Goal: Task Accomplishment & Management: Manage account settings

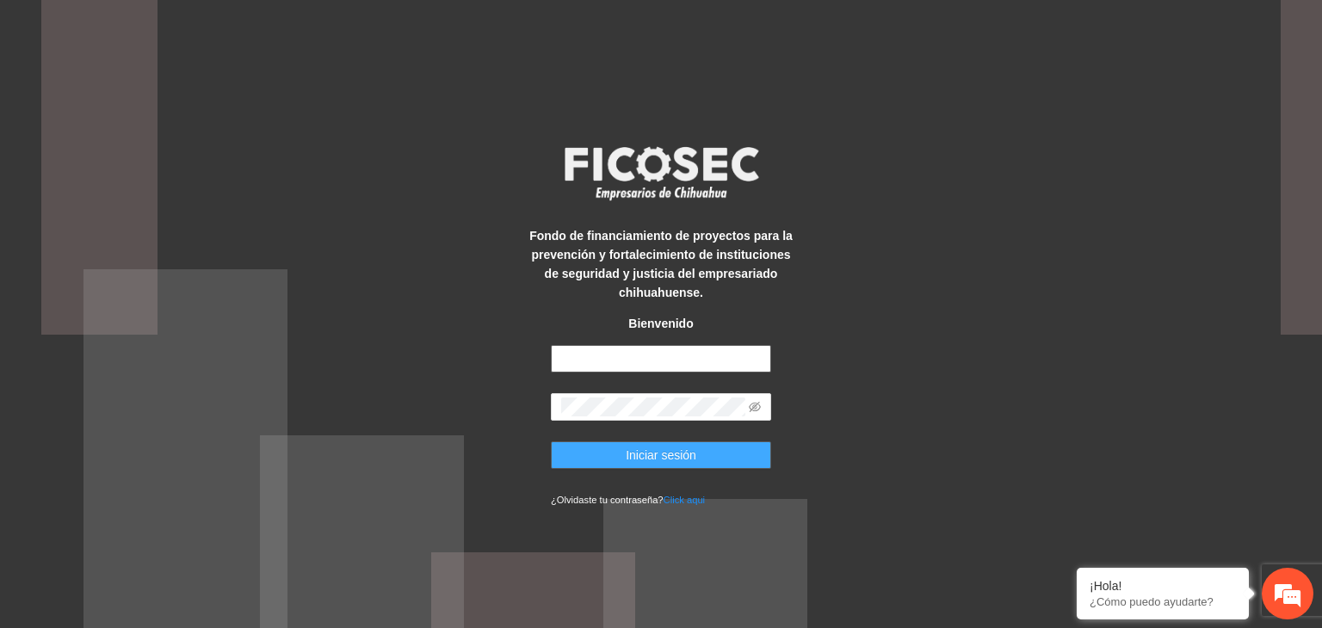
type input "**********"
click at [639, 455] on span "Iniciar sesión" at bounding box center [661, 455] width 71 height 19
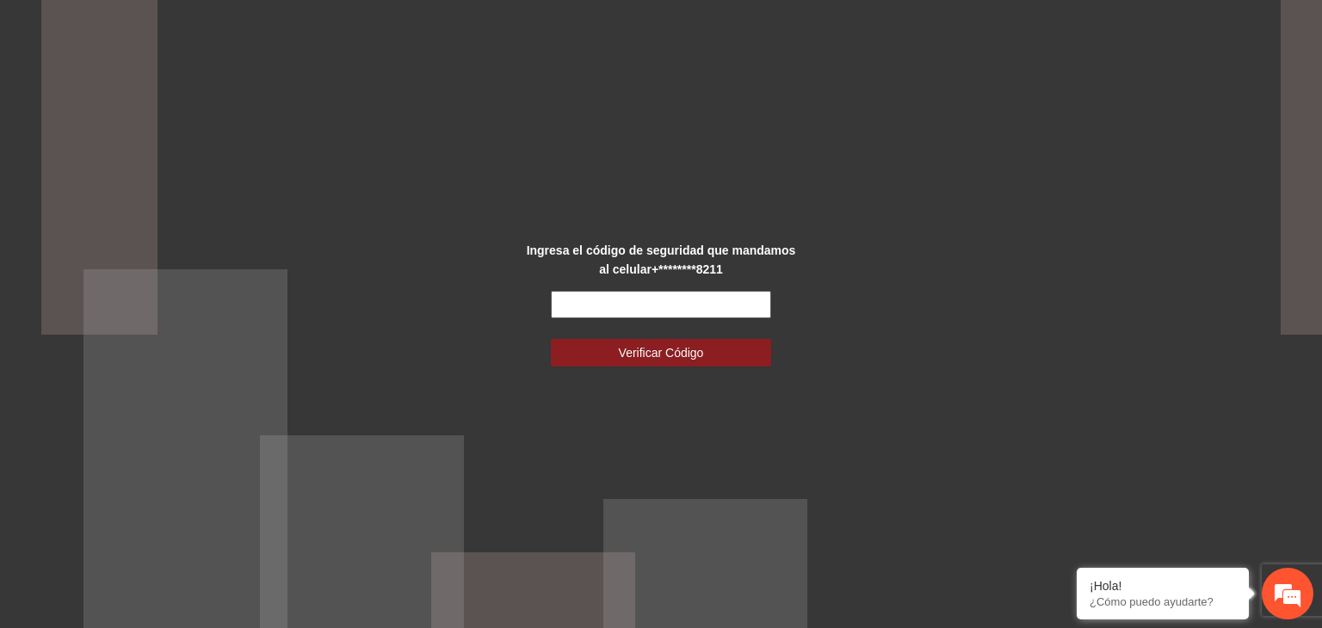
click at [580, 306] on input "text" at bounding box center [661, 305] width 220 height 28
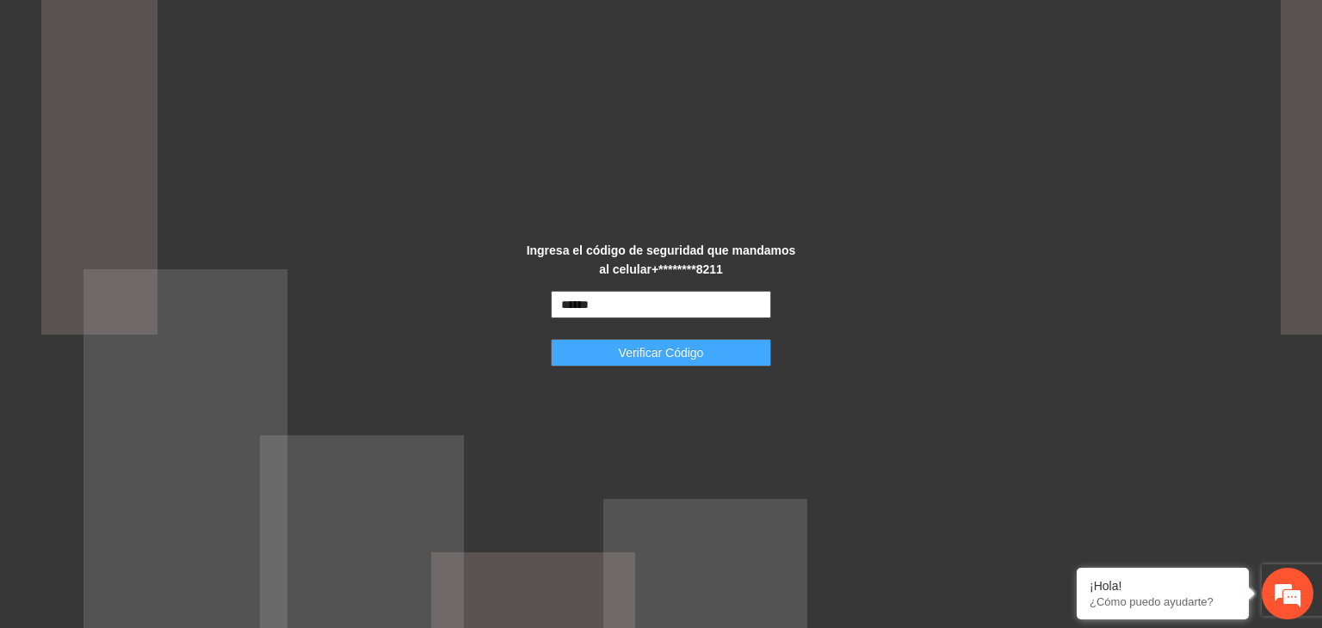
type input "******"
click at [608, 355] on button "Verificar Código" at bounding box center [661, 353] width 220 height 28
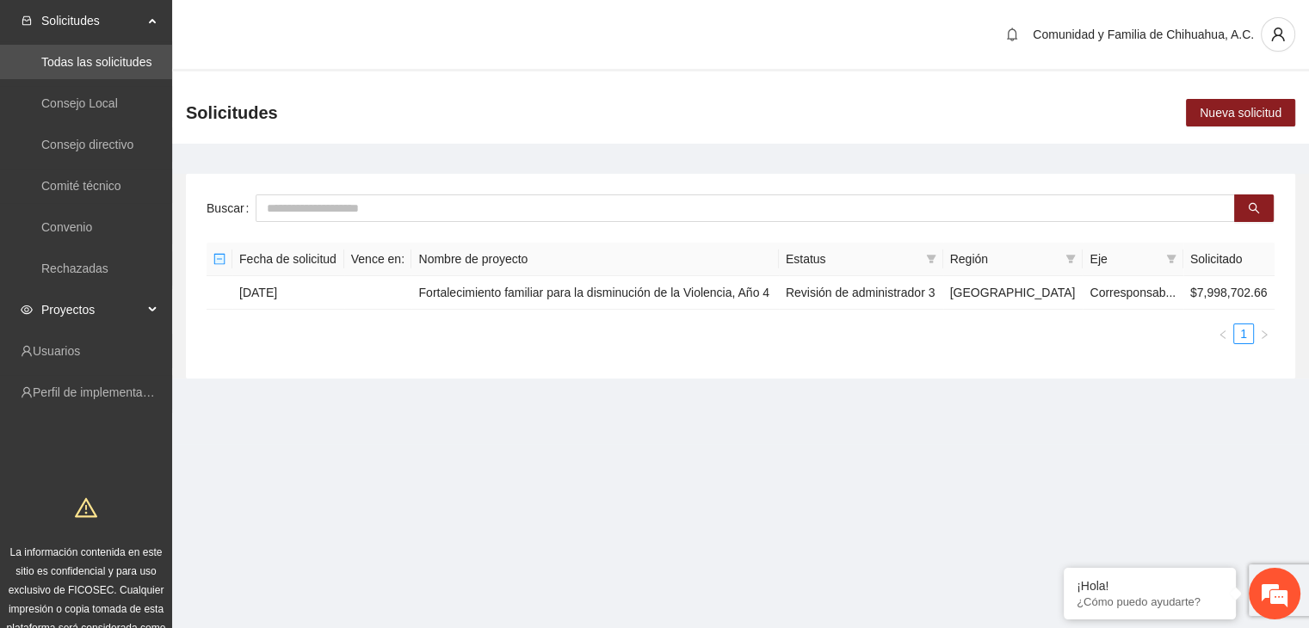
click at [96, 307] on span "Proyectos" at bounding box center [92, 310] width 102 height 34
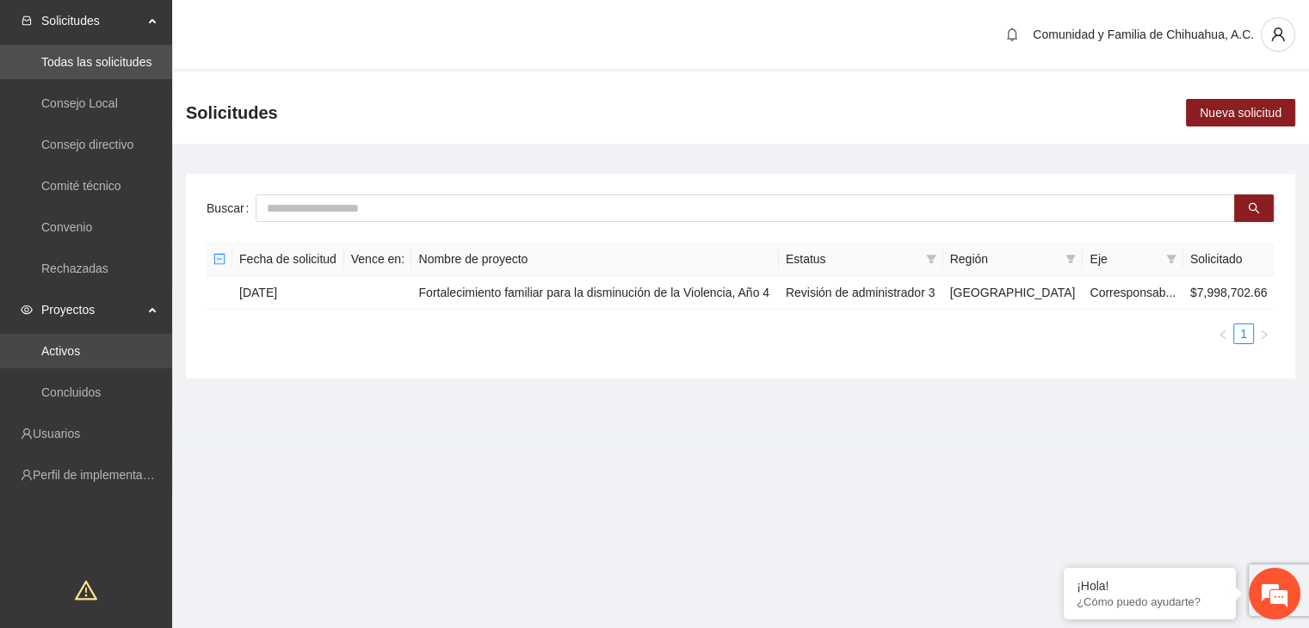
click at [63, 348] on link "Activos" at bounding box center [60, 351] width 39 height 14
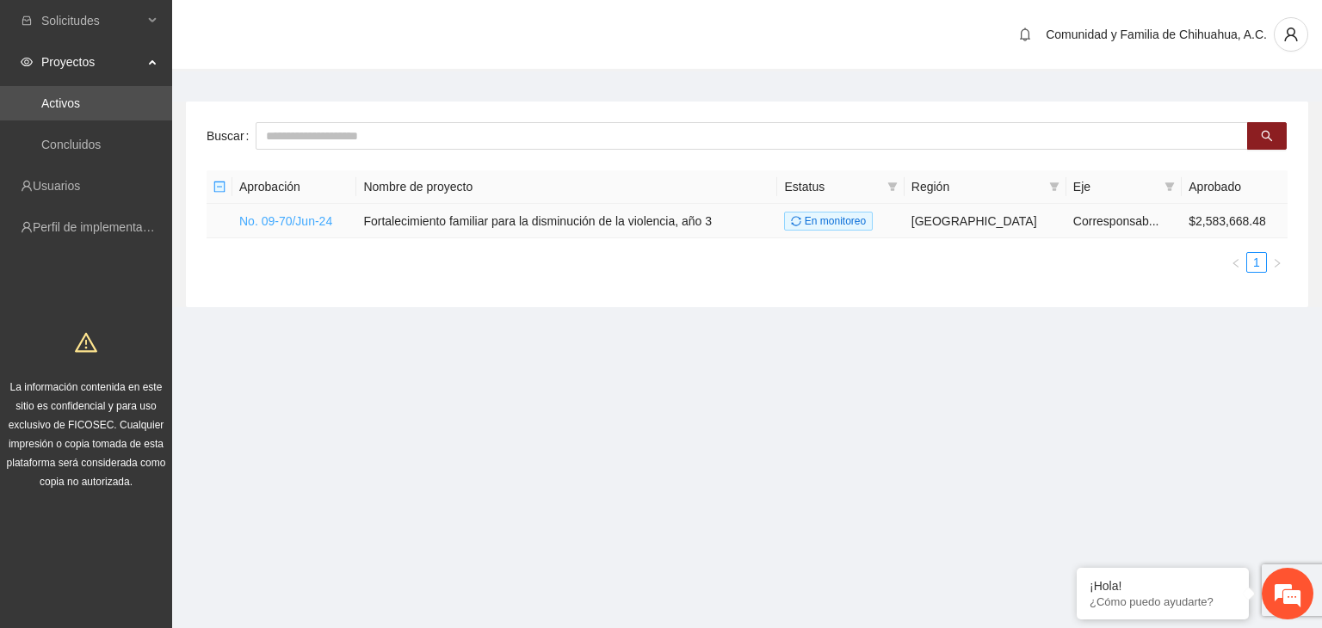
click at [268, 219] on link "No. 09-70/Jun-24" at bounding box center [285, 221] width 93 height 14
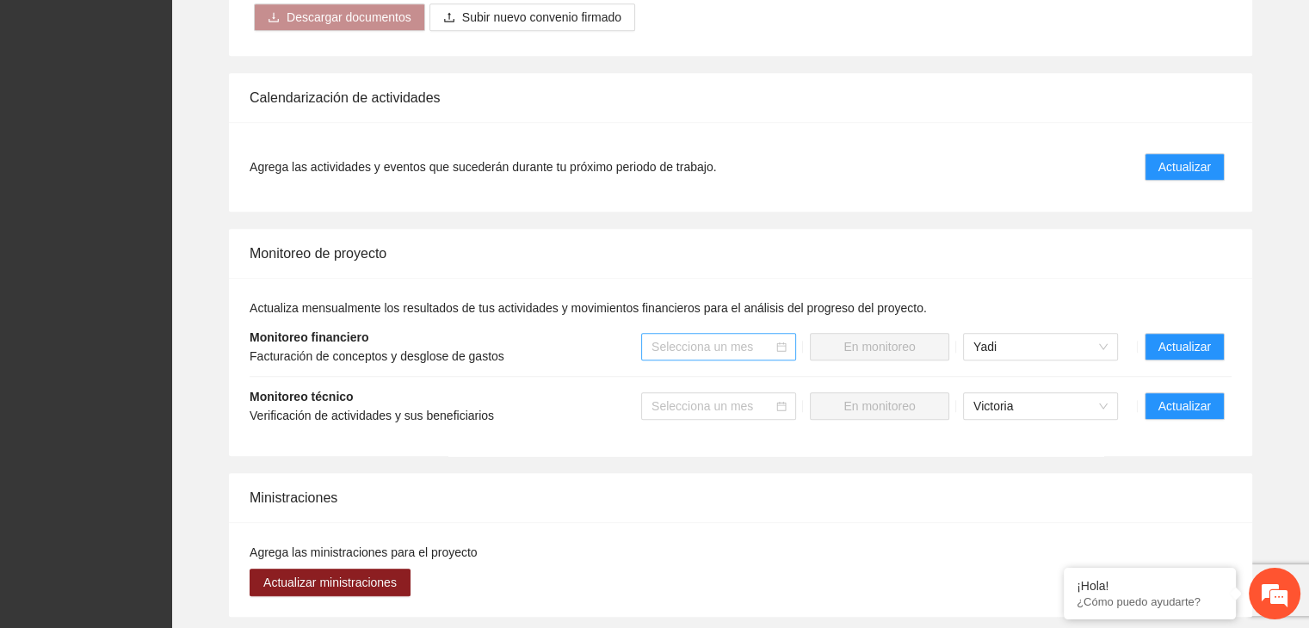
scroll to position [1721, 0]
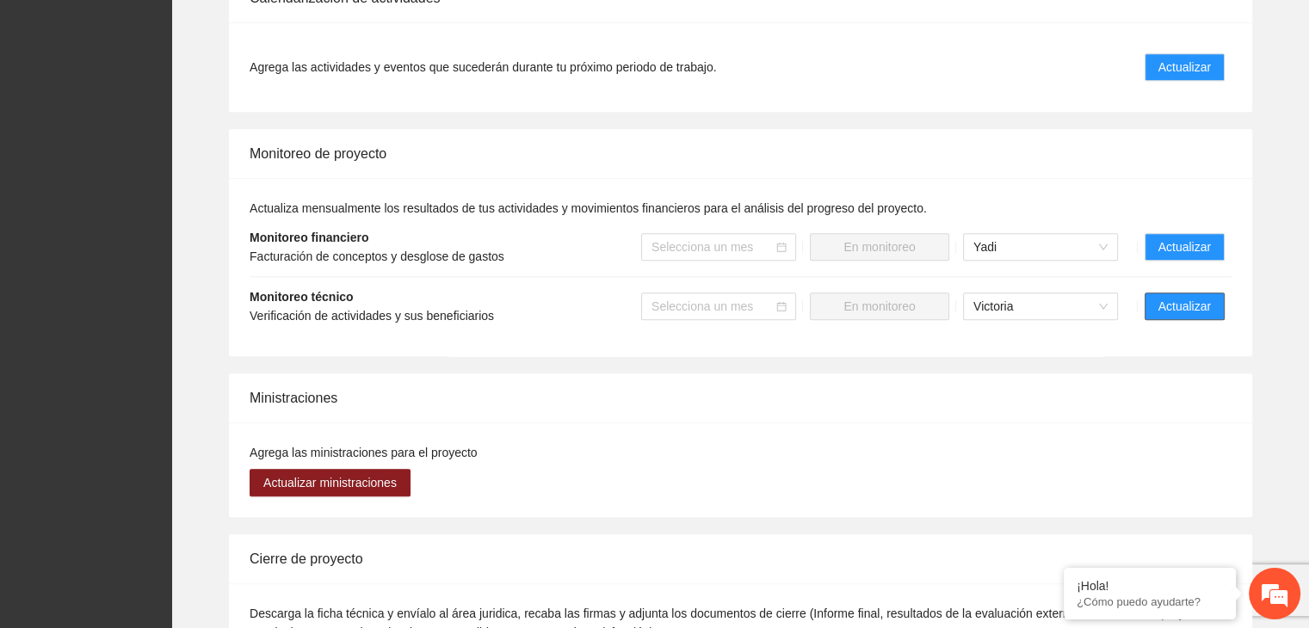
click at [1199, 301] on span "Actualizar" at bounding box center [1184, 306] width 52 height 19
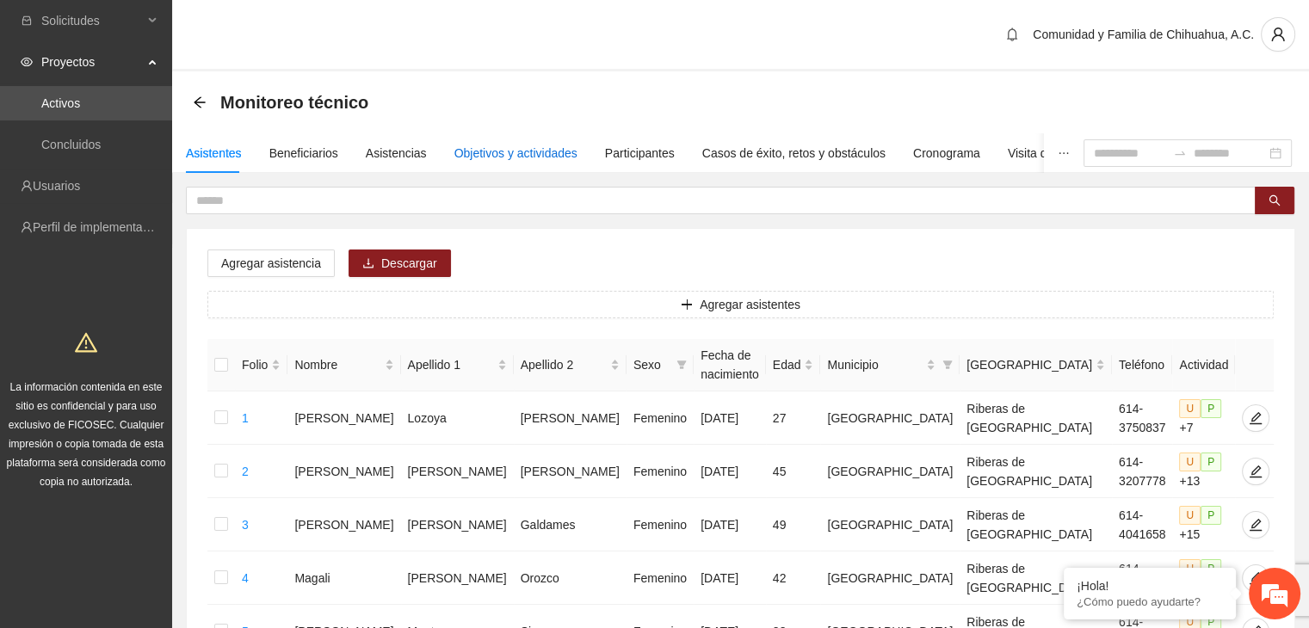
click at [509, 151] on div "Objetivos y actividades" at bounding box center [515, 153] width 123 height 19
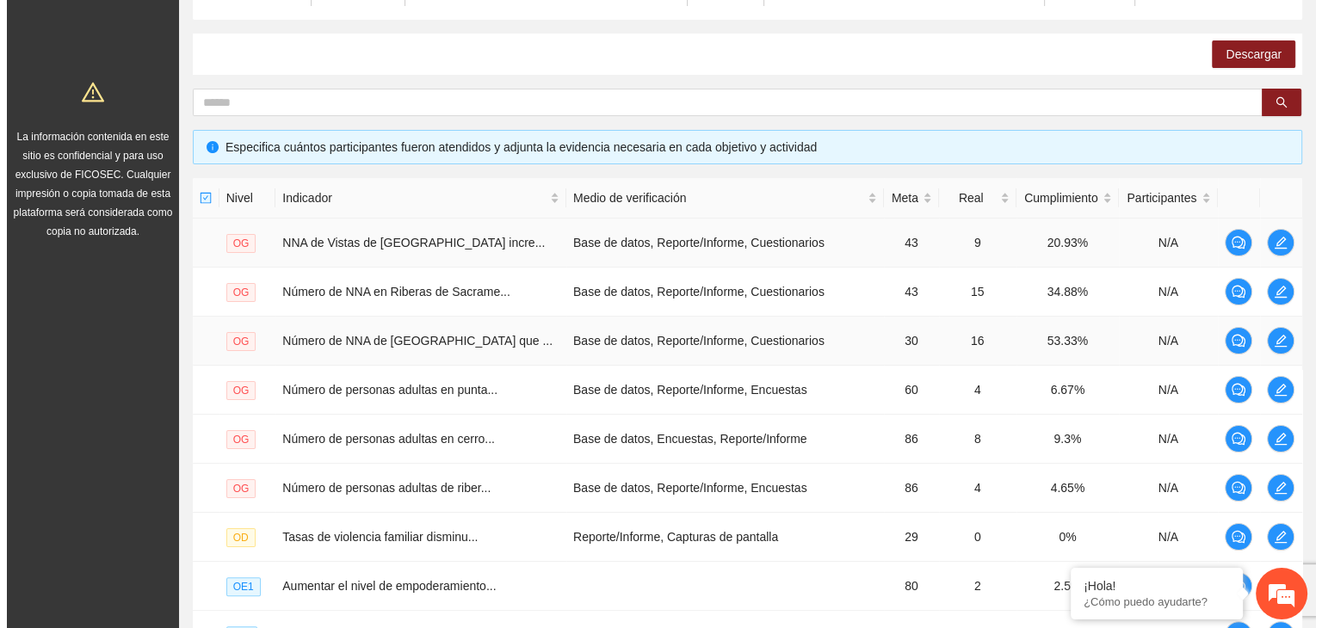
scroll to position [430, 0]
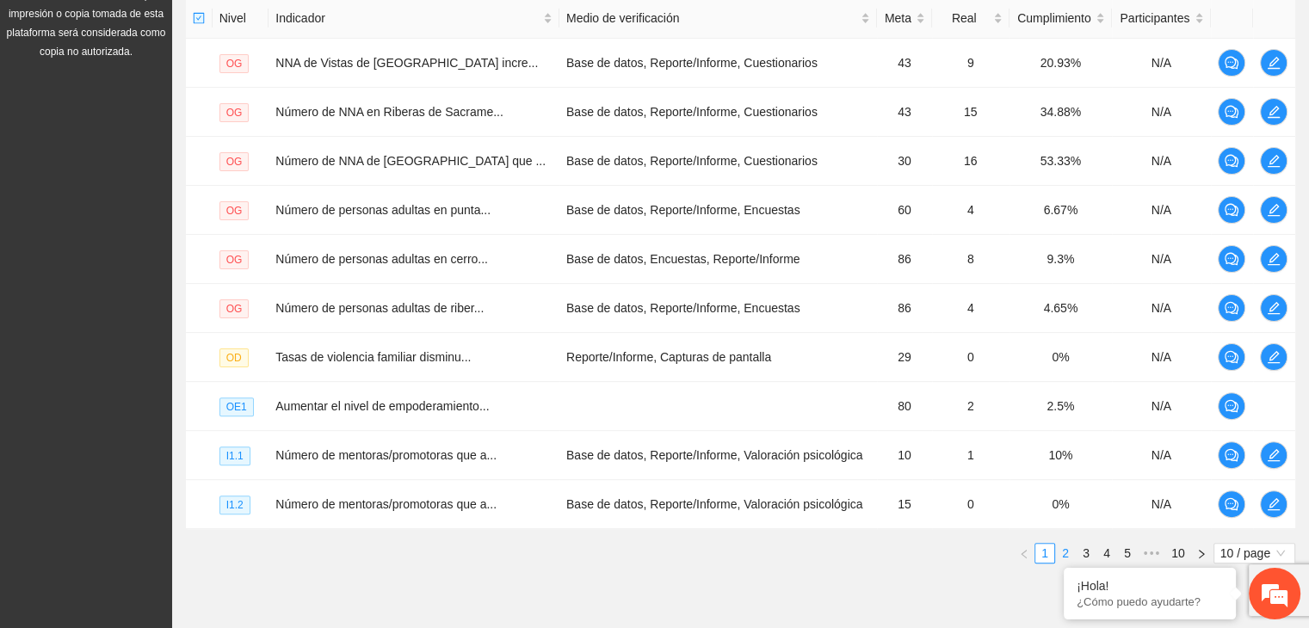
click at [1063, 553] on link "2" at bounding box center [1065, 553] width 19 height 19
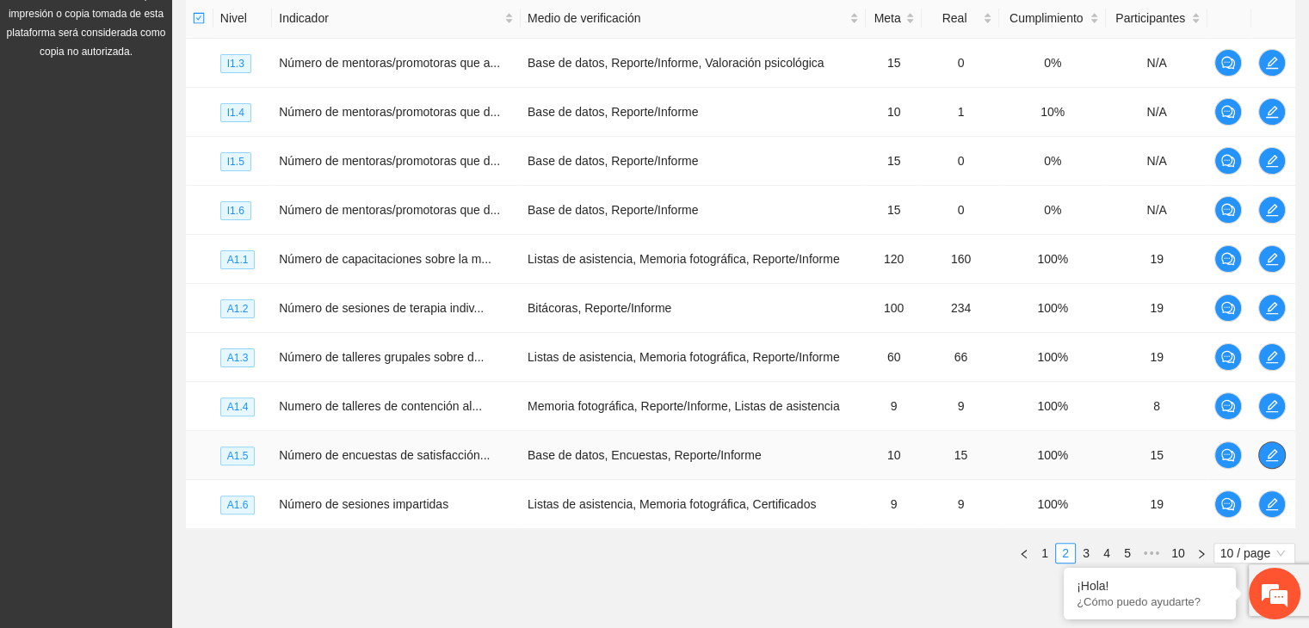
click at [1275, 453] on icon "edit" at bounding box center [1272, 455] width 14 height 14
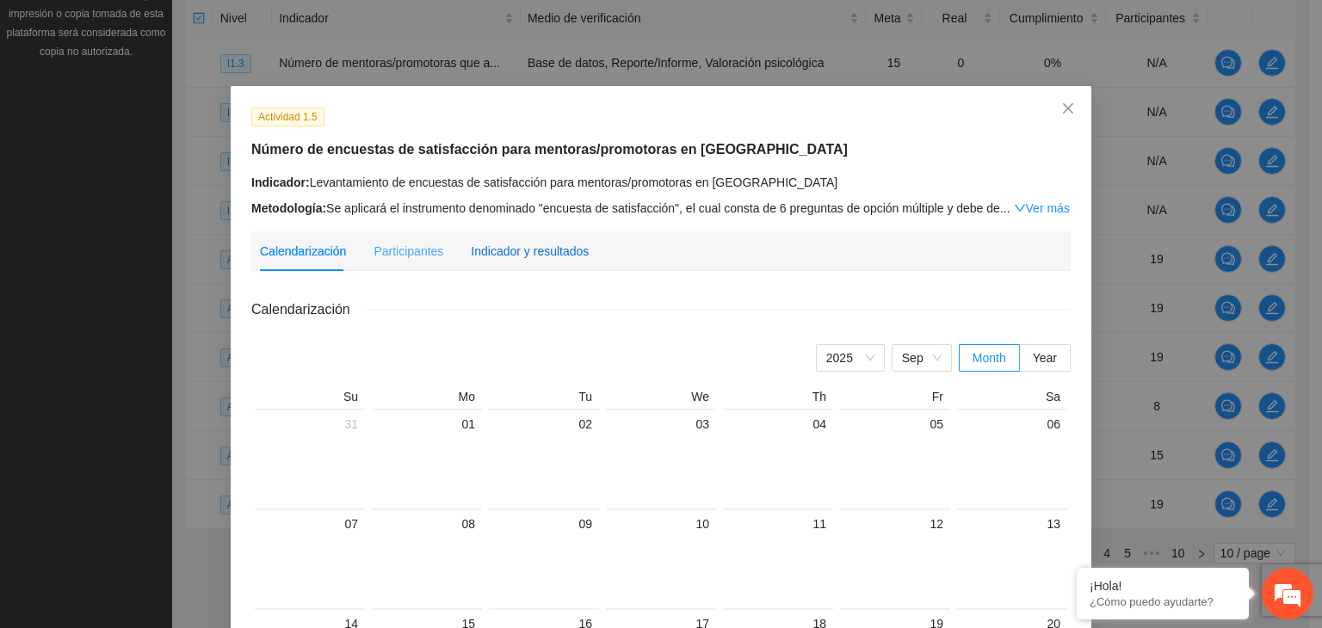
click at [552, 250] on div "Indicador y resultados" at bounding box center [530, 251] width 118 height 19
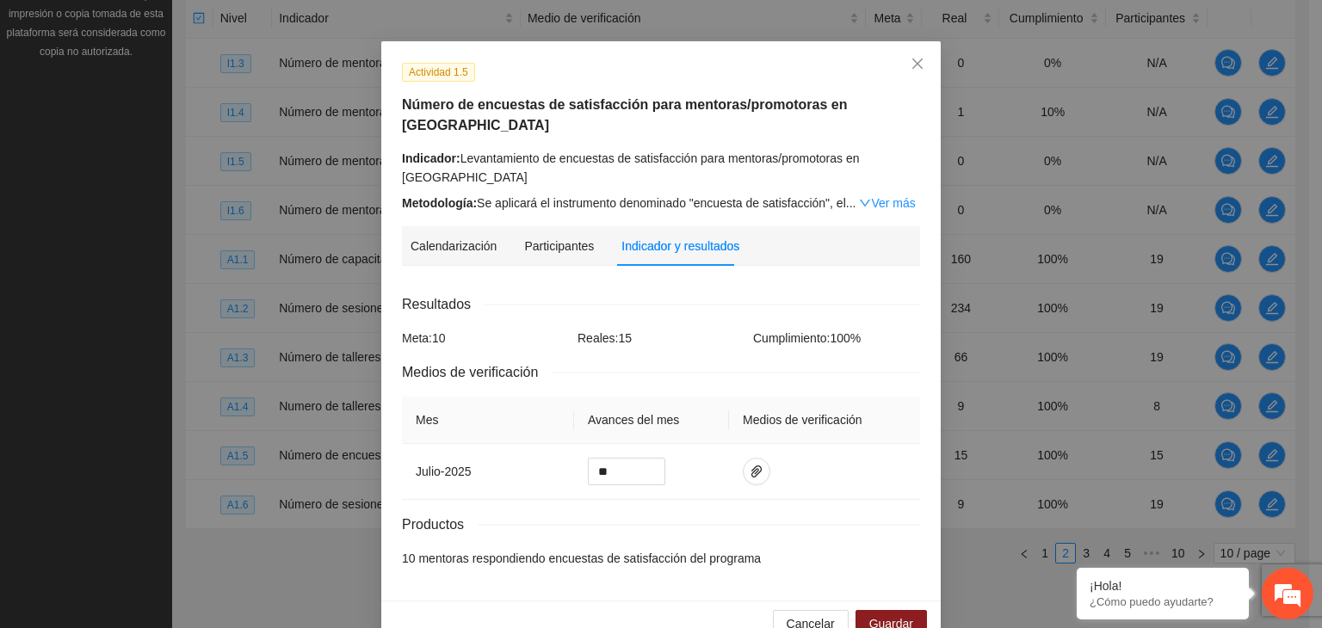
scroll to position [63, 0]
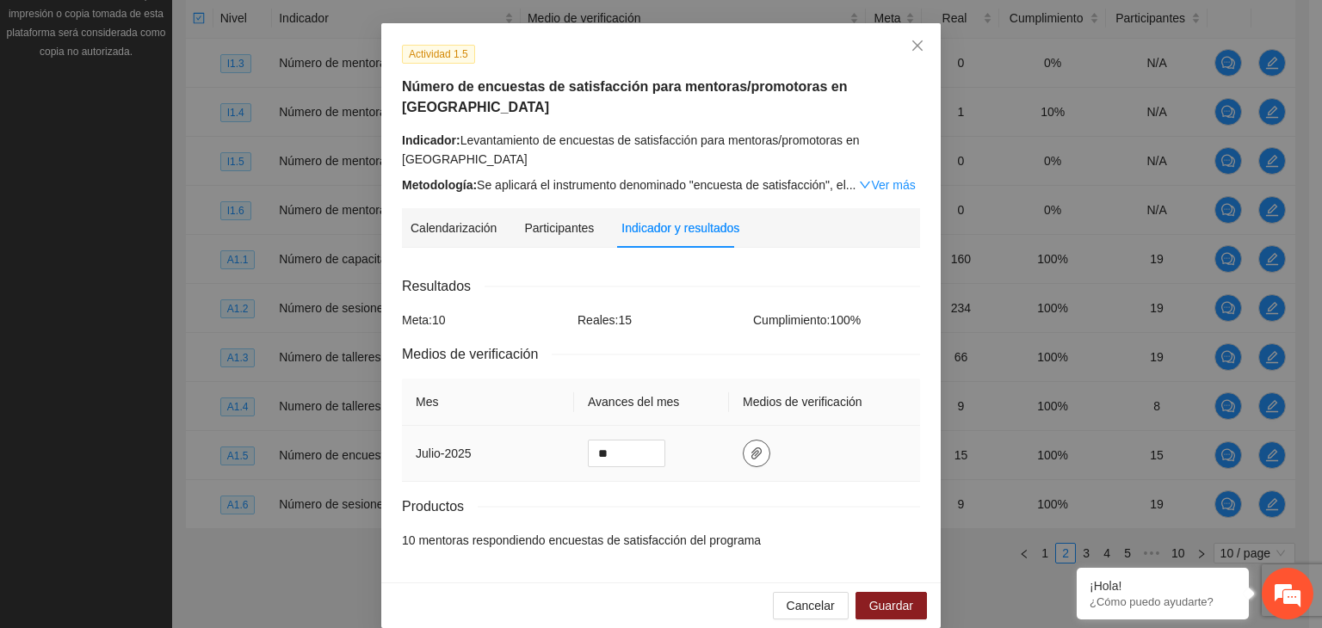
click at [749, 447] on icon "paper-clip" at bounding box center [756, 454] width 14 height 14
click at [664, 348] on span "Adjuntar documento" at bounding box center [704, 351] width 108 height 19
click at [921, 445] on div "Actividad 1.5 Número de encuestas de satisfacción para mentoras/promotoras en […" at bounding box center [660, 302] width 559 height 559
click at [905, 596] on span "Guardar" at bounding box center [891, 605] width 44 height 19
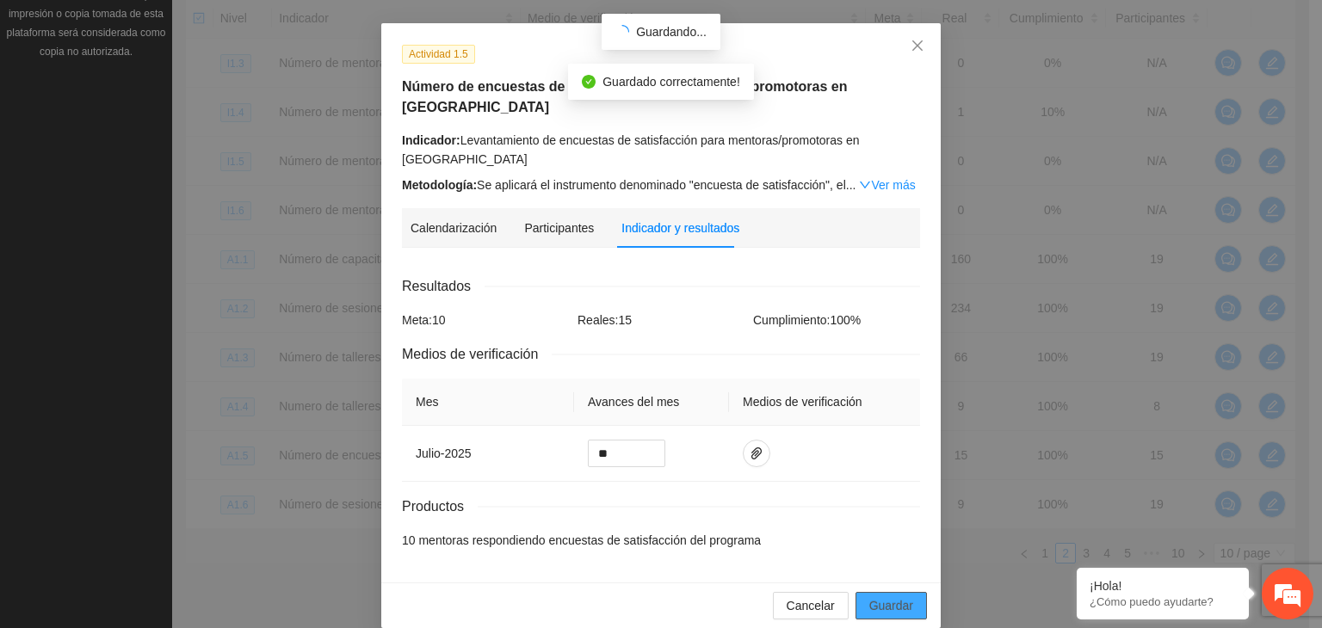
scroll to position [0, 0]
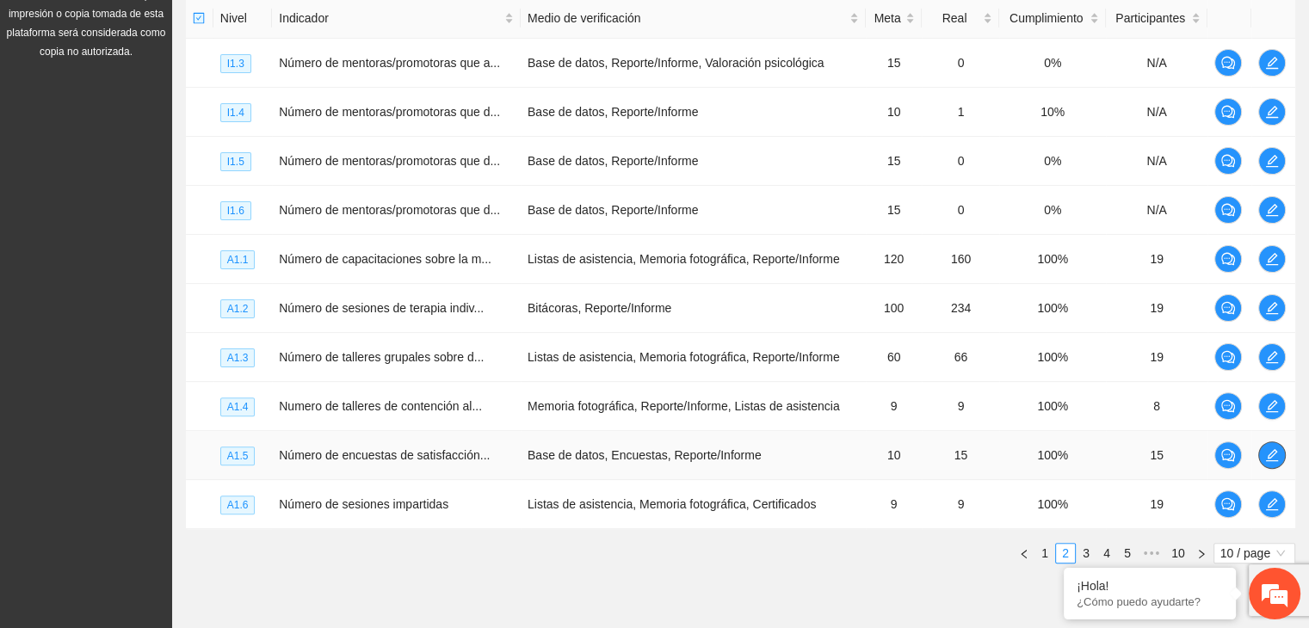
click at [1273, 452] on icon "edit" at bounding box center [1272, 455] width 12 height 12
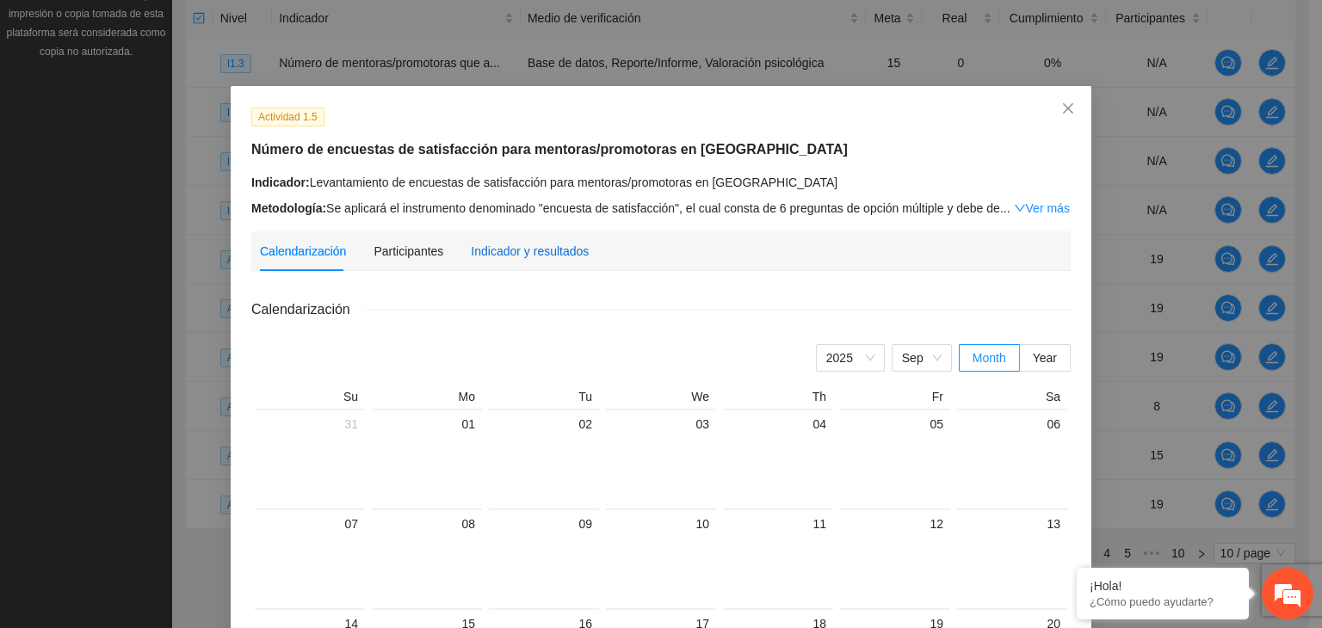
click at [537, 254] on div "Indicador y resultados" at bounding box center [530, 251] width 118 height 19
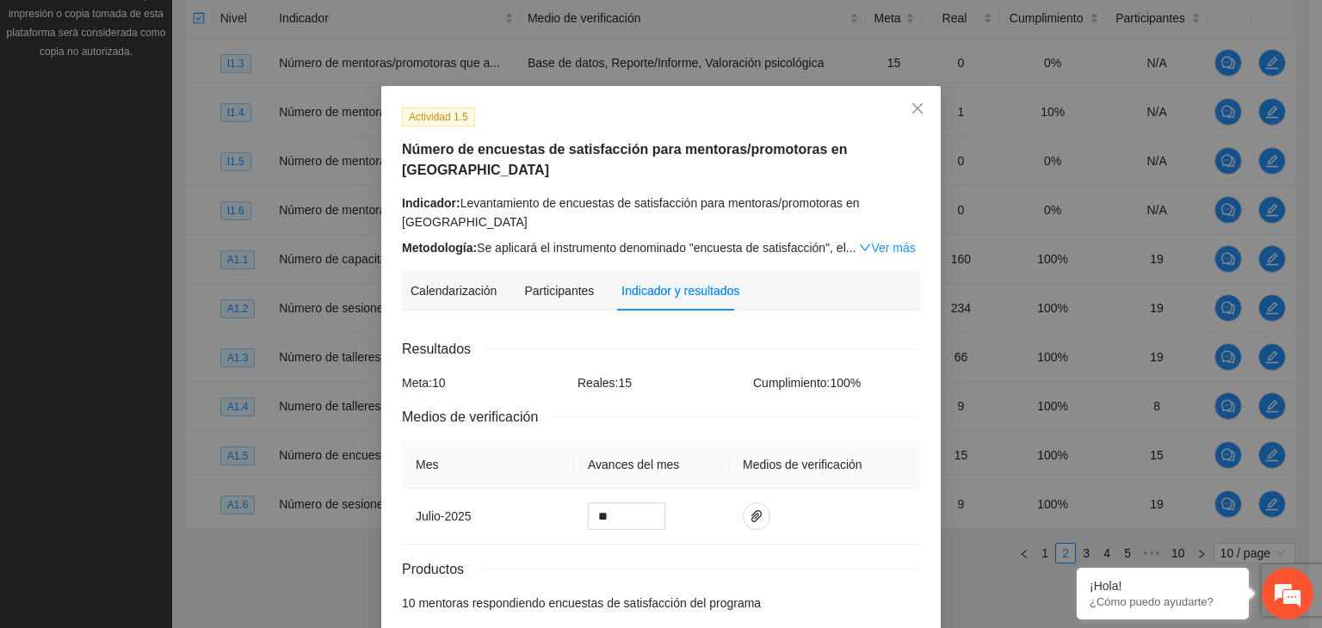
click at [689, 281] on div "Indicador y resultados" at bounding box center [680, 290] width 118 height 19
click at [752, 509] on icon "paper-clip" at bounding box center [756, 516] width 14 height 14
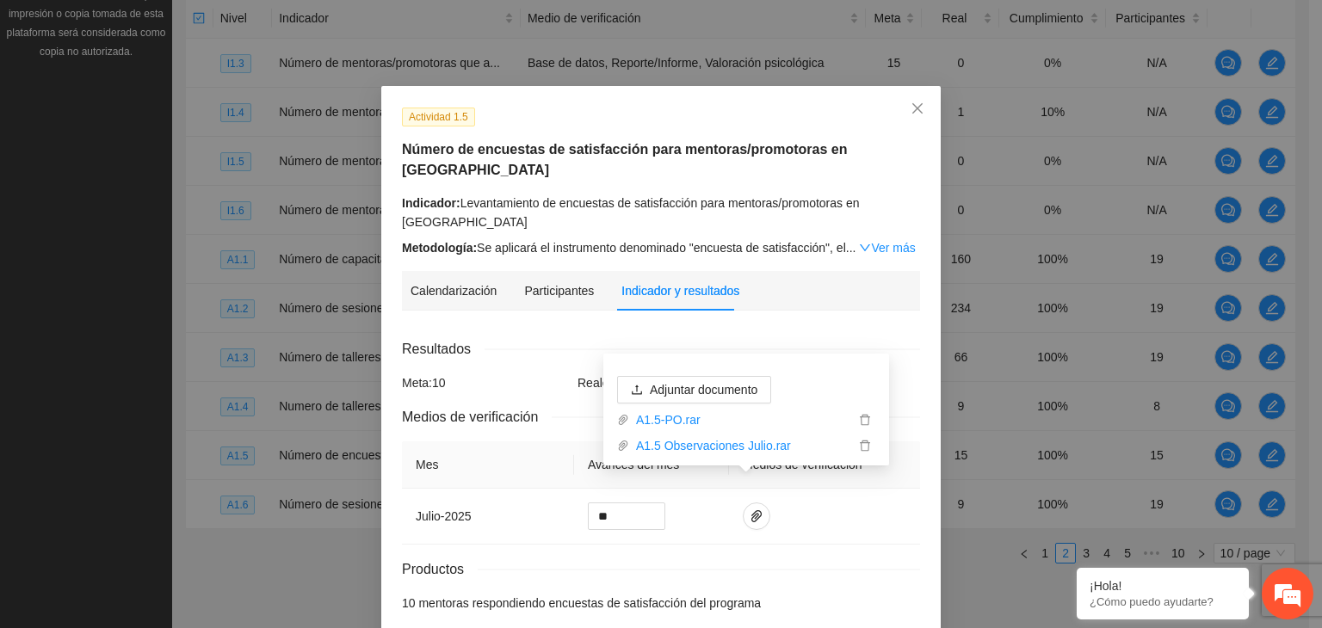
click at [914, 574] on div "Actividad 1.5 Número de encuestas de satisfacción para mentoras/promotoras en […" at bounding box center [660, 365] width 559 height 559
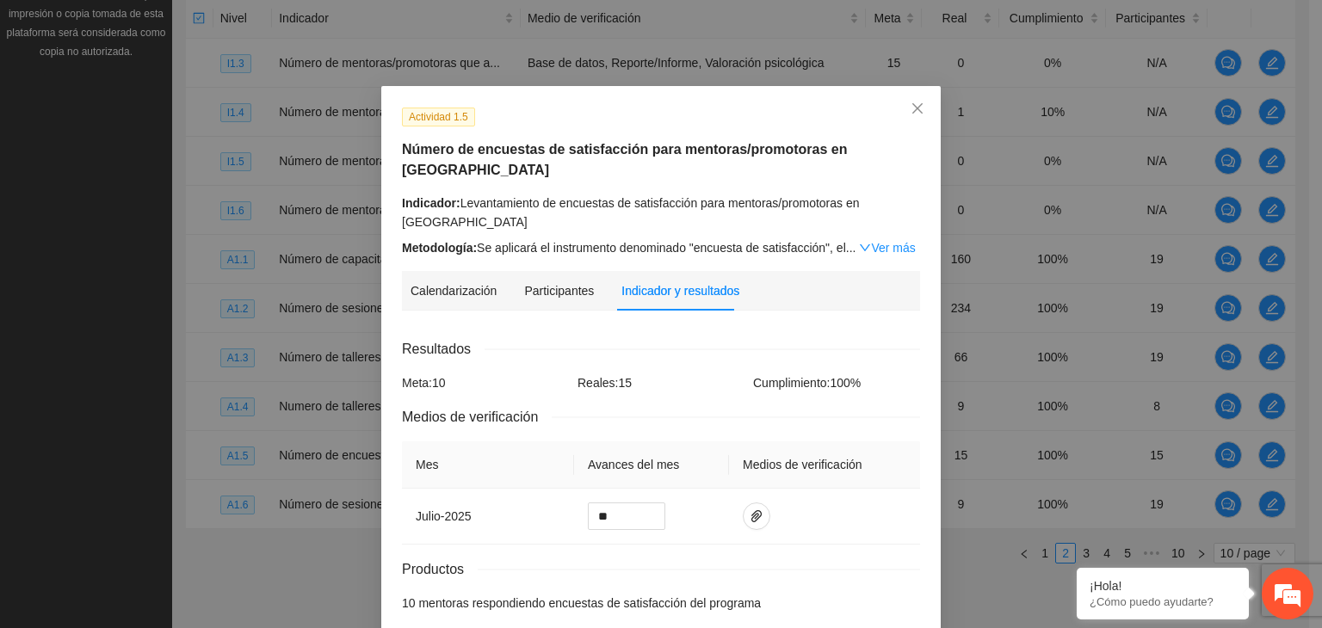
scroll to position [63, 0]
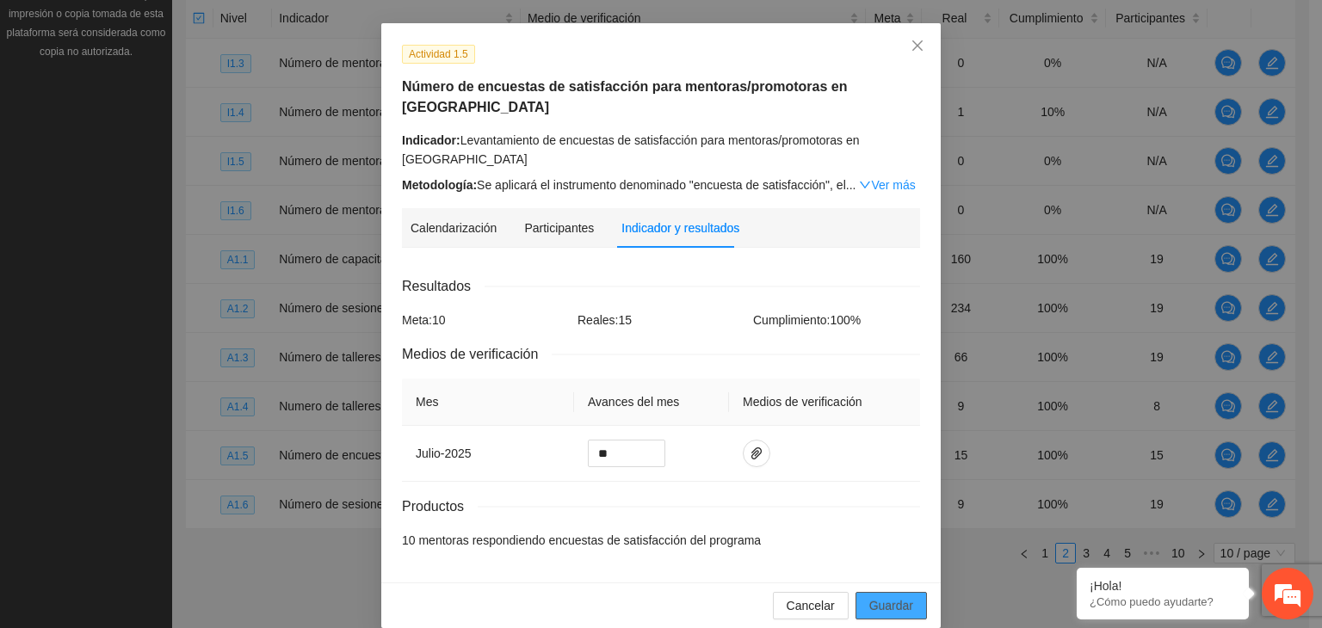
click at [887, 596] on span "Guardar" at bounding box center [891, 605] width 44 height 19
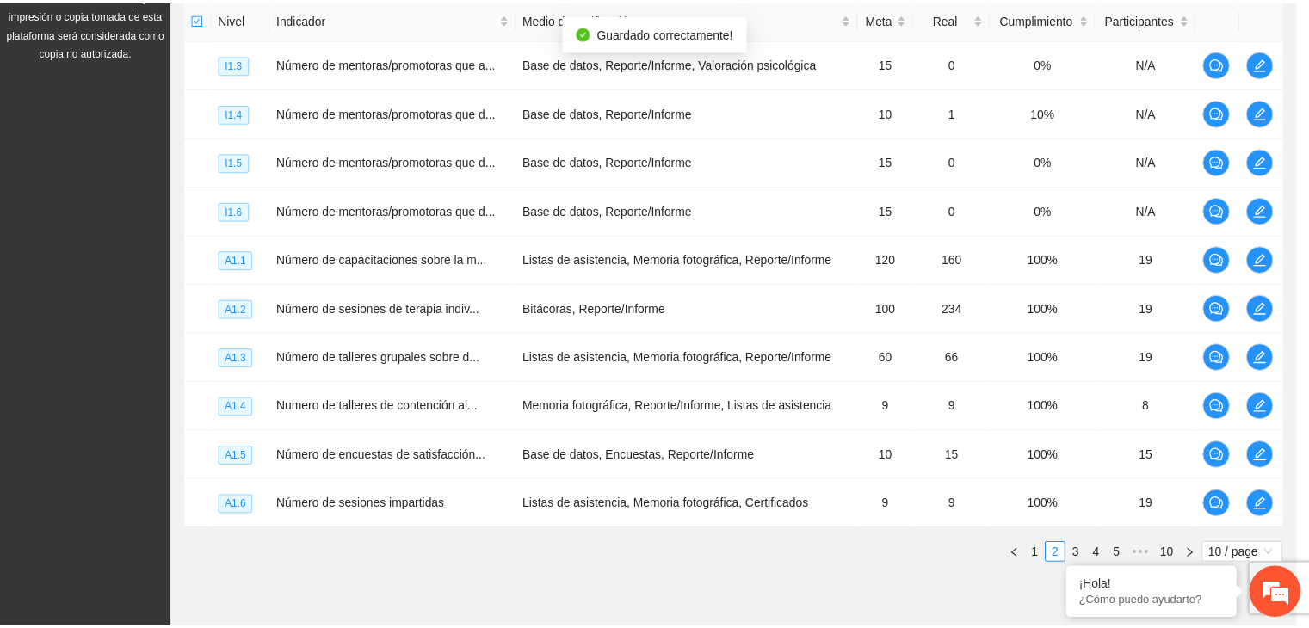
scroll to position [0, 0]
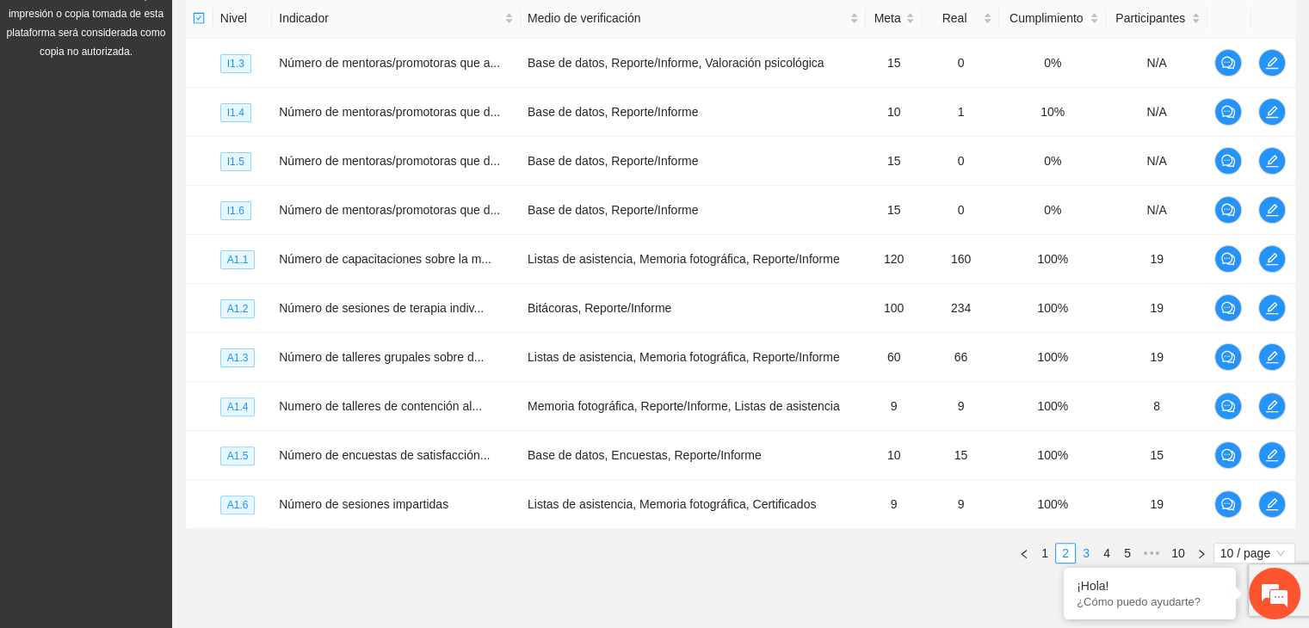
click at [1088, 551] on link "3" at bounding box center [1085, 553] width 19 height 19
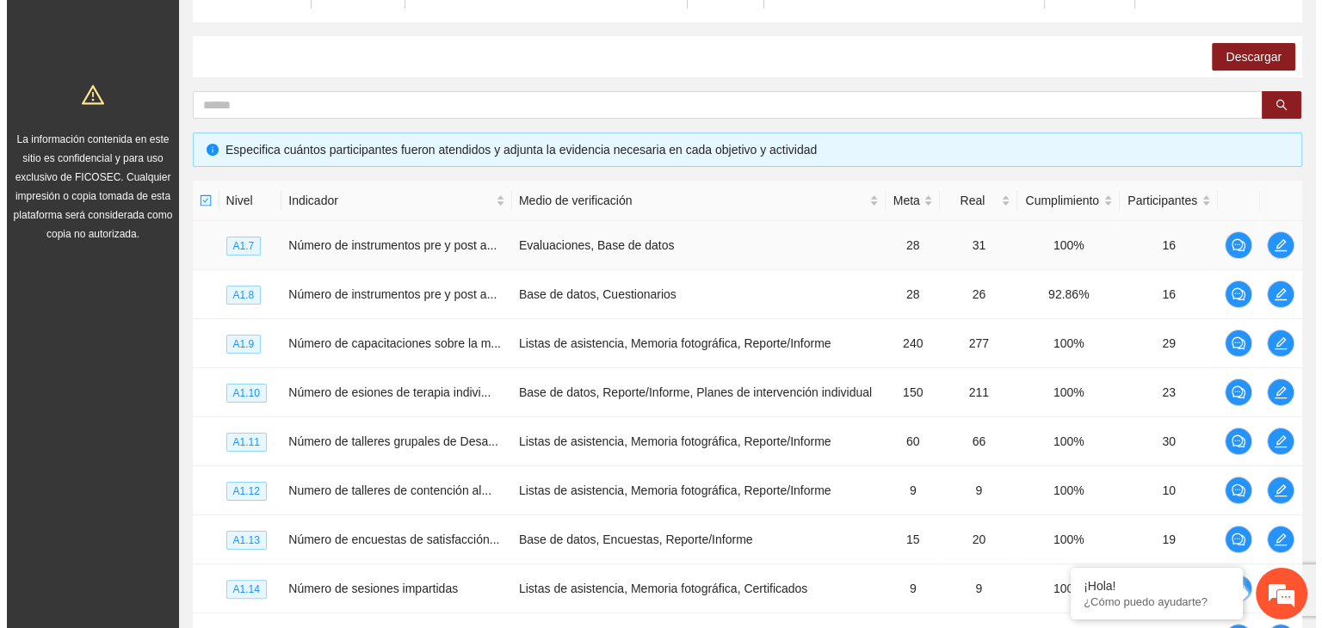
scroll to position [258, 0]
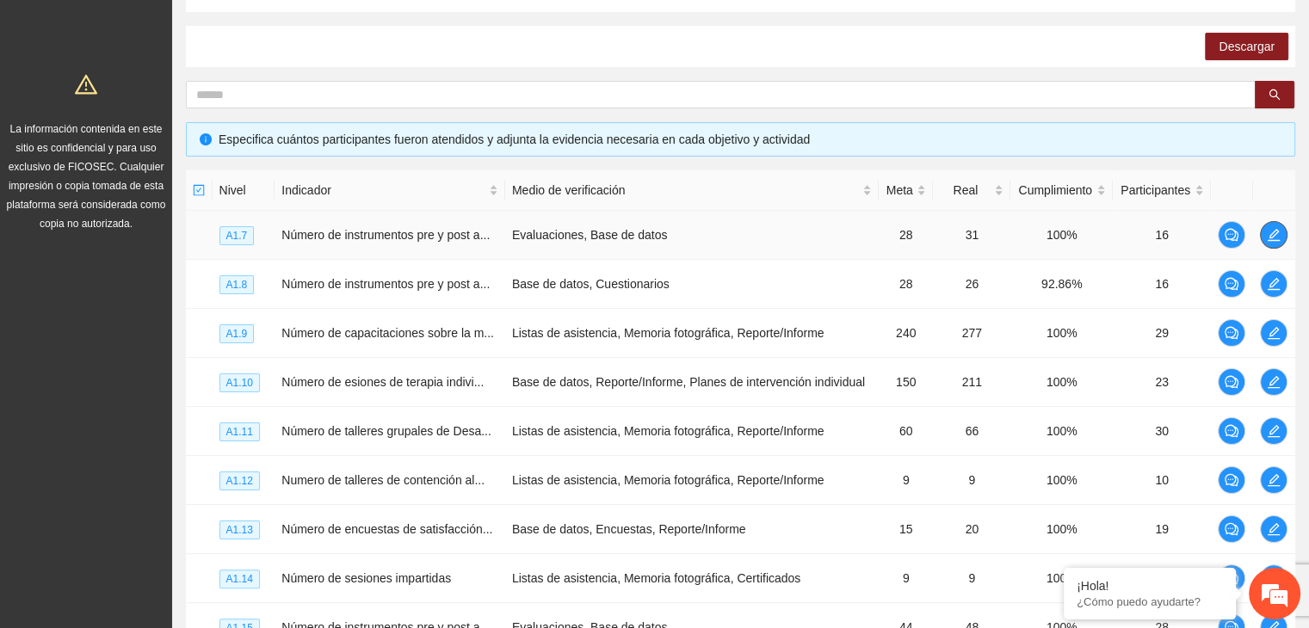
click at [1279, 235] on icon "edit" at bounding box center [1273, 235] width 14 height 14
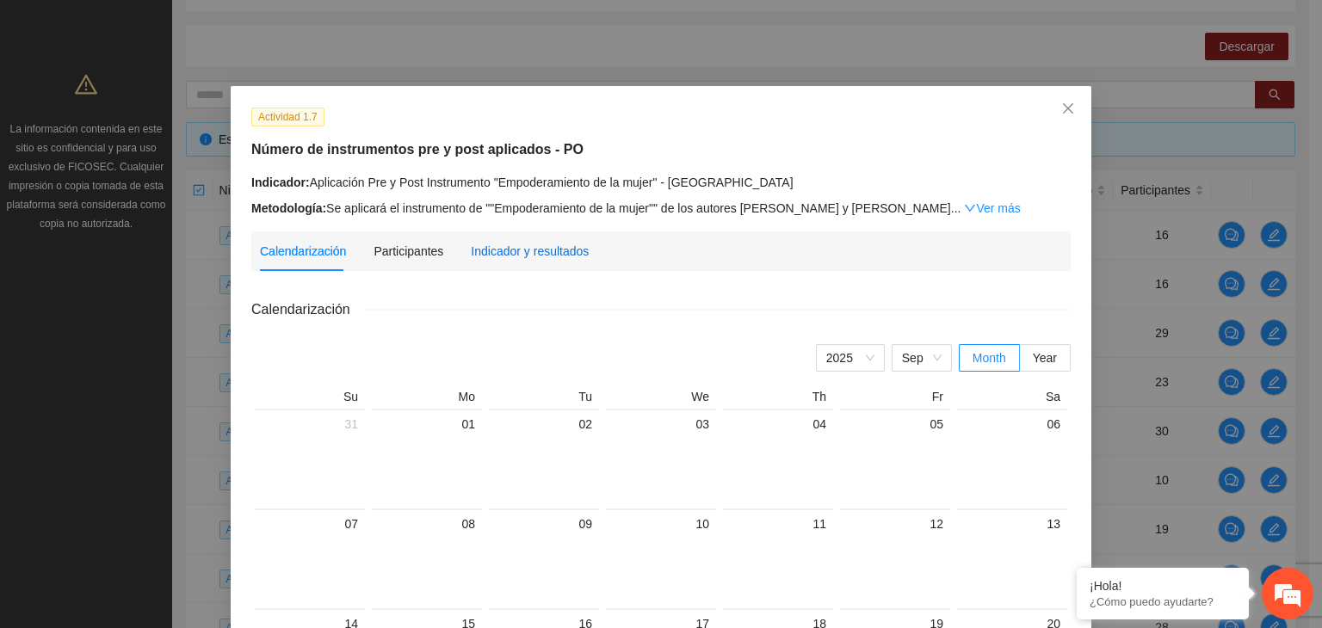
click at [552, 254] on div "Indicador y resultados" at bounding box center [530, 251] width 118 height 19
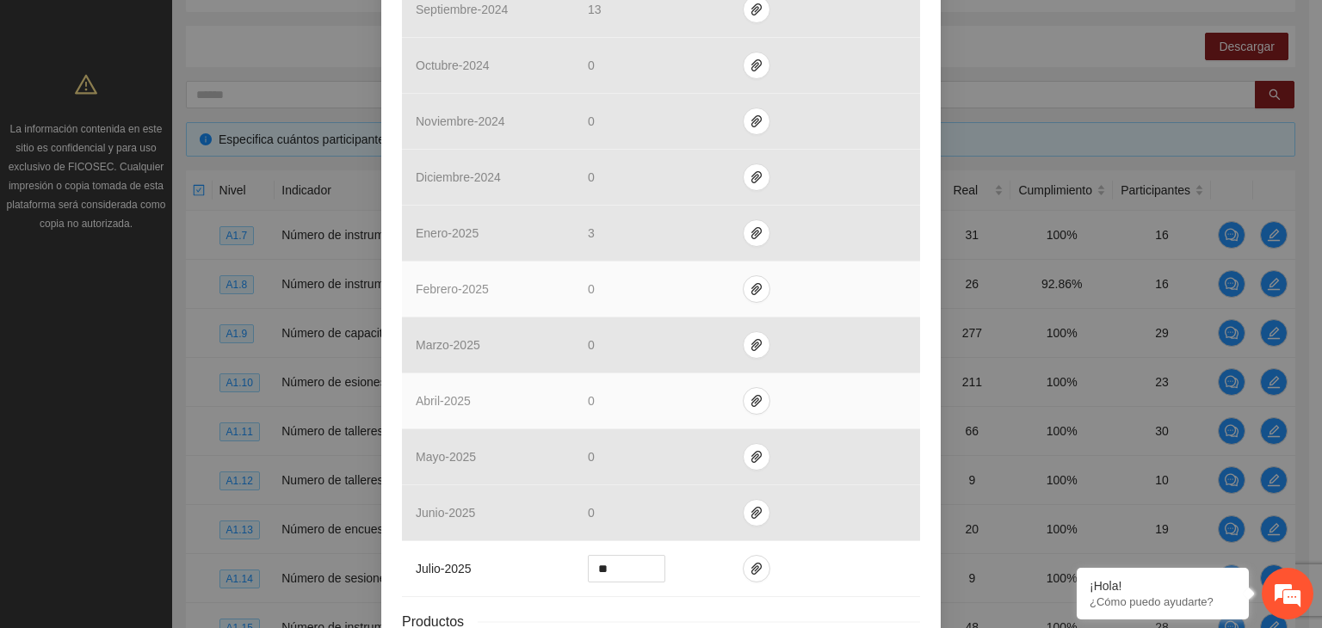
scroll to position [620, 0]
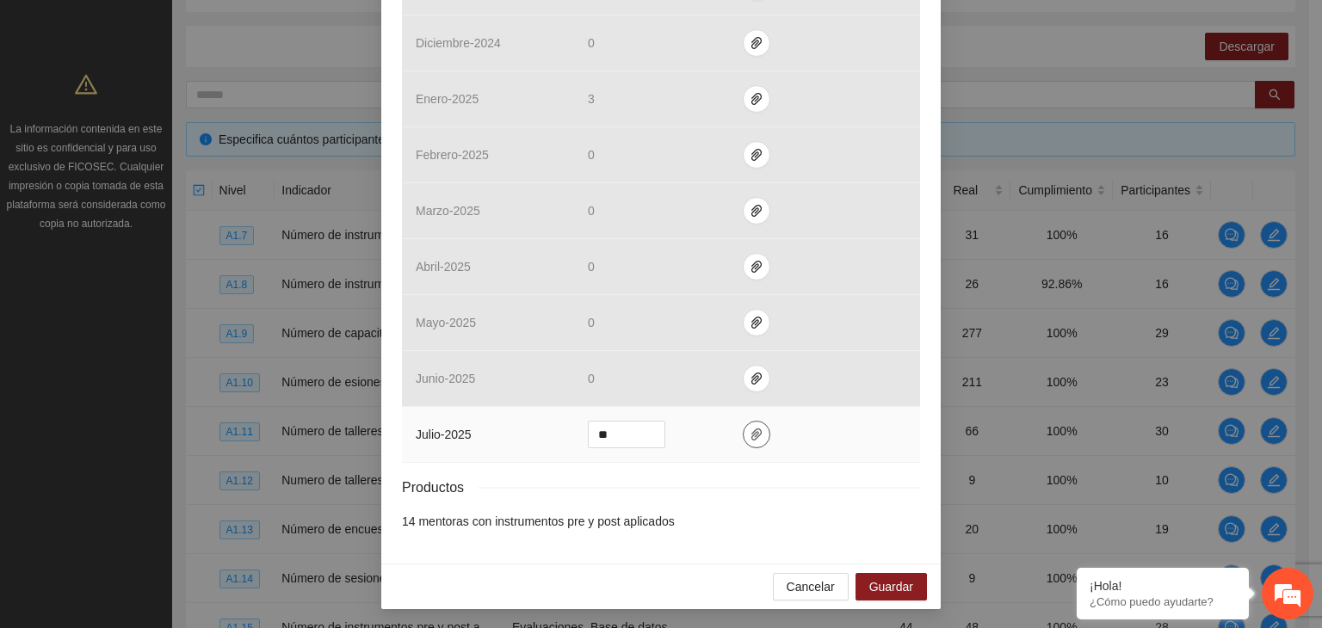
click at [751, 432] on icon "paper-clip" at bounding box center [756, 435] width 14 height 14
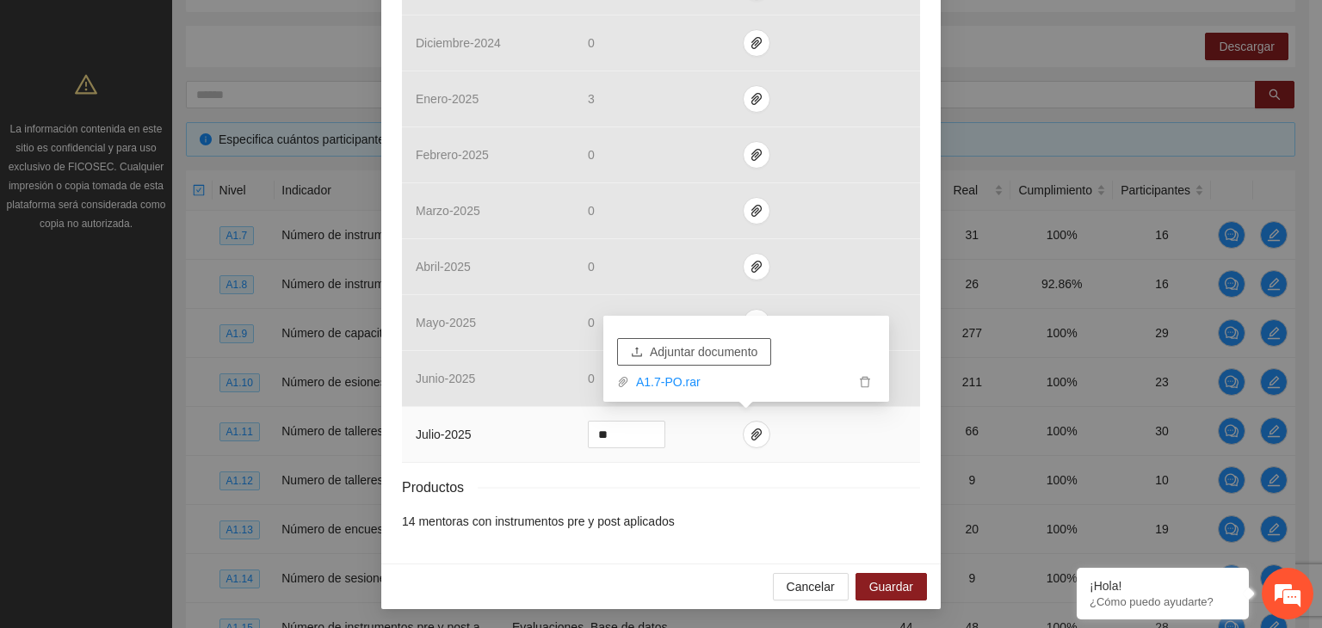
click at [746, 355] on span "Adjuntar documento" at bounding box center [704, 351] width 108 height 19
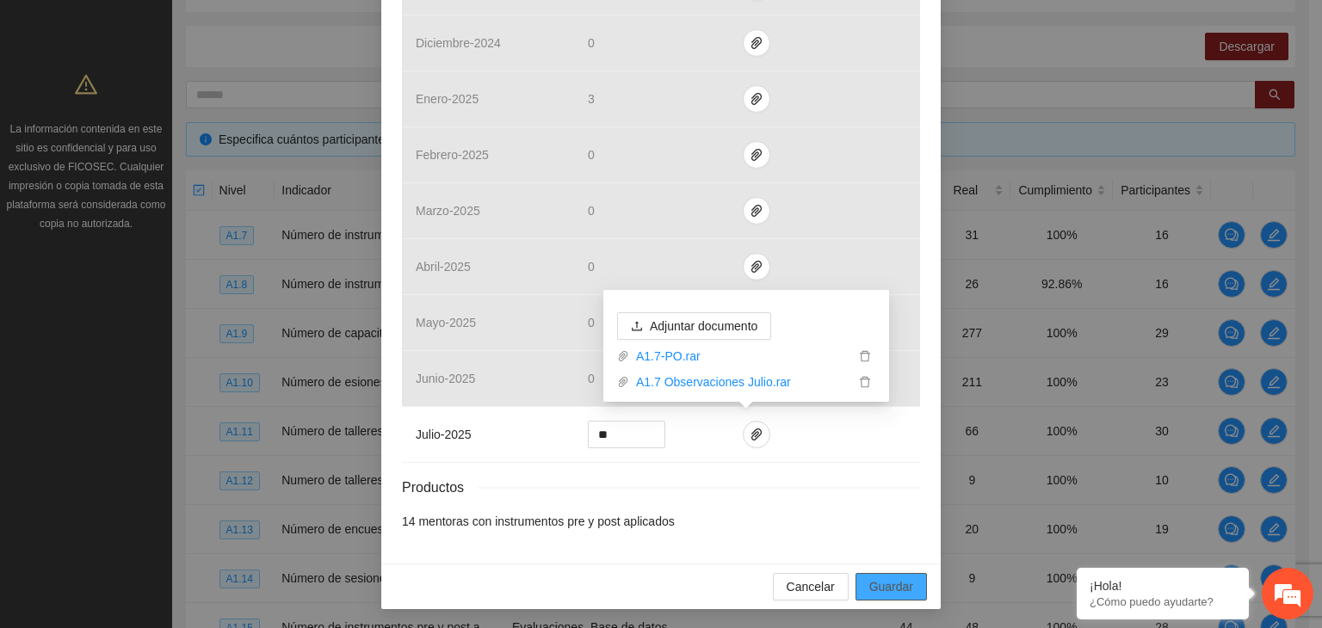
click at [886, 586] on span "Guardar" at bounding box center [891, 586] width 44 height 19
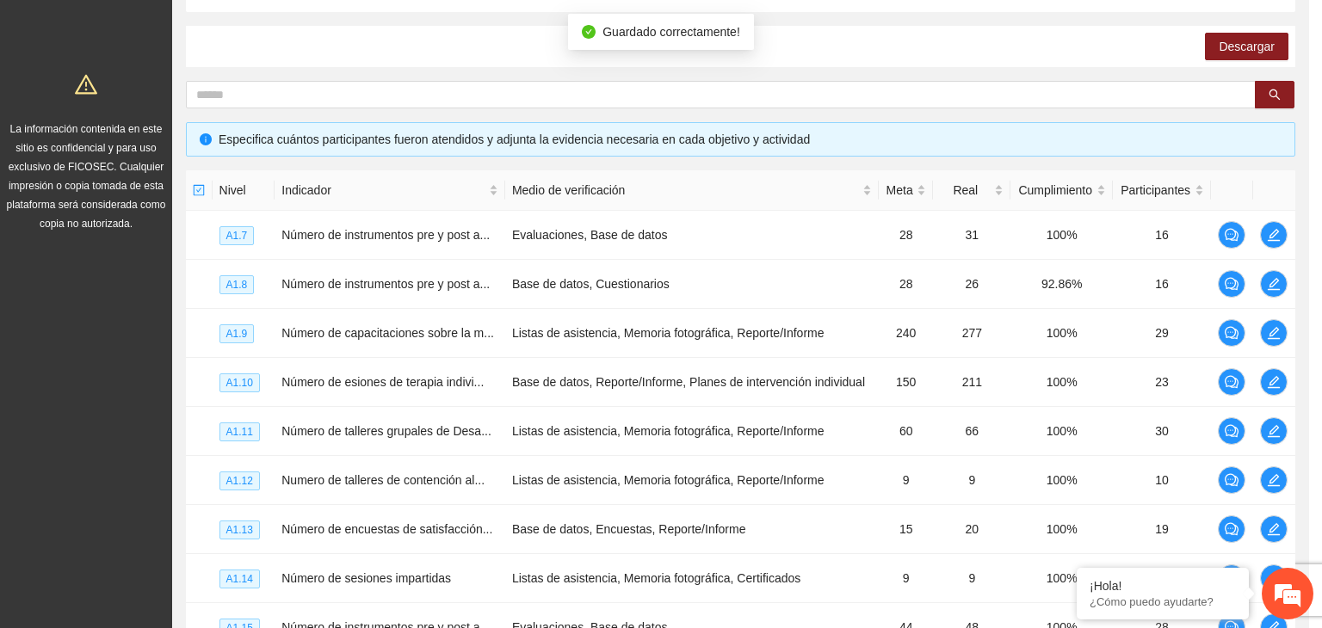
scroll to position [534, 0]
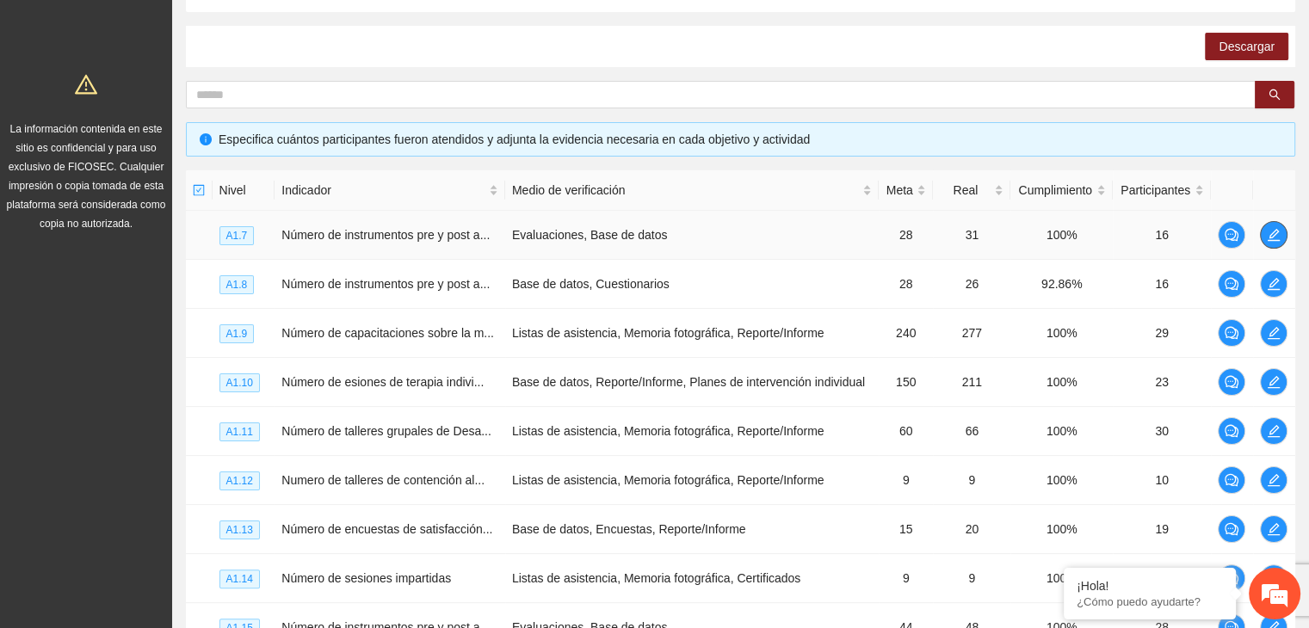
click at [1273, 237] on icon "edit" at bounding box center [1273, 235] width 14 height 14
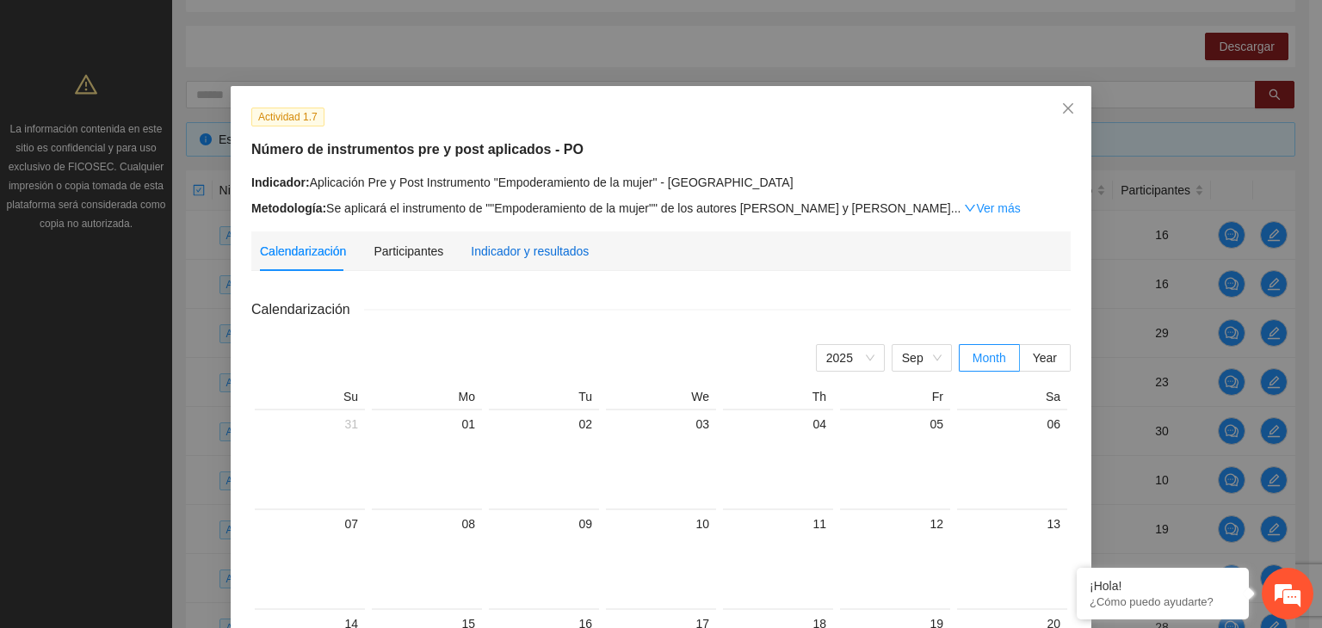
click at [558, 251] on div "Indicador y resultados" at bounding box center [530, 251] width 118 height 19
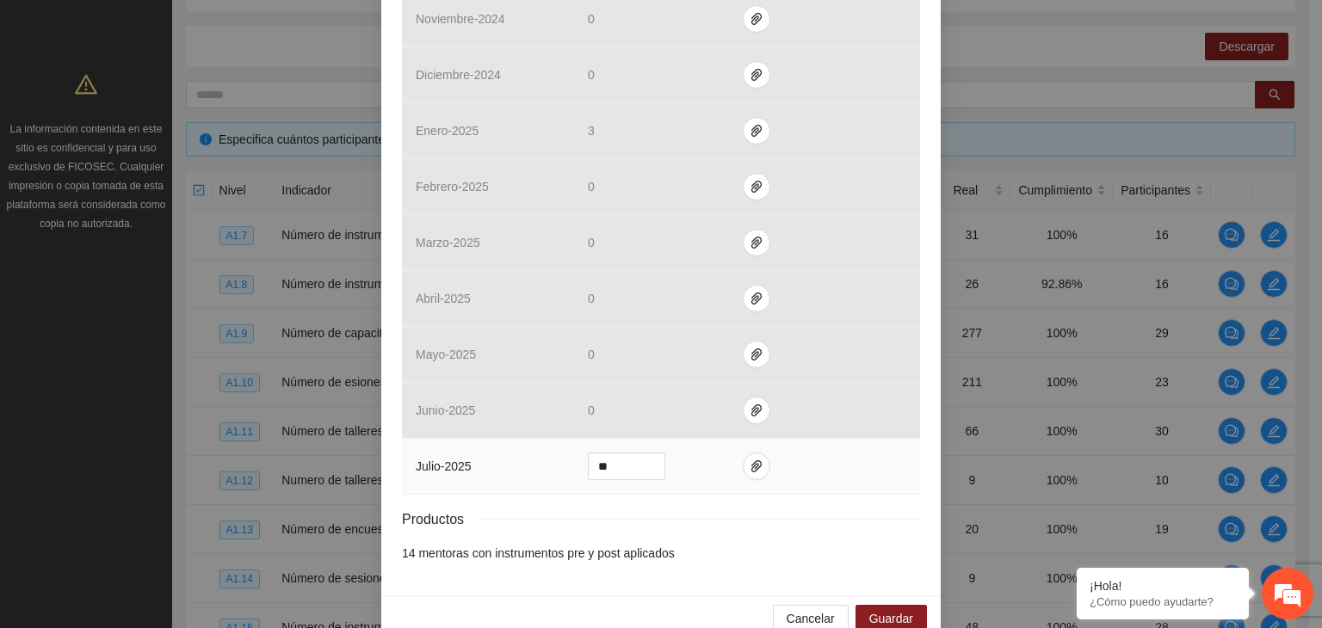
scroll to position [620, 0]
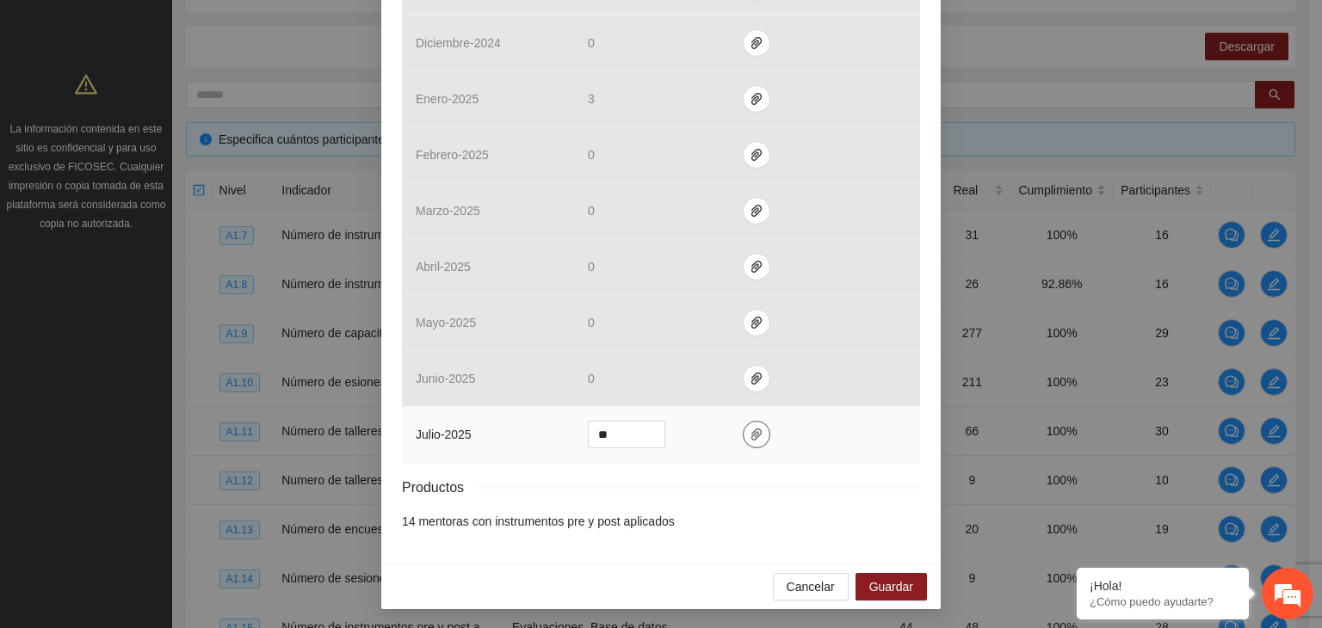
click at [751, 431] on icon "paper-clip" at bounding box center [756, 434] width 10 height 12
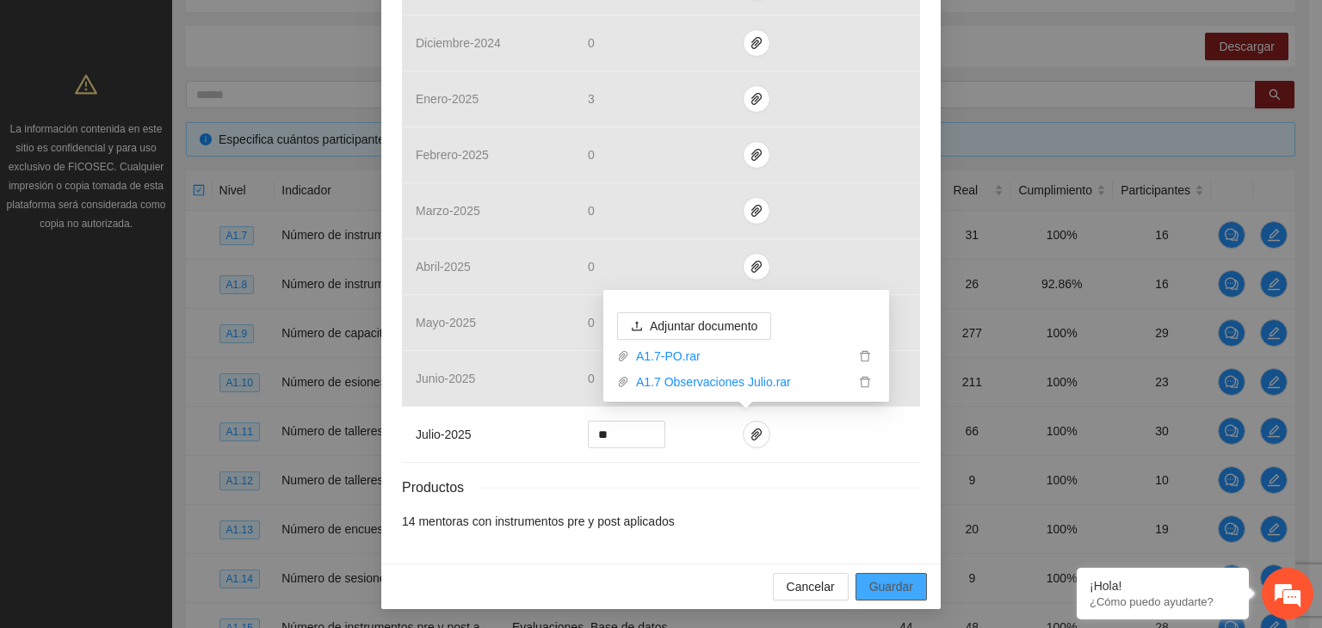
click at [878, 582] on span "Guardar" at bounding box center [891, 586] width 44 height 19
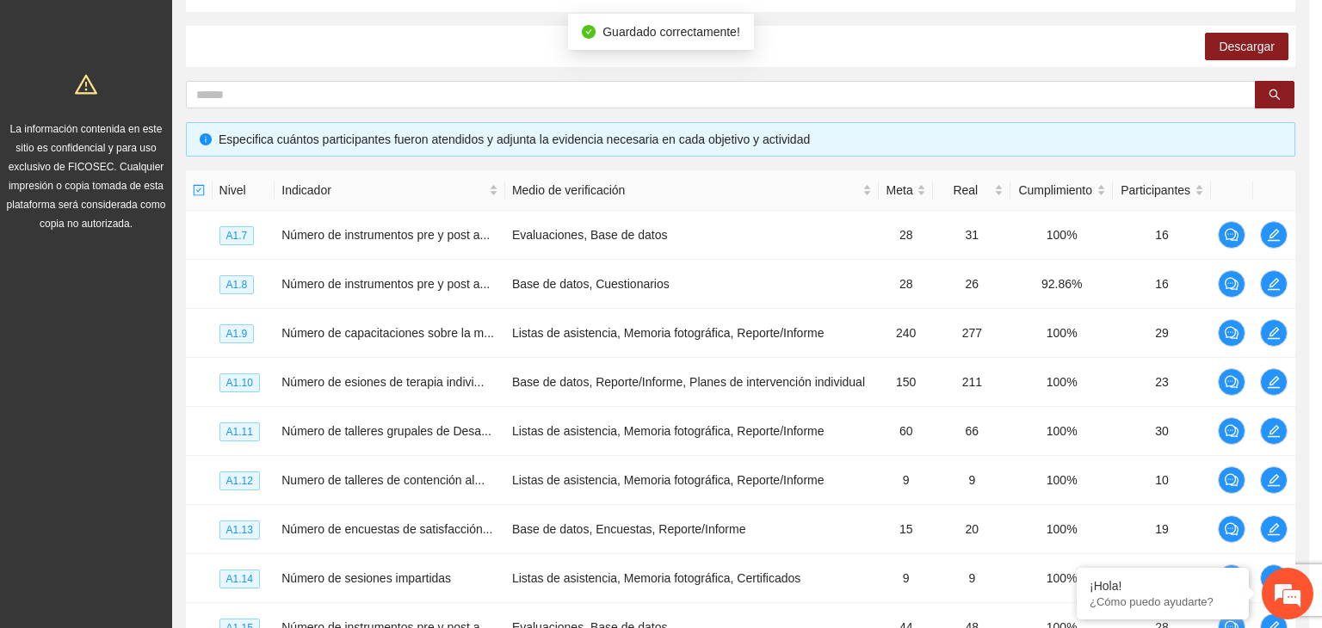
scroll to position [534, 0]
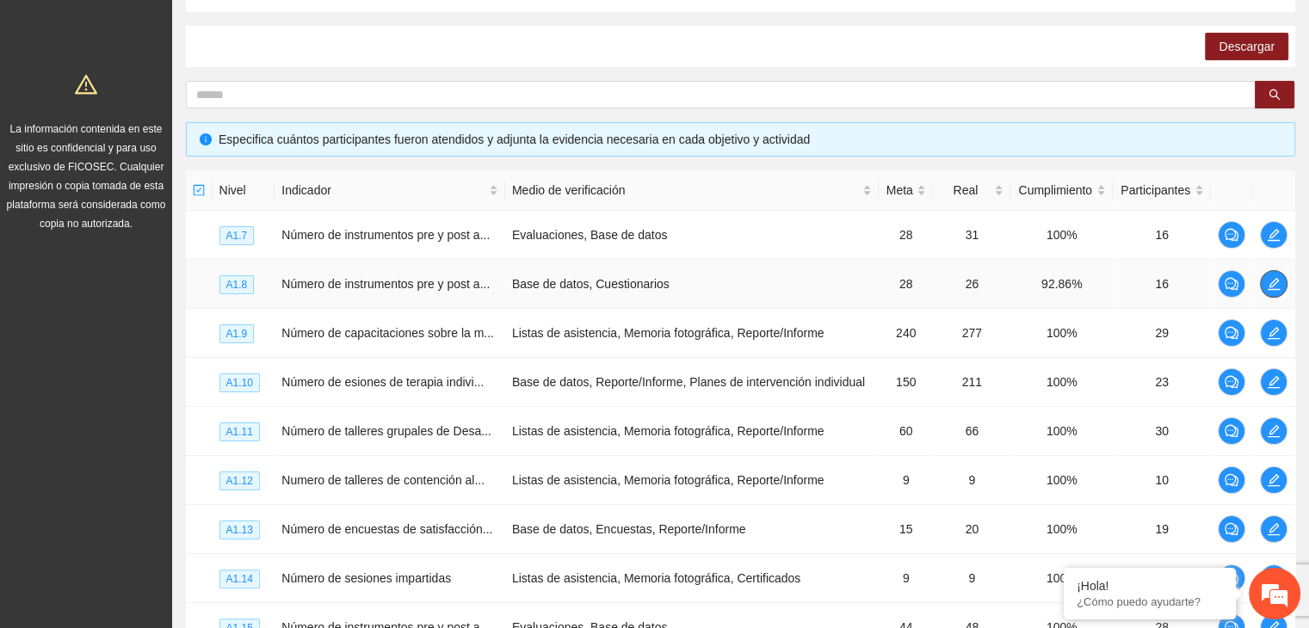
click at [1270, 284] on icon "edit" at bounding box center [1273, 284] width 14 height 14
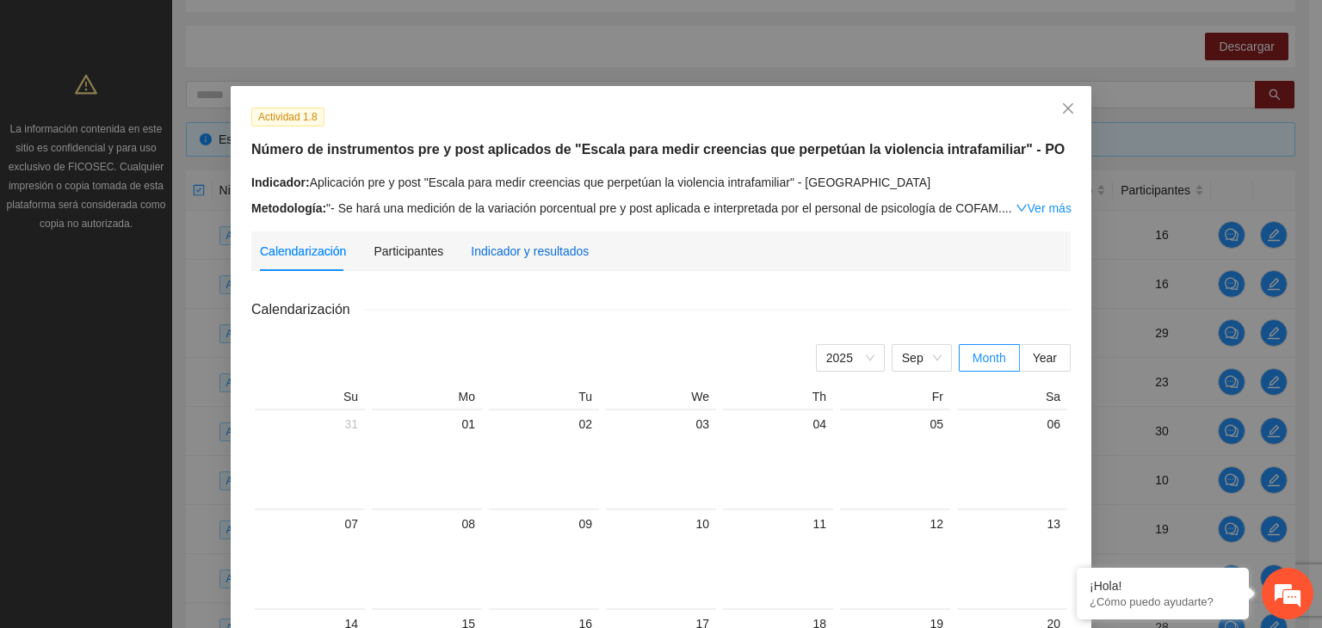
click at [552, 248] on div "Indicador y resultados" at bounding box center [530, 251] width 118 height 19
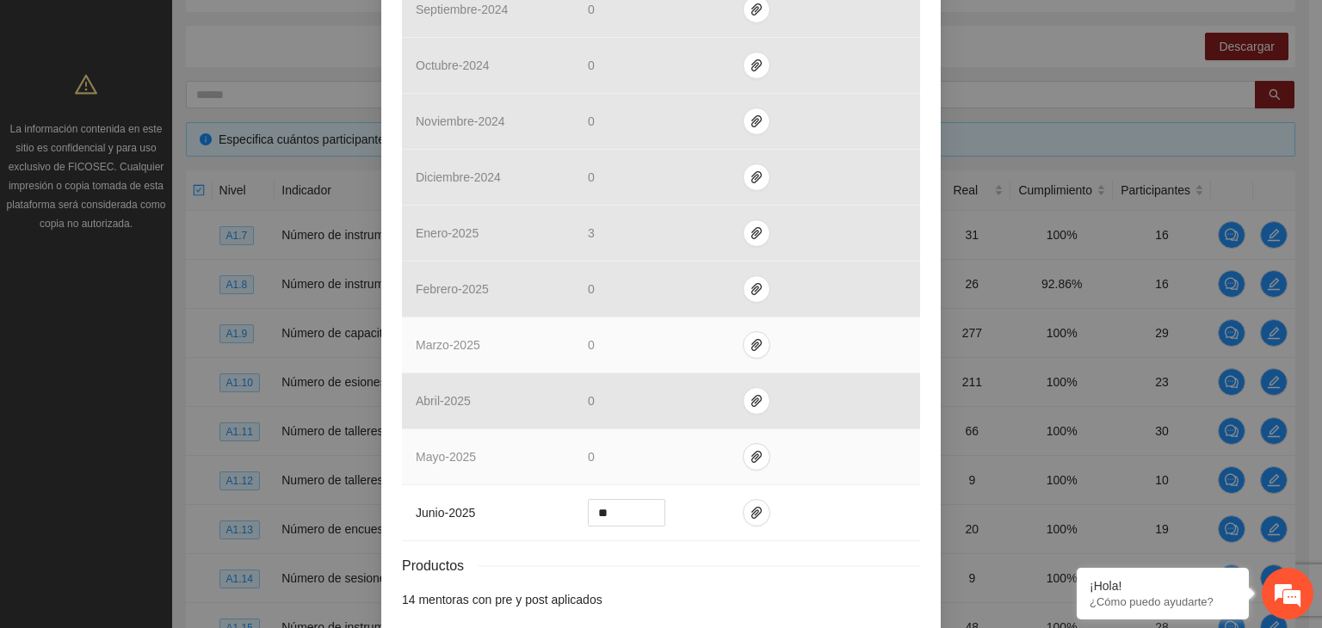
scroll to position [641, 0]
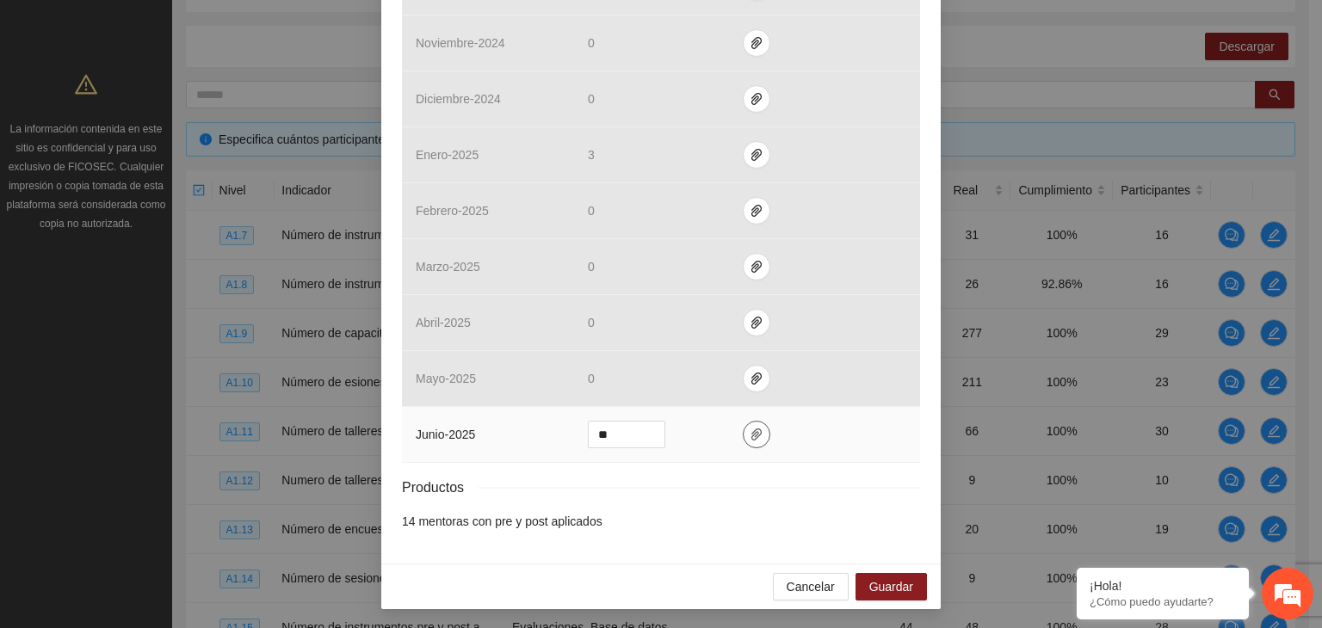
click at [751, 434] on icon "paper-clip" at bounding box center [756, 434] width 10 height 12
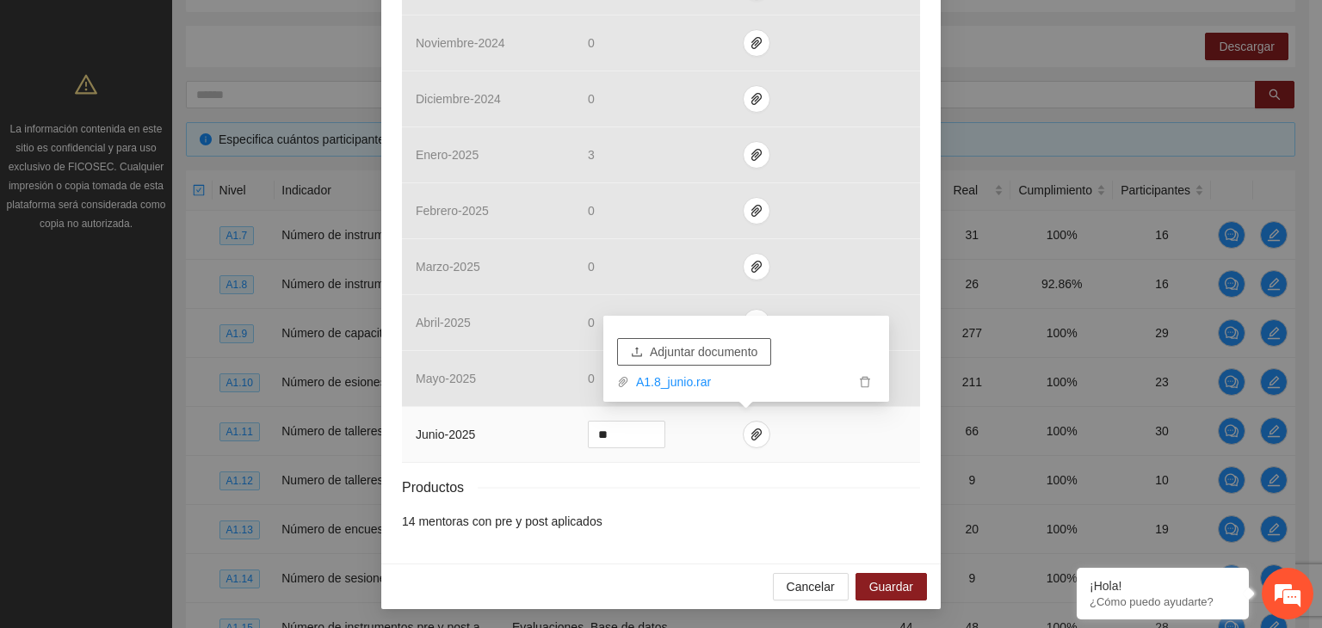
click at [727, 351] on span "Adjuntar documento" at bounding box center [704, 351] width 108 height 19
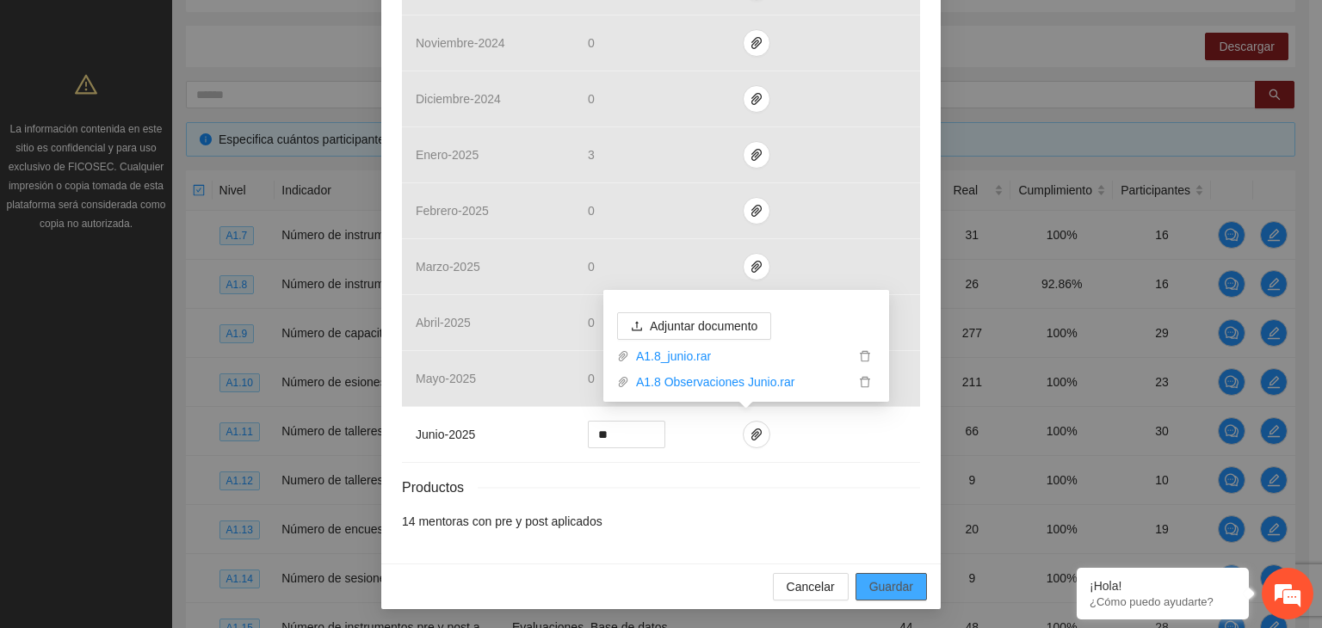
click at [878, 582] on span "Guardar" at bounding box center [891, 586] width 44 height 19
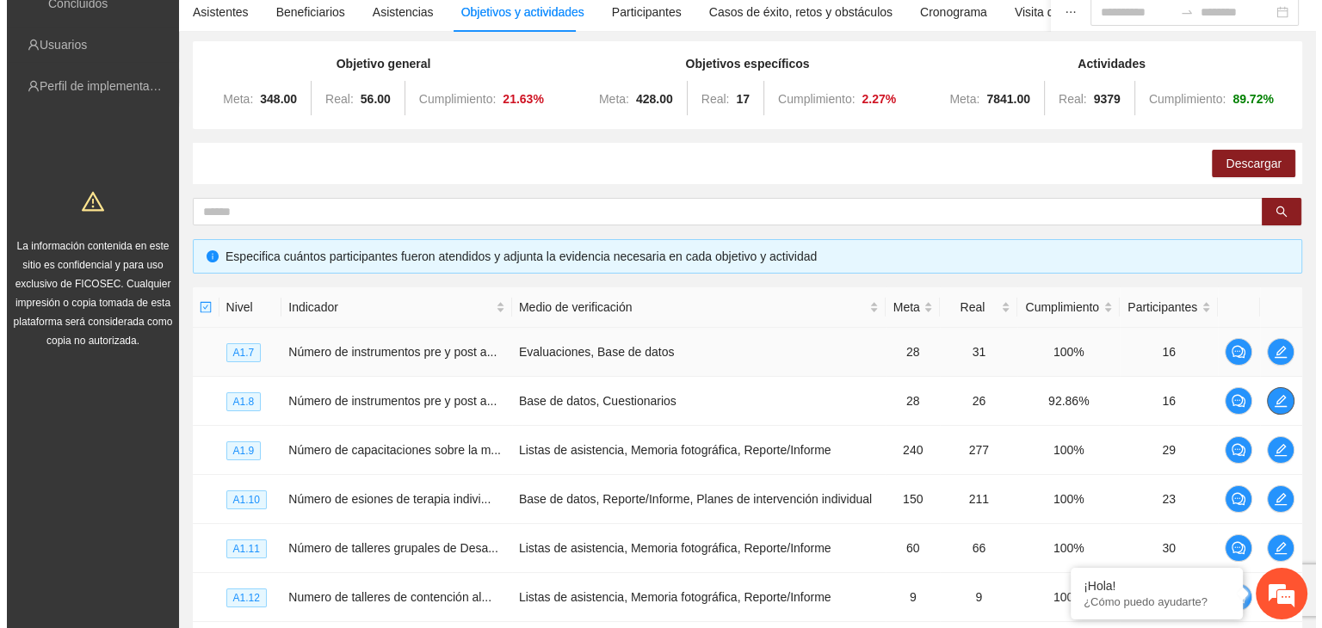
scroll to position [236, 0]
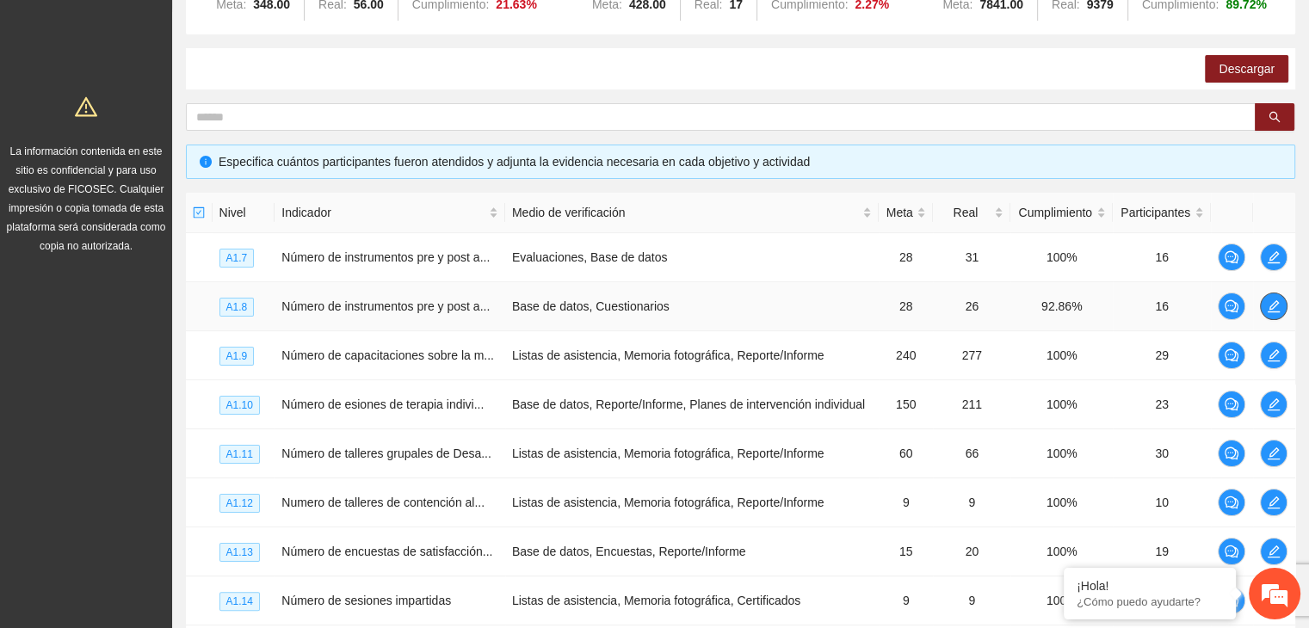
click at [1273, 309] on icon "edit" at bounding box center [1273, 306] width 14 height 14
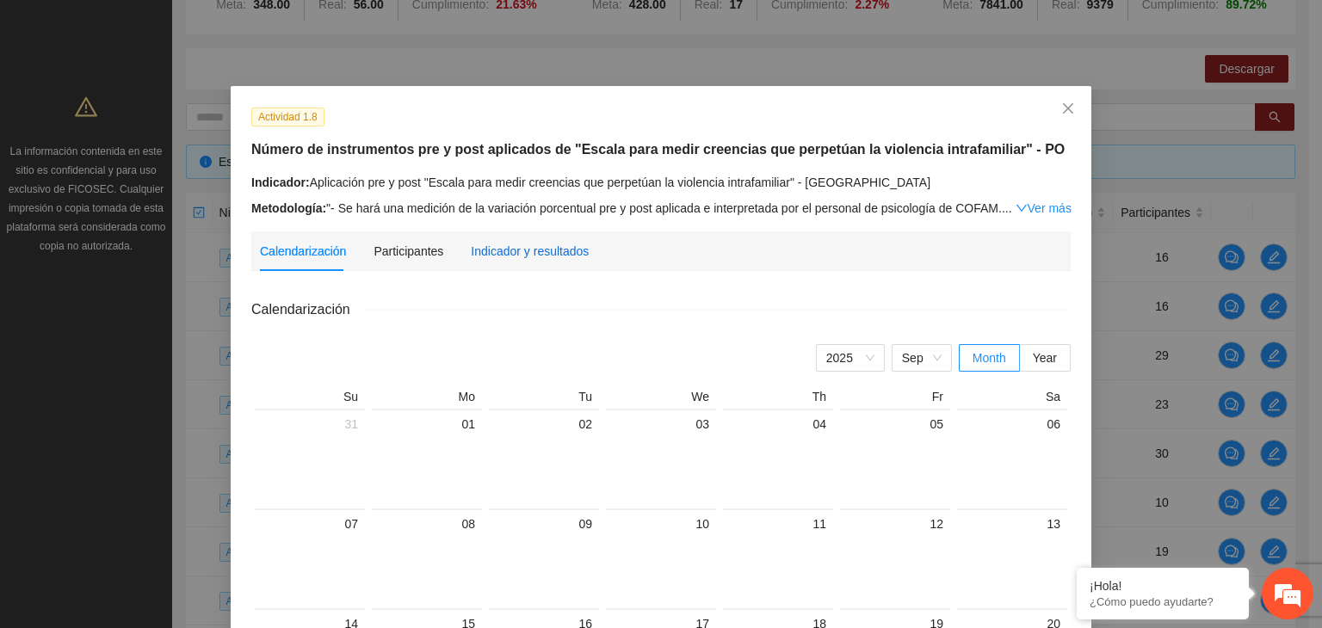
click at [524, 250] on div "Indicador y resultados" at bounding box center [530, 251] width 118 height 19
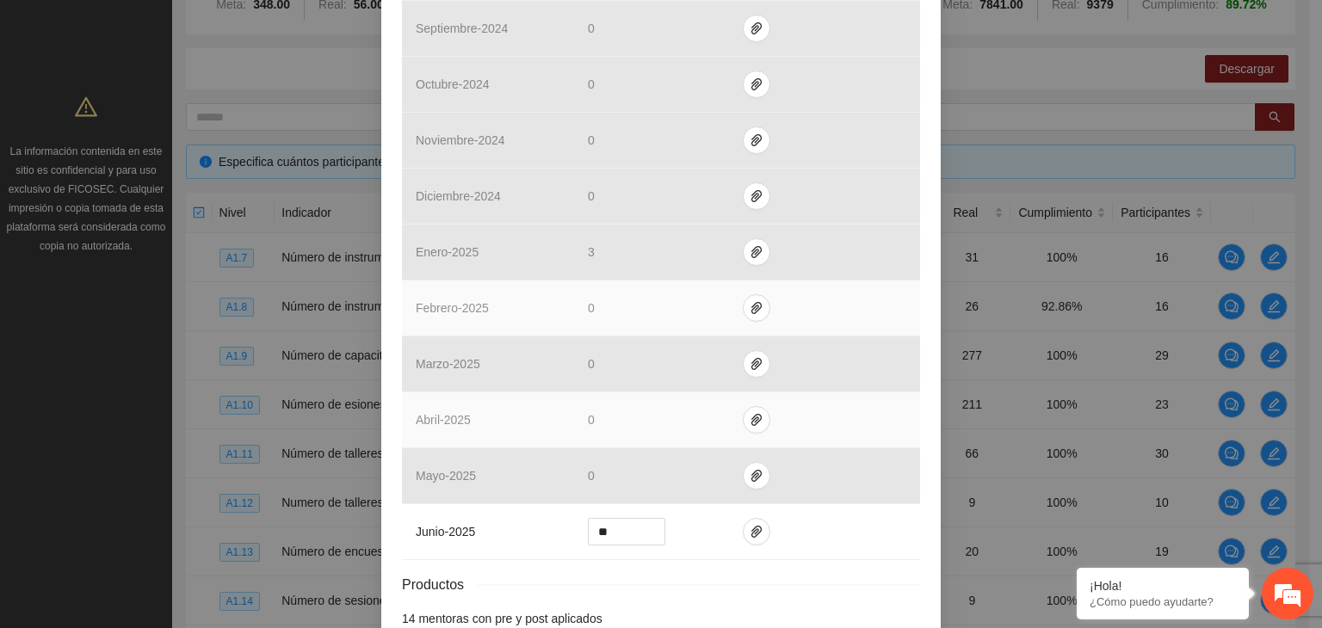
scroll to position [641, 0]
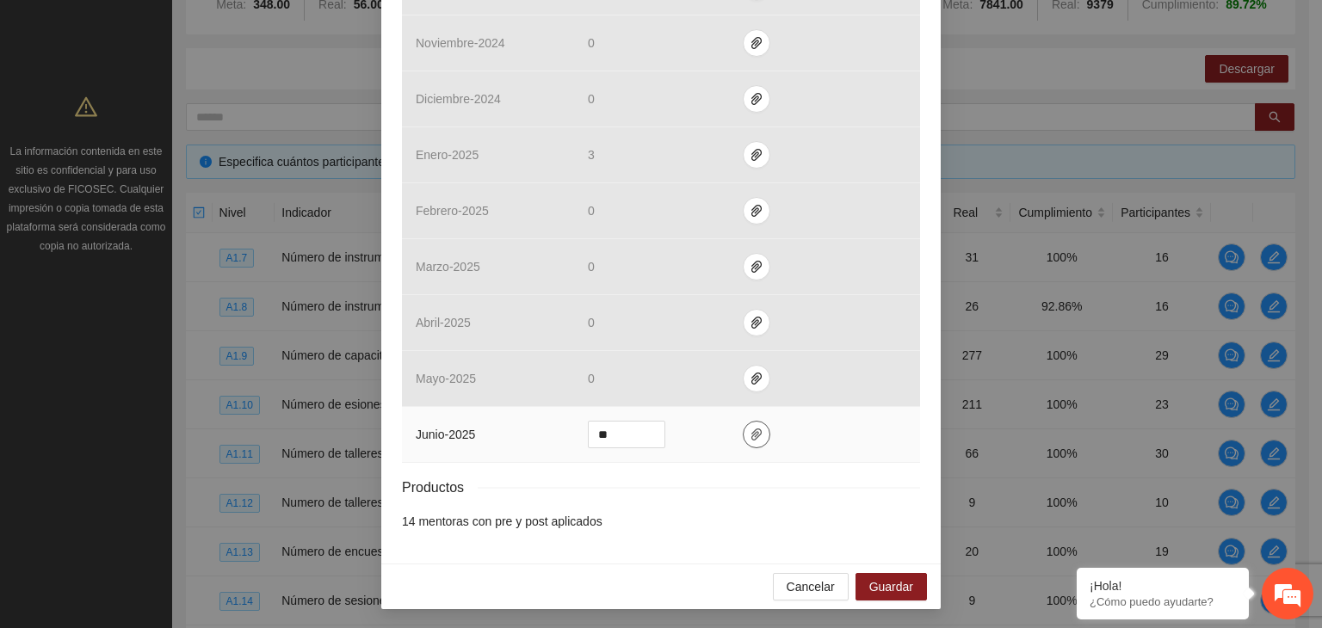
click at [749, 430] on icon "paper-clip" at bounding box center [756, 435] width 14 height 14
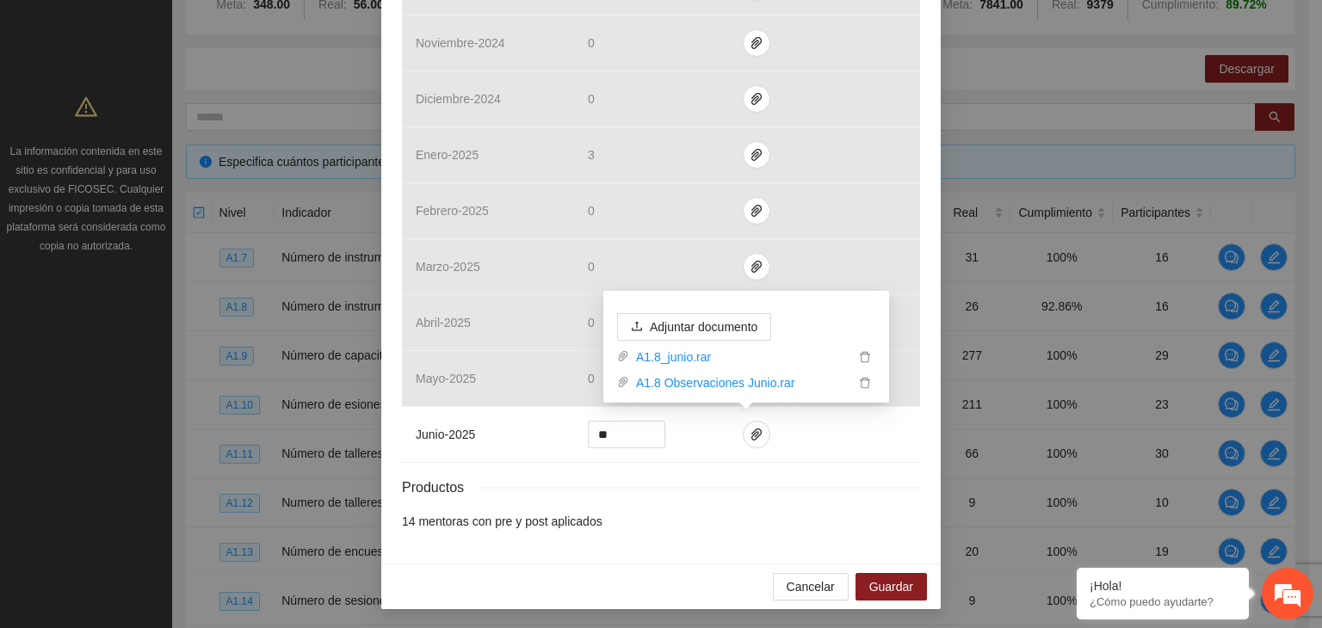
click at [915, 487] on div "Actividad 1.8 Número de instrumentos pre y post aplicados de "Escala para medir…" at bounding box center [660, 4] width 559 height 1119
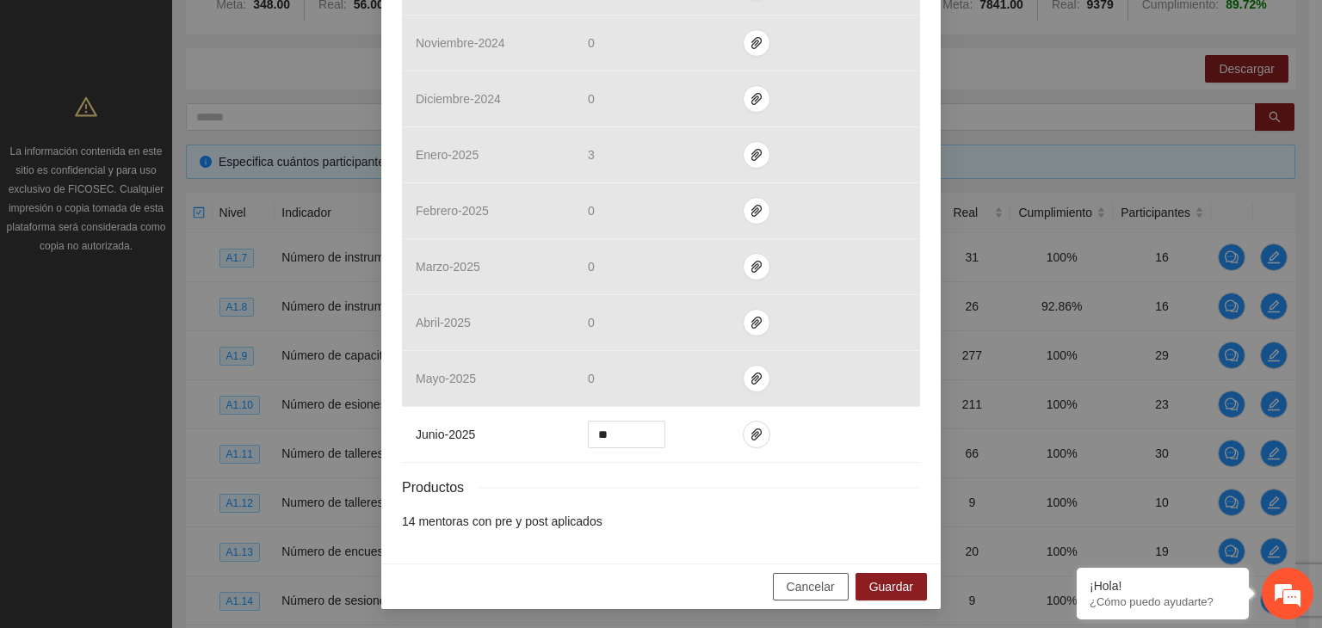
click at [820, 589] on span "Cancelar" at bounding box center [810, 586] width 48 height 19
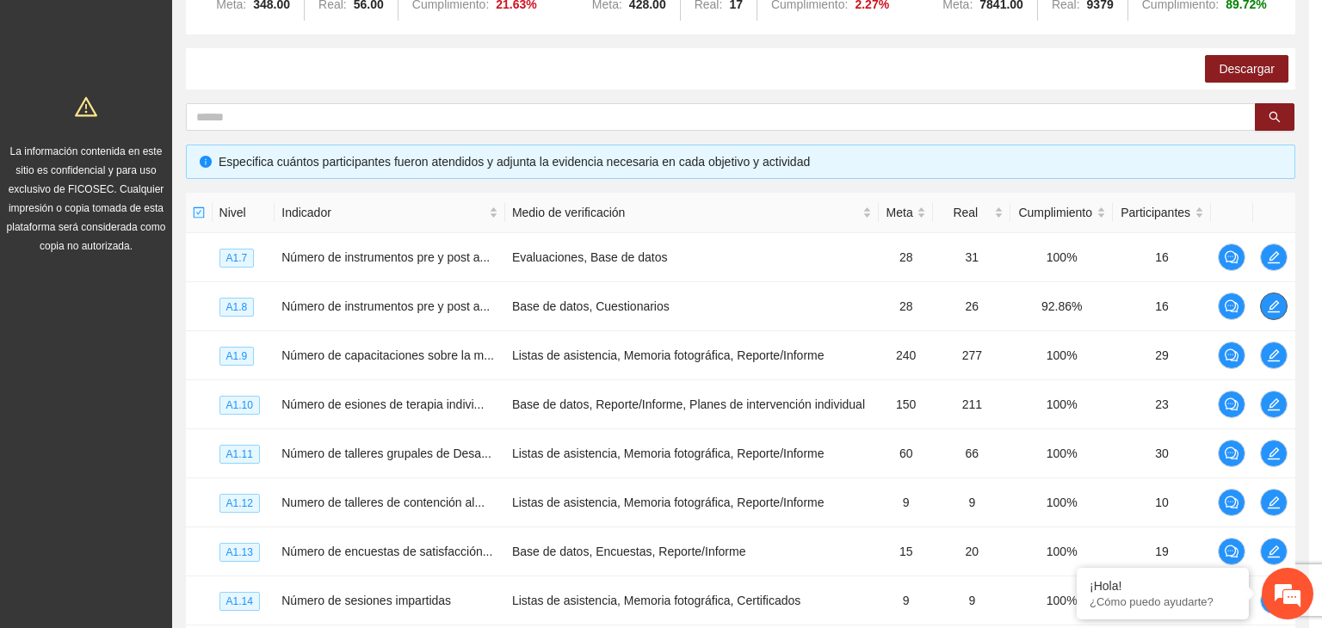
scroll to position [0, 0]
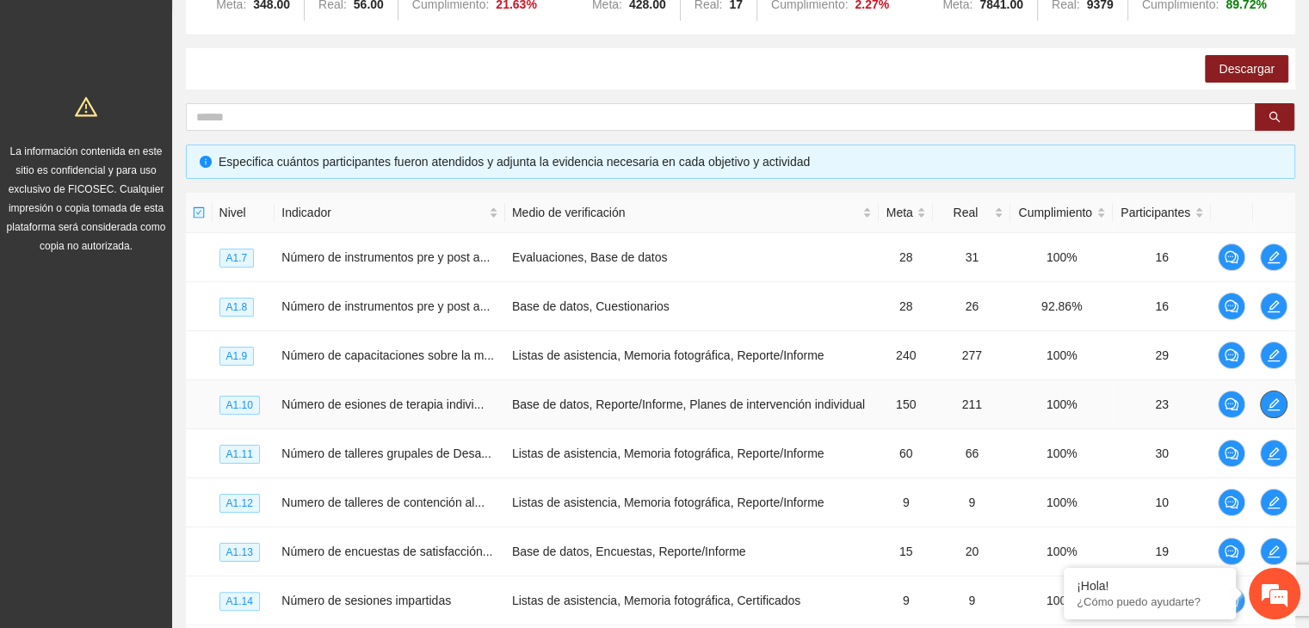
click at [1271, 405] on icon "edit" at bounding box center [1273, 404] width 12 height 12
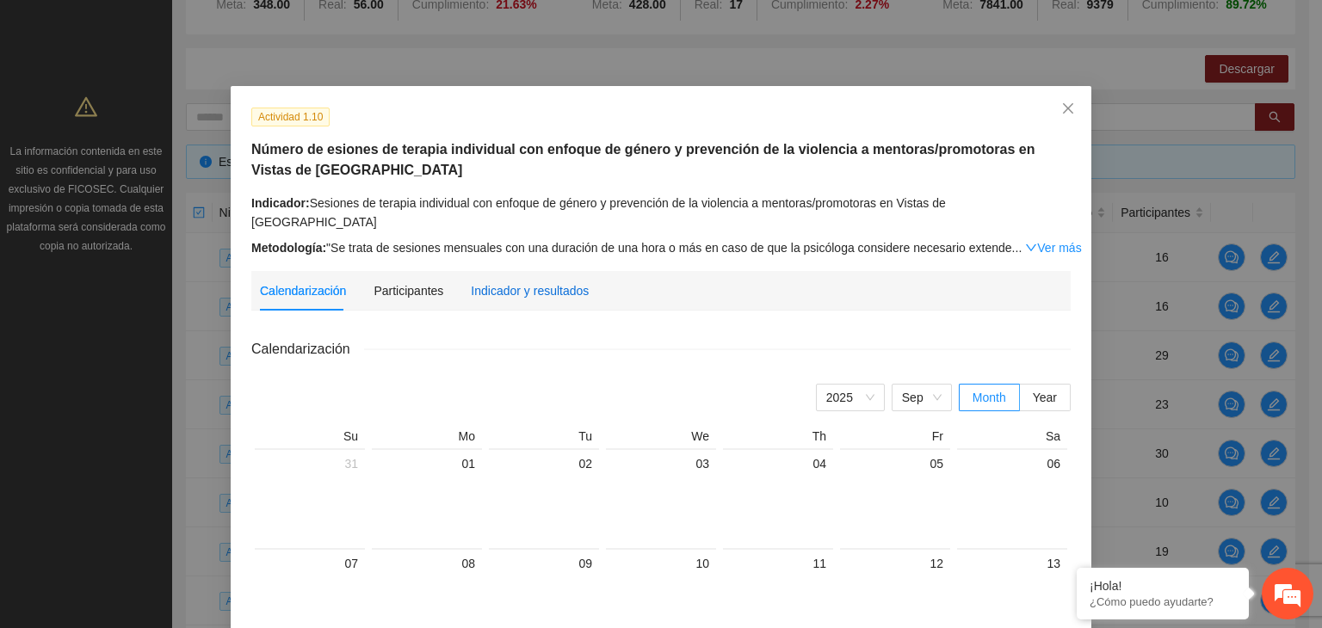
click at [506, 281] on div "Indicador y resultados" at bounding box center [530, 290] width 118 height 19
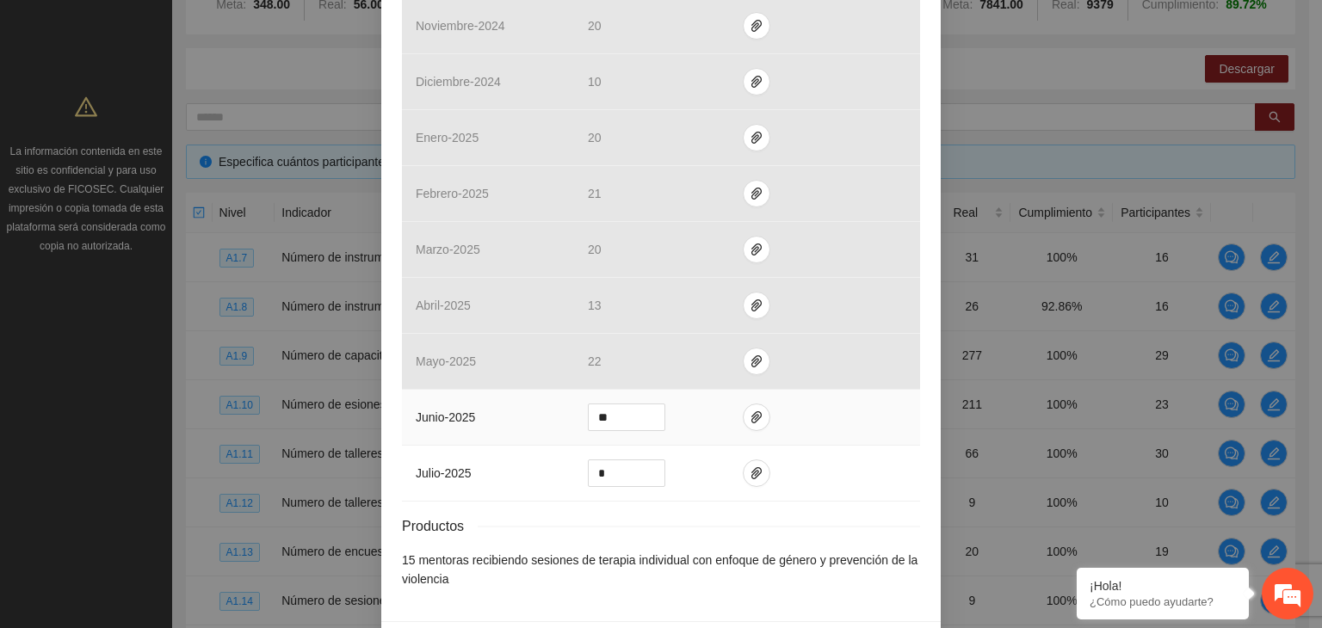
scroll to position [716, 0]
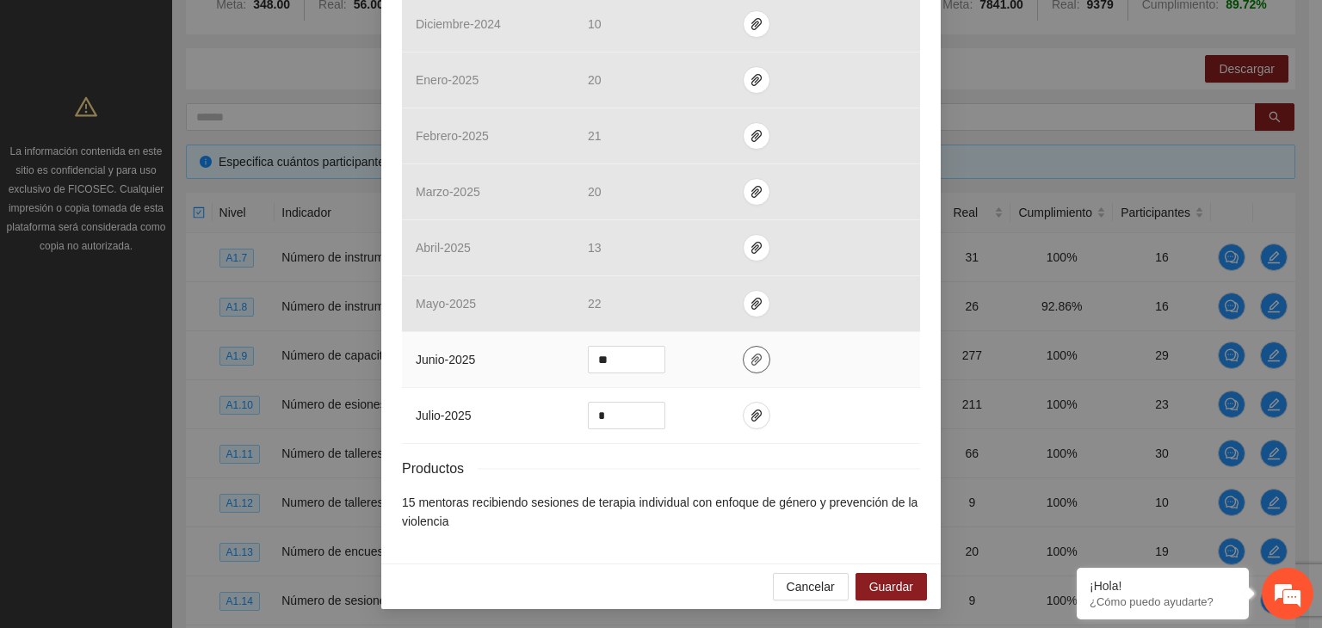
click at [751, 361] on icon "paper-clip" at bounding box center [756, 360] width 10 height 12
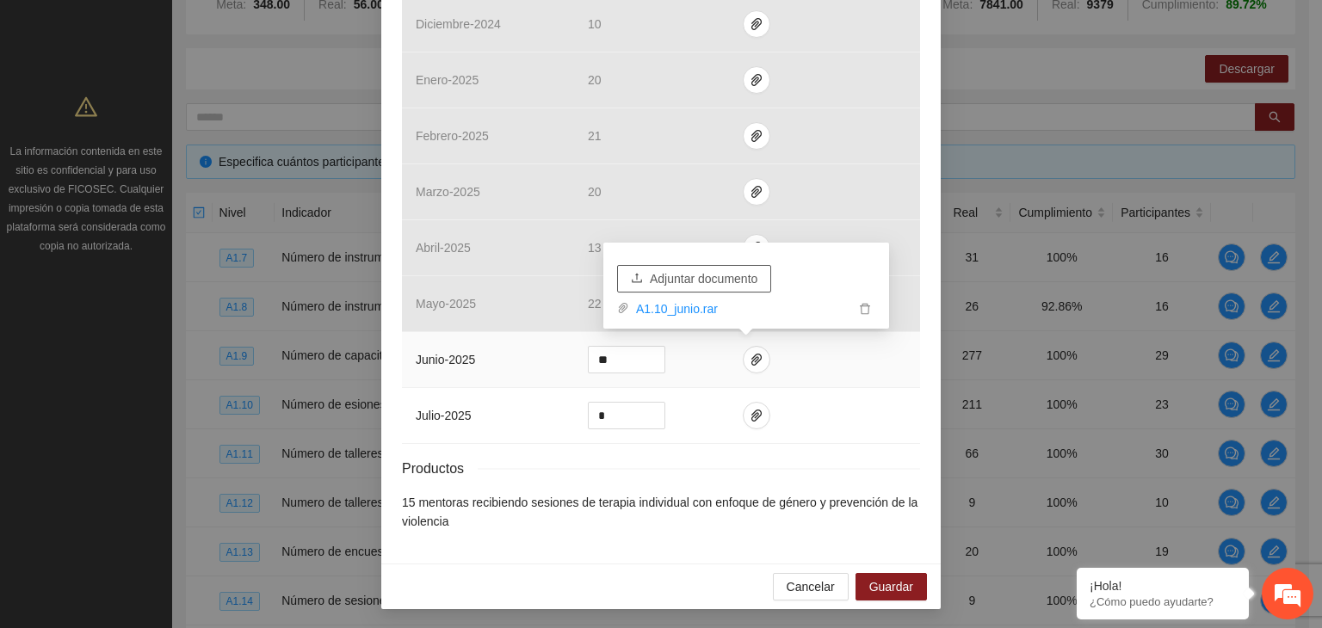
click at [718, 280] on span "Adjuntar documento" at bounding box center [704, 278] width 108 height 19
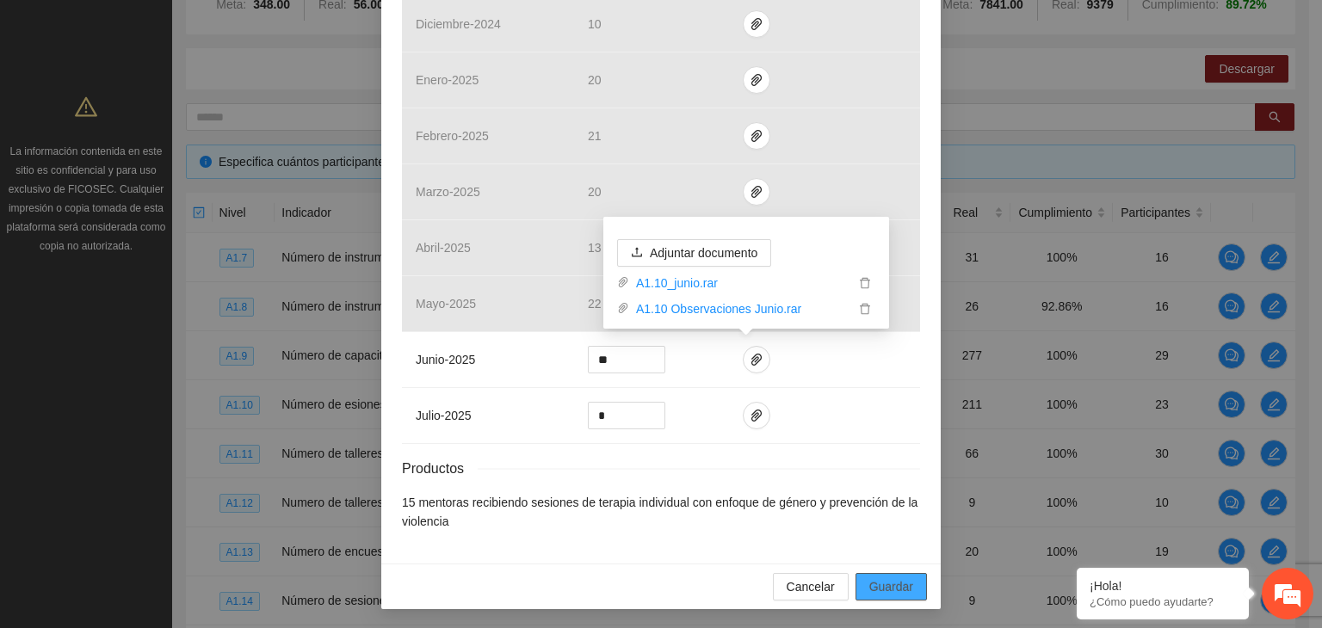
click at [874, 587] on span "Guardar" at bounding box center [891, 586] width 44 height 19
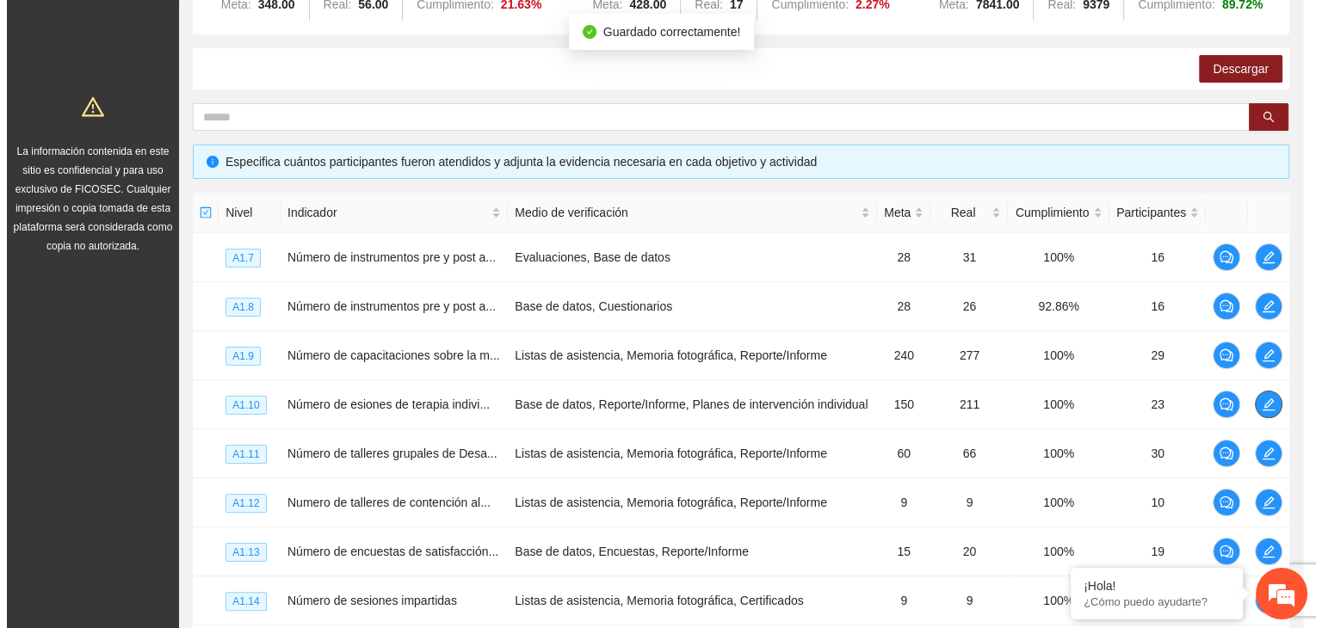
scroll to position [0, 0]
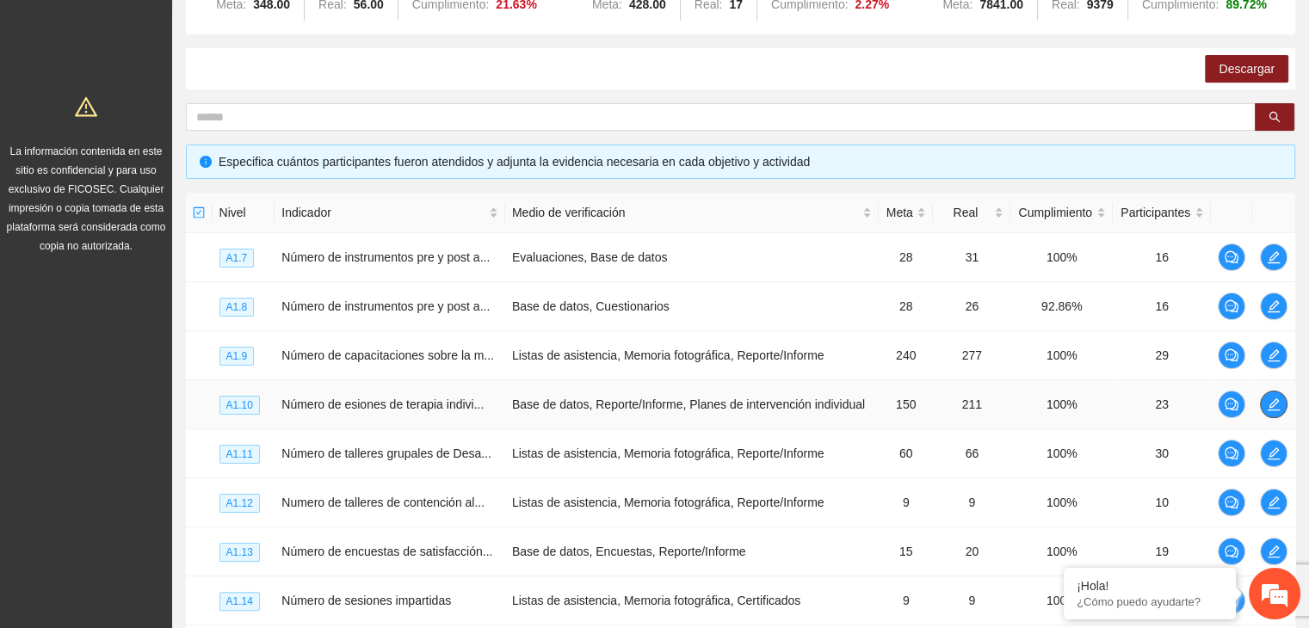
click at [1266, 403] on icon "edit" at bounding box center [1273, 405] width 14 height 14
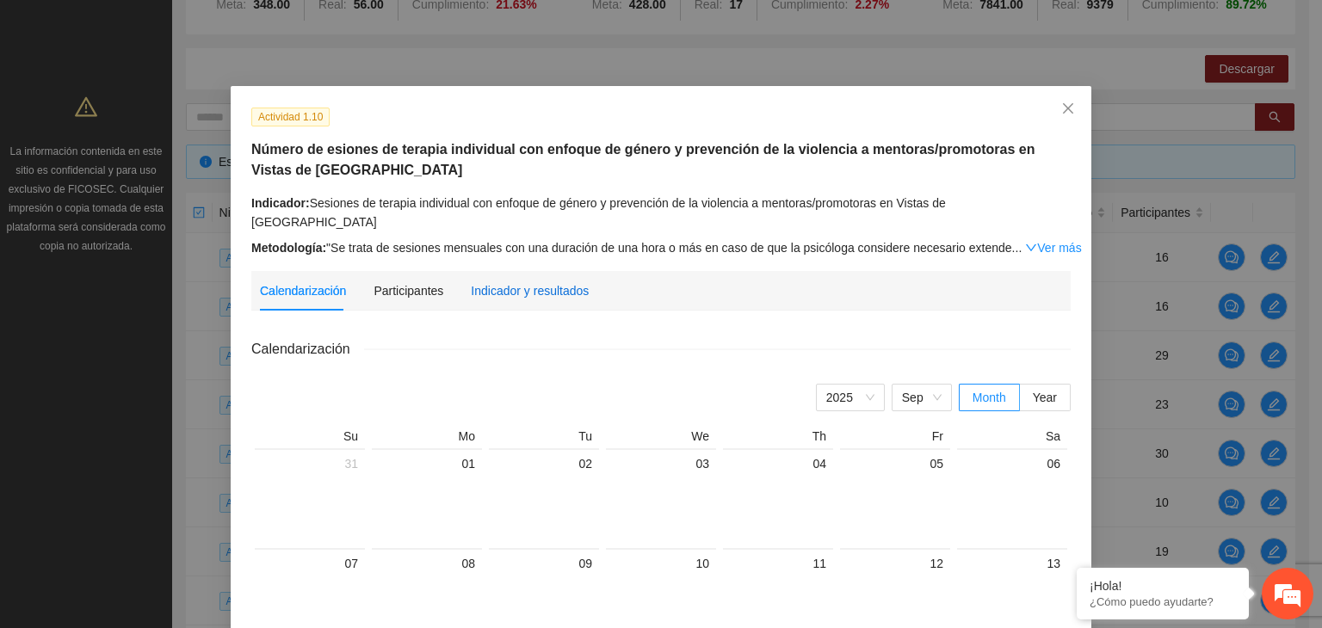
click at [496, 281] on div "Indicador y resultados" at bounding box center [530, 290] width 118 height 19
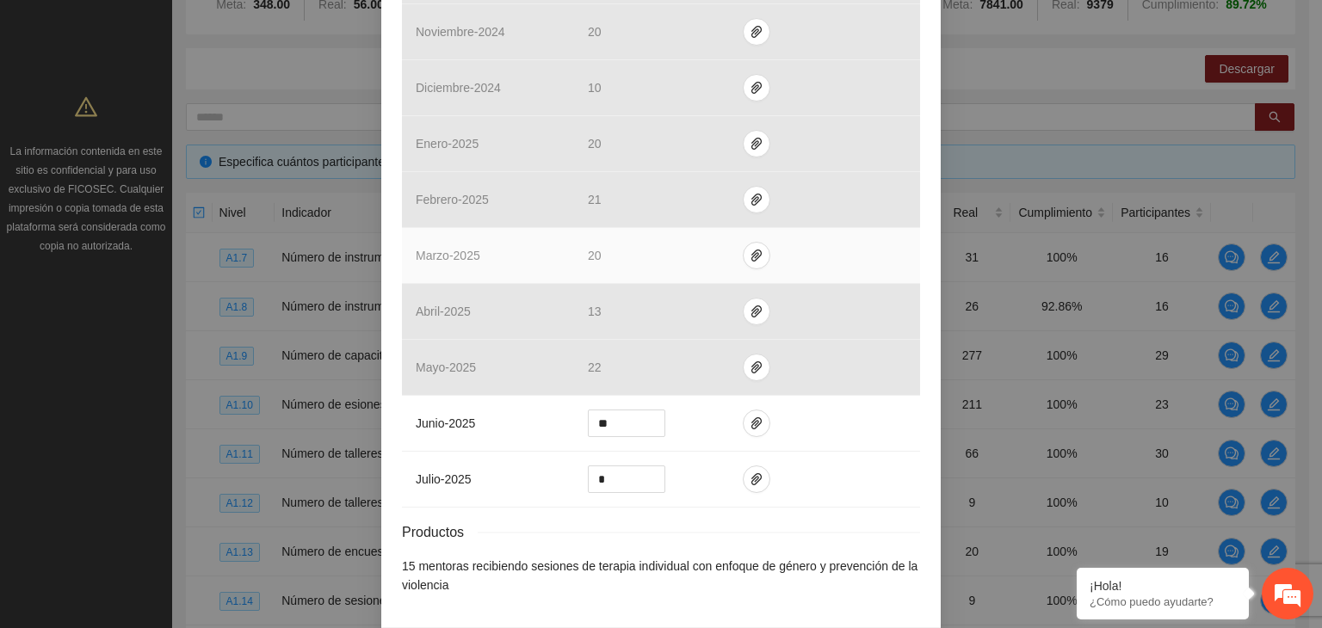
scroll to position [688, 0]
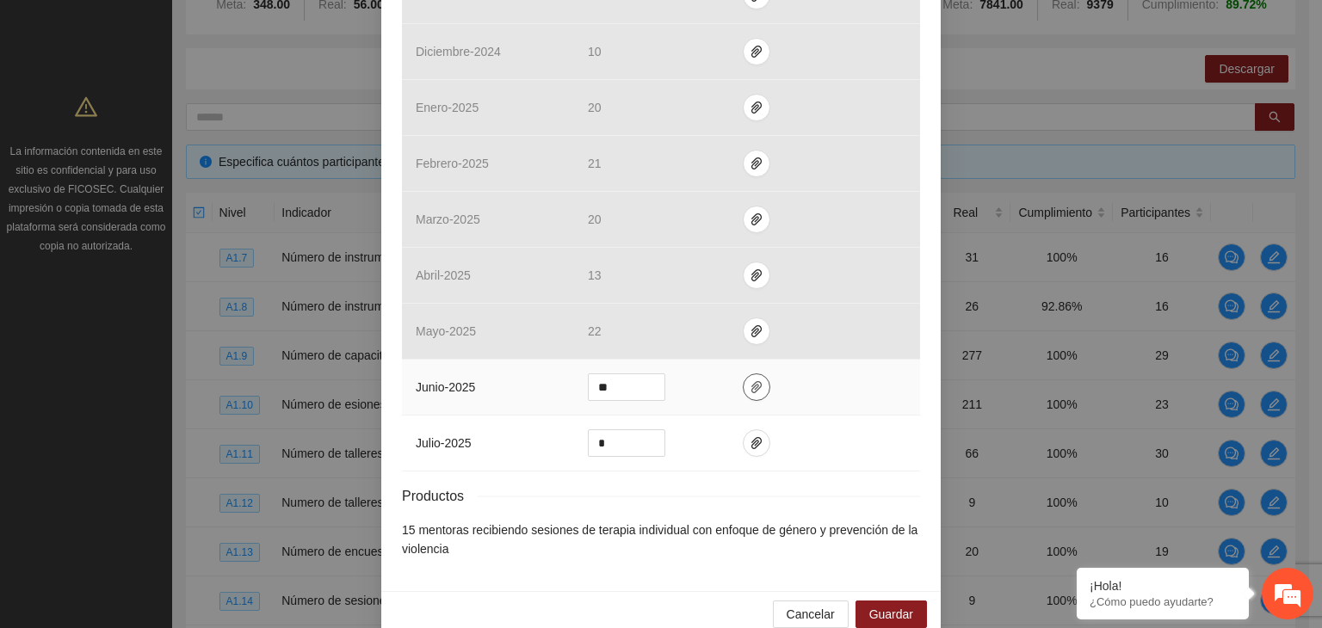
click at [754, 390] on span "paper-clip" at bounding box center [756, 387] width 26 height 14
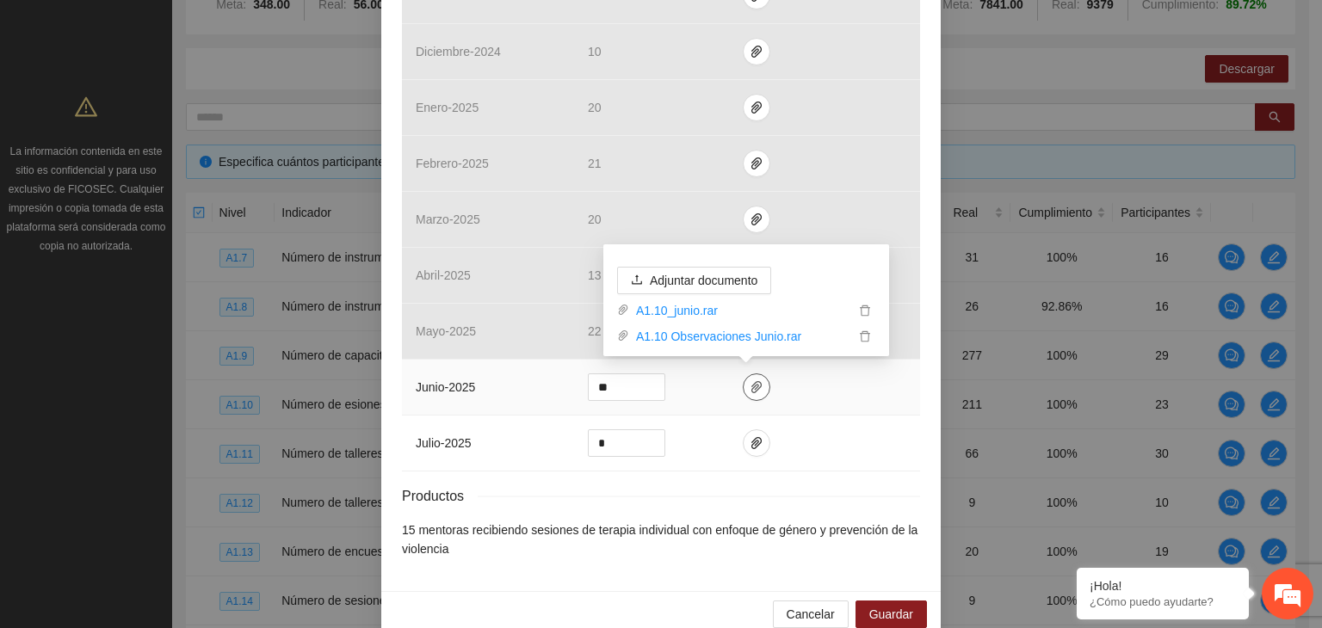
click at [754, 390] on span "paper-clip" at bounding box center [756, 387] width 26 height 14
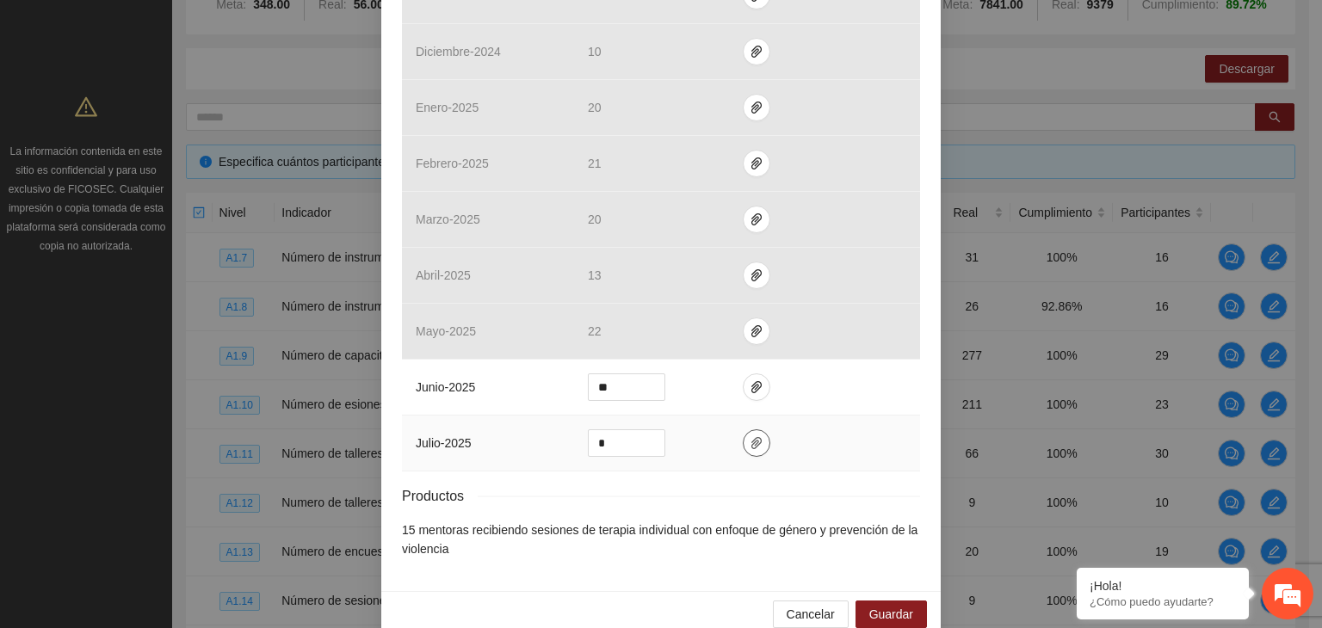
click at [749, 439] on icon "paper-clip" at bounding box center [756, 443] width 14 height 14
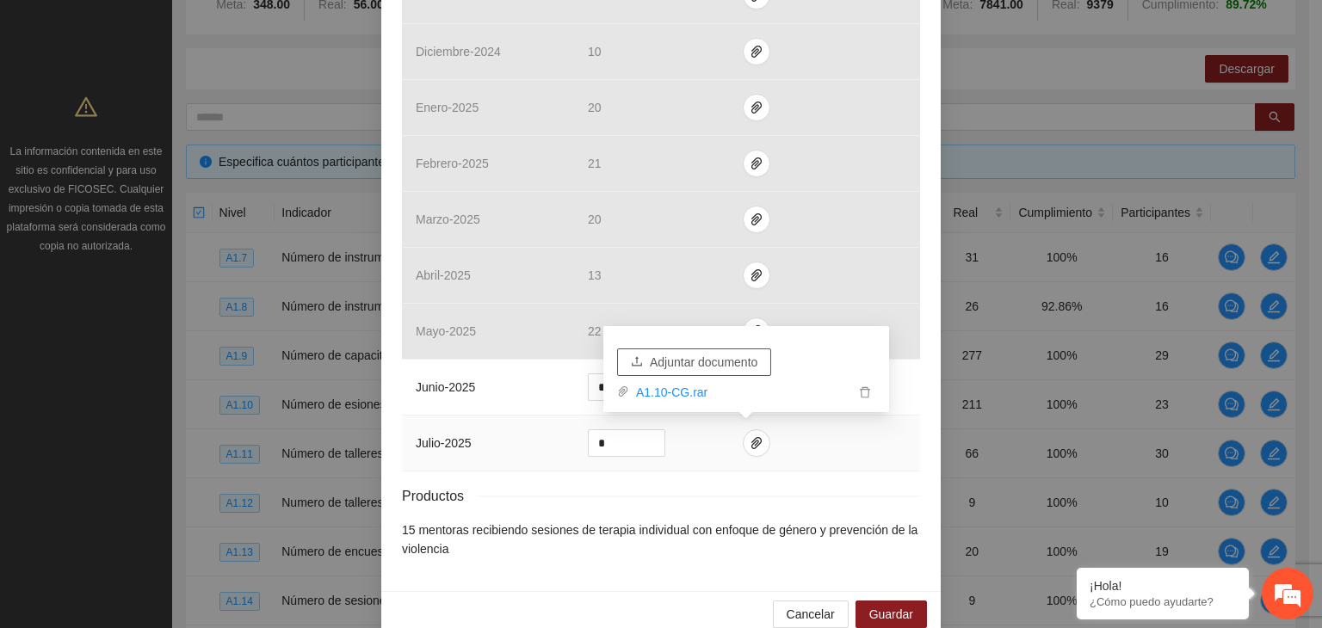
click at [718, 360] on span "Adjuntar documento" at bounding box center [704, 362] width 108 height 19
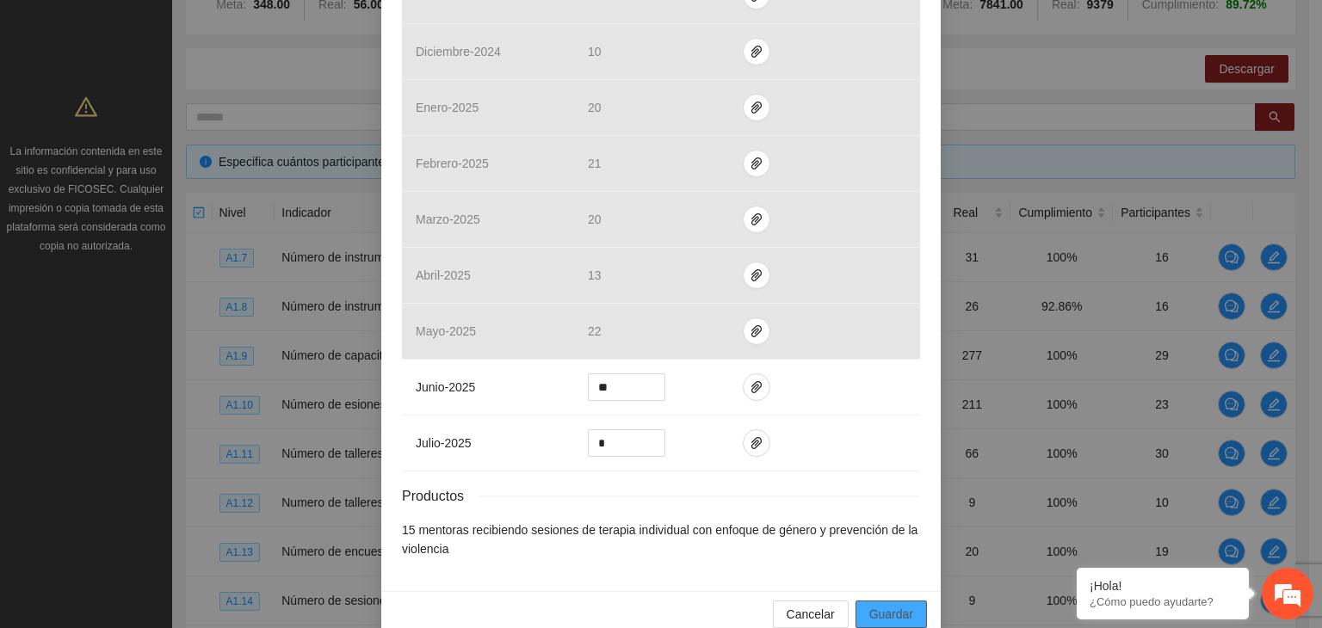
click at [878, 613] on span "Guardar" at bounding box center [891, 614] width 44 height 19
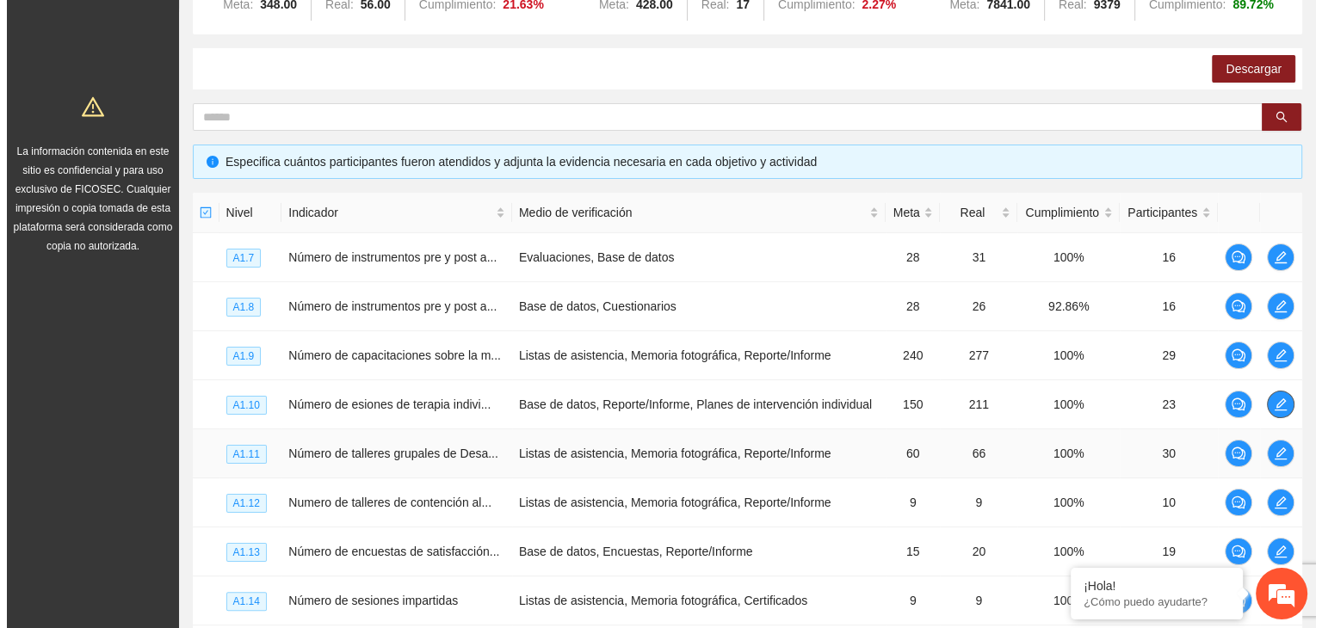
scroll to position [322, 0]
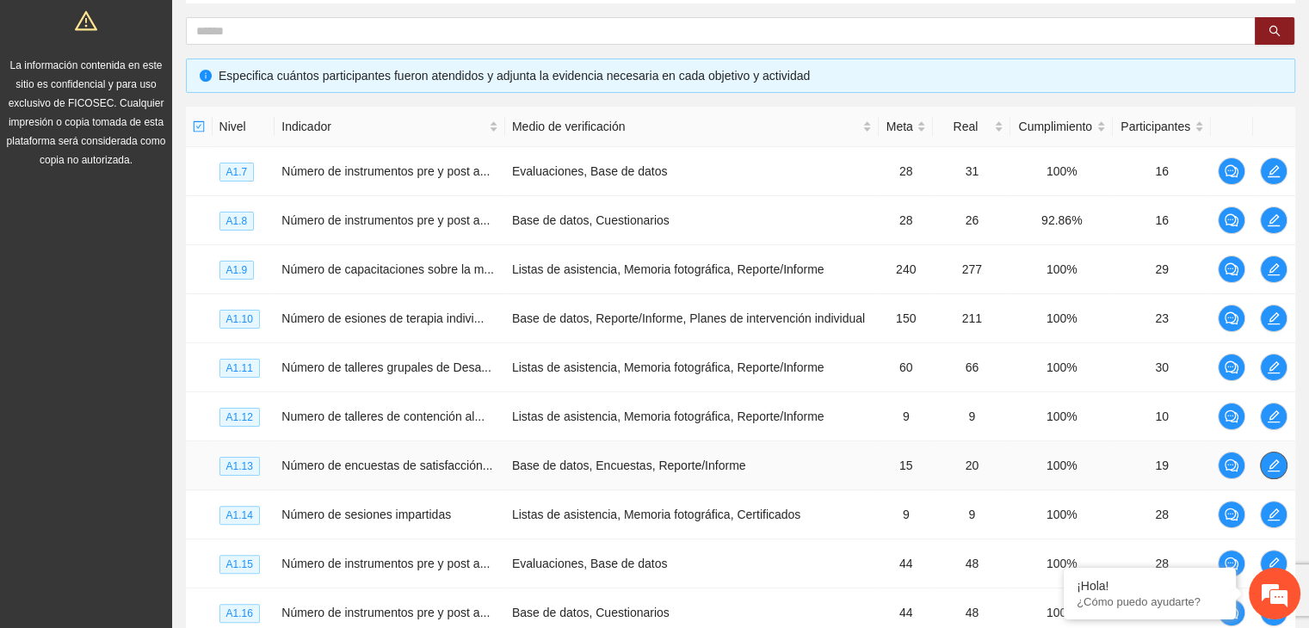
click at [1276, 465] on icon "edit" at bounding box center [1273, 466] width 14 height 14
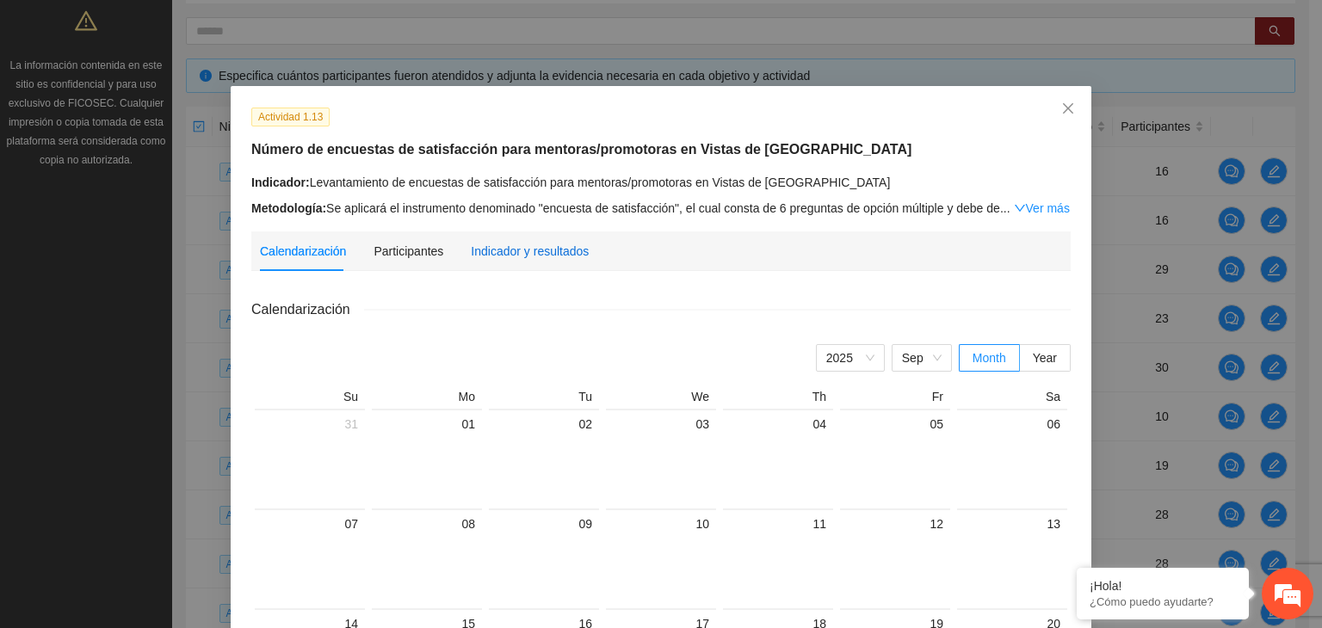
click at [533, 252] on div "Indicador y resultados" at bounding box center [530, 251] width 118 height 19
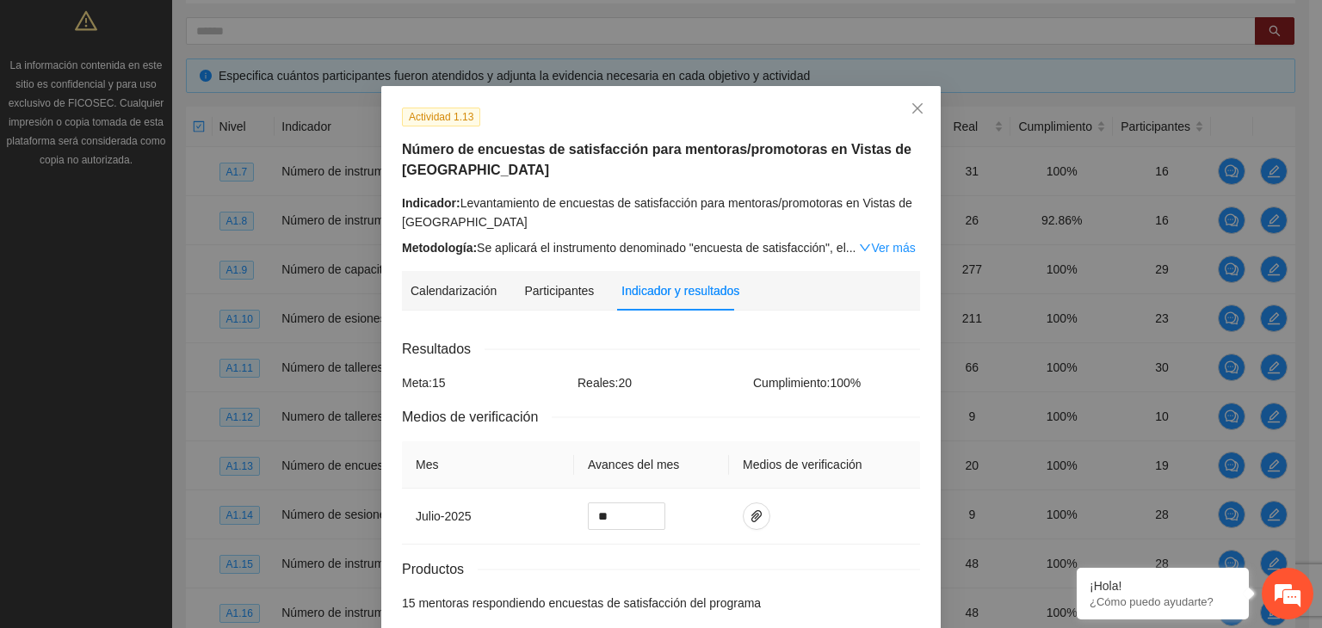
scroll to position [83, 0]
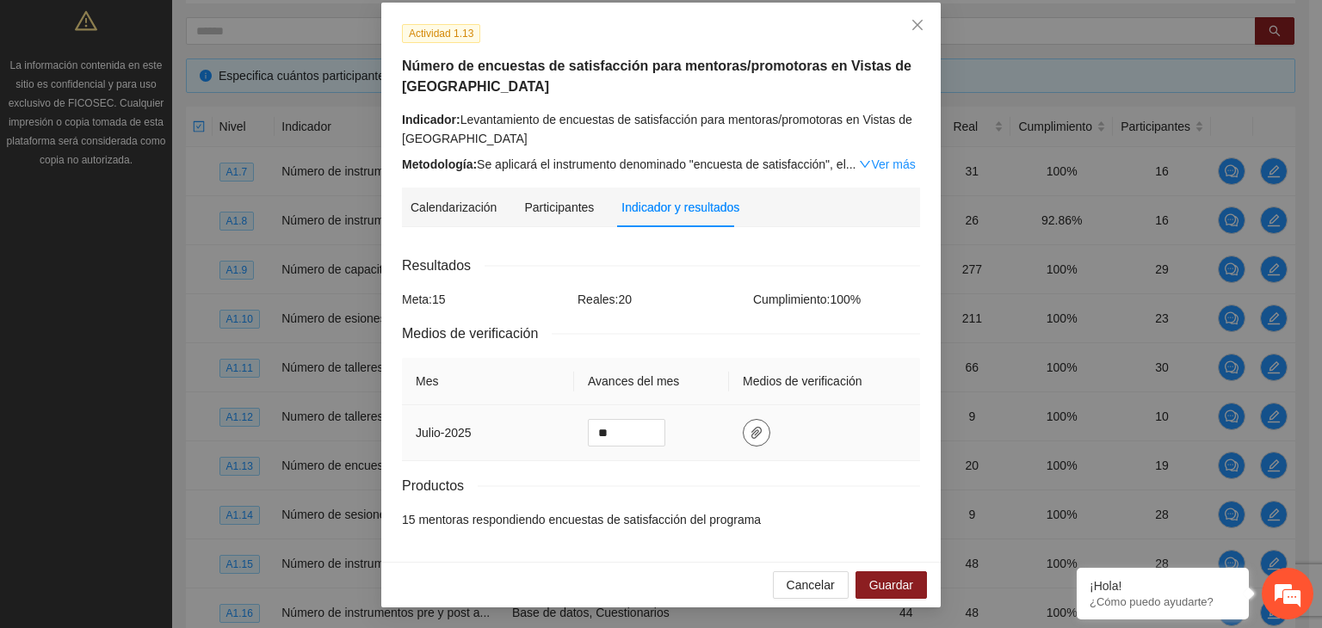
click at [751, 433] on icon "paper-clip" at bounding box center [756, 433] width 14 height 14
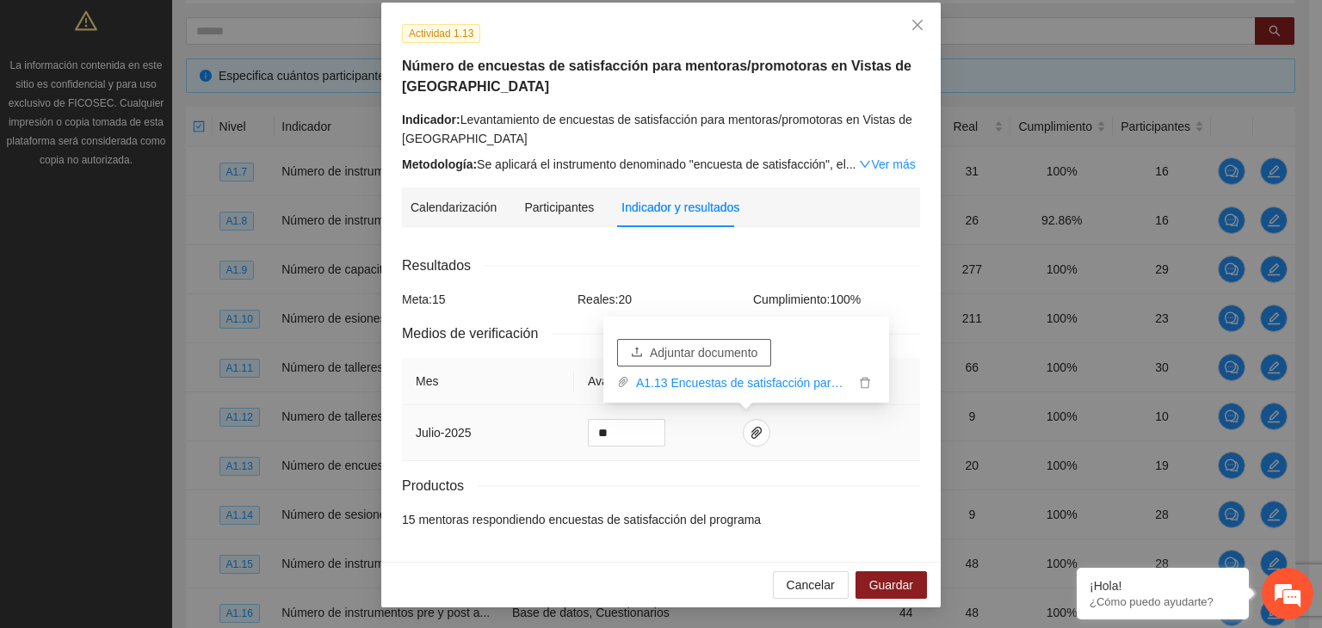
click at [706, 352] on span "Adjuntar documento" at bounding box center [704, 352] width 108 height 19
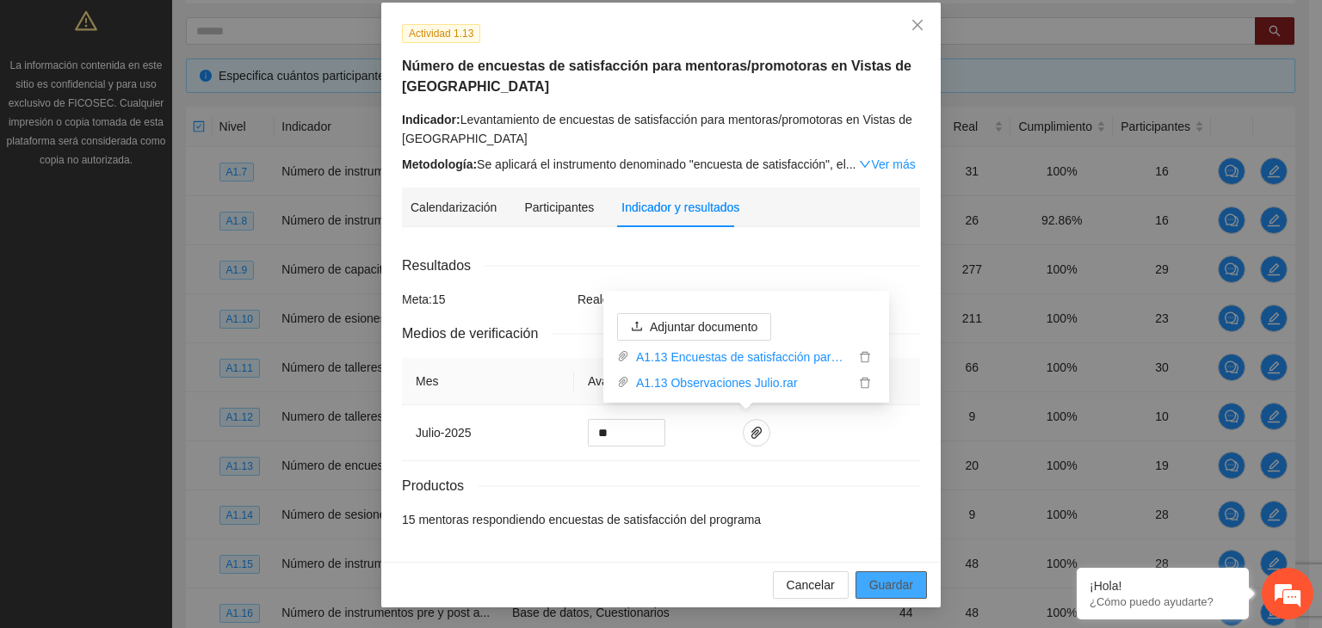
click at [888, 578] on span "Guardar" at bounding box center [891, 585] width 44 height 19
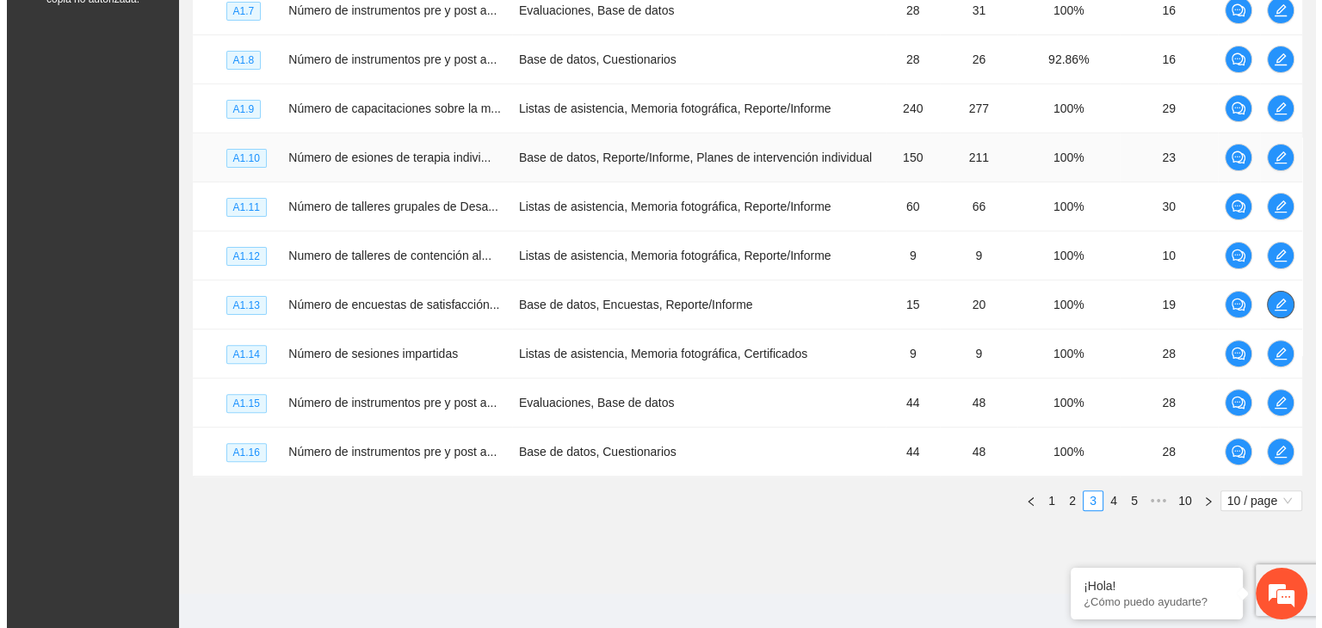
scroll to position [494, 0]
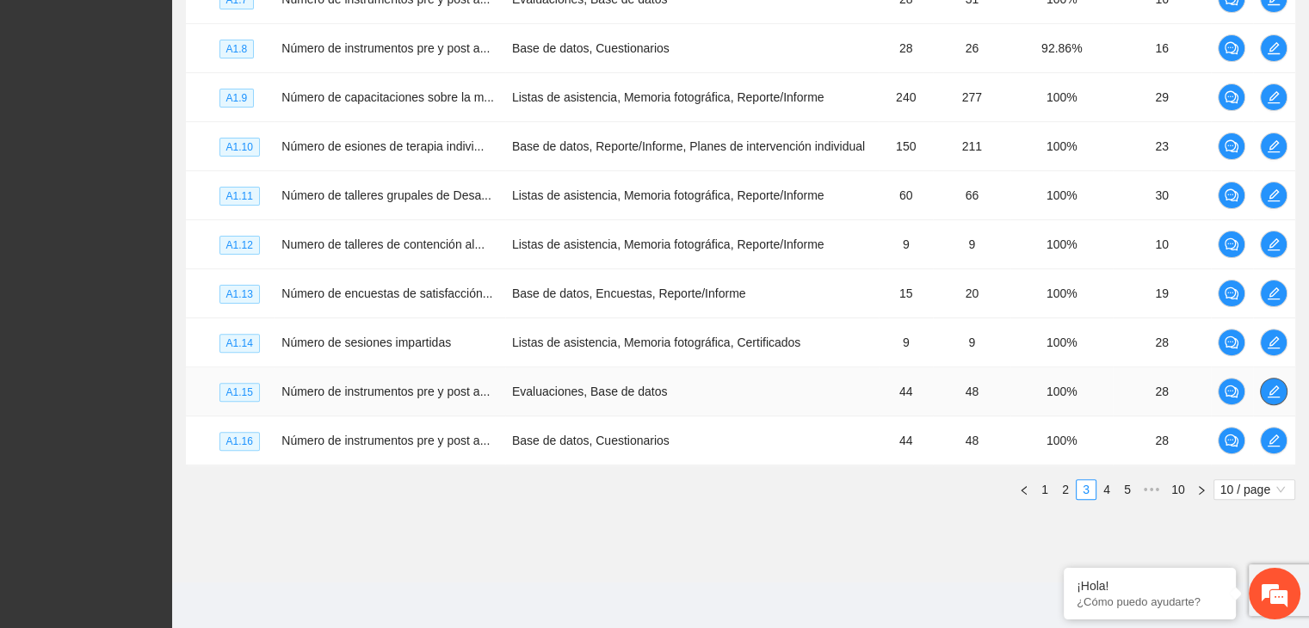
click at [1277, 388] on icon "edit" at bounding box center [1273, 392] width 14 height 14
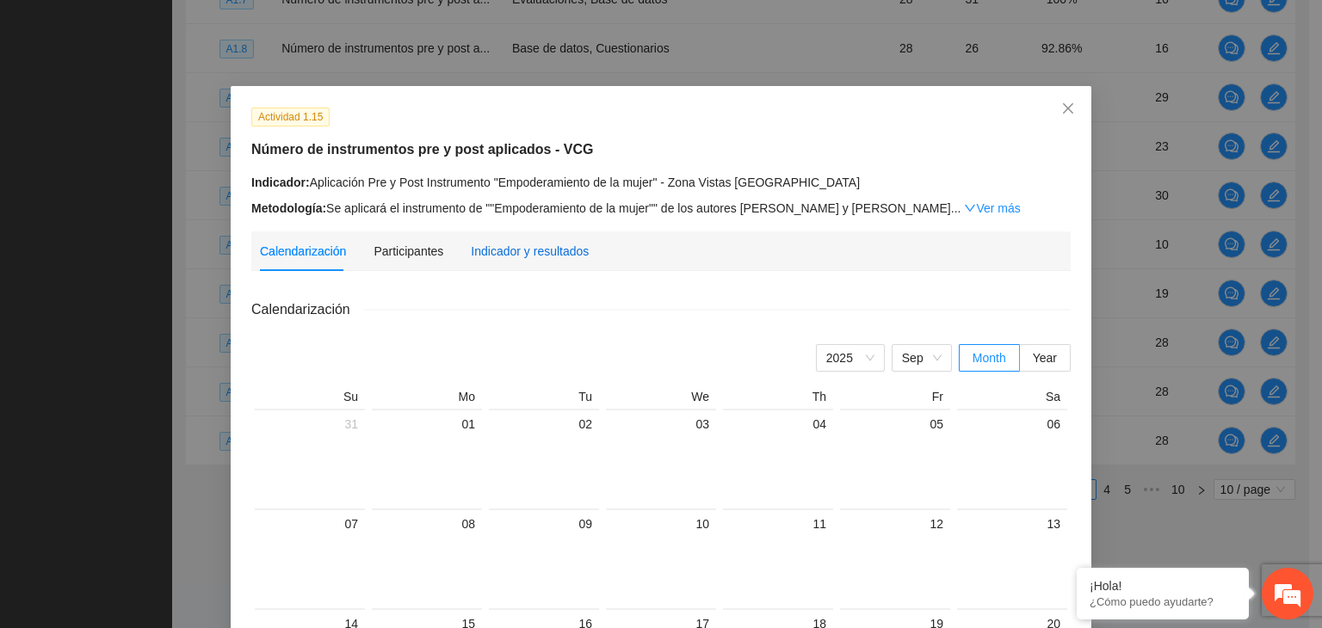
click at [532, 255] on div "Indicador y resultados" at bounding box center [530, 251] width 118 height 19
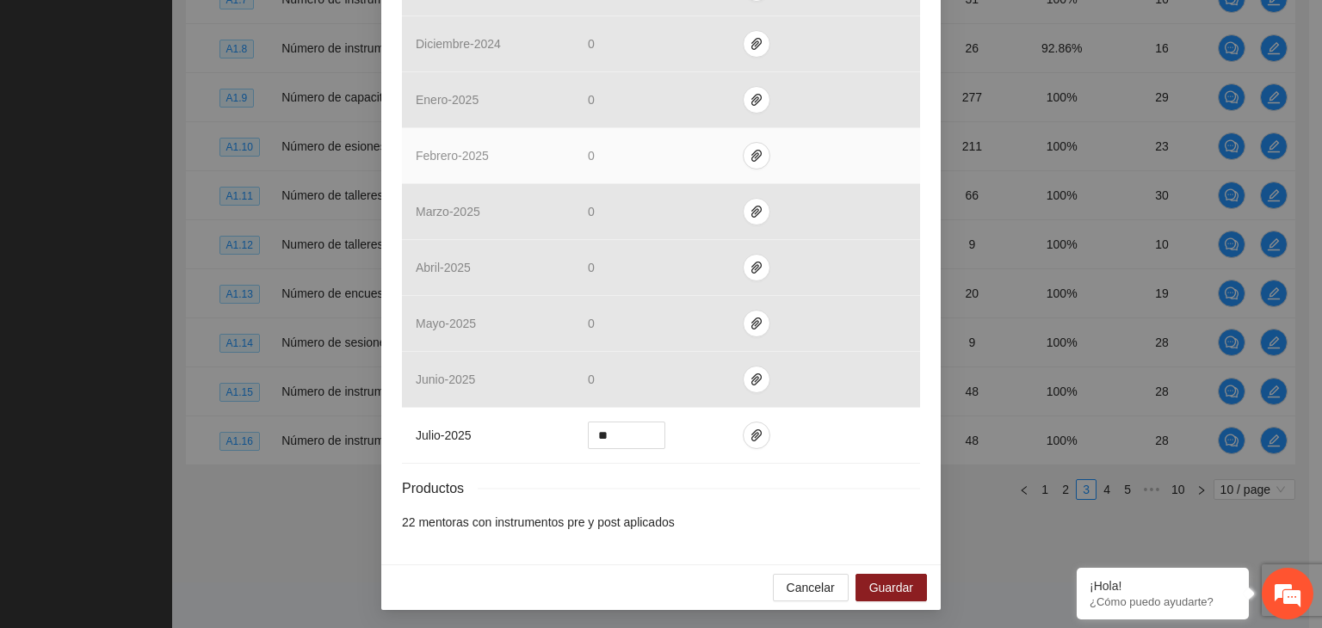
scroll to position [620, 0]
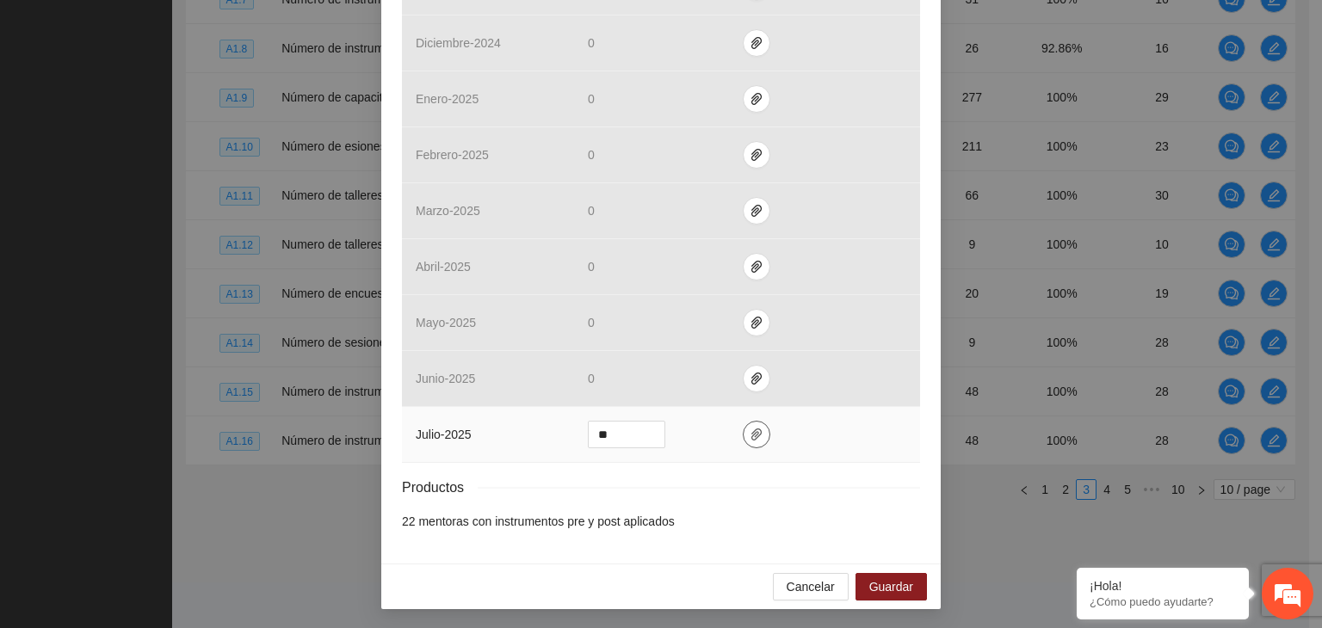
click at [749, 432] on icon "paper-clip" at bounding box center [756, 435] width 14 height 14
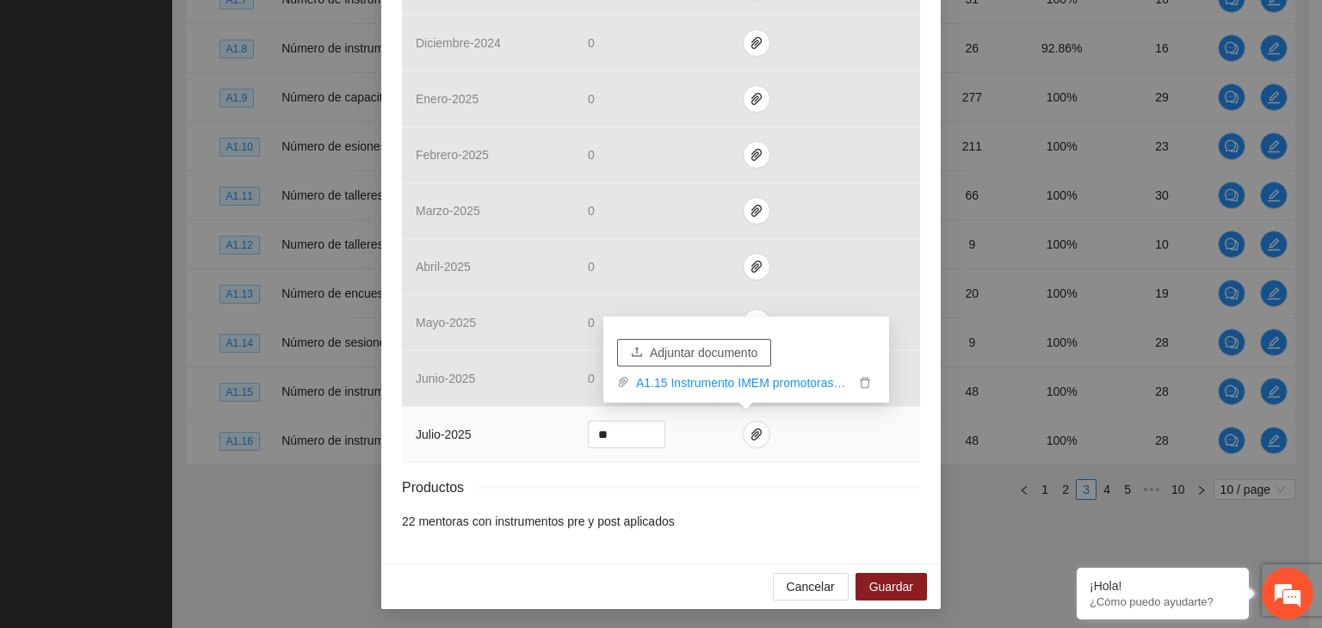
click at [710, 355] on span "Adjuntar documento" at bounding box center [704, 352] width 108 height 19
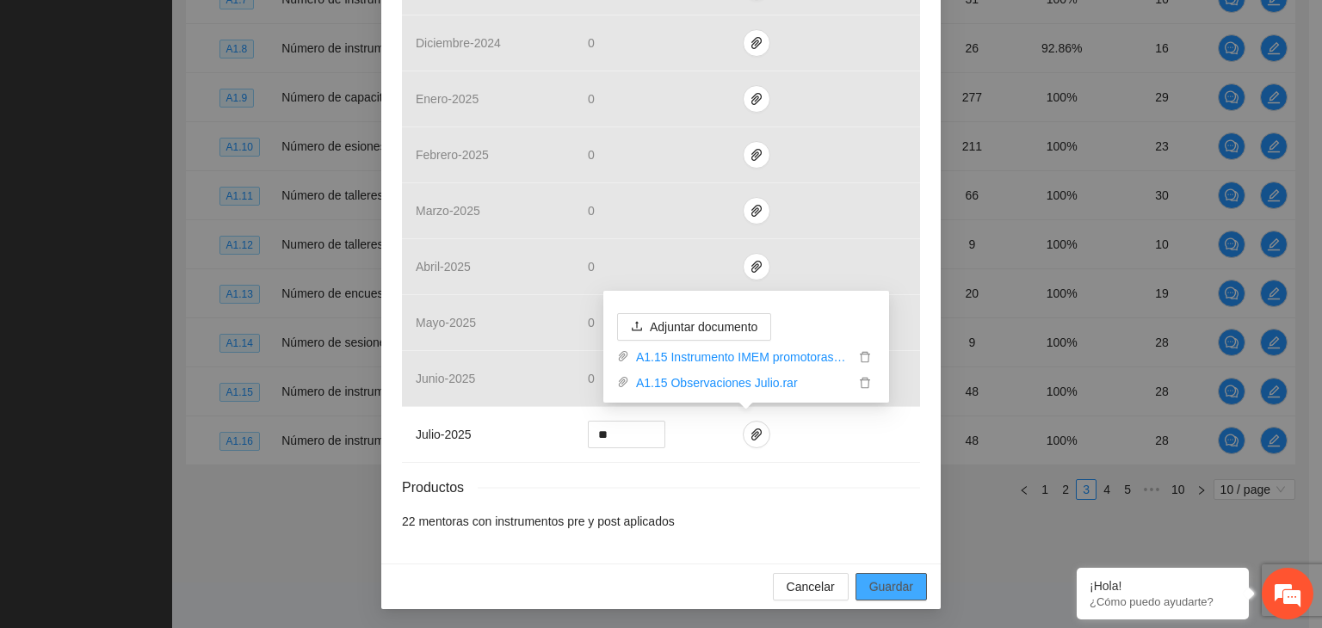
click at [877, 581] on span "Guardar" at bounding box center [891, 586] width 44 height 19
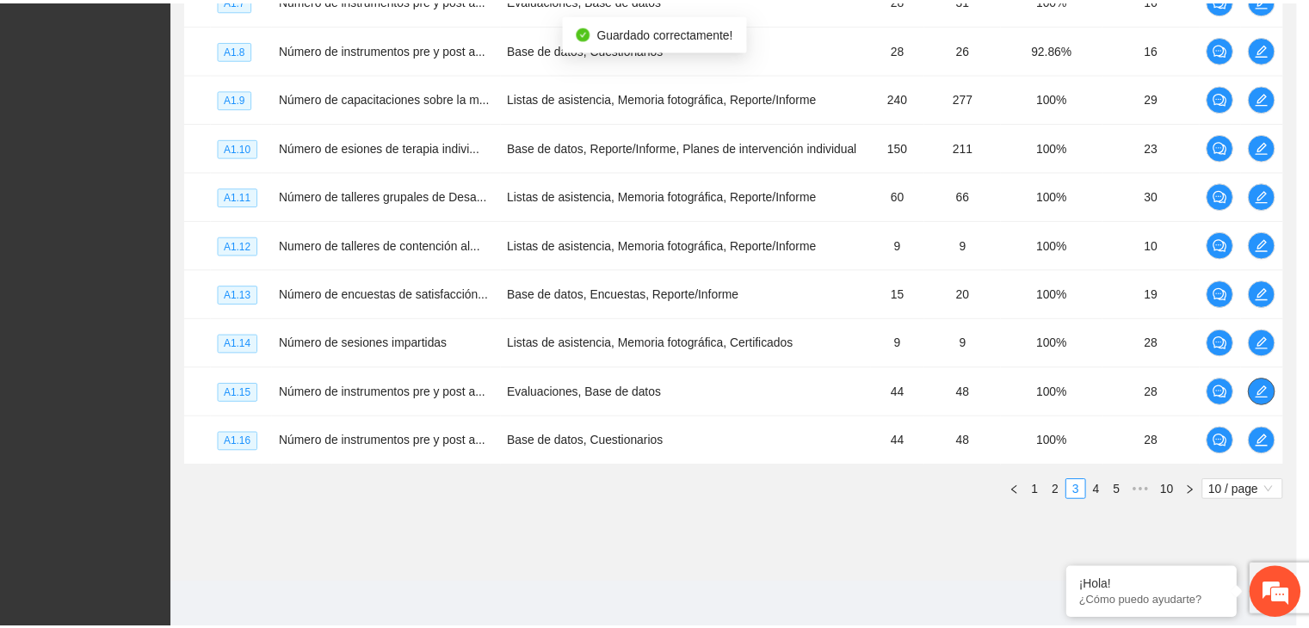
scroll to position [0, 0]
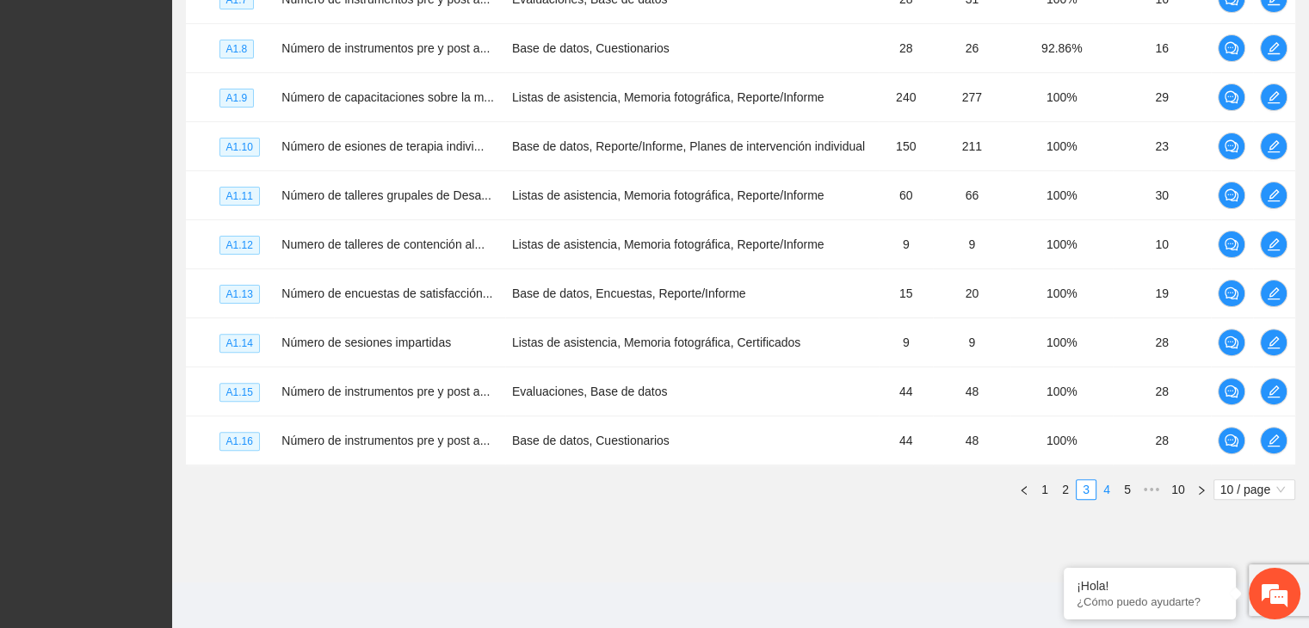
click at [1107, 486] on link "4" at bounding box center [1106, 489] width 19 height 19
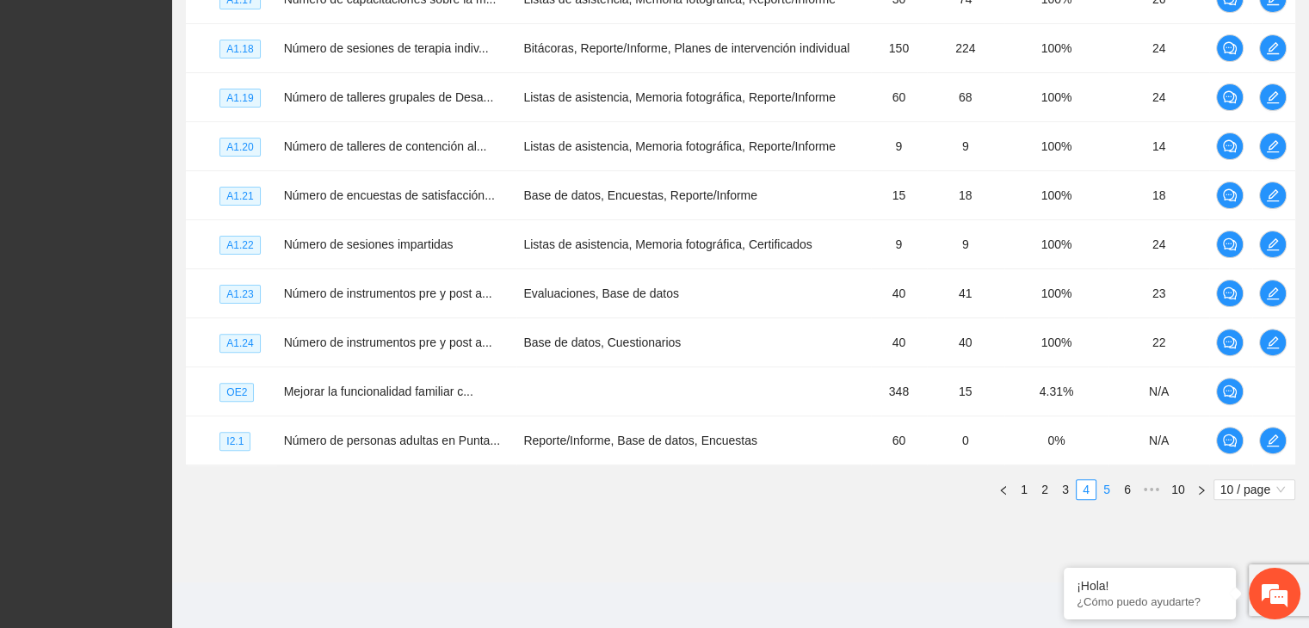
click at [1112, 490] on link "5" at bounding box center [1106, 489] width 19 height 19
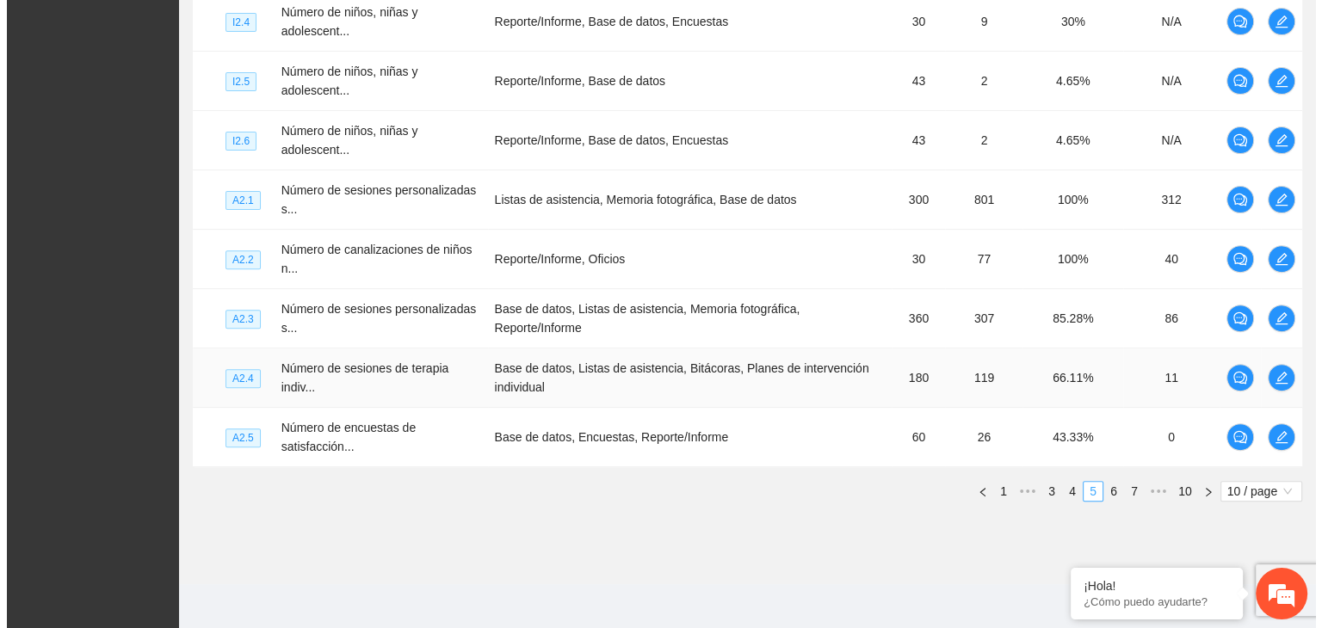
scroll to position [597, 0]
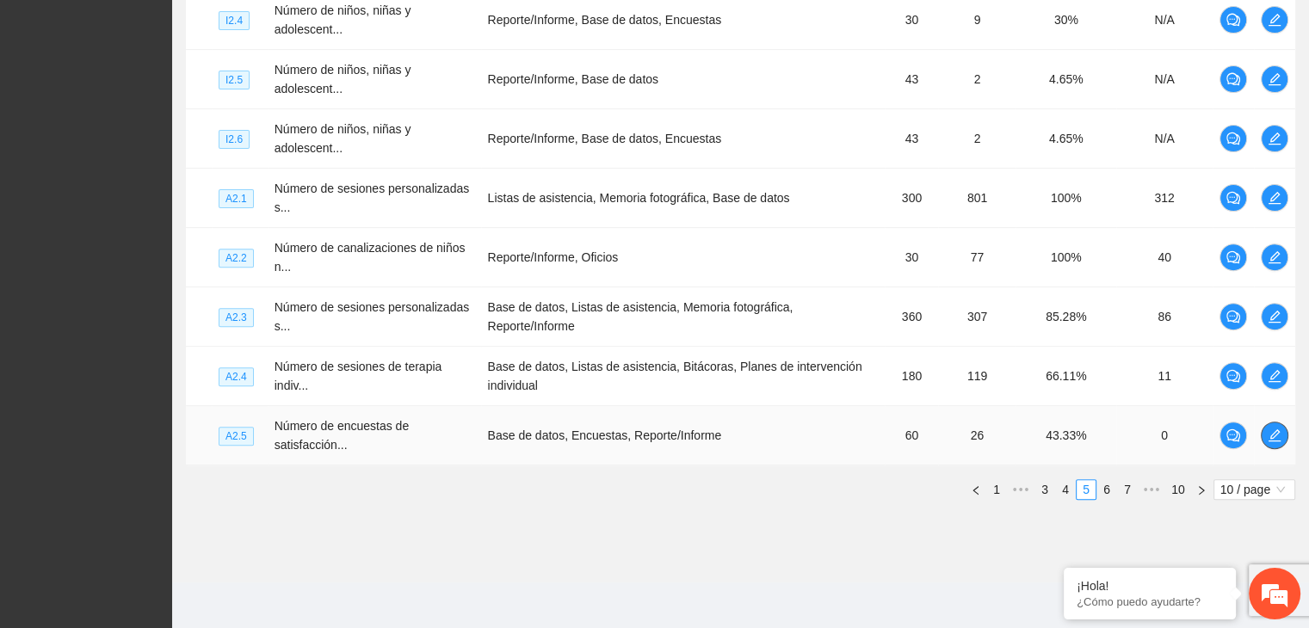
click at [1273, 434] on icon "edit" at bounding box center [1274, 435] width 14 height 14
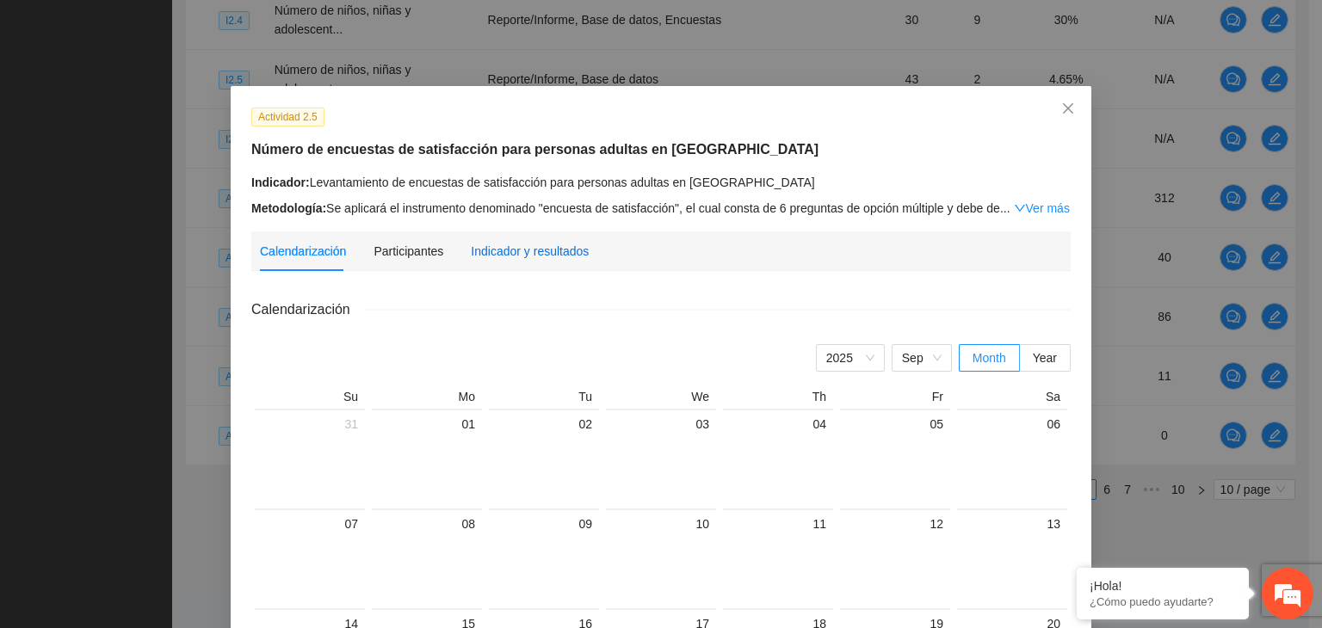
click at [527, 257] on div "Indicador y resultados" at bounding box center [530, 251] width 118 height 19
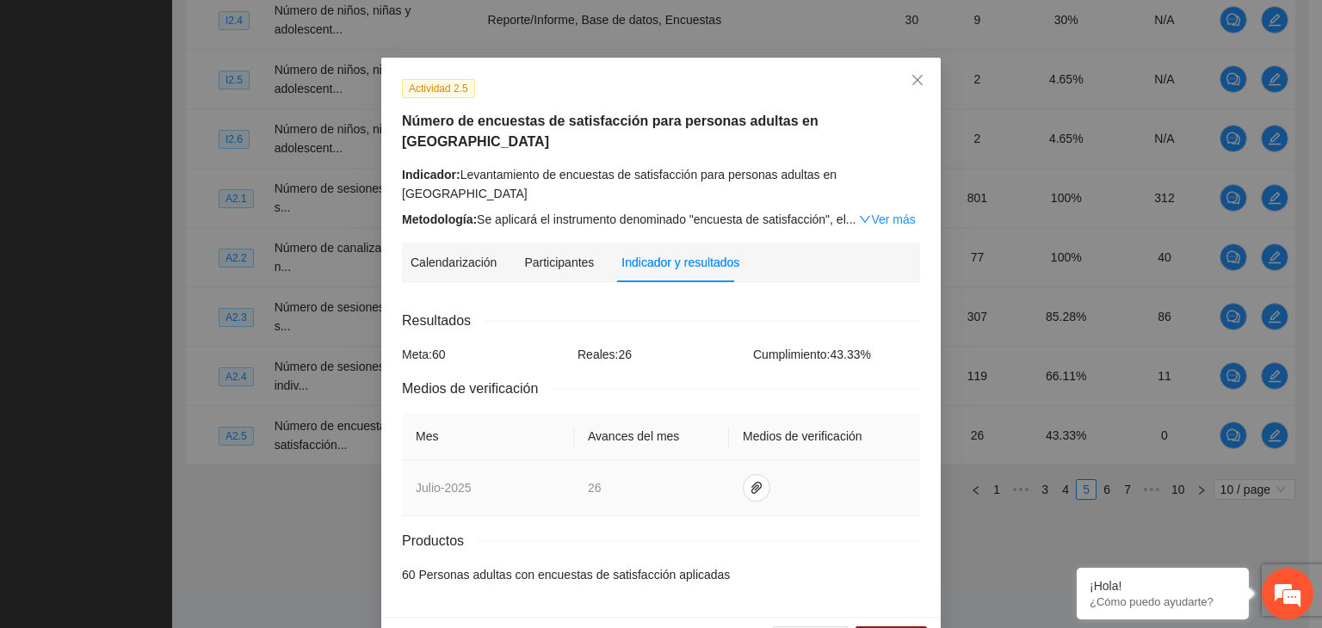
scroll to position [44, 0]
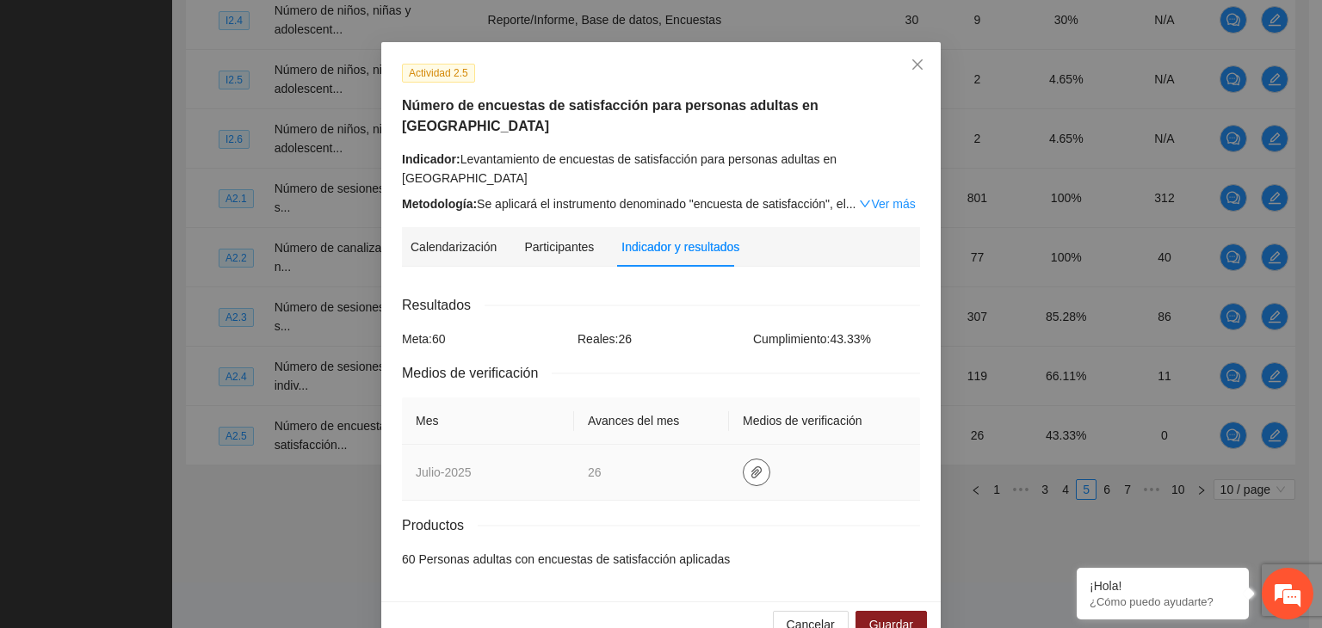
click at [749, 465] on icon "paper-clip" at bounding box center [756, 472] width 14 height 14
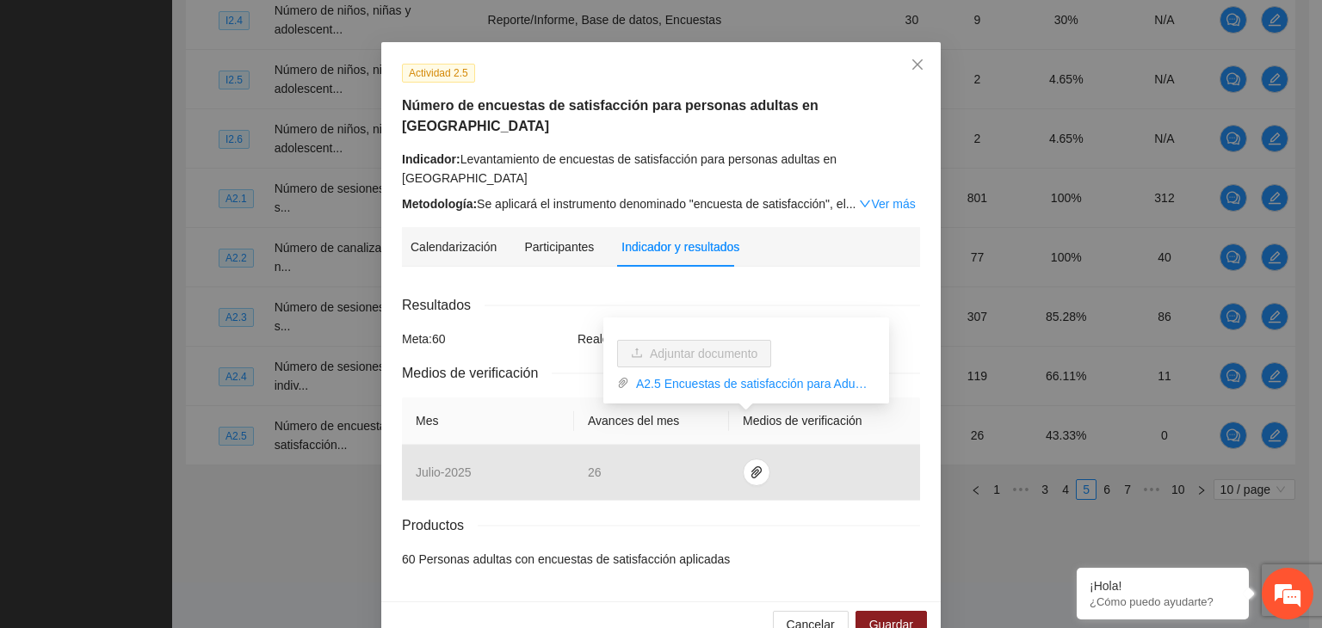
click at [914, 496] on div "Actividad 2.5 Número de encuestas de satisfacción para personas adultas en [GEO…" at bounding box center [660, 321] width 559 height 559
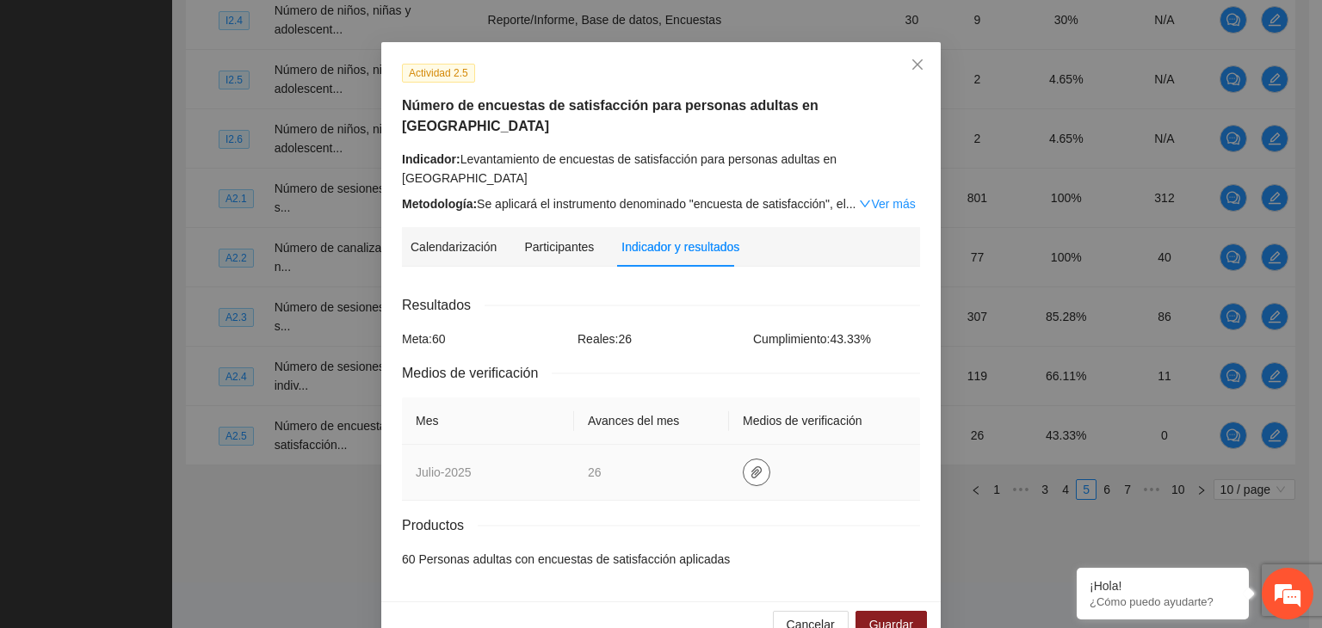
click at [749, 465] on icon "paper-clip" at bounding box center [756, 472] width 14 height 14
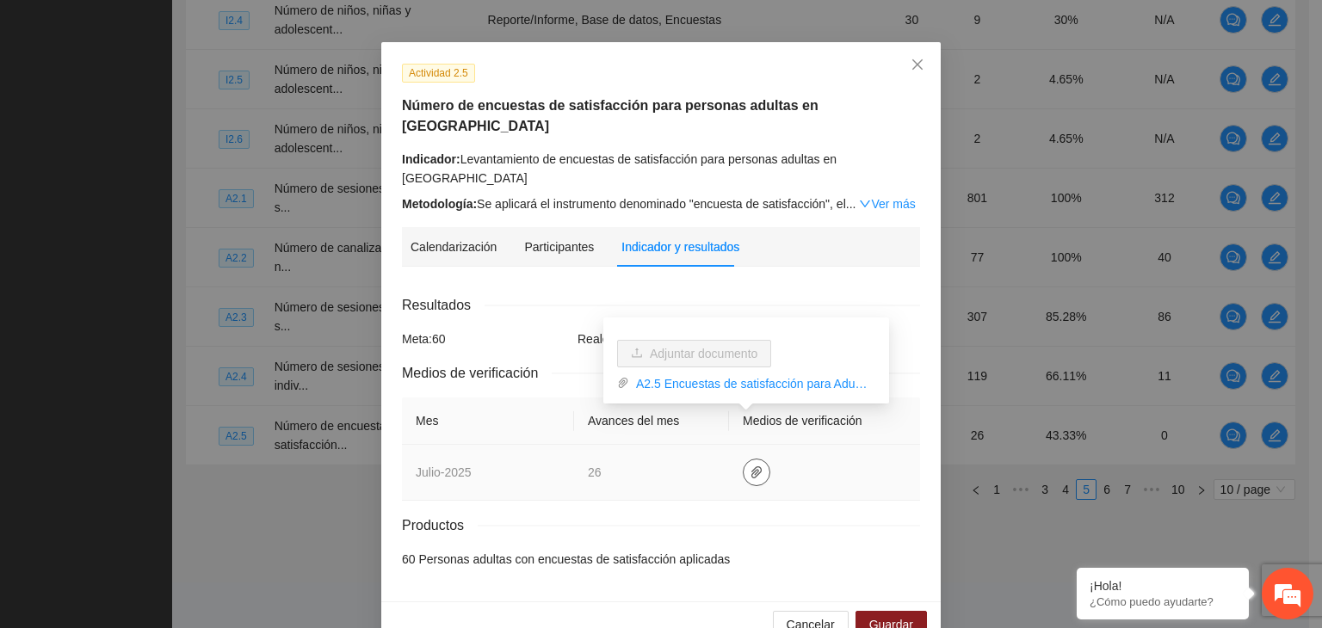
click at [751, 466] on icon "paper-clip" at bounding box center [756, 472] width 10 height 12
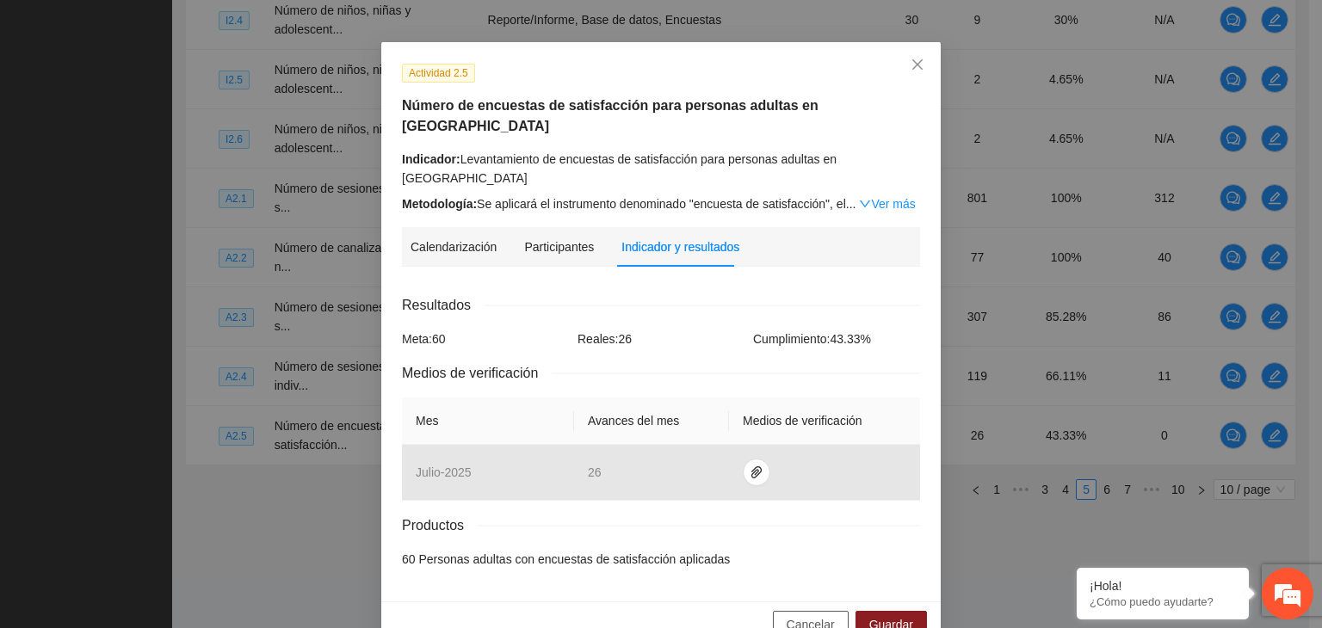
click at [823, 615] on span "Cancelar" at bounding box center [810, 624] width 48 height 19
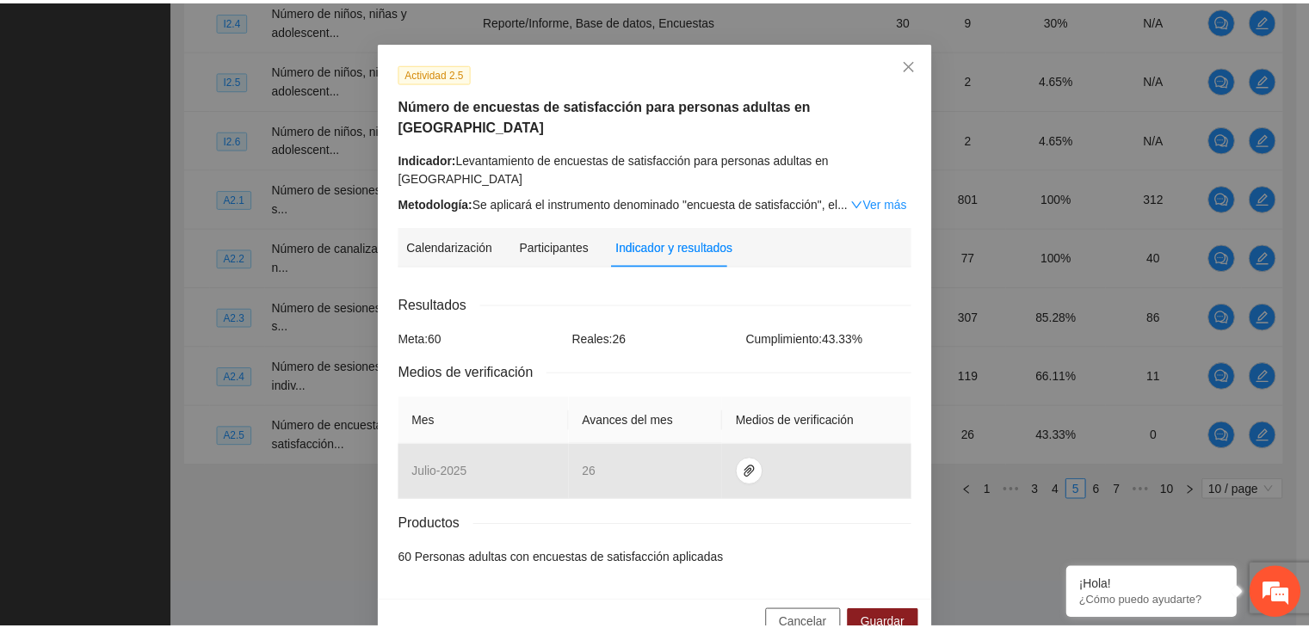
scroll to position [0, 0]
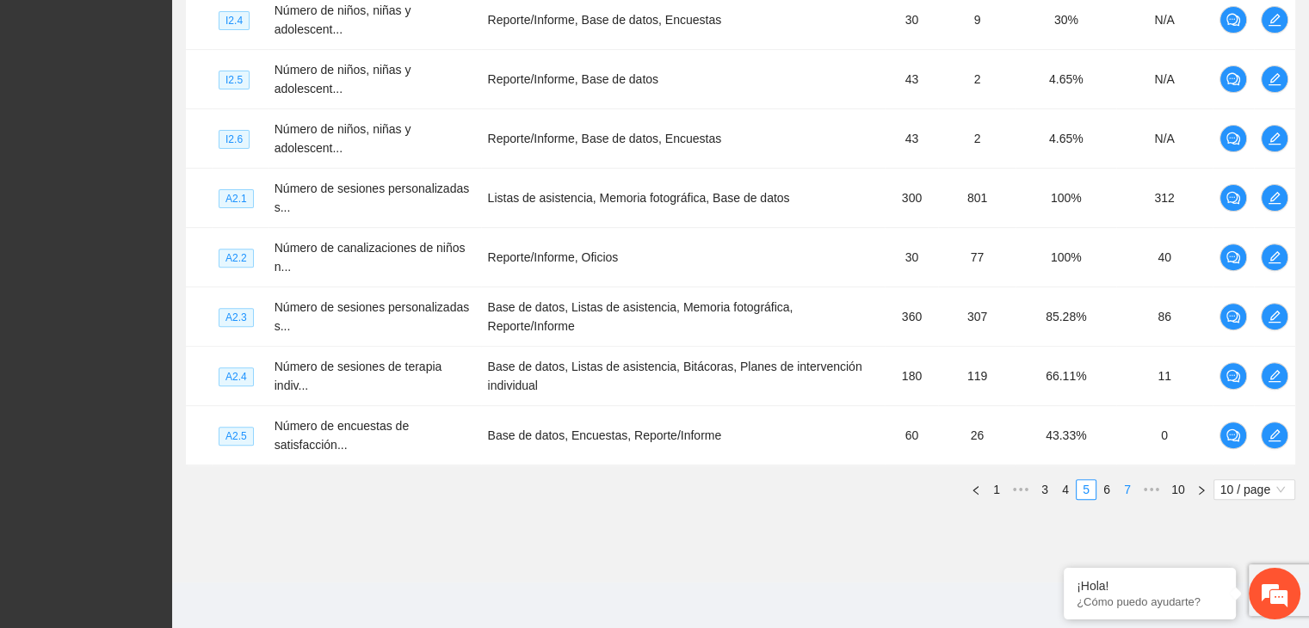
click at [1101, 489] on link "6" at bounding box center [1106, 489] width 19 height 19
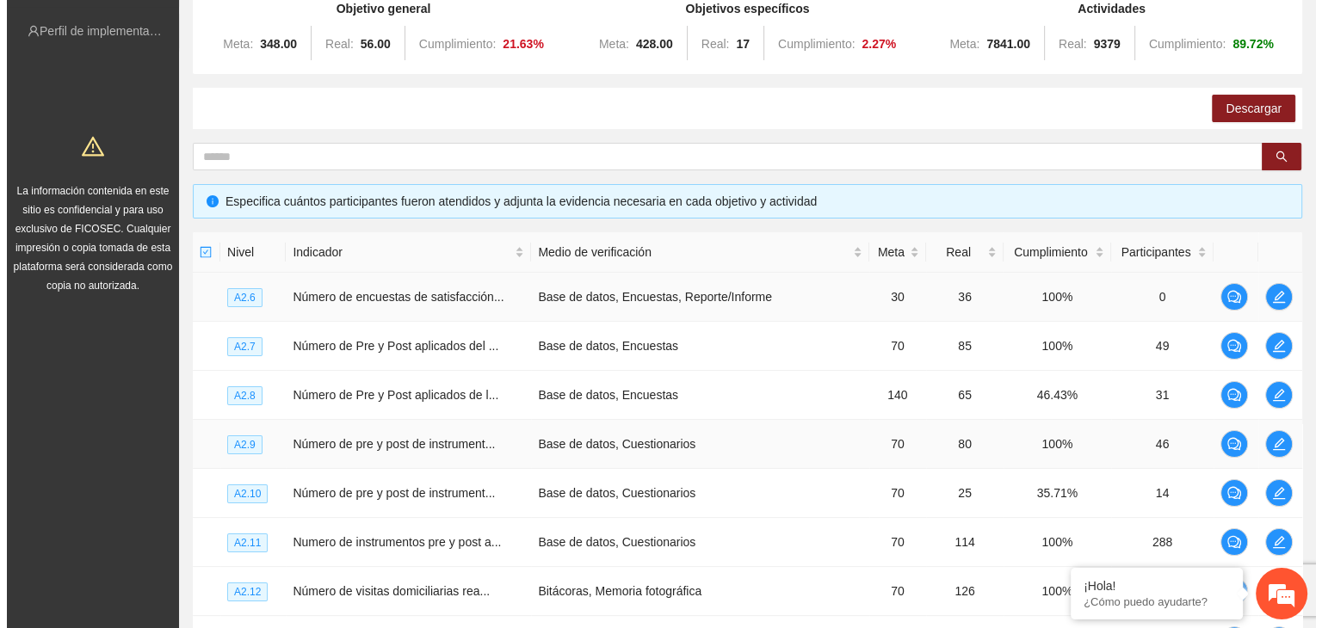
scroll to position [236, 0]
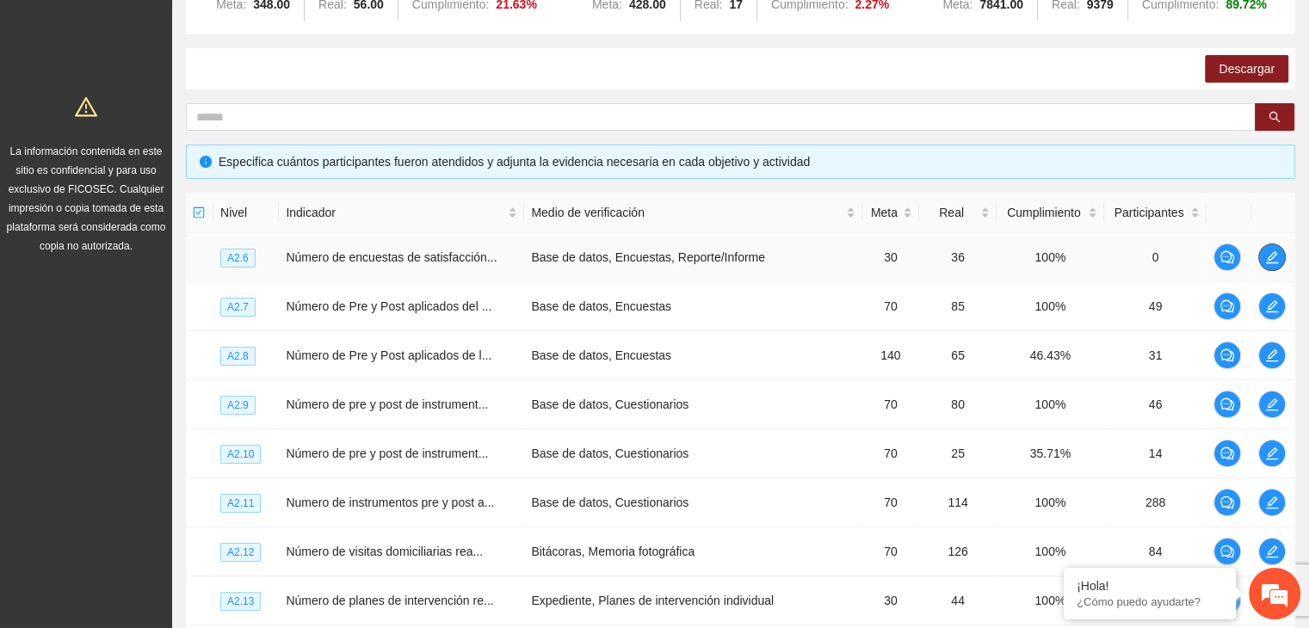
click at [1272, 260] on icon "edit" at bounding box center [1272, 257] width 14 height 14
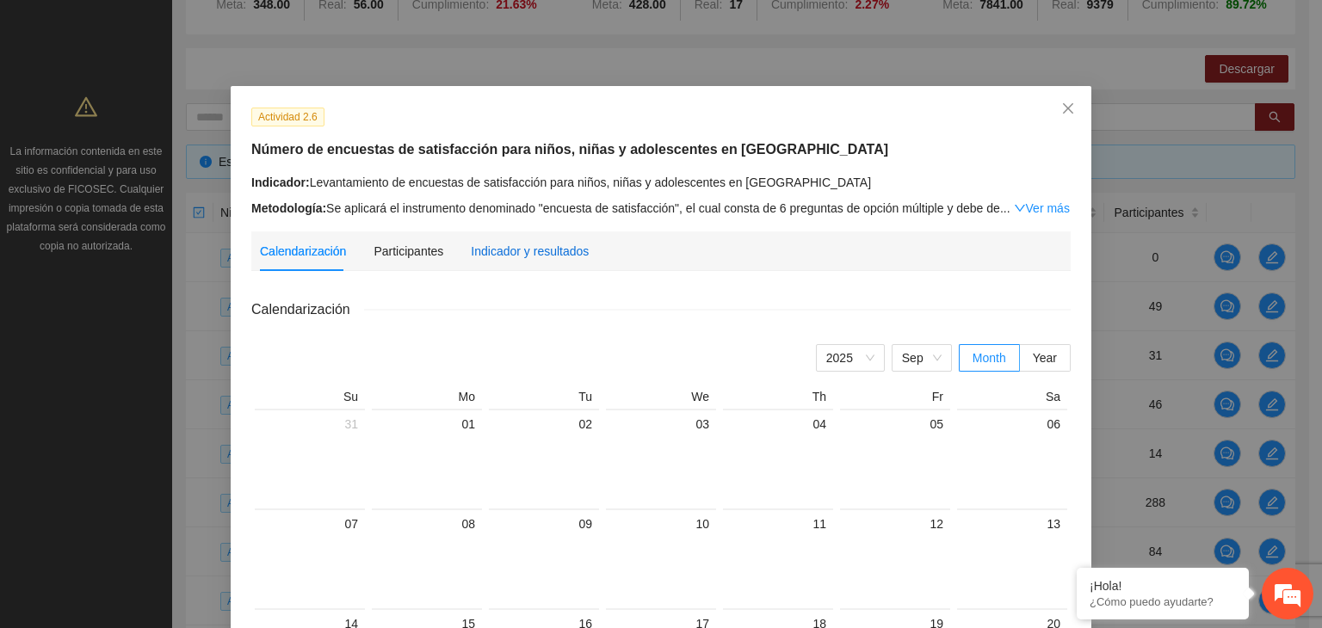
click at [523, 252] on div "Indicador y resultados" at bounding box center [530, 251] width 118 height 19
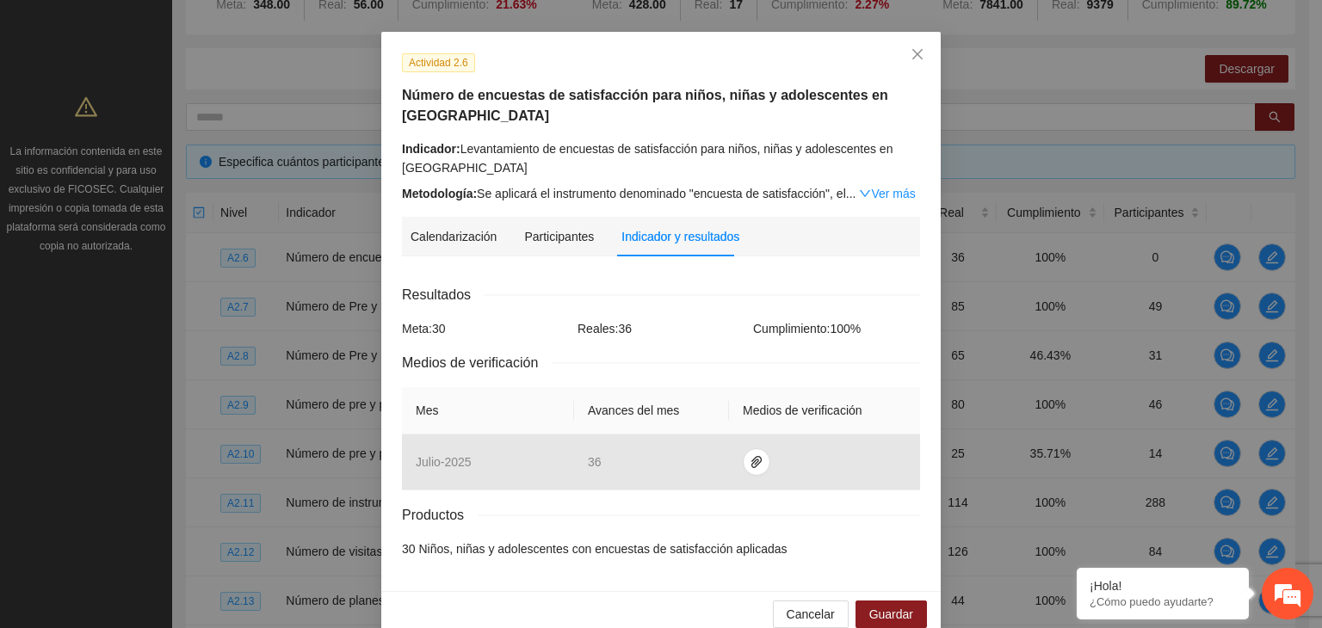
scroll to position [83, 0]
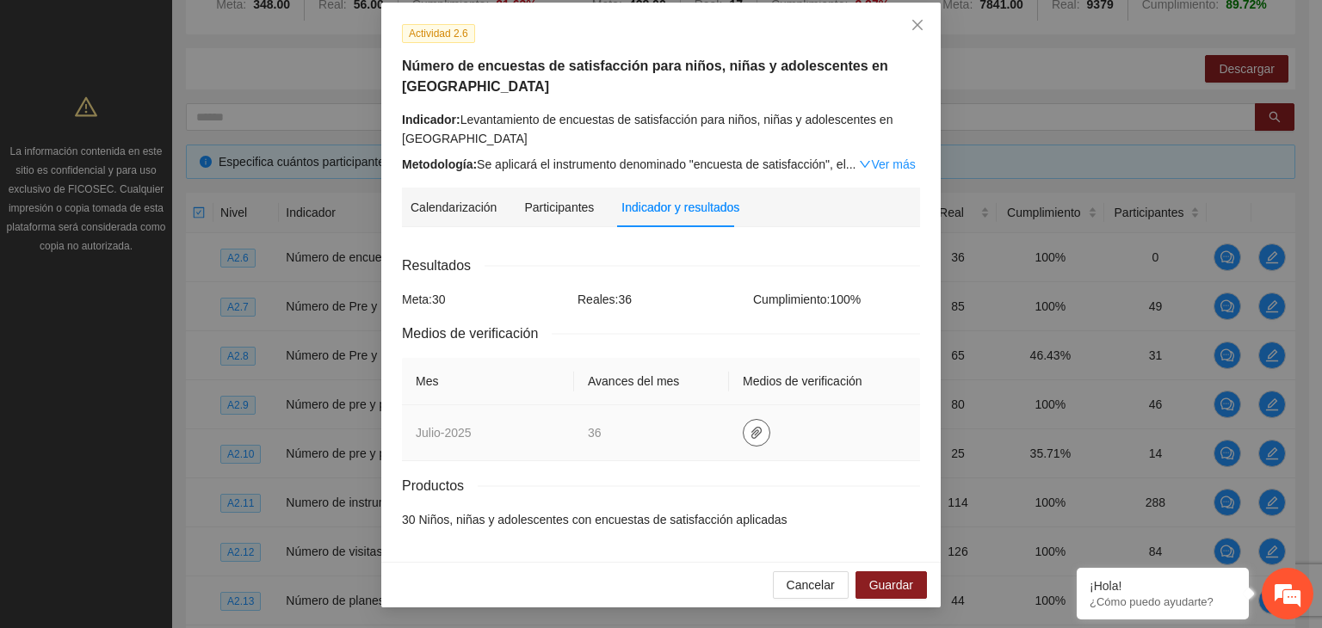
click at [749, 435] on icon "paper-clip" at bounding box center [756, 433] width 14 height 14
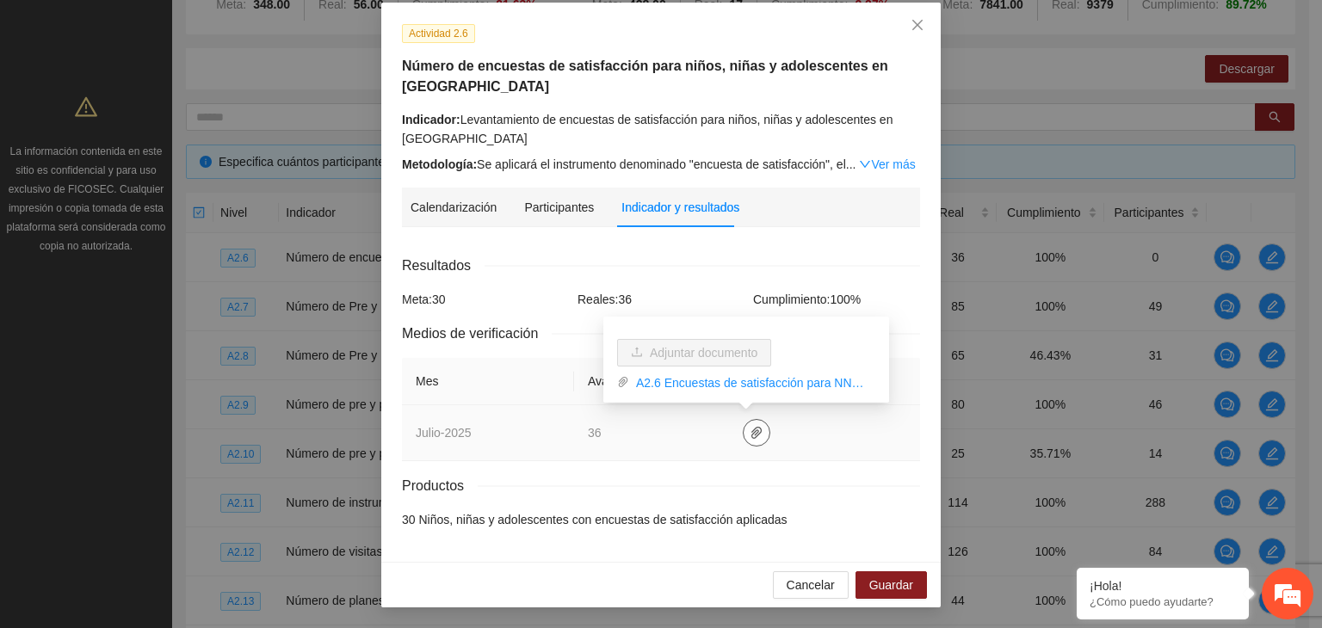
click at [749, 435] on icon "paper-clip" at bounding box center [756, 433] width 14 height 14
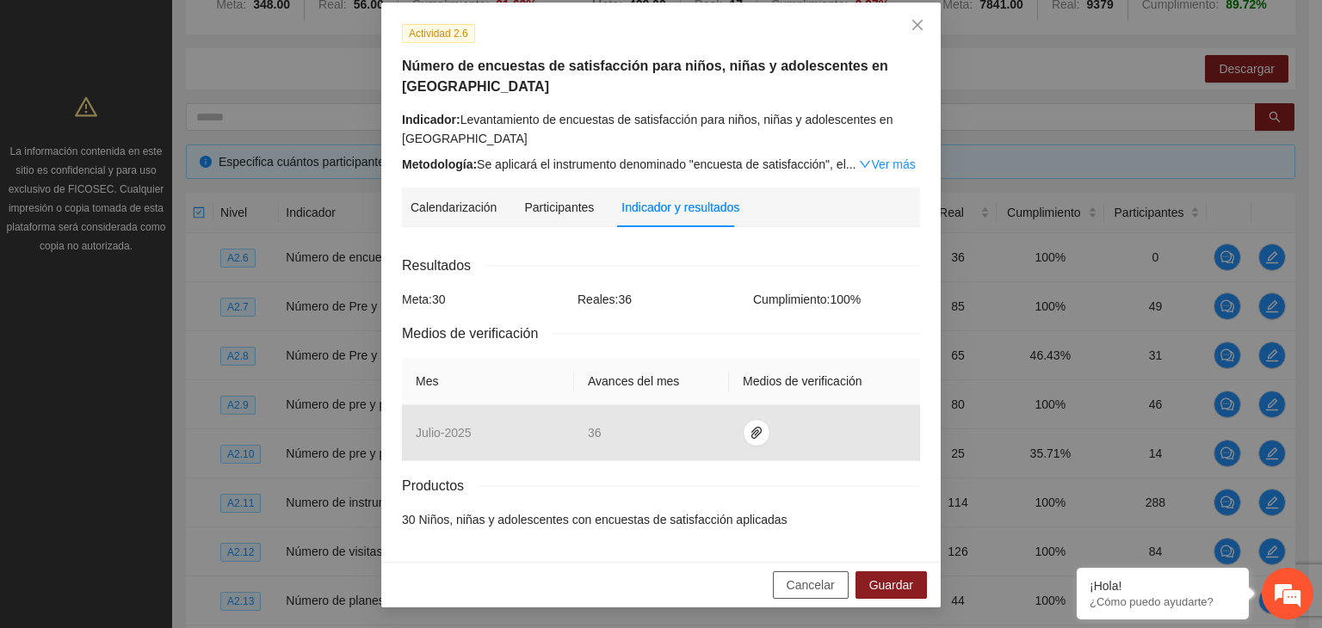
click at [806, 584] on span "Cancelar" at bounding box center [810, 585] width 48 height 19
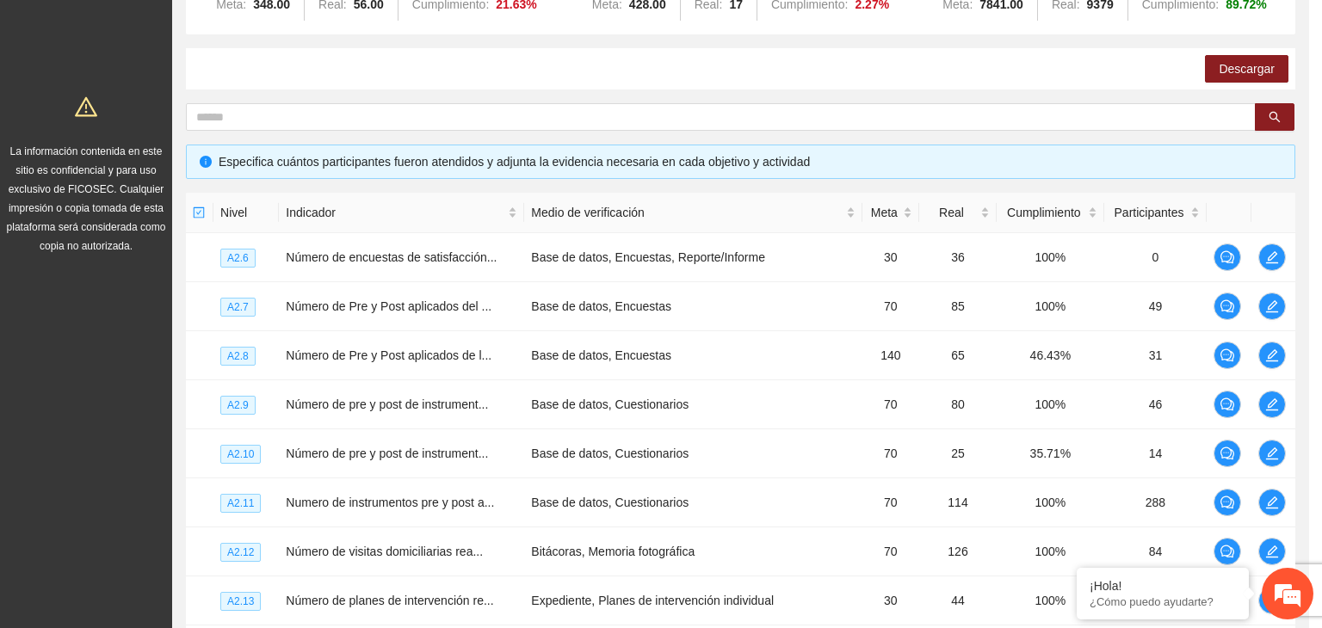
scroll to position [0, 0]
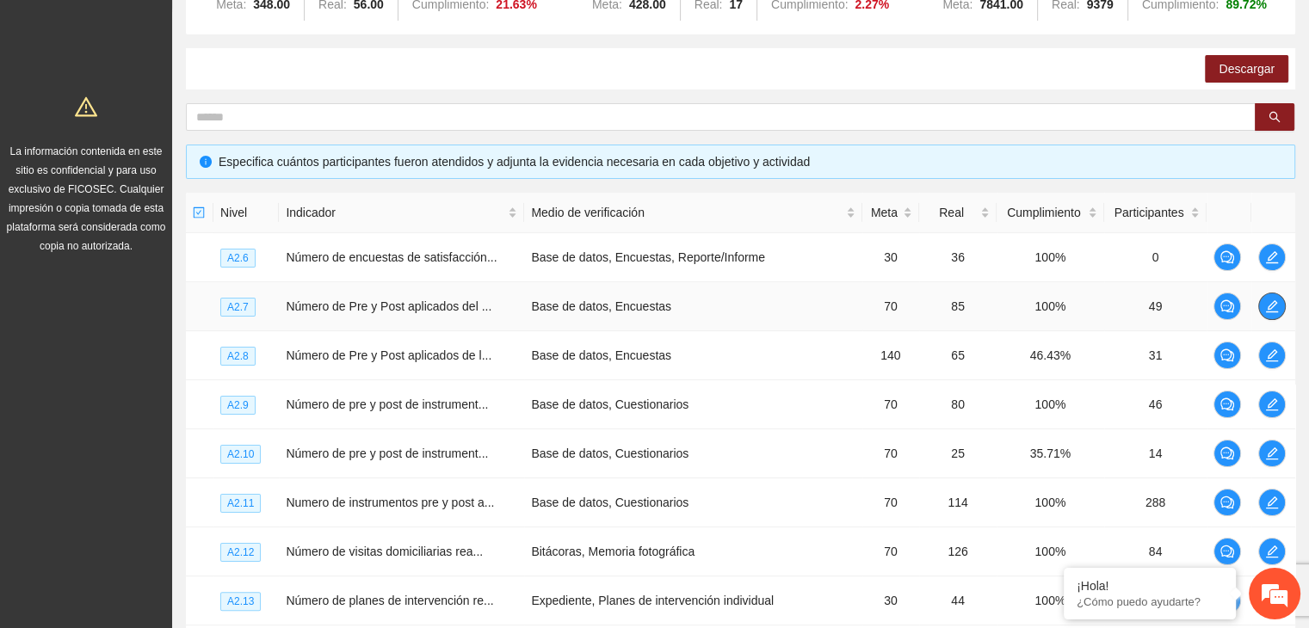
click at [1269, 305] on icon "edit" at bounding box center [1272, 306] width 14 height 14
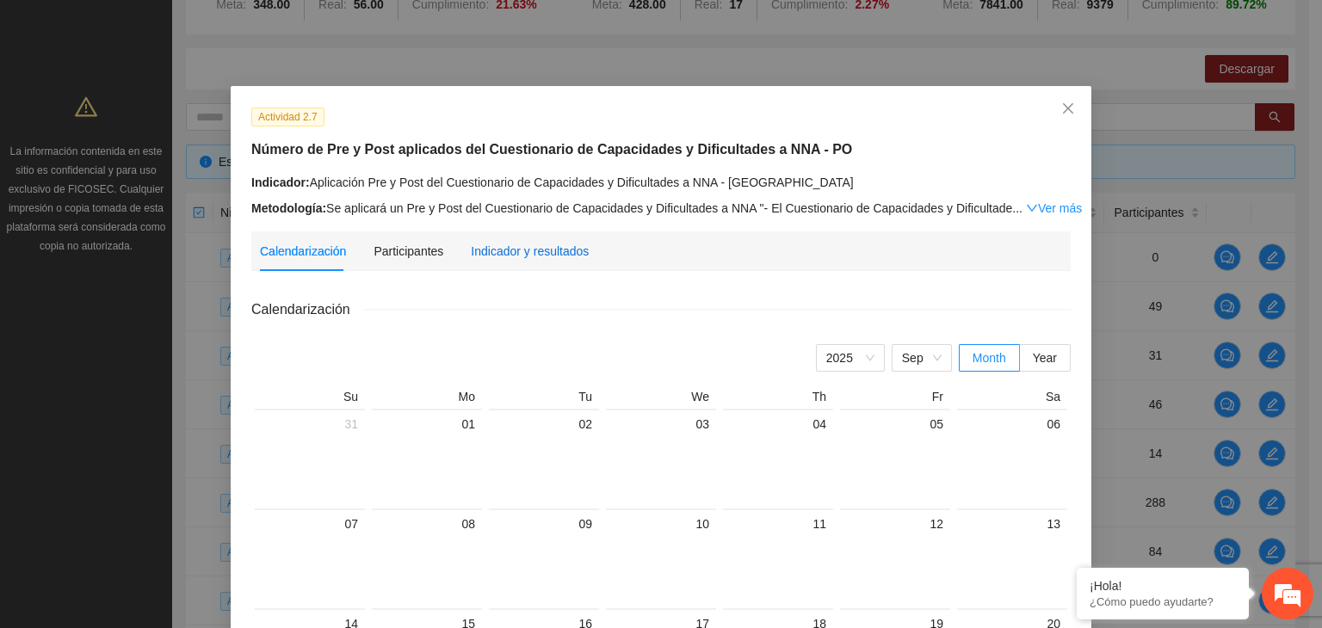
click at [536, 249] on div "Indicador y resultados" at bounding box center [530, 251] width 118 height 19
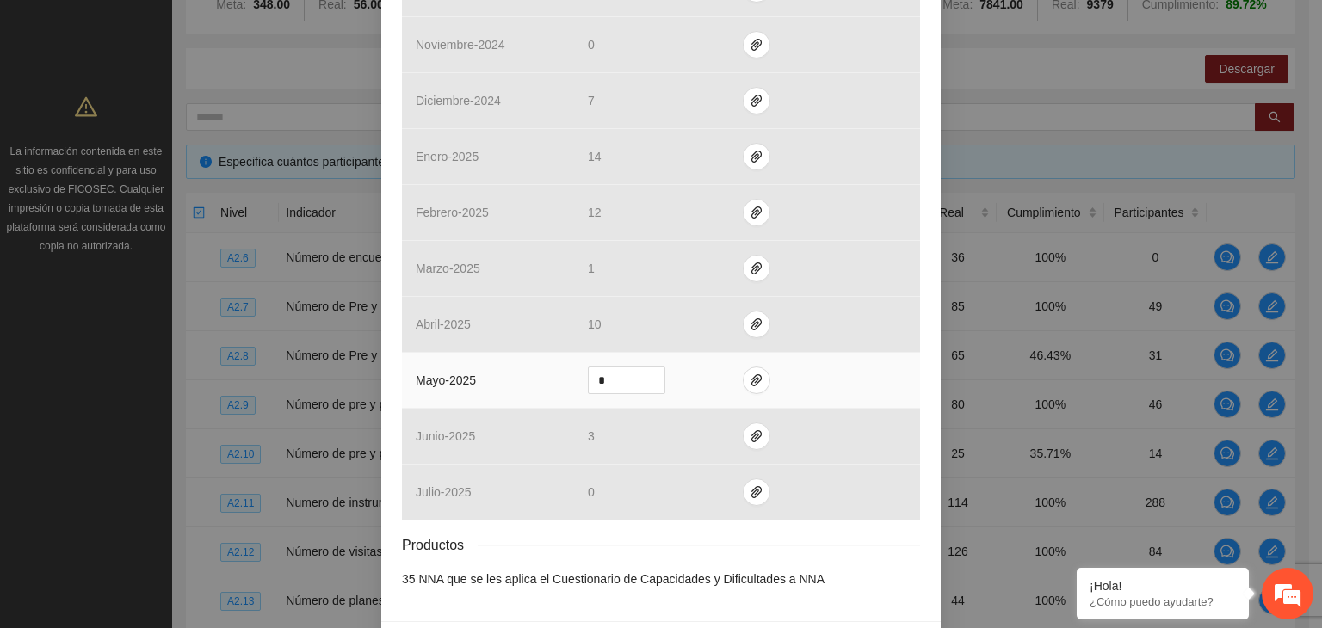
scroll to position [697, 0]
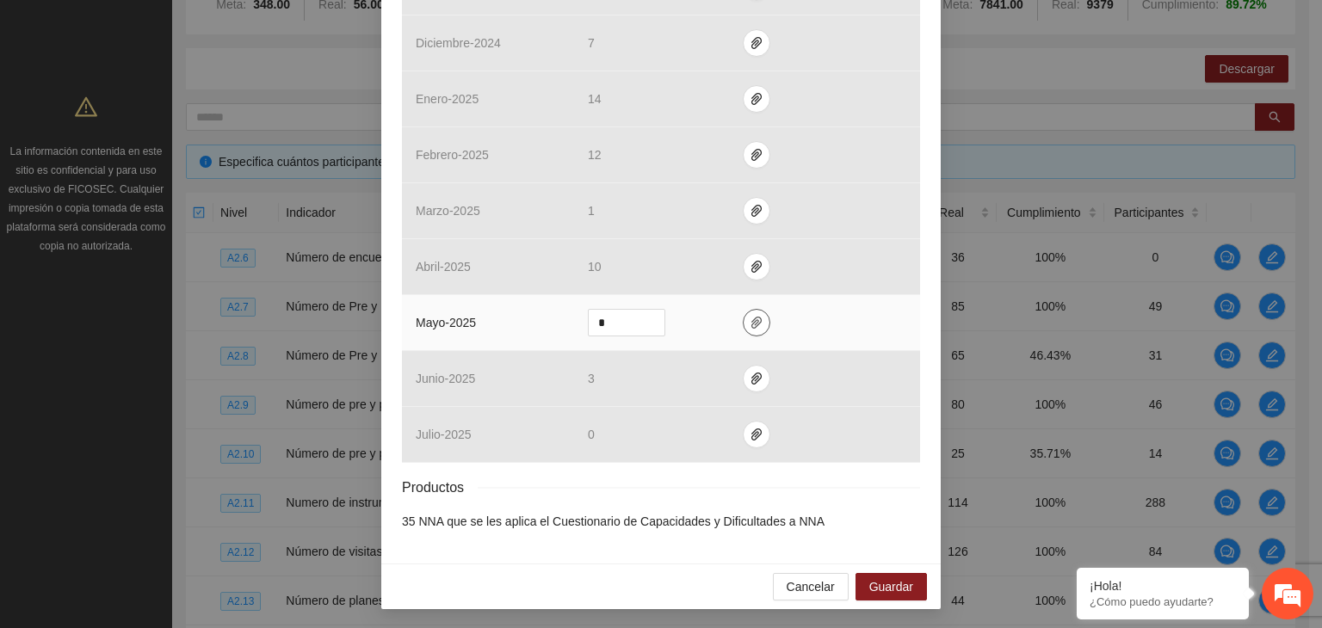
click at [749, 321] on icon "paper-clip" at bounding box center [756, 323] width 14 height 14
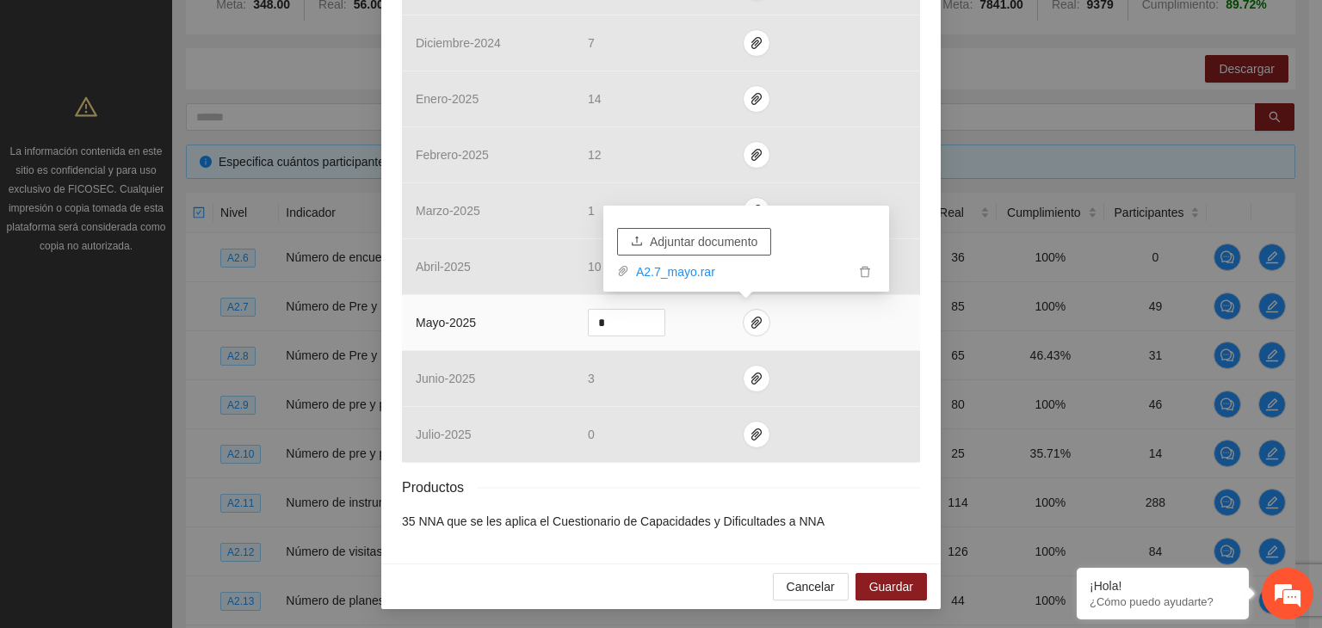
click at [715, 237] on span "Adjuntar documento" at bounding box center [704, 241] width 108 height 19
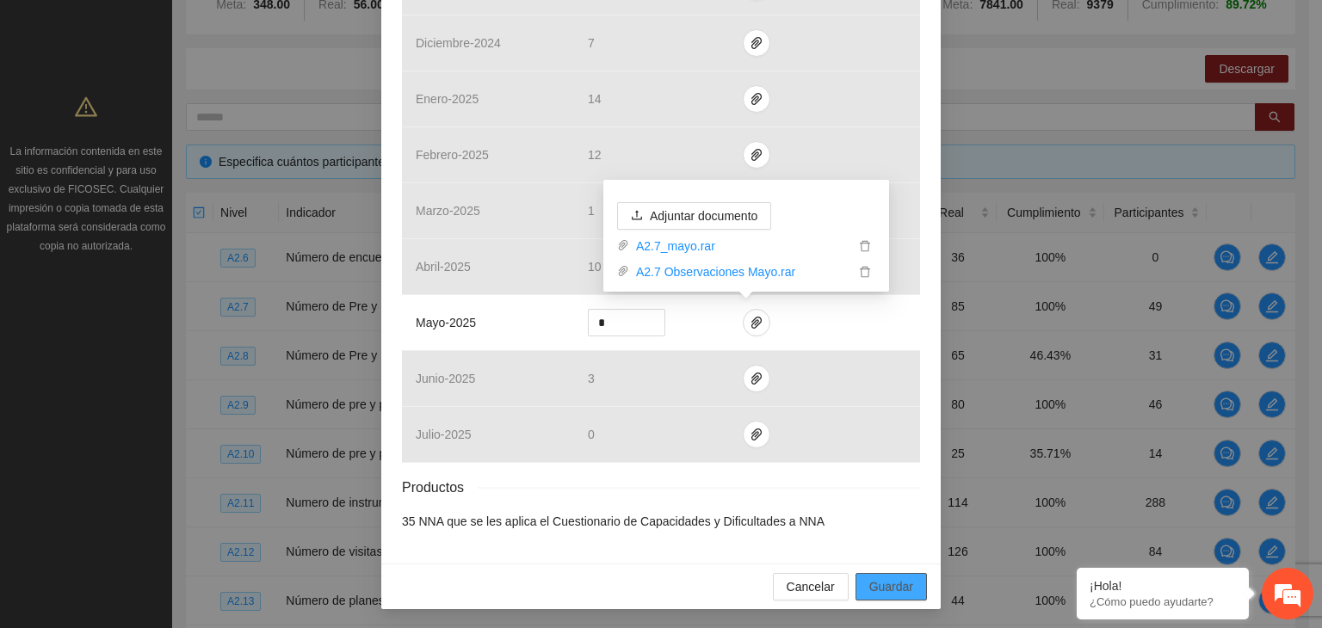
click at [909, 586] on button "Guardar" at bounding box center [890, 587] width 71 height 28
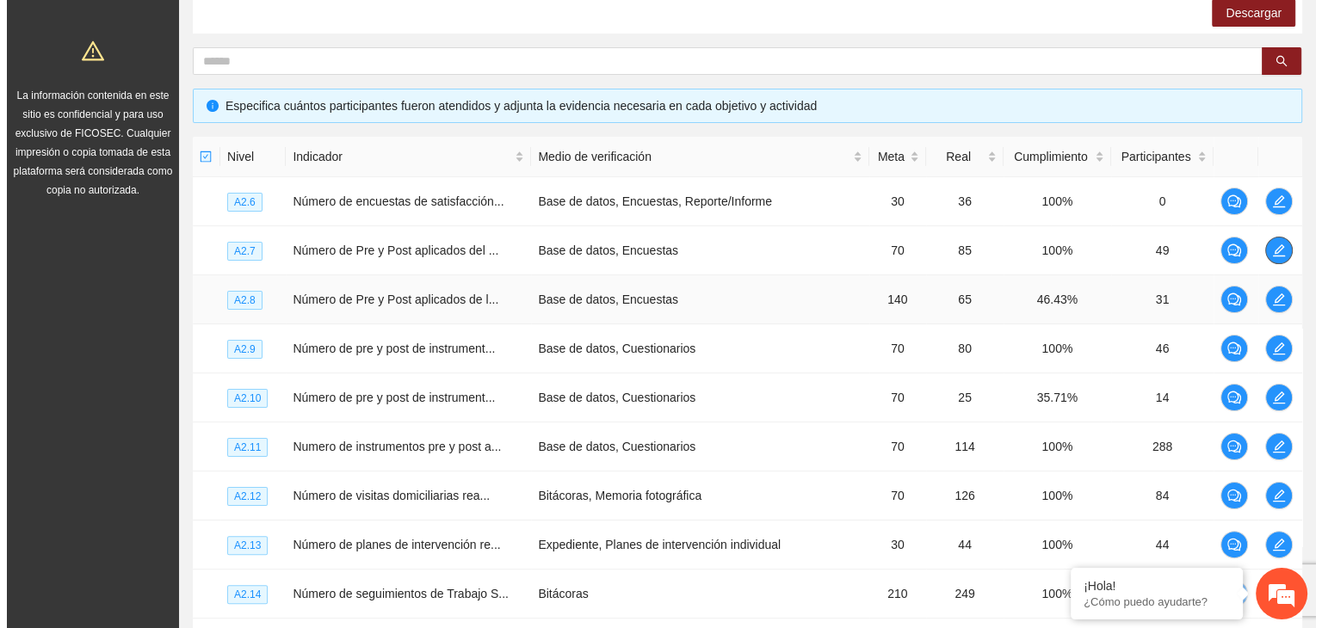
scroll to position [322, 0]
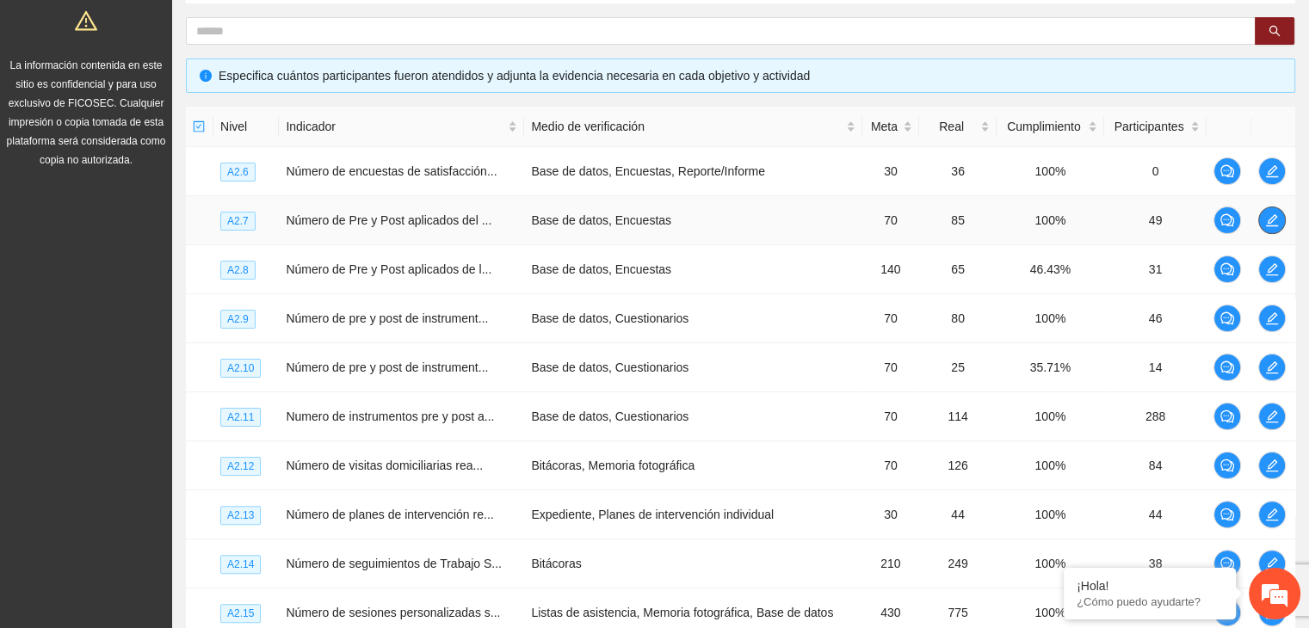
click at [1271, 223] on icon "edit" at bounding box center [1272, 220] width 14 height 14
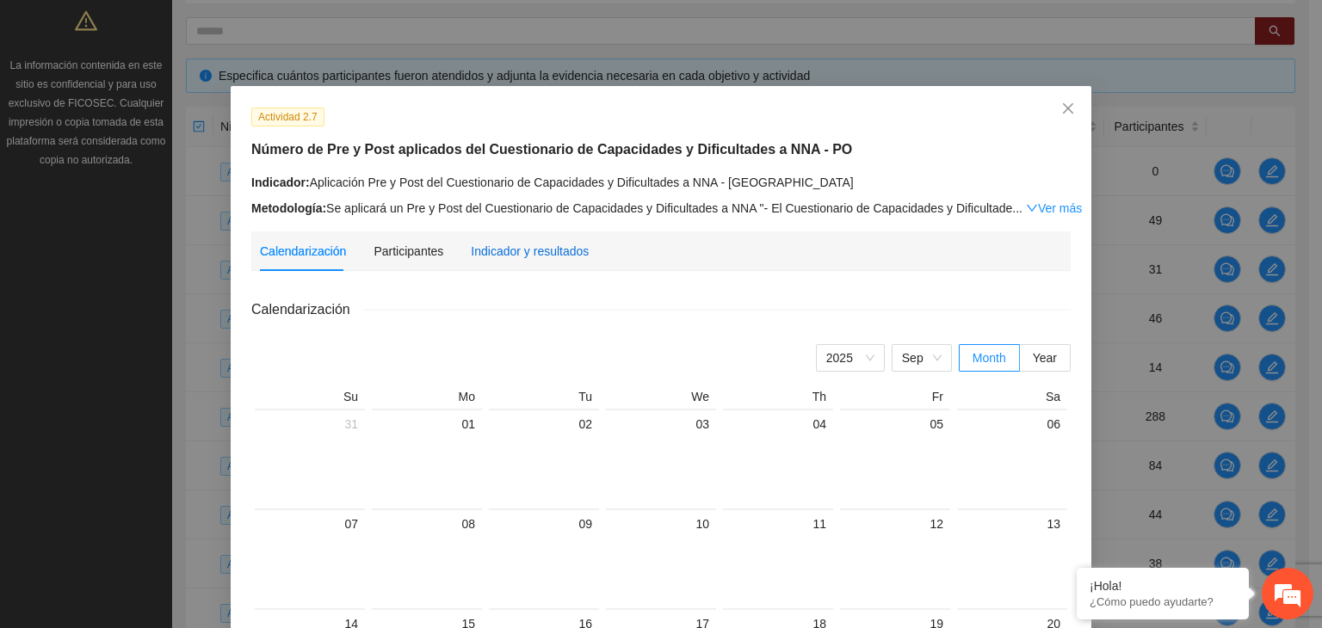
click at [539, 247] on div "Indicador y resultados" at bounding box center [530, 251] width 118 height 19
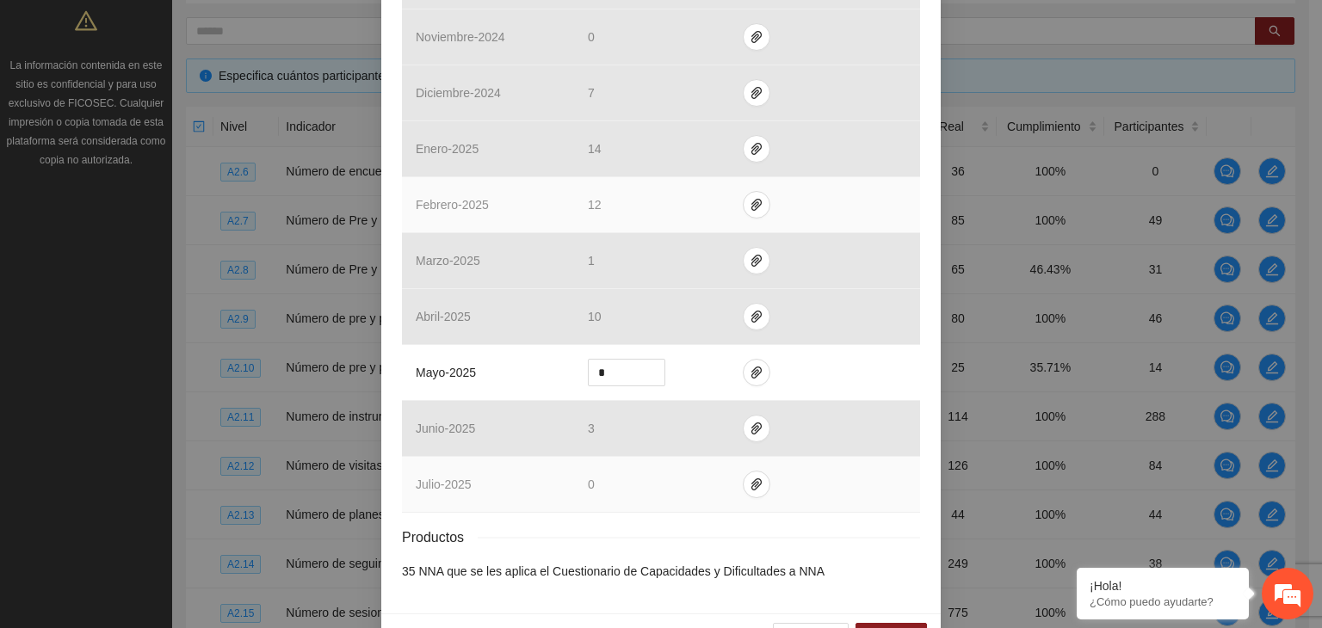
scroll to position [688, 0]
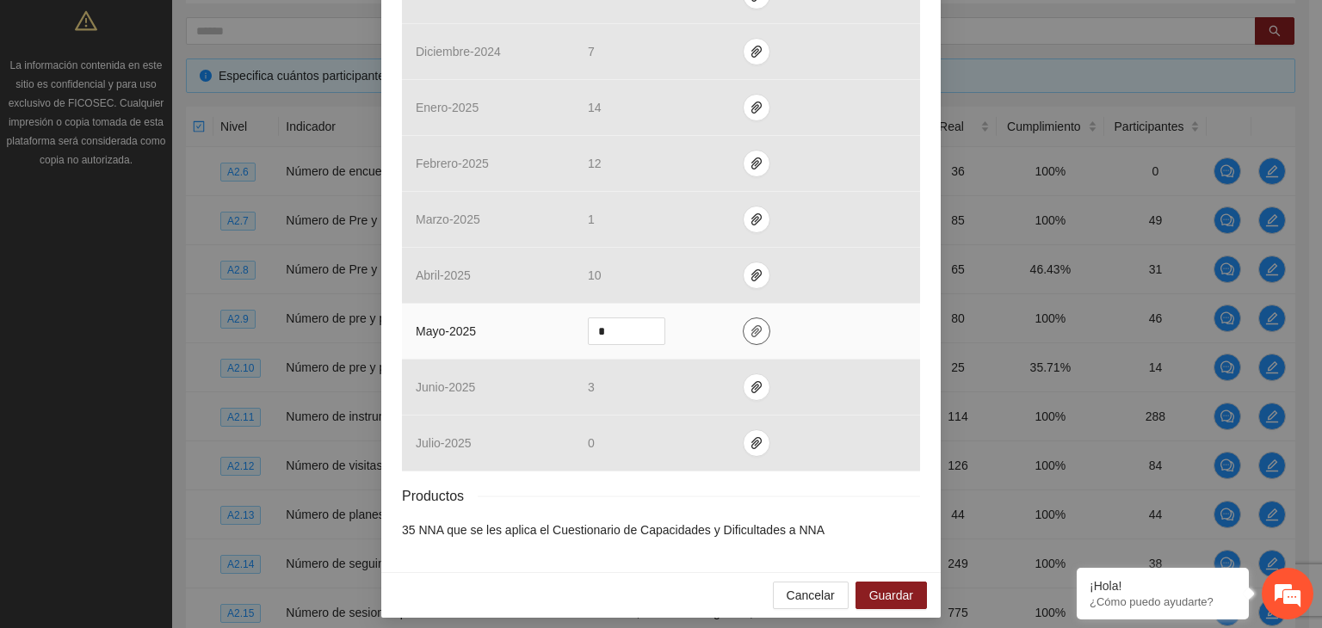
click at [751, 328] on icon "paper-clip" at bounding box center [756, 331] width 10 height 12
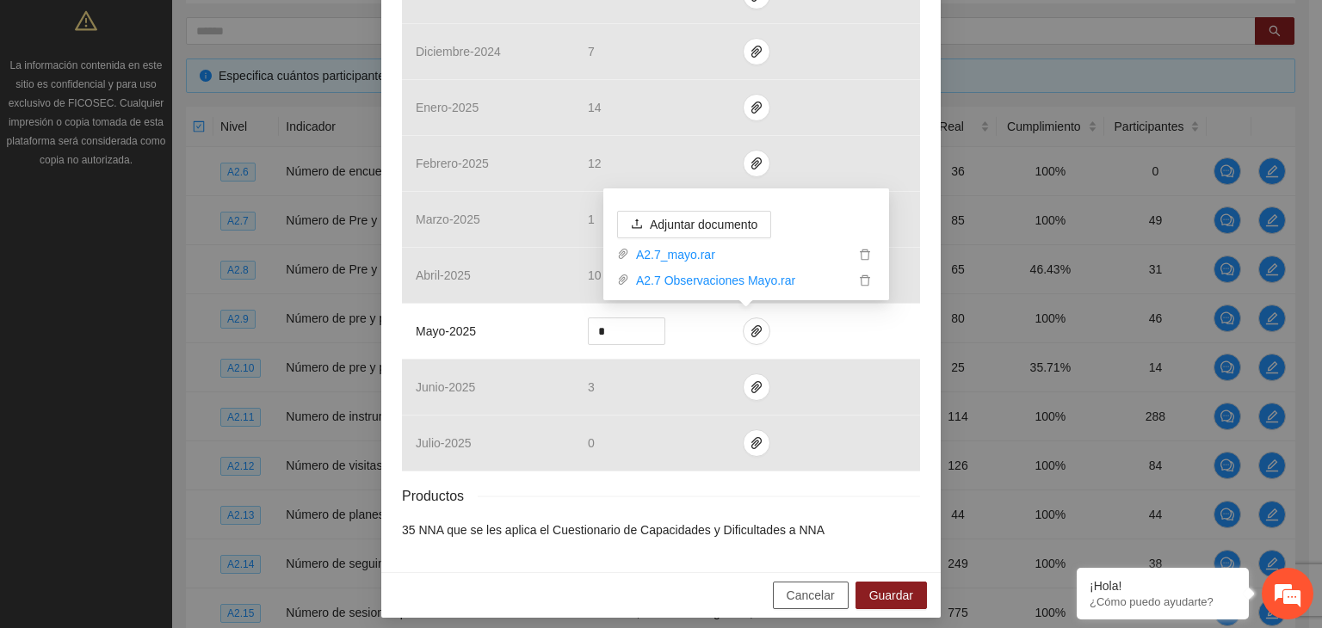
click at [817, 600] on span "Cancelar" at bounding box center [810, 595] width 48 height 19
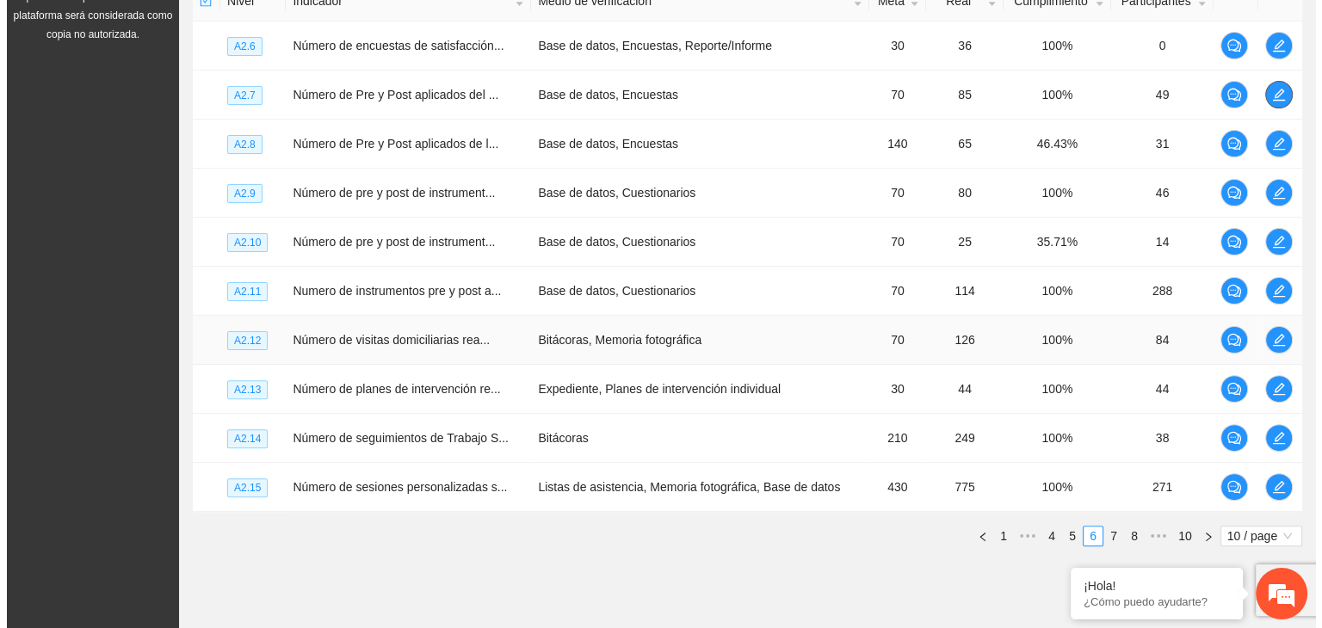
scroll to position [494, 0]
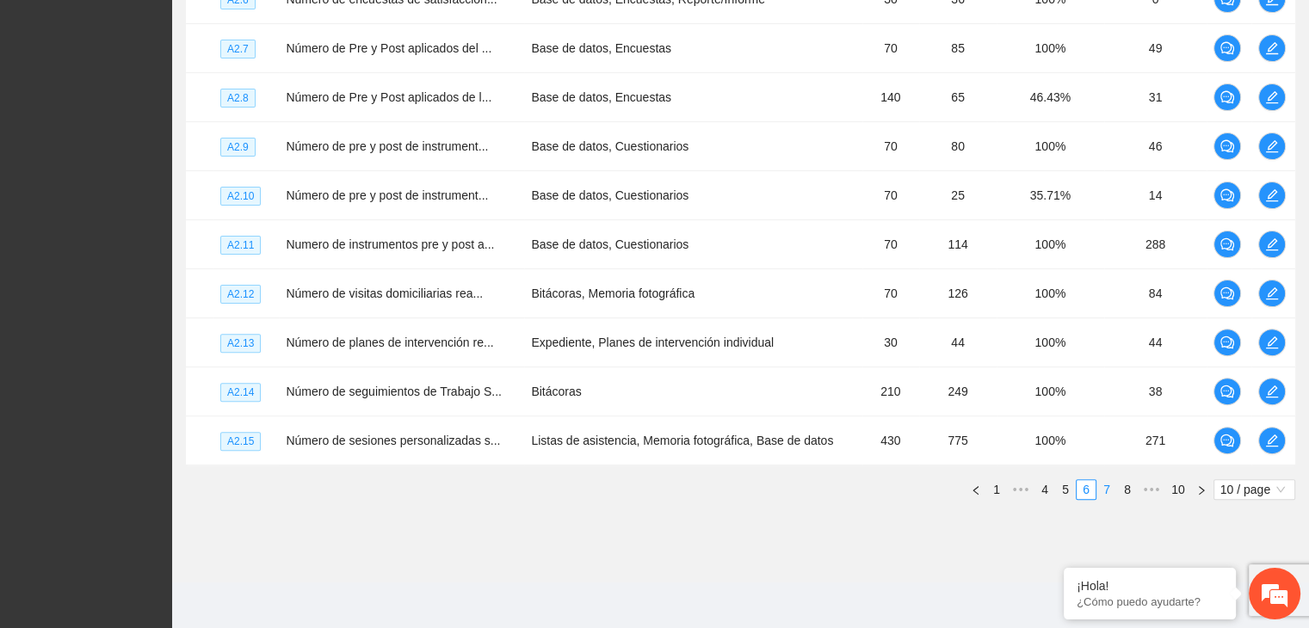
click at [1108, 484] on link "7" at bounding box center [1106, 489] width 19 height 19
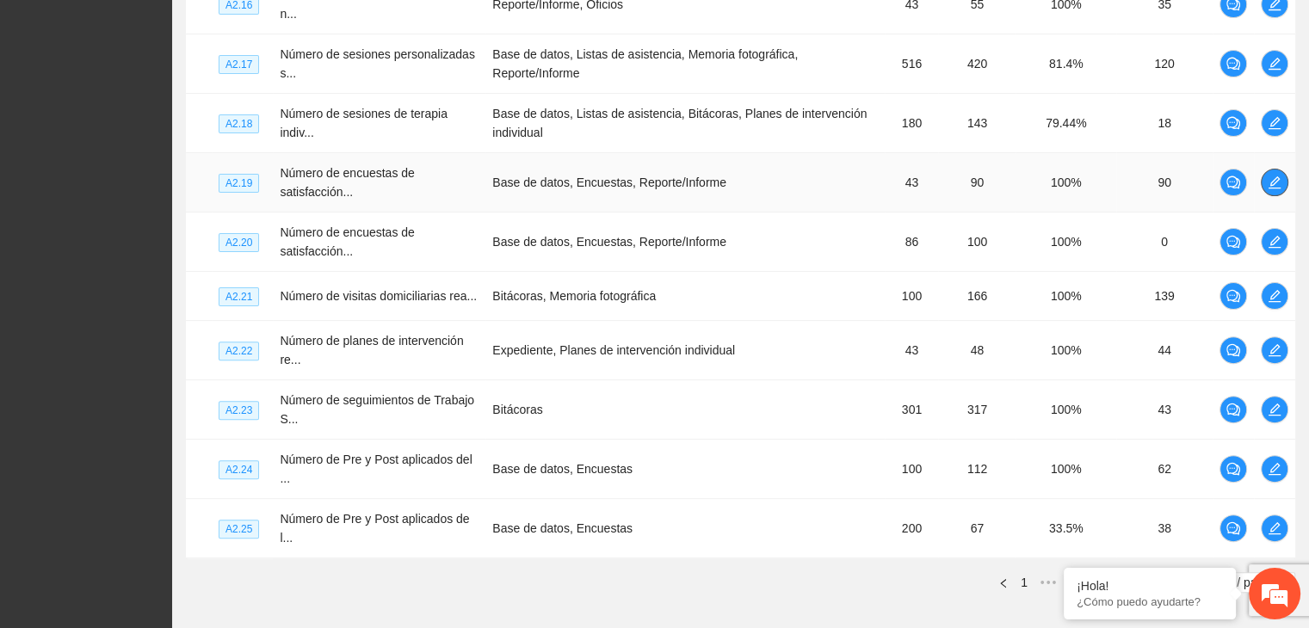
click at [1274, 180] on icon "edit" at bounding box center [1274, 183] width 14 height 14
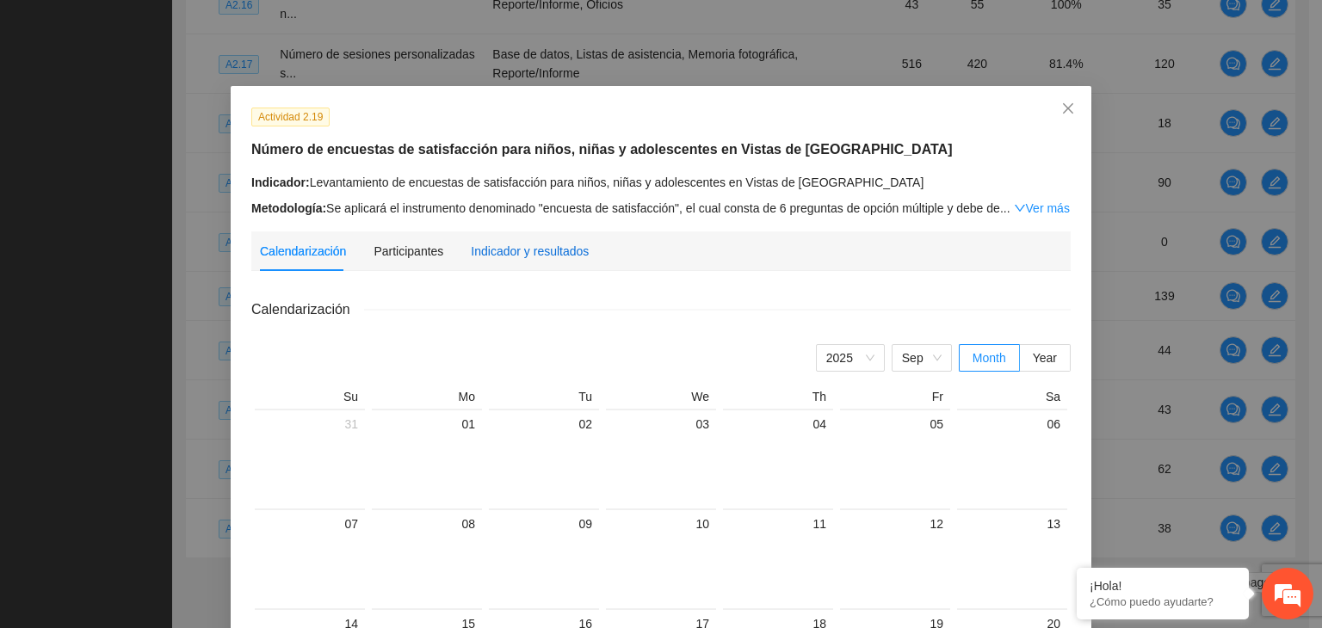
click at [481, 244] on div "Indicador y resultados" at bounding box center [530, 251] width 118 height 19
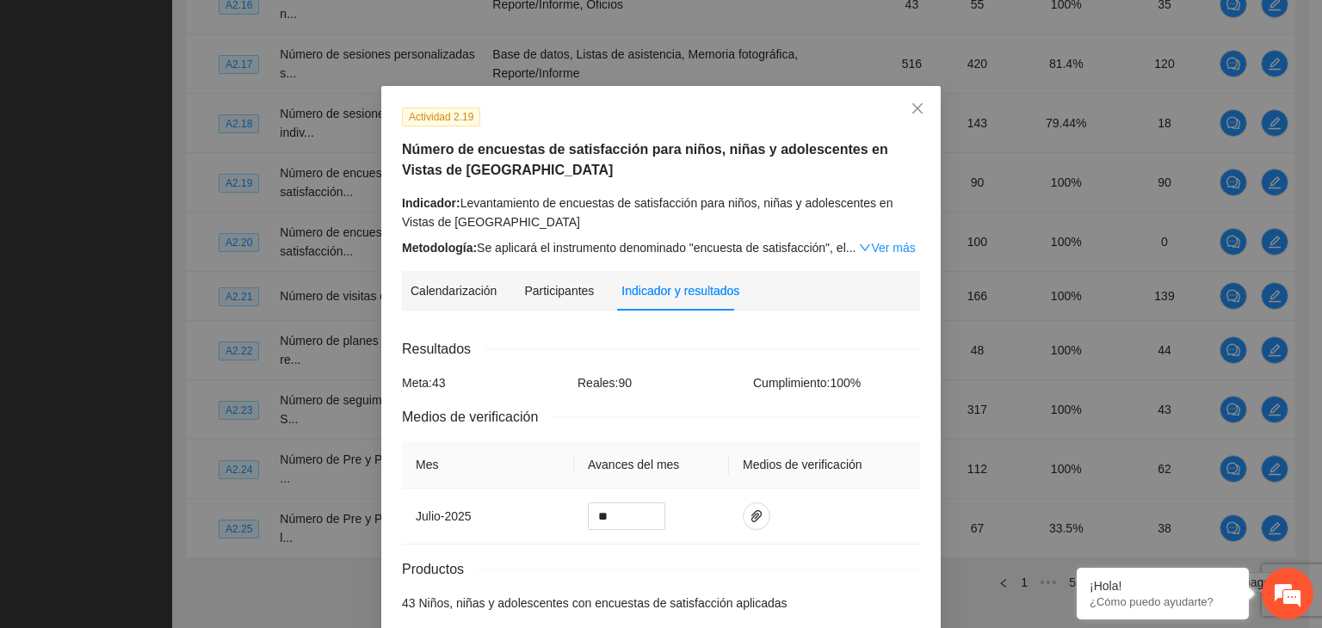
scroll to position [83, 0]
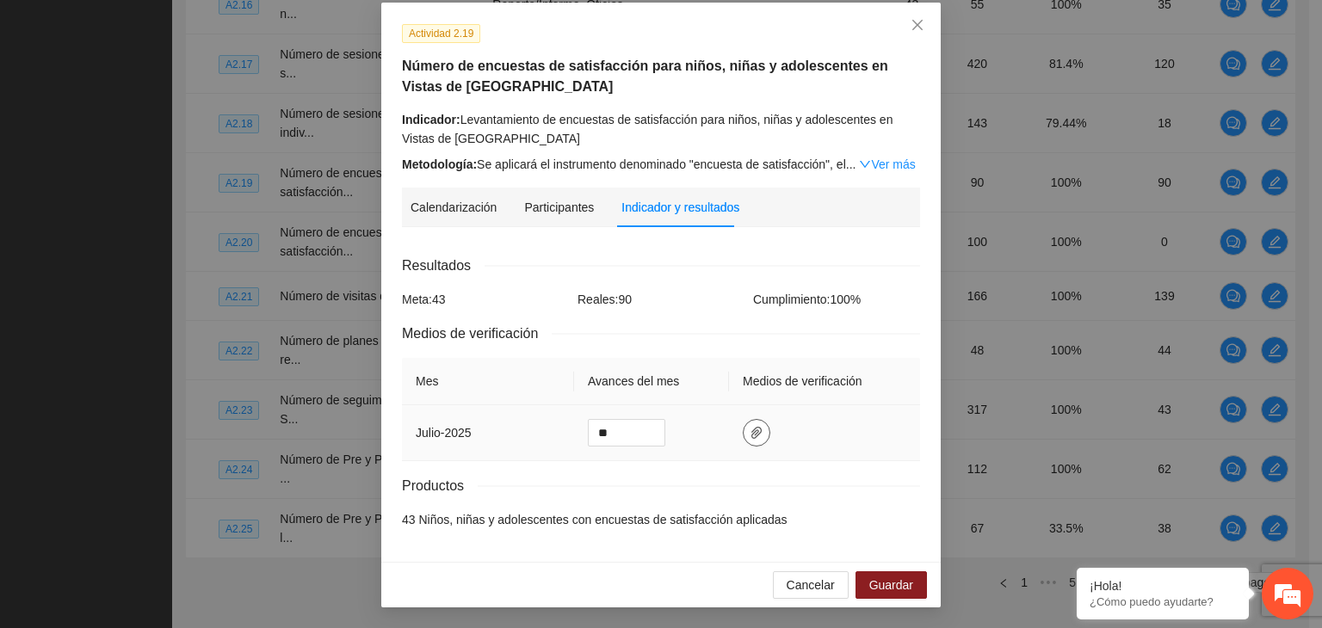
click at [758, 432] on span "paper-clip" at bounding box center [756, 433] width 26 height 14
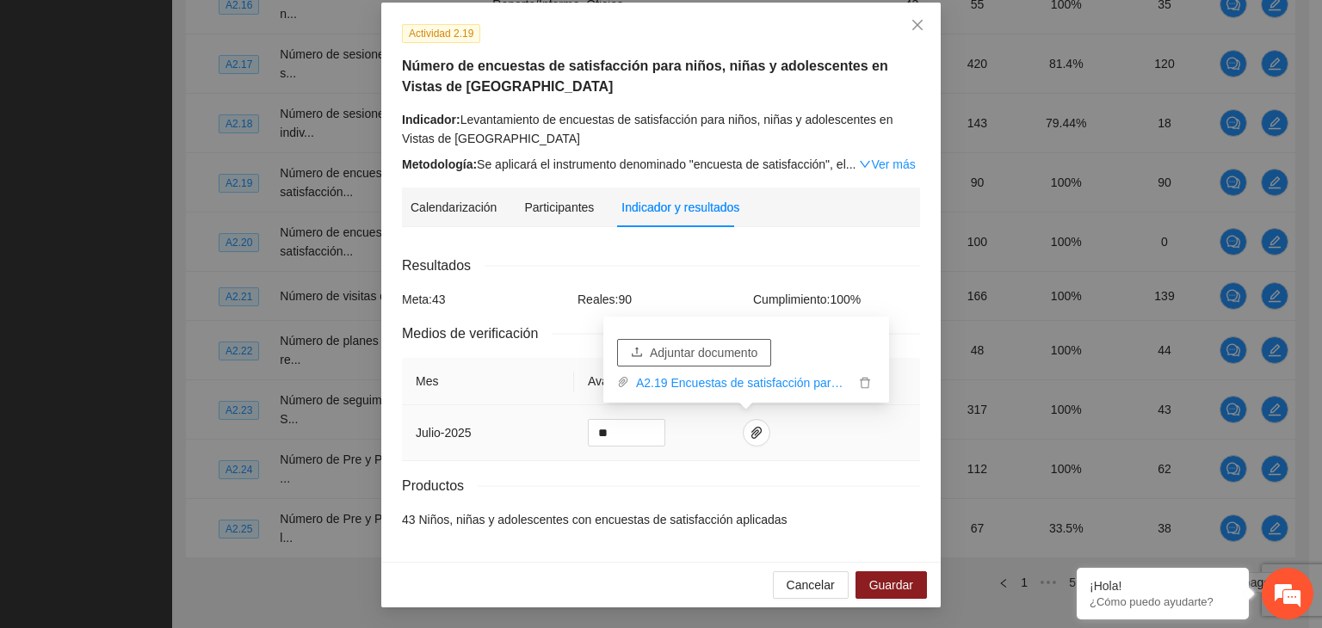
click at [709, 352] on span "Adjuntar documento" at bounding box center [704, 352] width 108 height 19
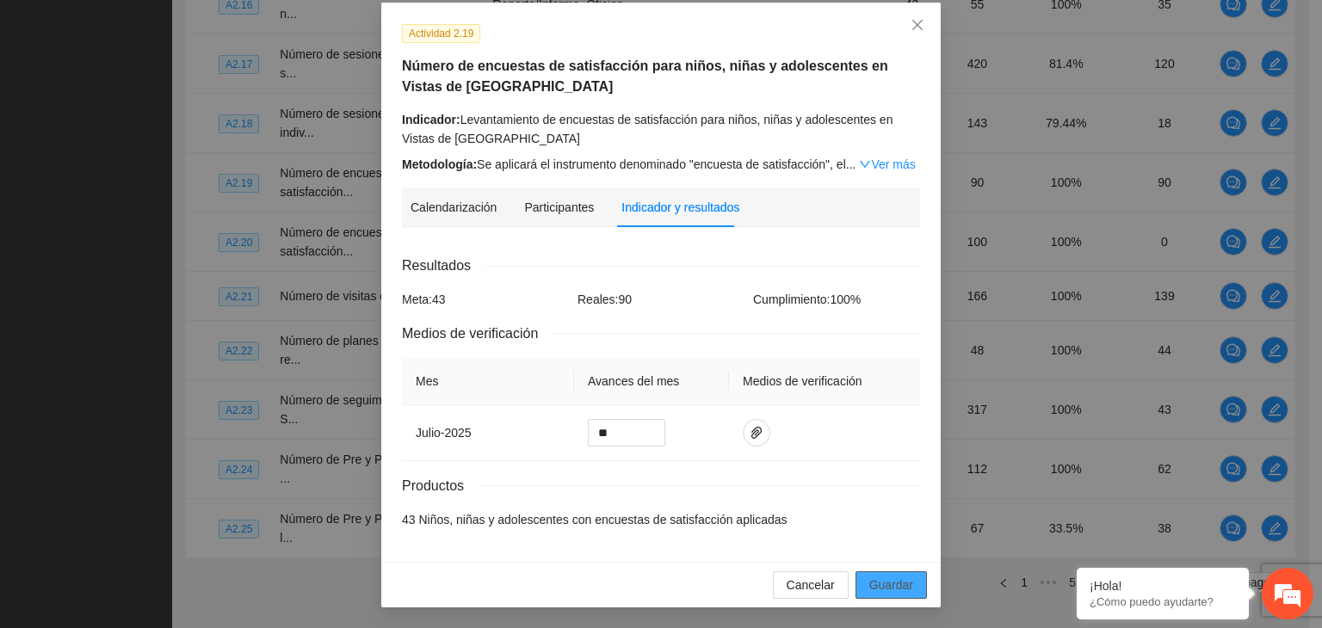
click at [869, 585] on span "Guardar" at bounding box center [891, 585] width 44 height 19
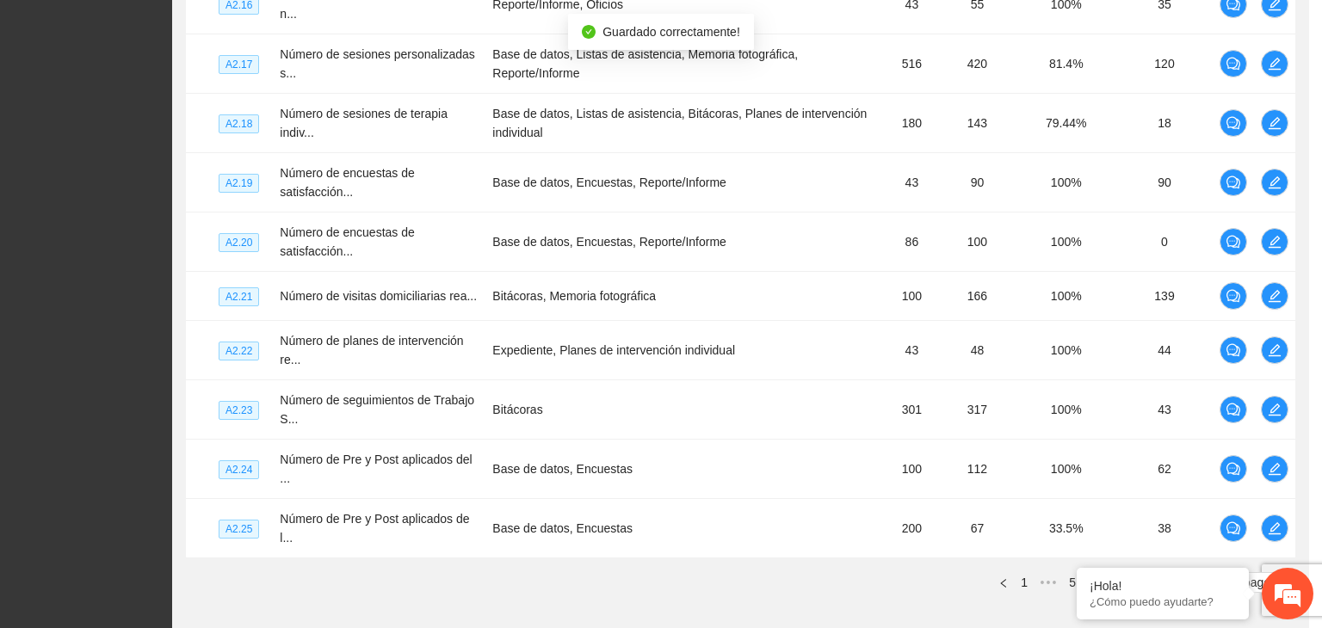
scroll to position [0, 0]
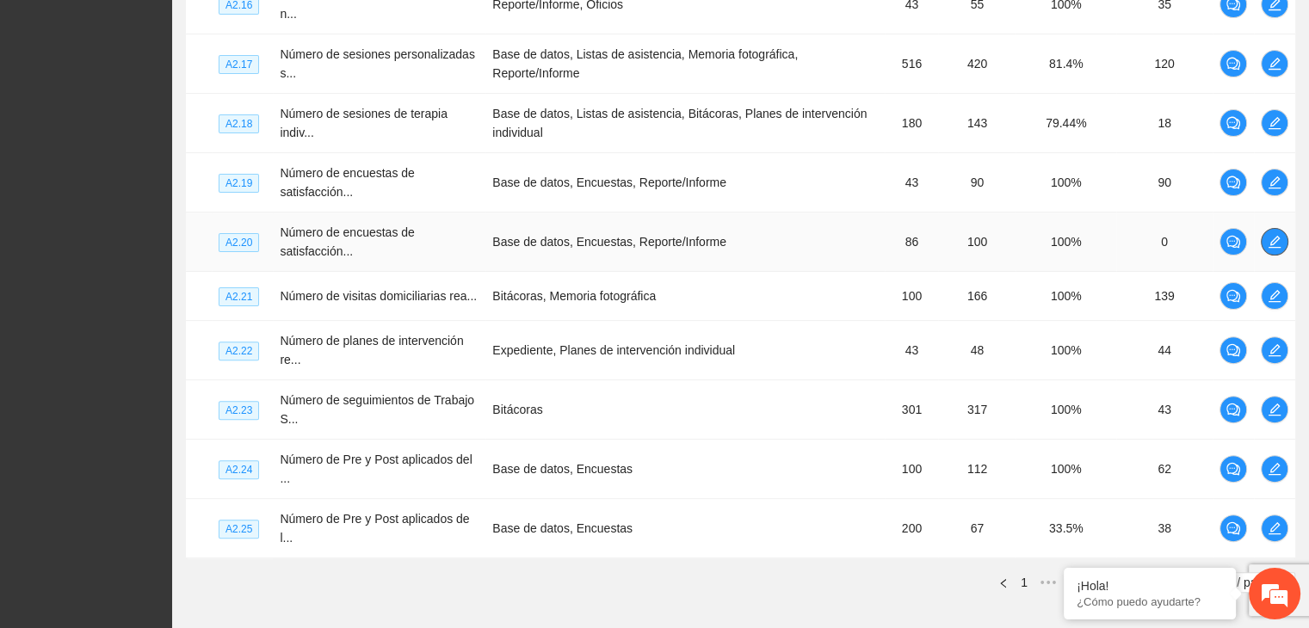
click at [1269, 243] on icon "edit" at bounding box center [1274, 242] width 14 height 14
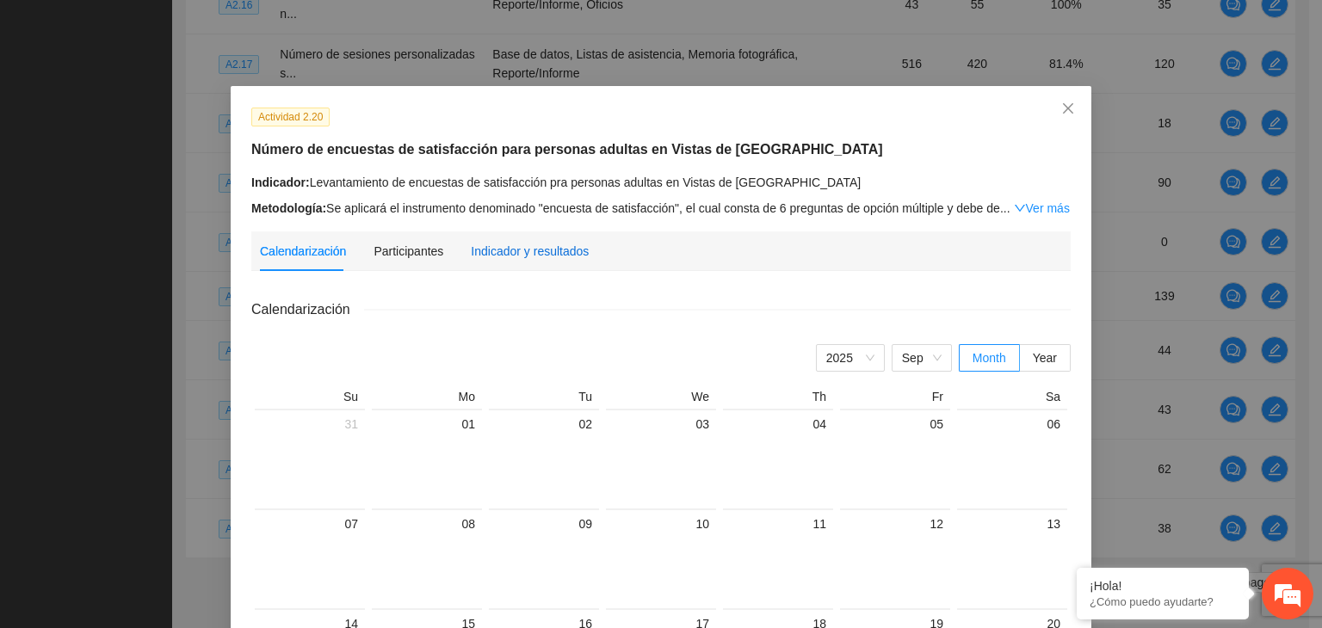
click at [548, 248] on div "Indicador y resultados" at bounding box center [530, 251] width 118 height 19
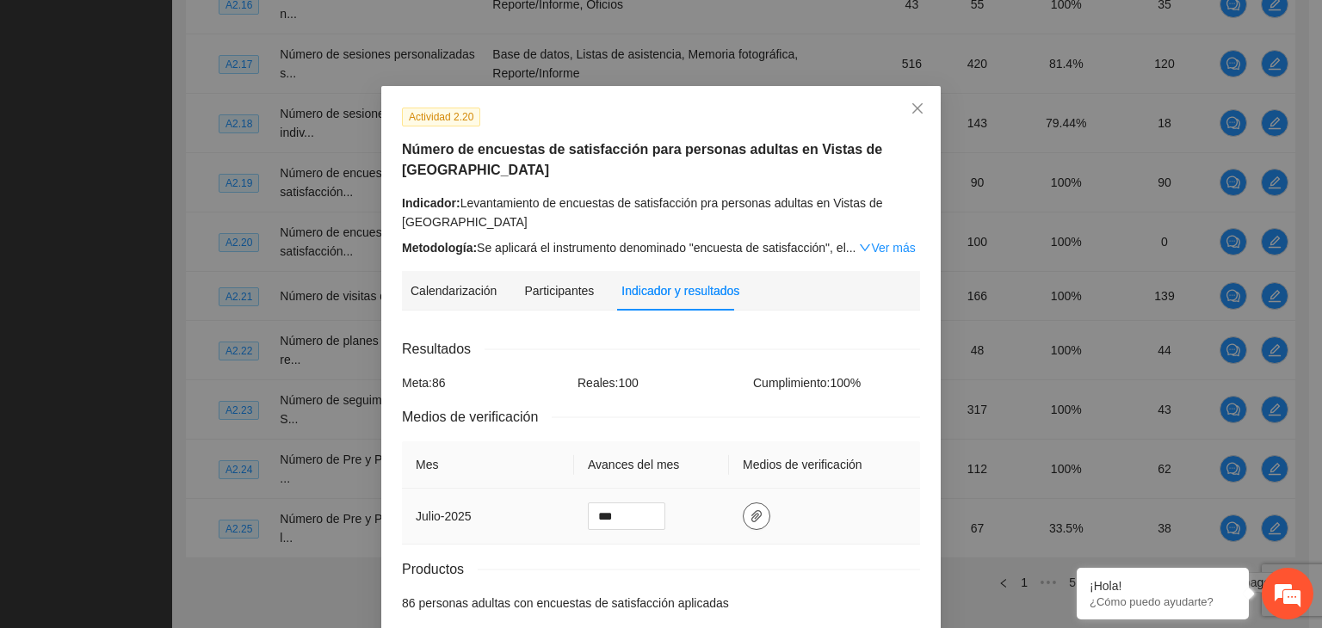
click at [751, 517] on icon "paper-clip" at bounding box center [756, 516] width 10 height 12
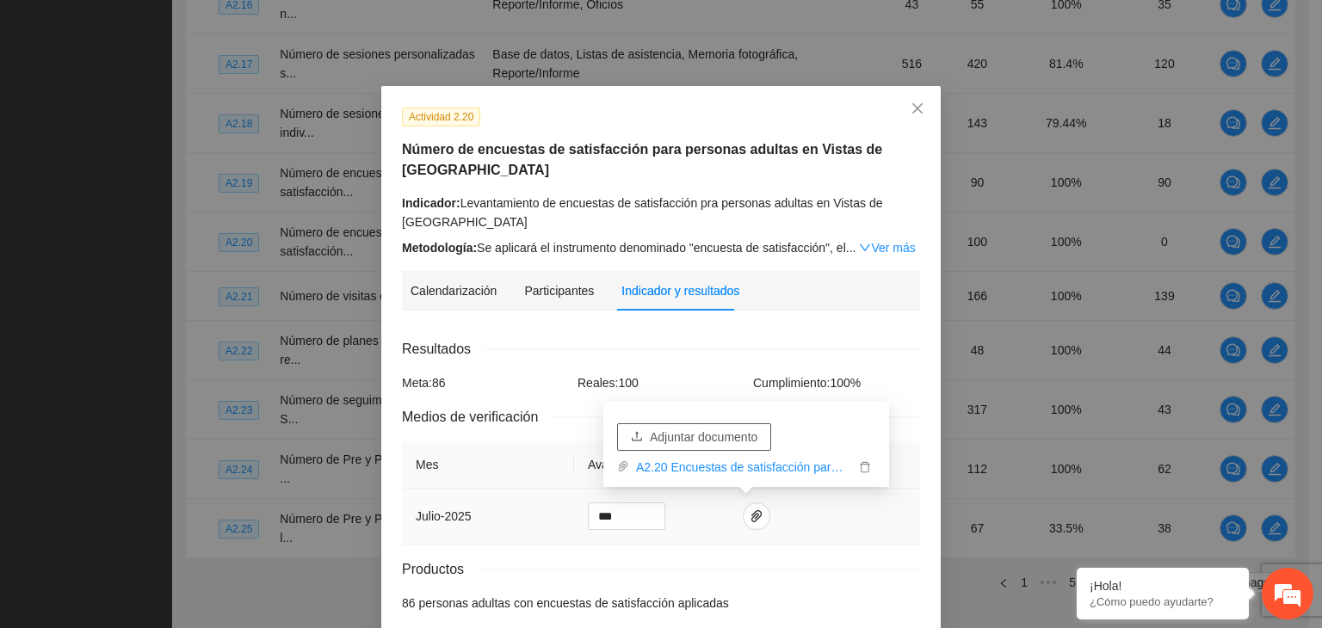
click at [724, 434] on span "Adjuntar documento" at bounding box center [704, 437] width 108 height 19
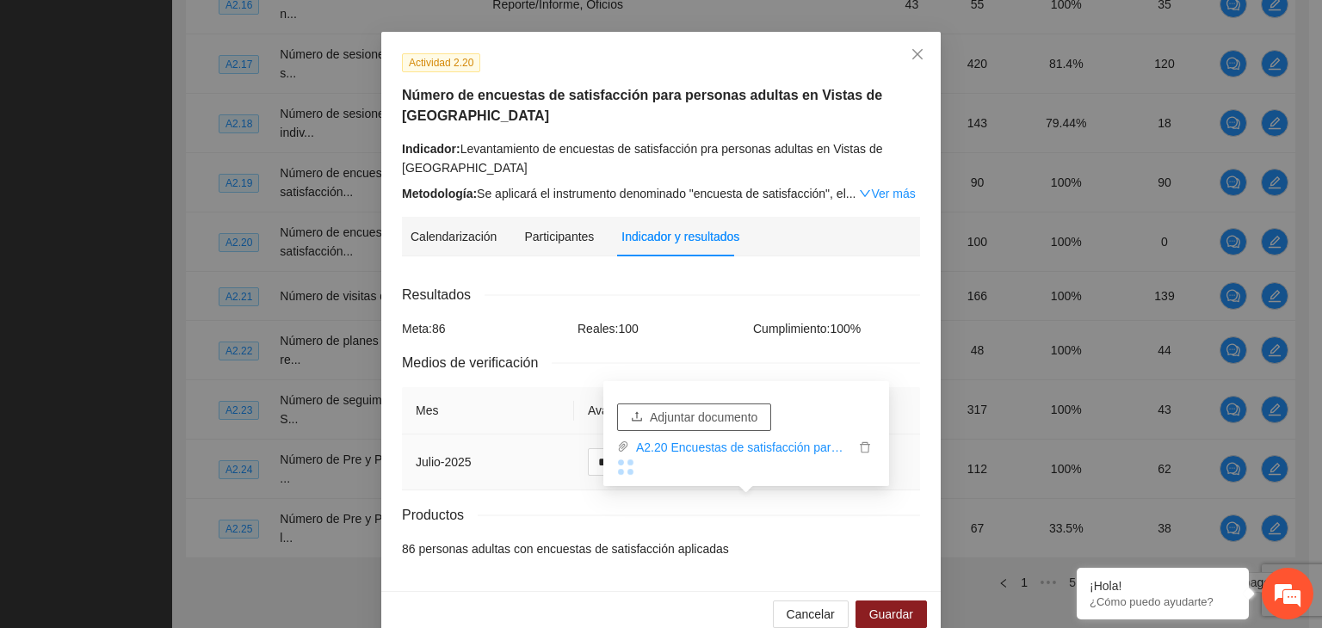
scroll to position [83, 0]
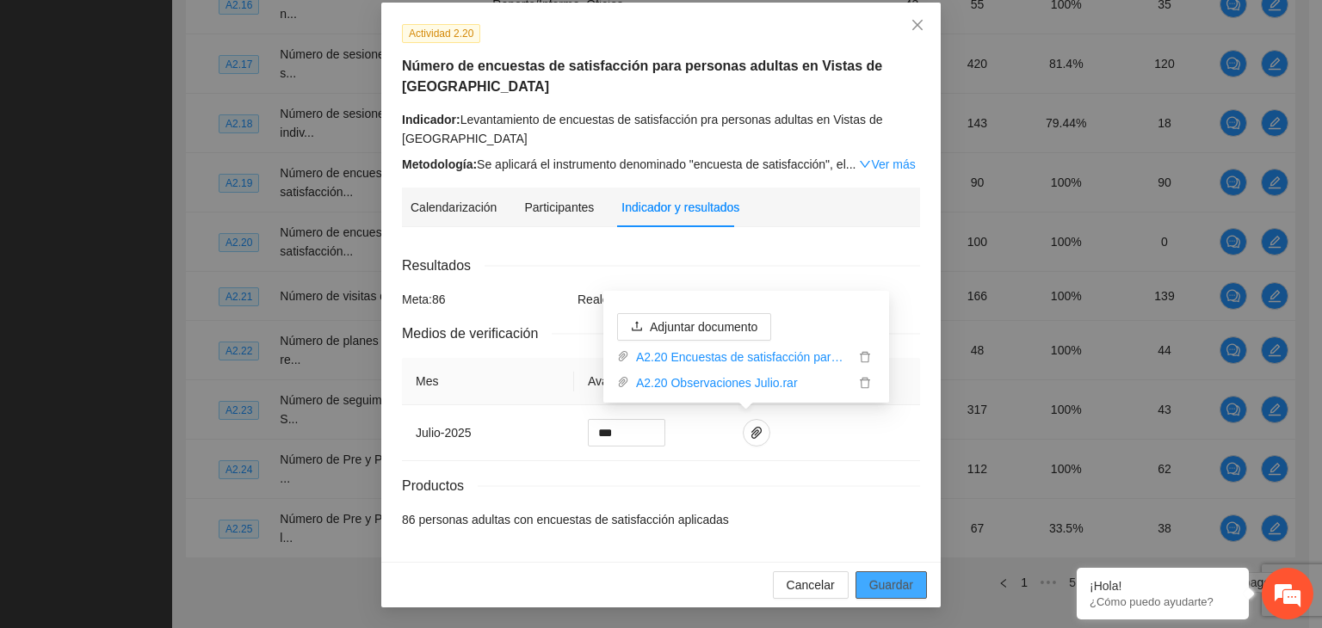
click at [896, 582] on span "Guardar" at bounding box center [891, 585] width 44 height 19
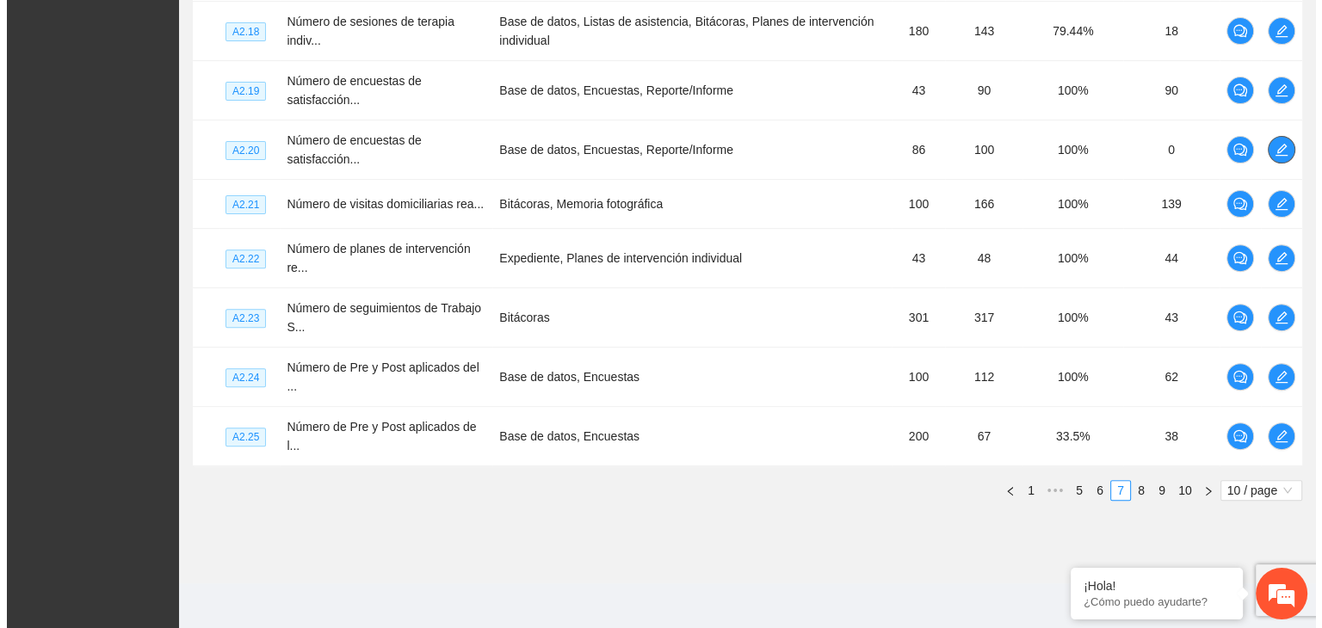
scroll to position [587, 0]
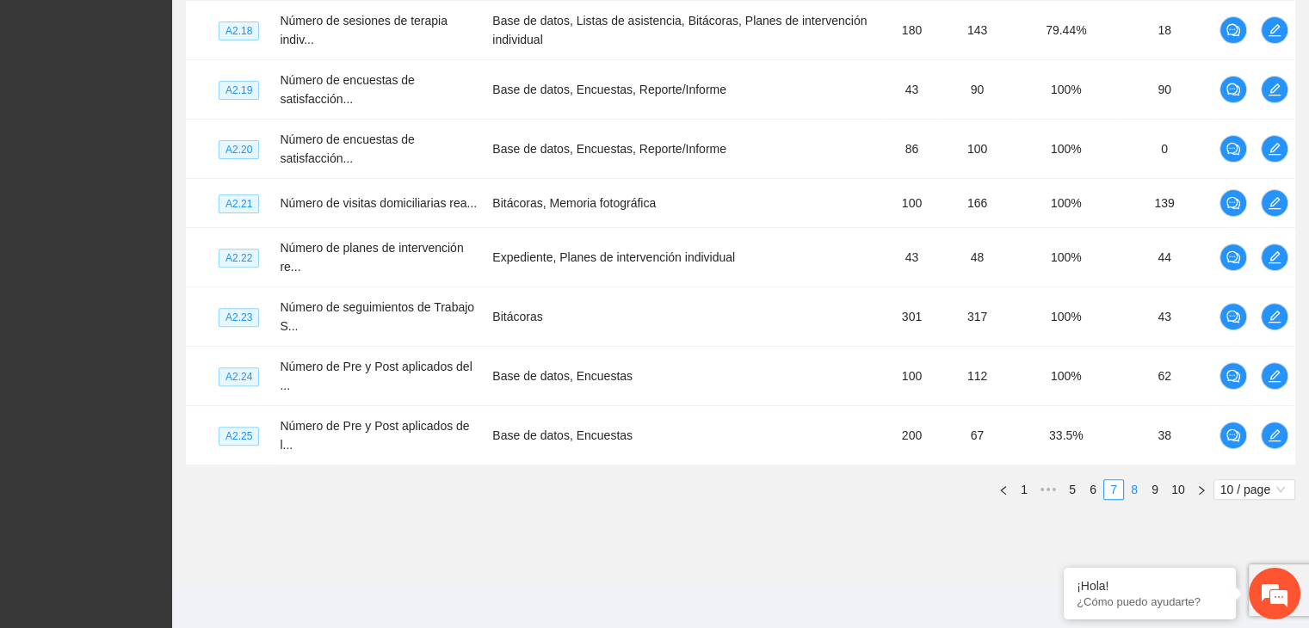
click at [1133, 484] on link "8" at bounding box center [1134, 489] width 19 height 19
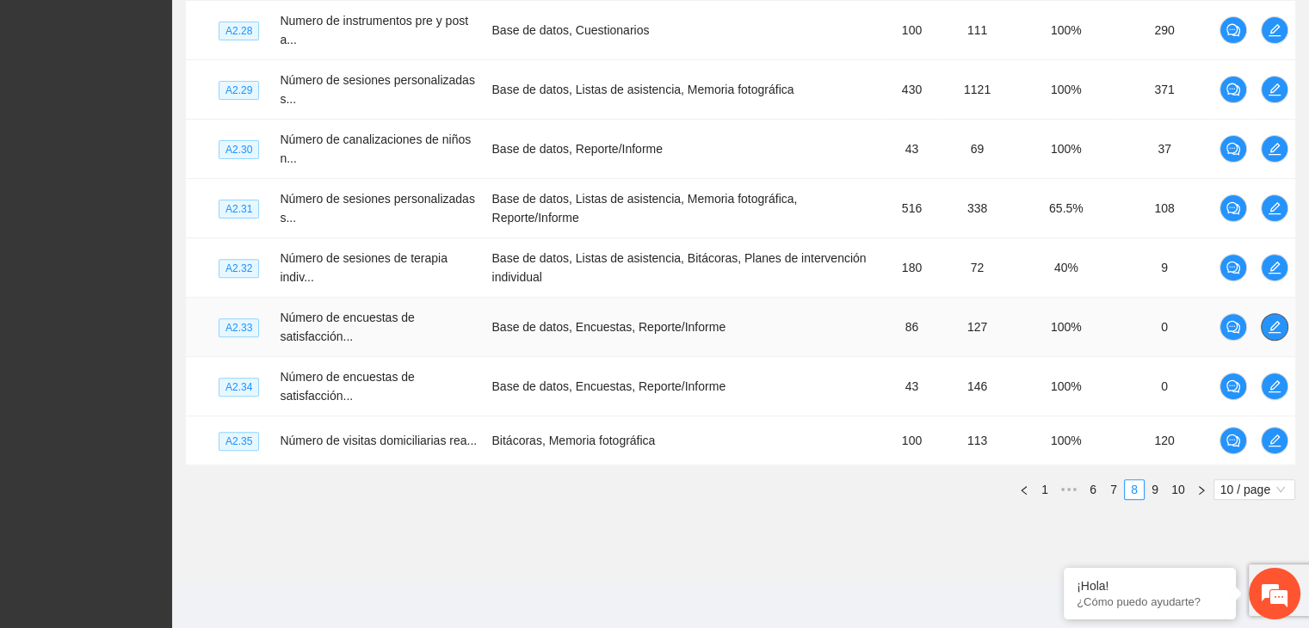
click at [1279, 325] on icon "edit" at bounding box center [1274, 327] width 14 height 14
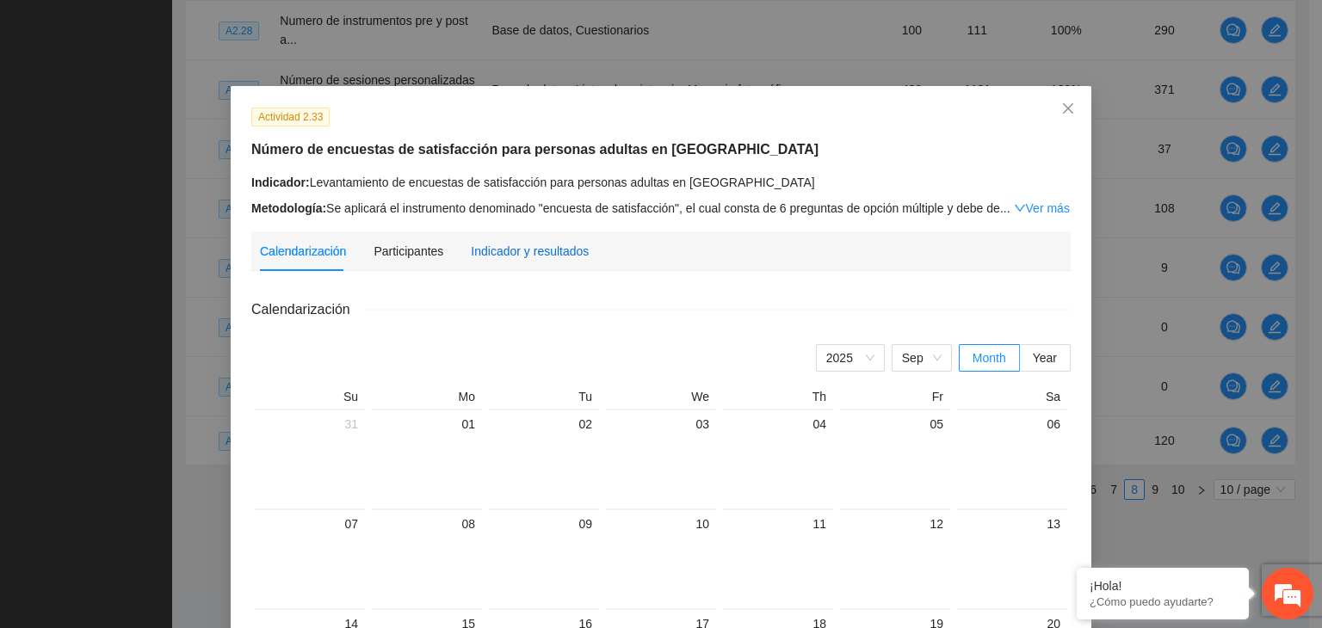
click at [539, 251] on div "Indicador y resultados" at bounding box center [530, 251] width 118 height 19
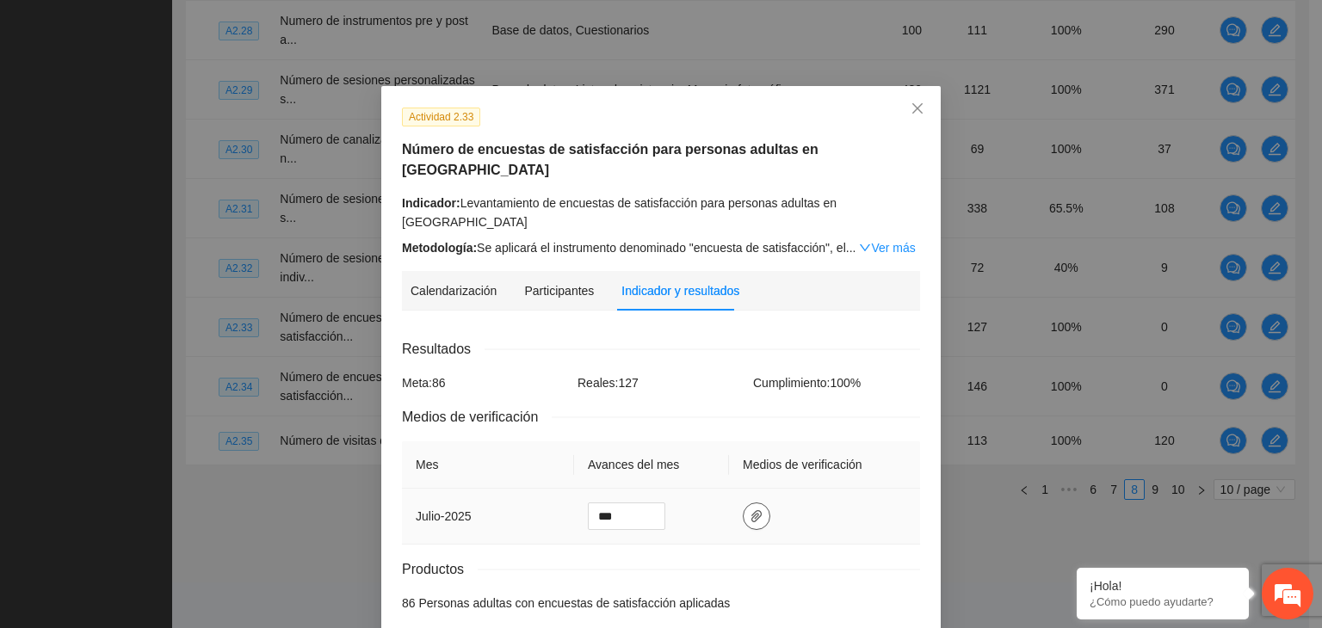
click at [749, 514] on icon "paper-clip" at bounding box center [756, 516] width 14 height 14
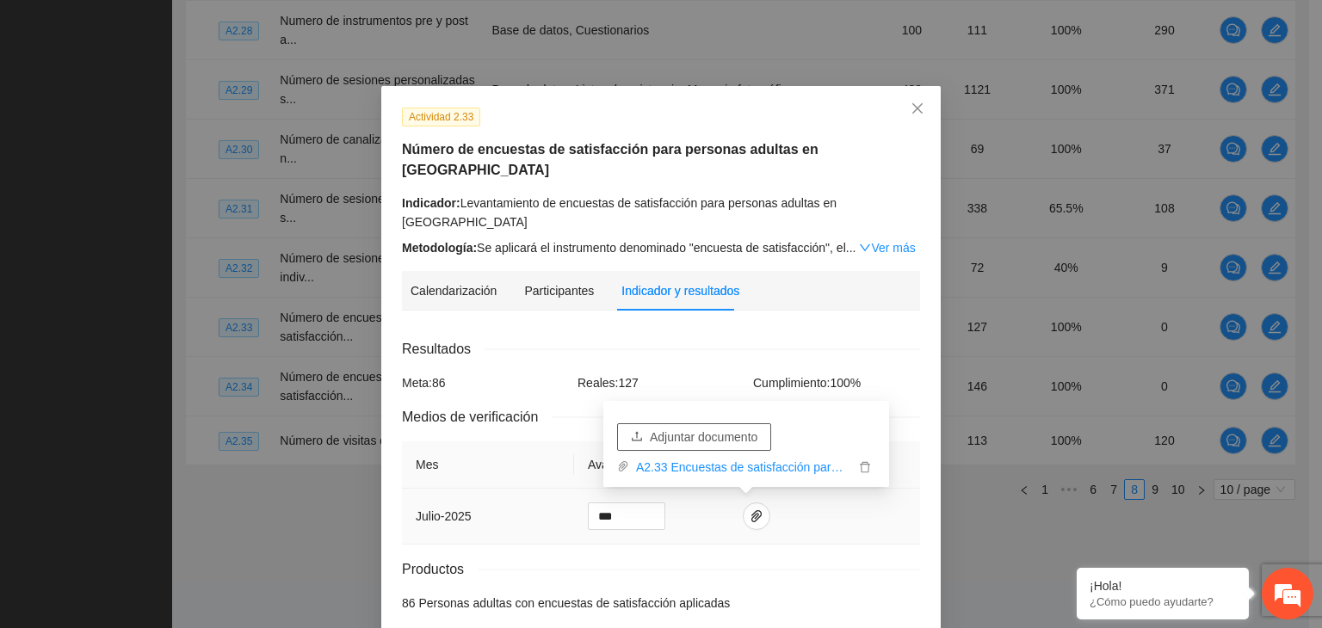
click at [706, 438] on span "Adjuntar documento" at bounding box center [704, 437] width 108 height 19
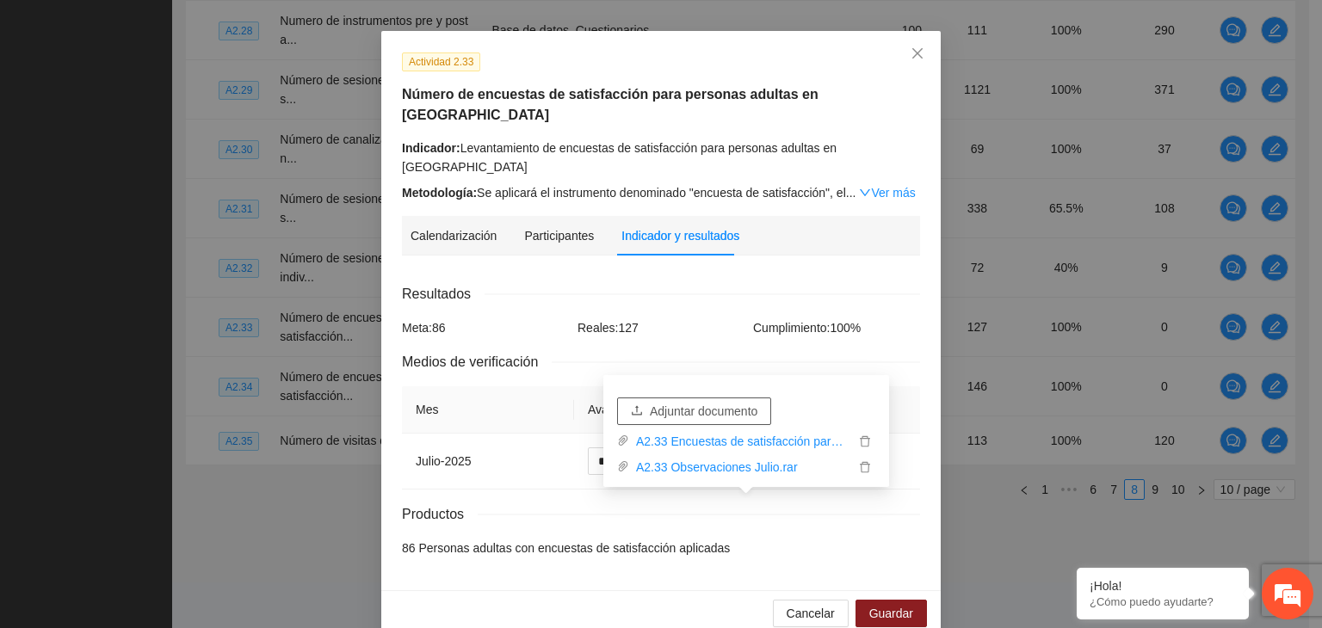
scroll to position [83, 0]
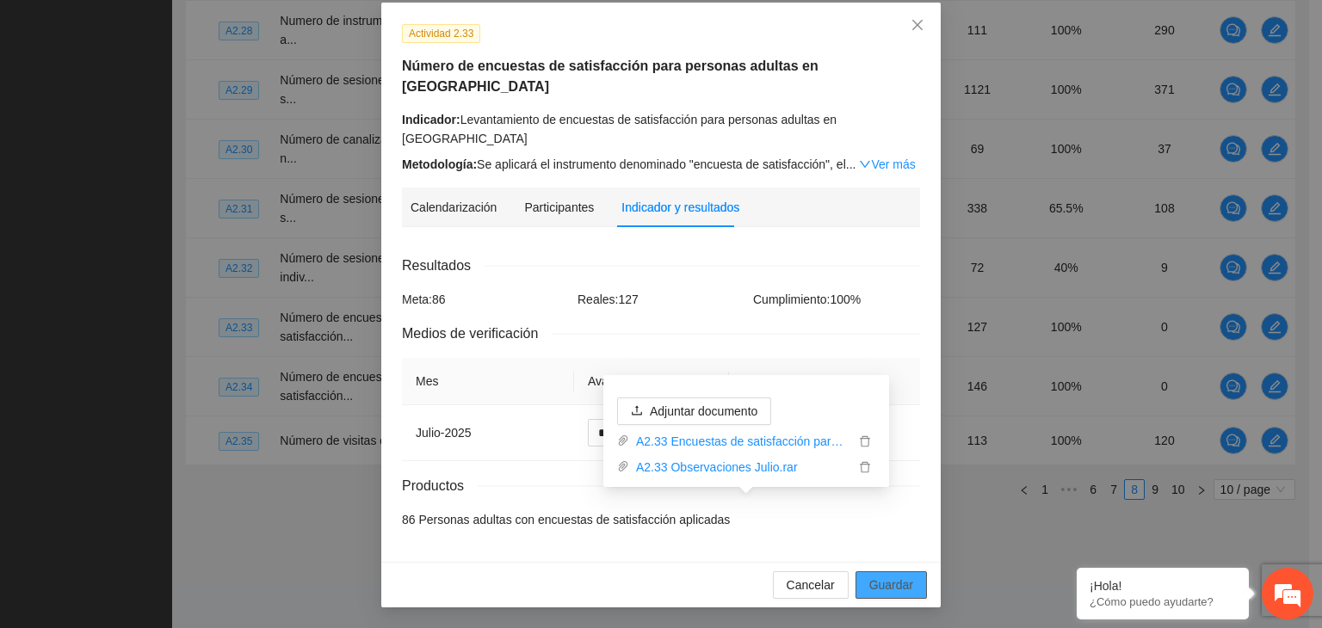
click at [884, 585] on span "Guardar" at bounding box center [891, 585] width 44 height 19
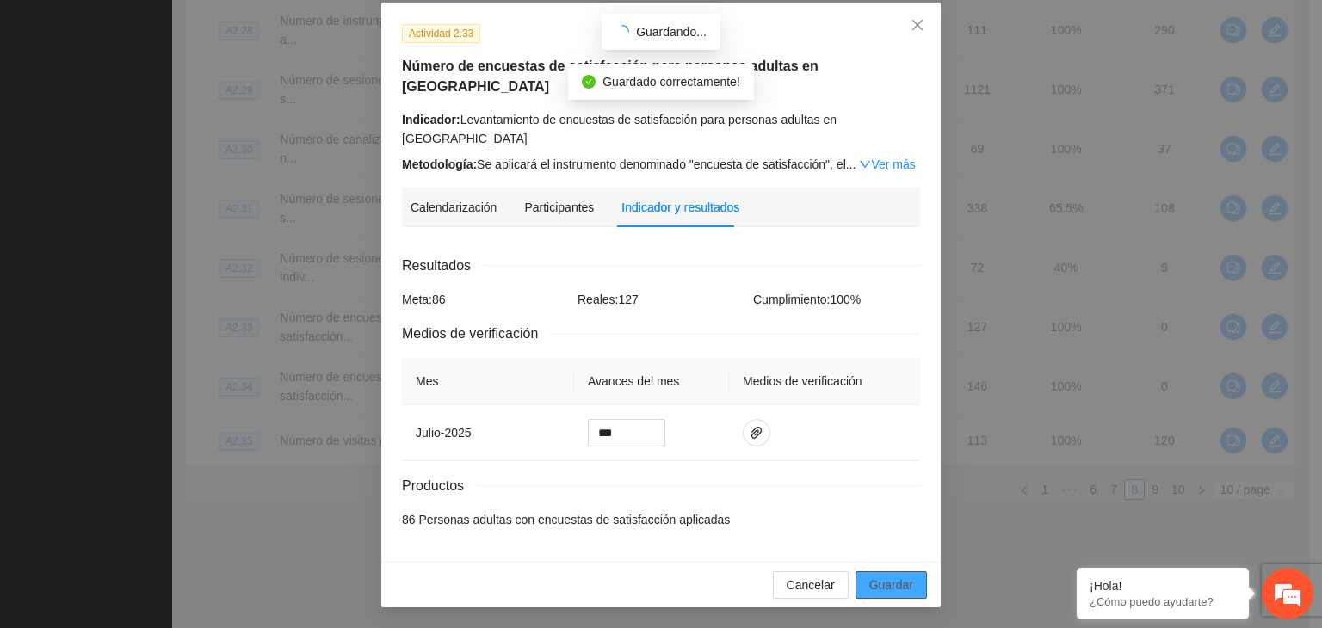
scroll to position [0, 0]
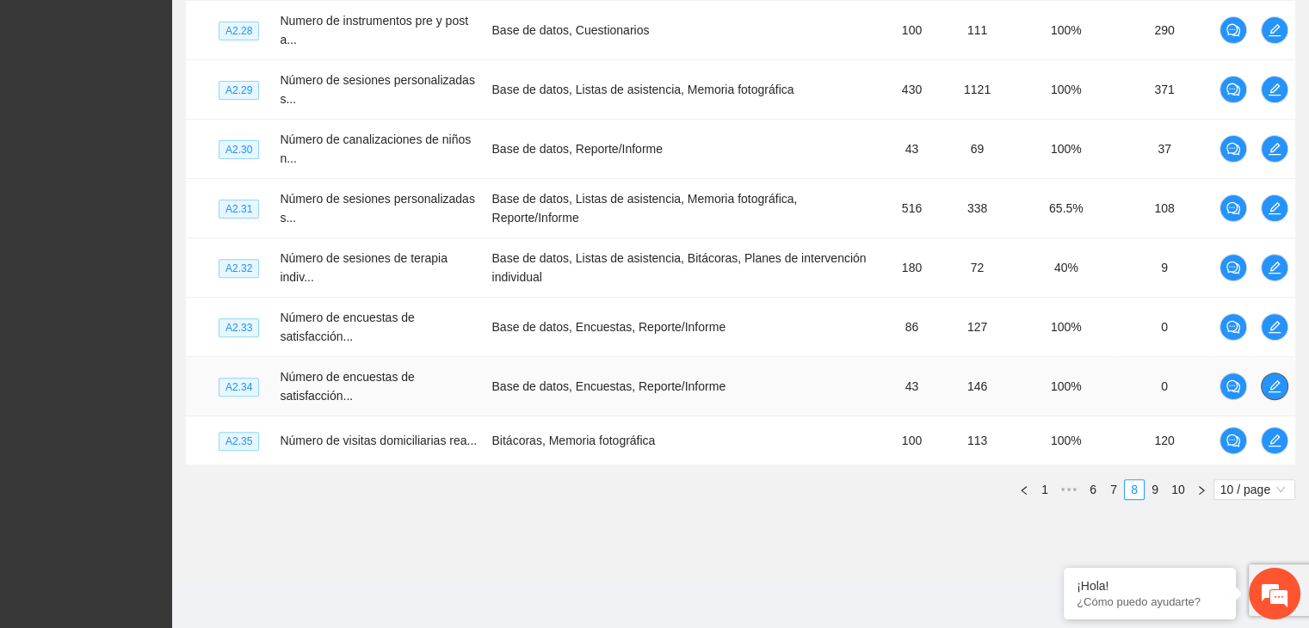
click at [1273, 383] on icon "edit" at bounding box center [1274, 386] width 14 height 14
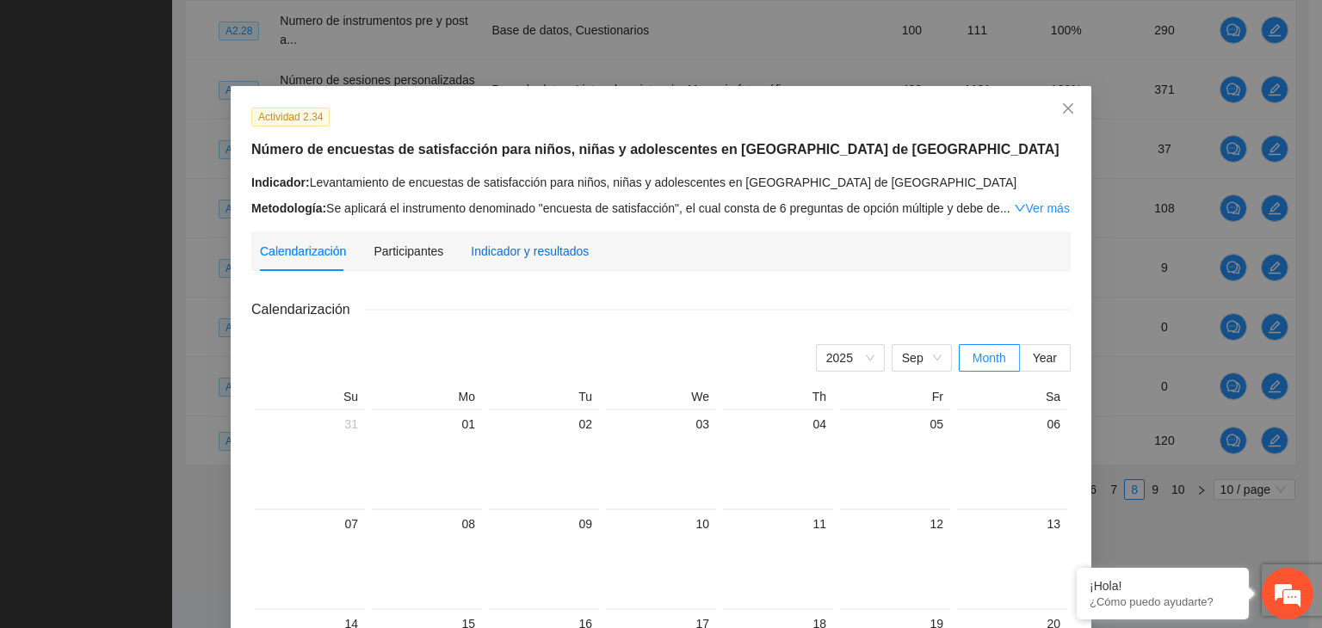
click at [547, 256] on div "Indicador y resultados" at bounding box center [530, 251] width 118 height 19
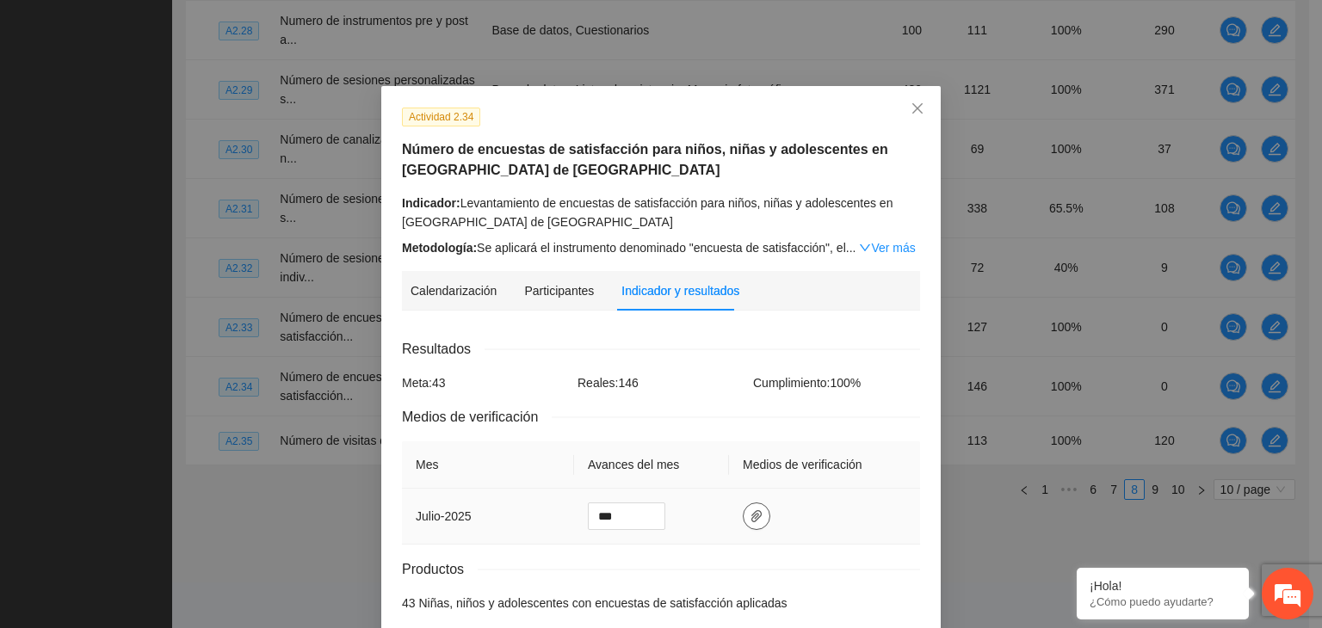
click at [749, 515] on icon "paper-clip" at bounding box center [756, 516] width 14 height 14
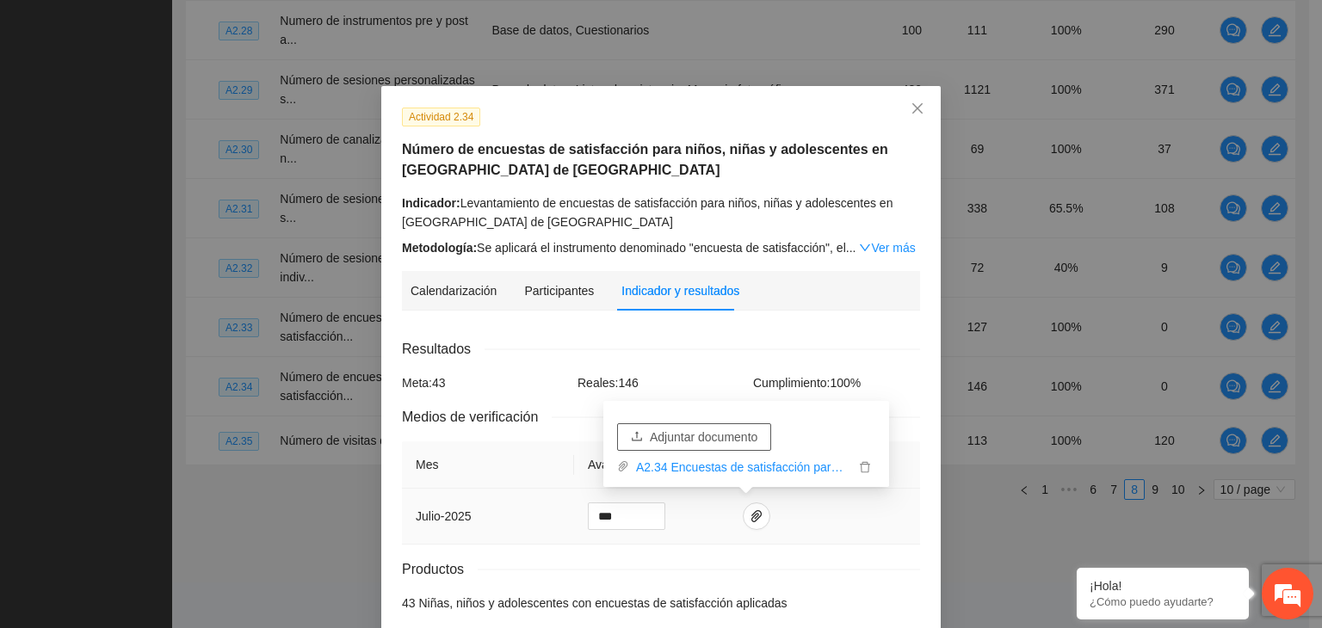
click at [702, 434] on span "Adjuntar documento" at bounding box center [704, 437] width 108 height 19
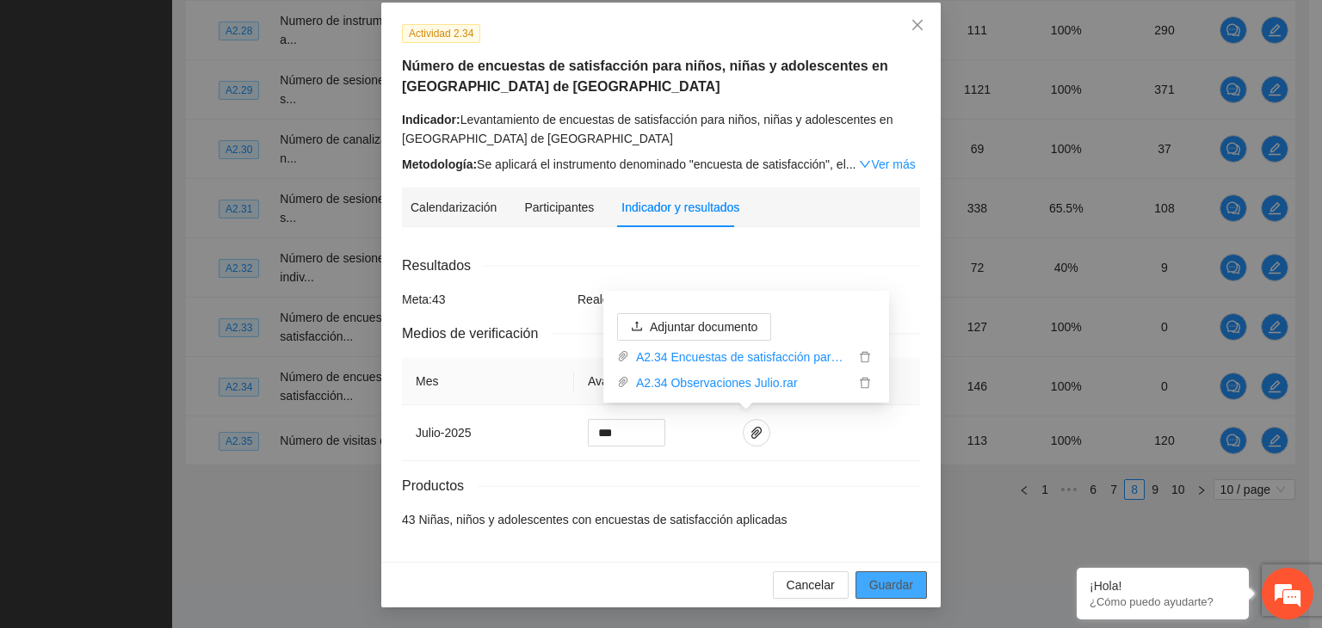
click at [905, 580] on span "Guardar" at bounding box center [891, 585] width 44 height 19
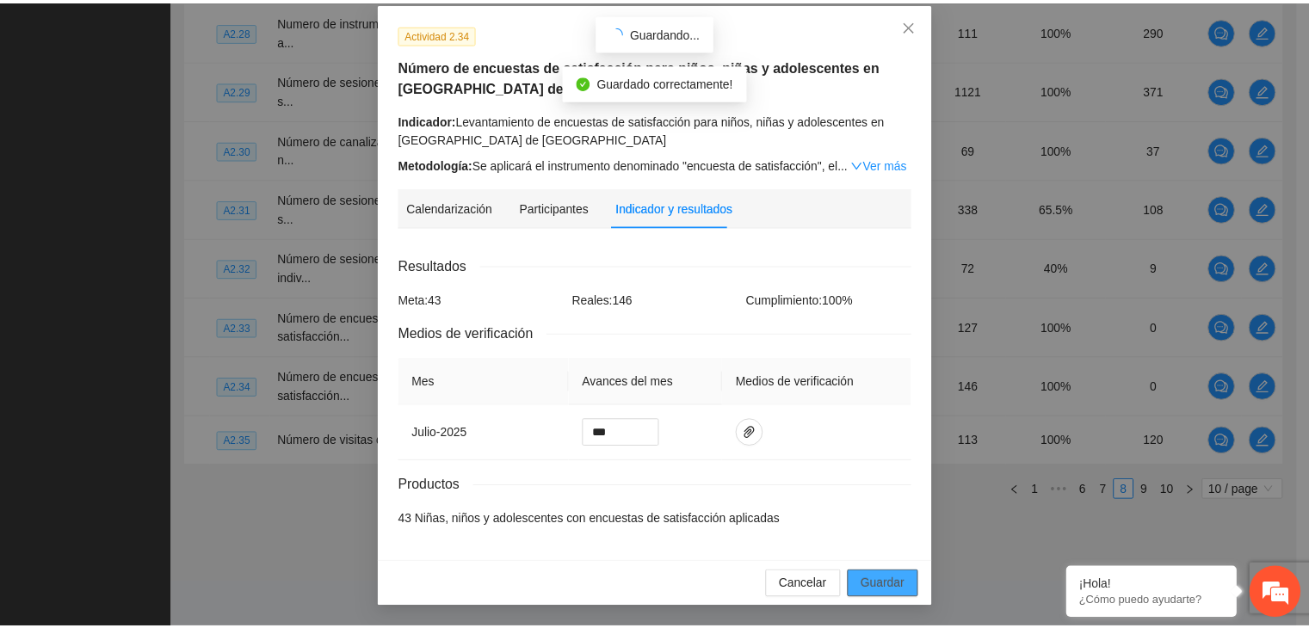
scroll to position [0, 0]
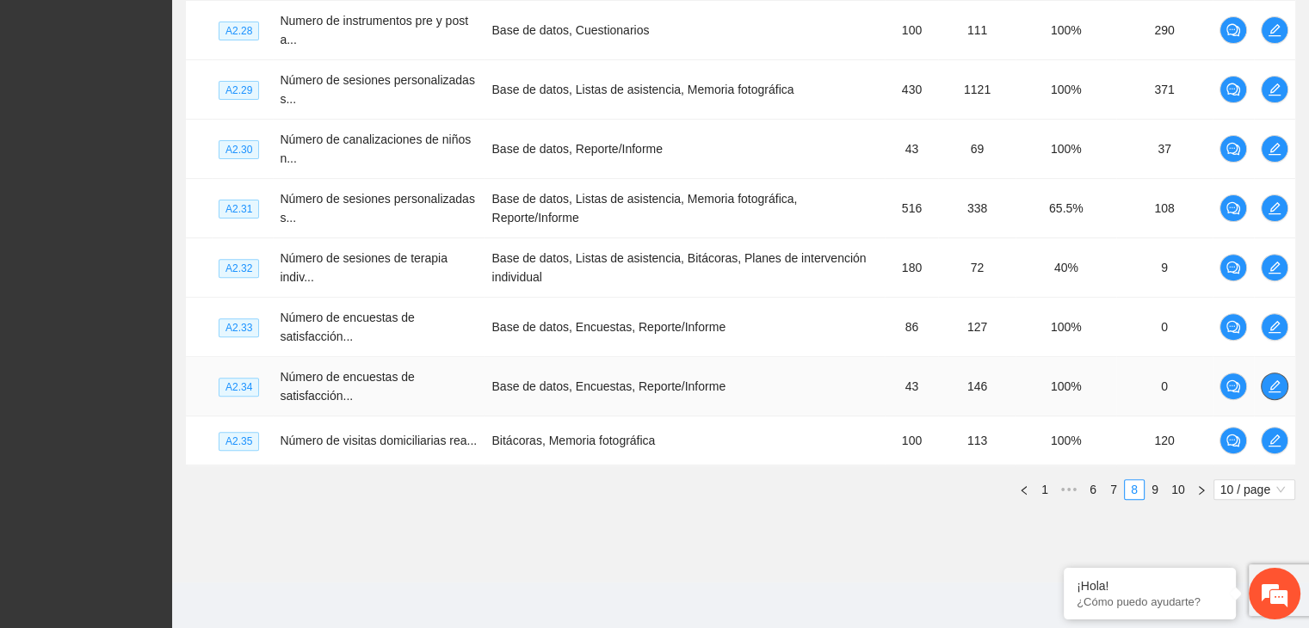
click at [1279, 385] on icon "edit" at bounding box center [1274, 386] width 14 height 14
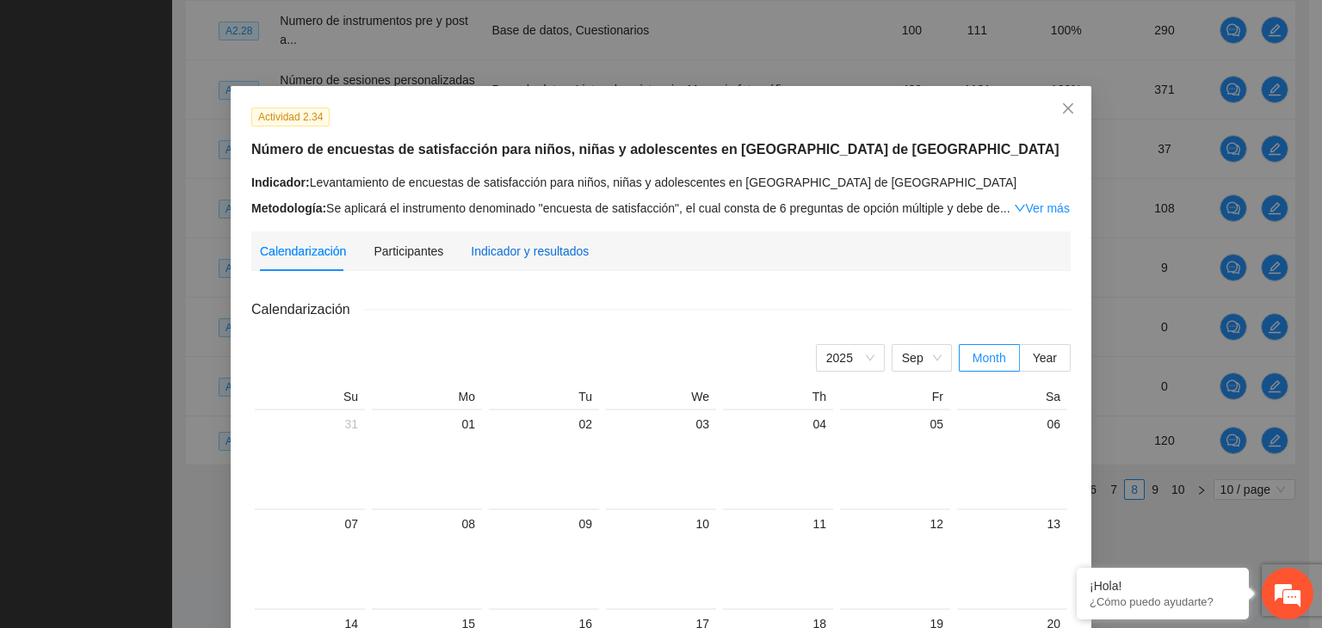
click at [527, 250] on div "Indicador y resultados" at bounding box center [530, 251] width 118 height 19
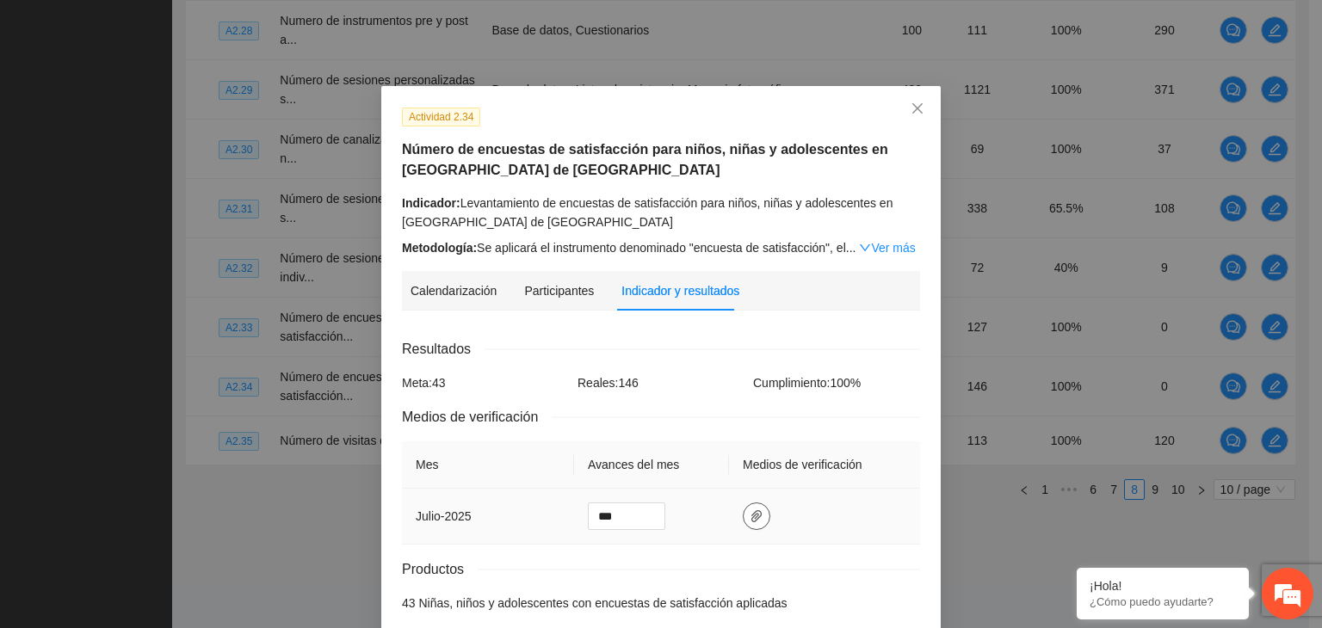
click at [749, 516] on icon "paper-clip" at bounding box center [756, 516] width 14 height 14
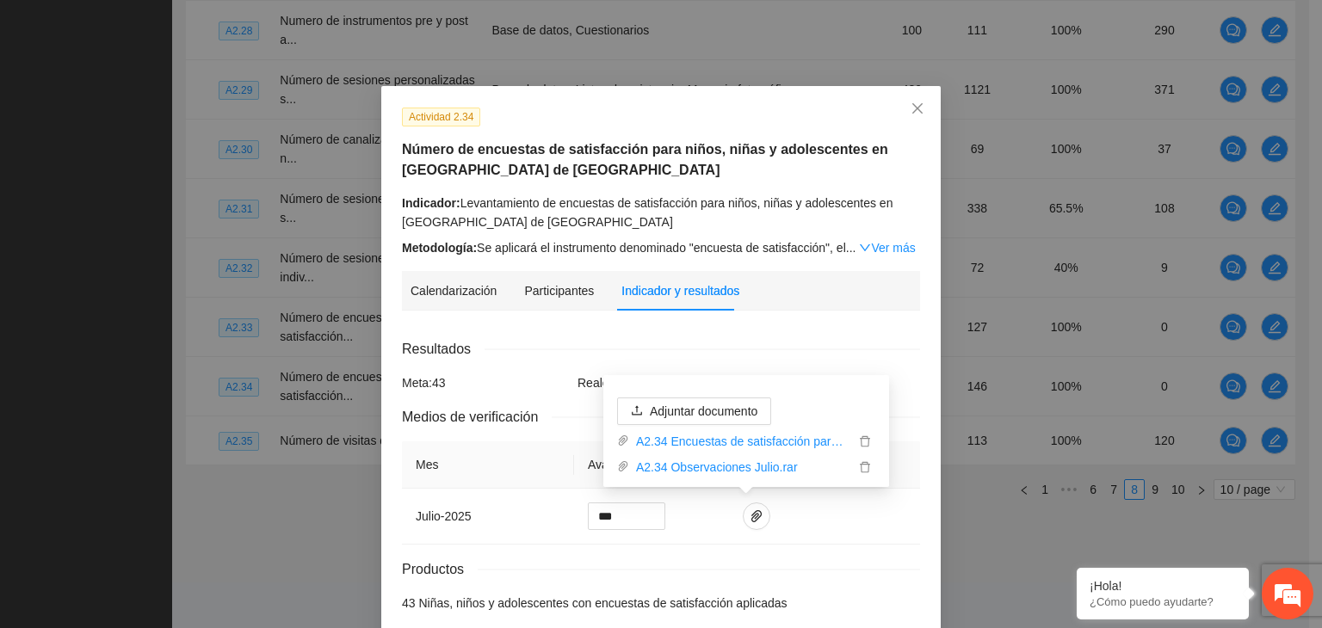
click at [855, 344] on div "Resultados" at bounding box center [661, 349] width 518 height 22
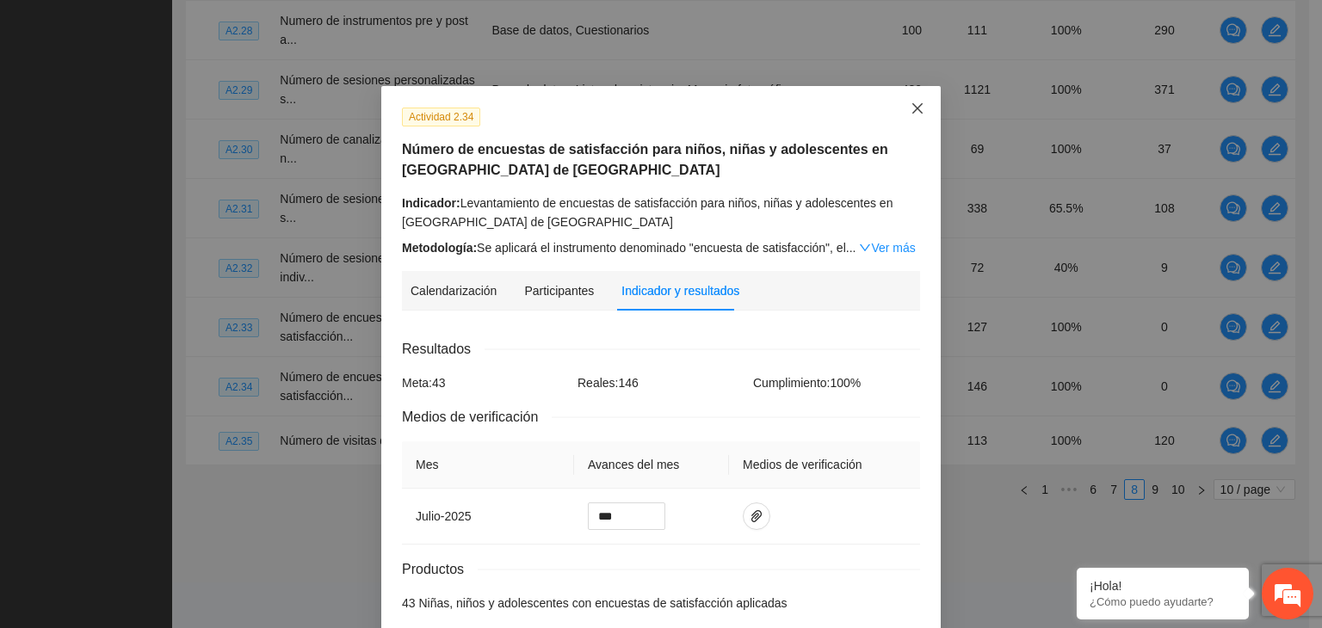
click at [915, 110] on icon "close" at bounding box center [917, 109] width 14 height 14
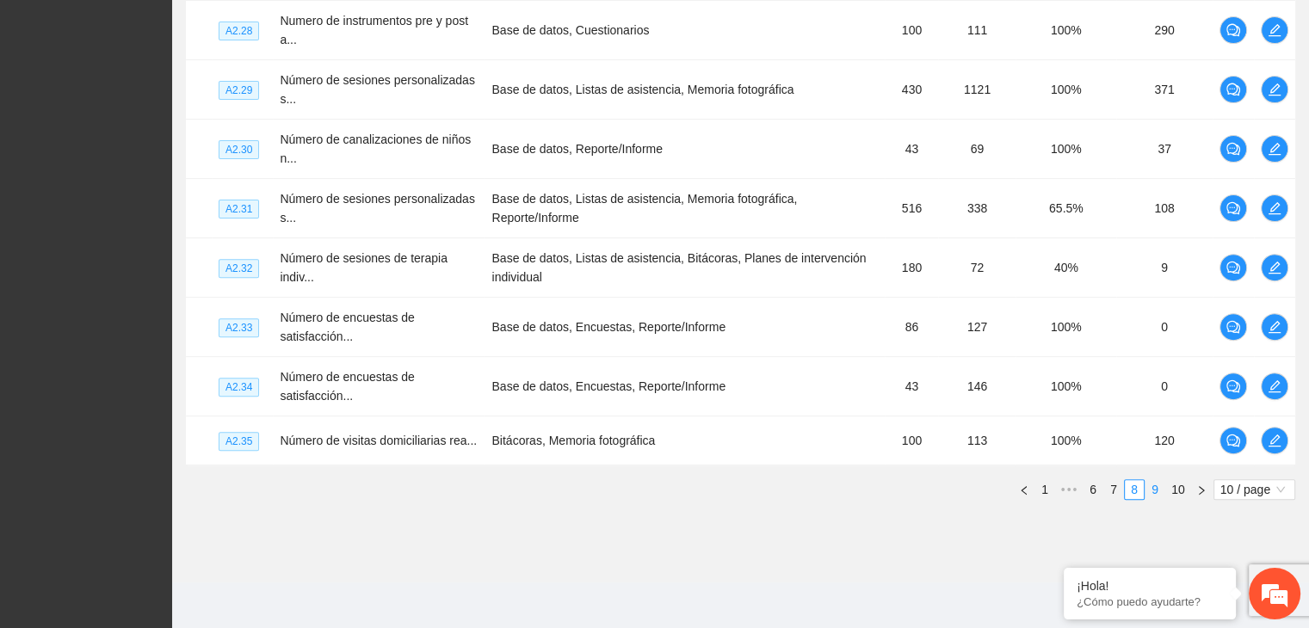
click at [1152, 490] on link "9" at bounding box center [1154, 489] width 19 height 19
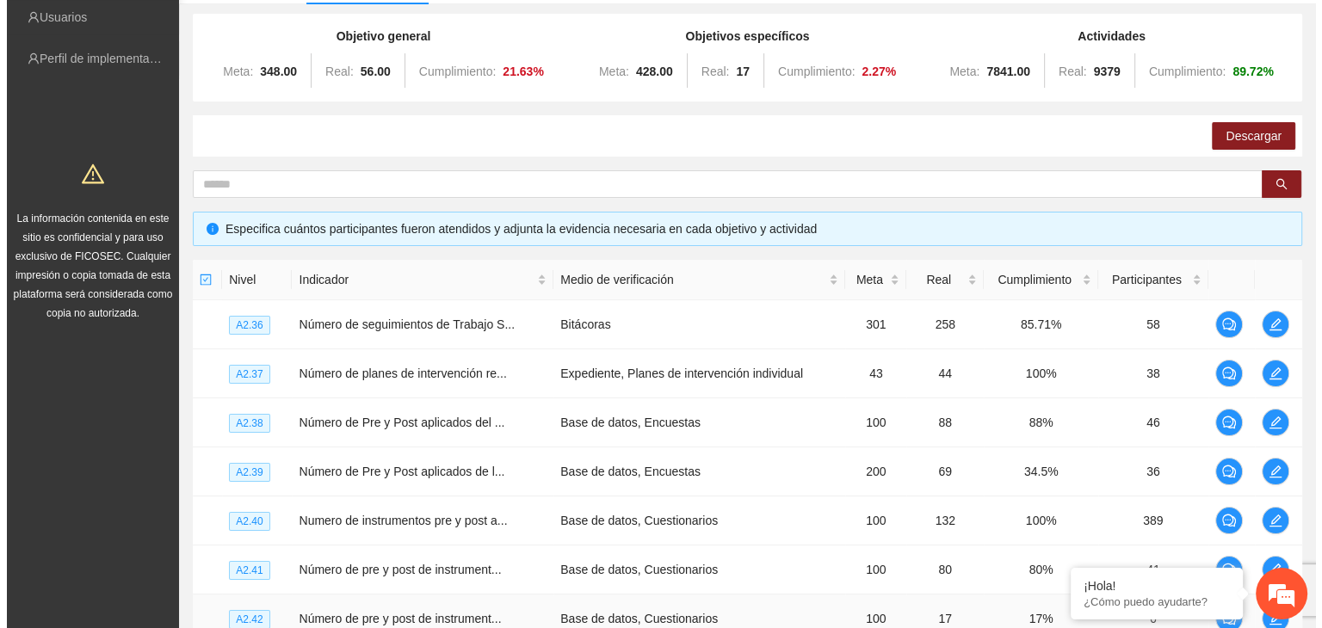
scroll to position [258, 0]
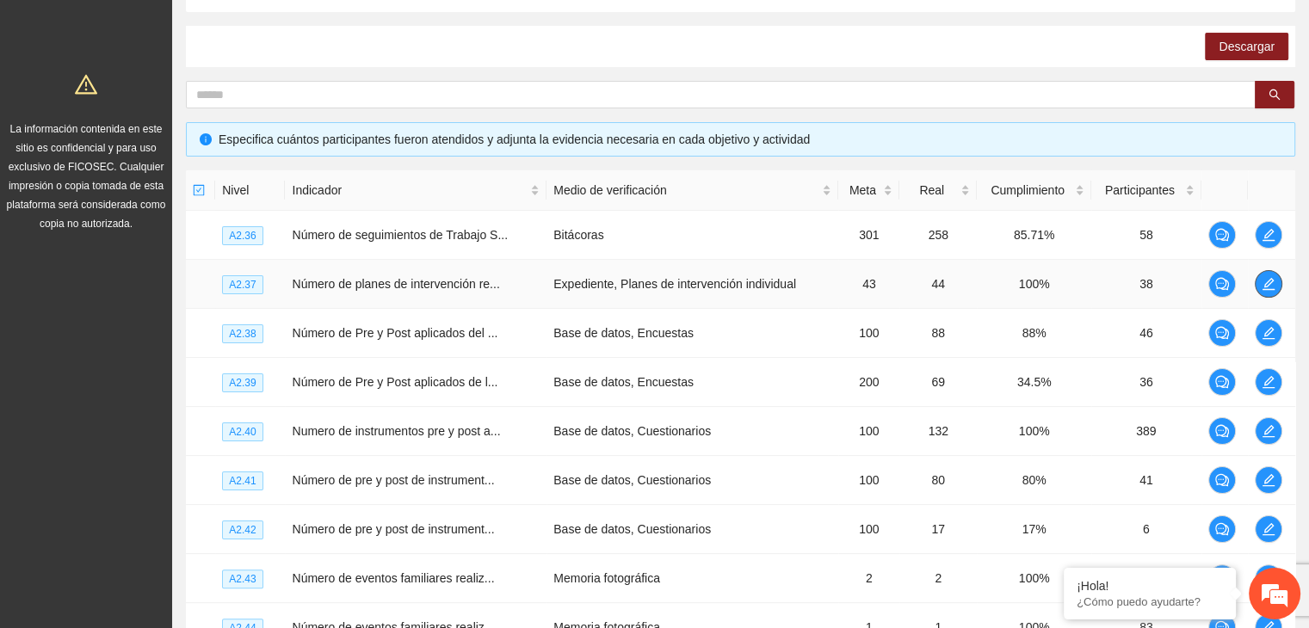
click at [1274, 283] on icon "edit" at bounding box center [1268, 284] width 14 height 14
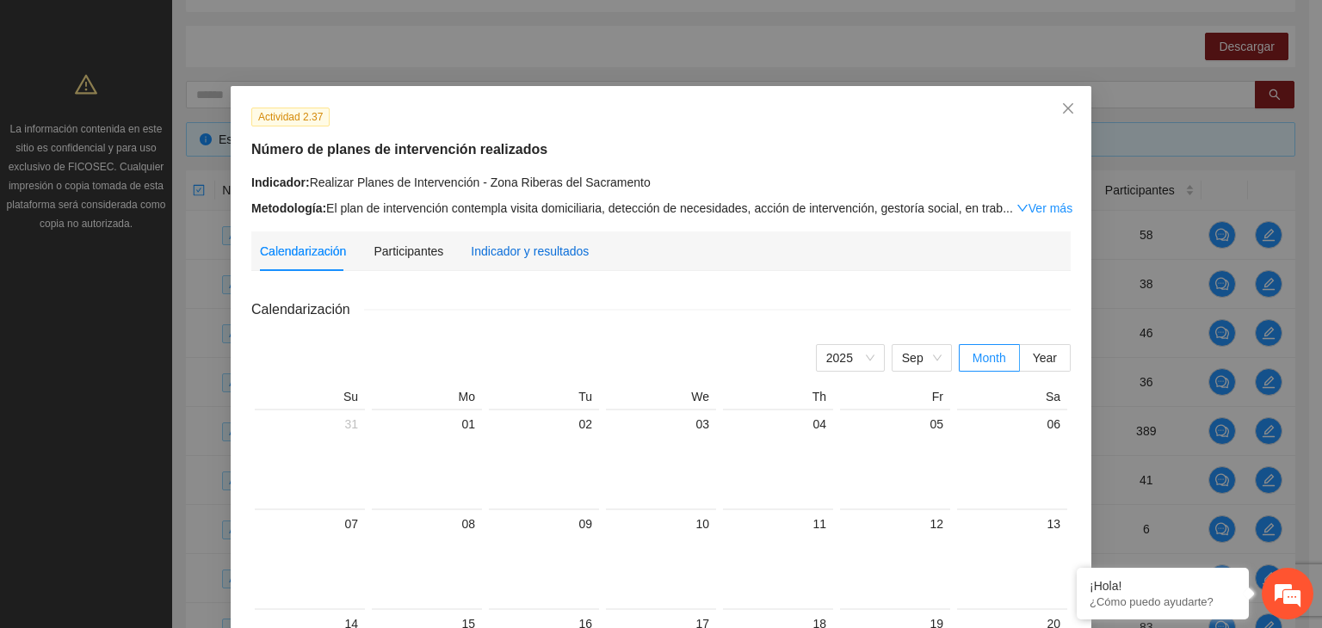
click at [544, 249] on div "Indicador y resultados" at bounding box center [530, 251] width 118 height 19
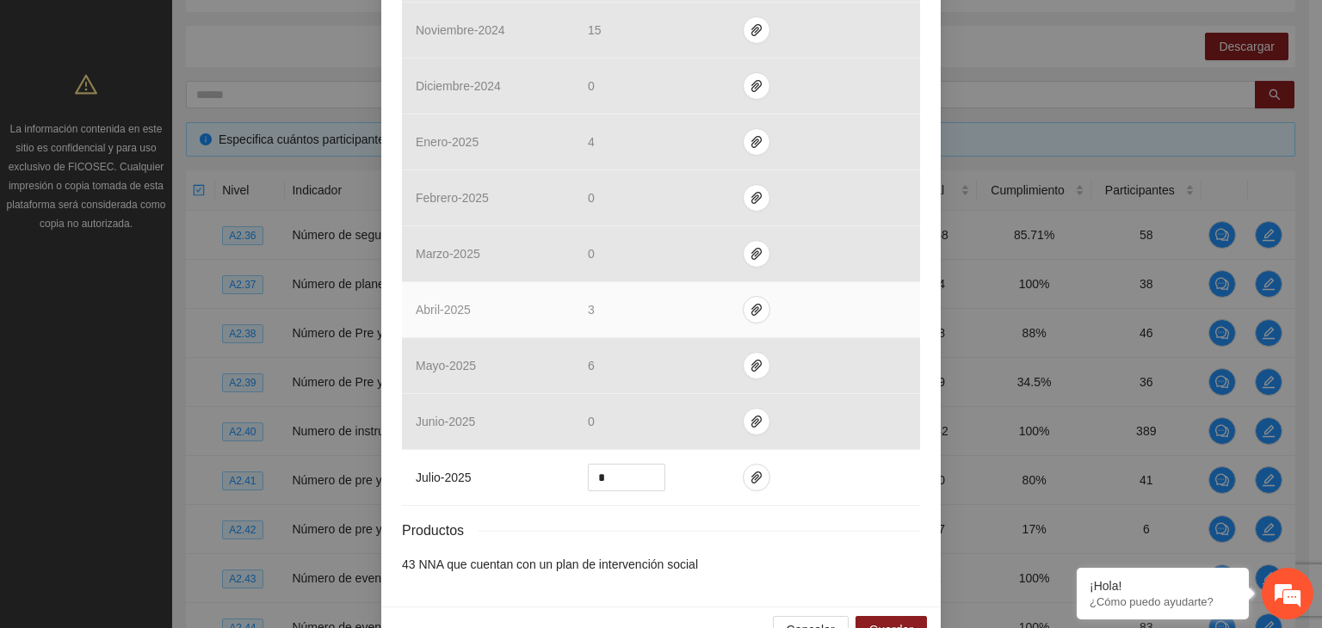
scroll to position [657, 0]
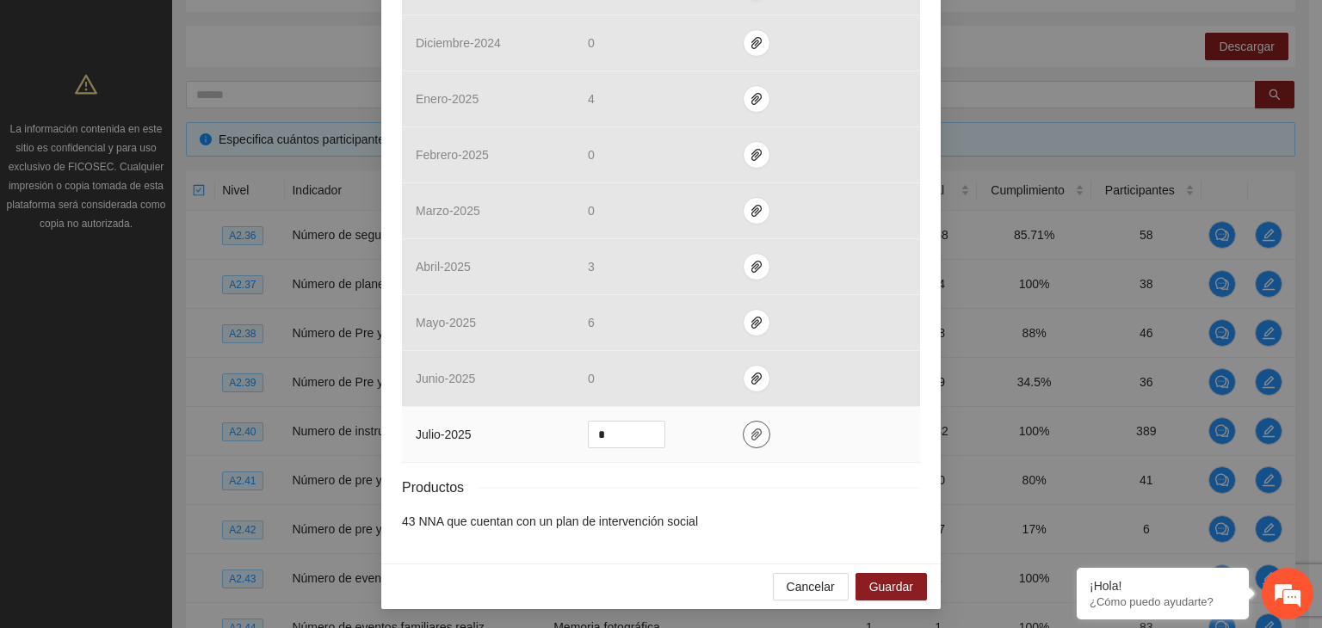
click at [749, 441] on button "button" at bounding box center [757, 435] width 28 height 28
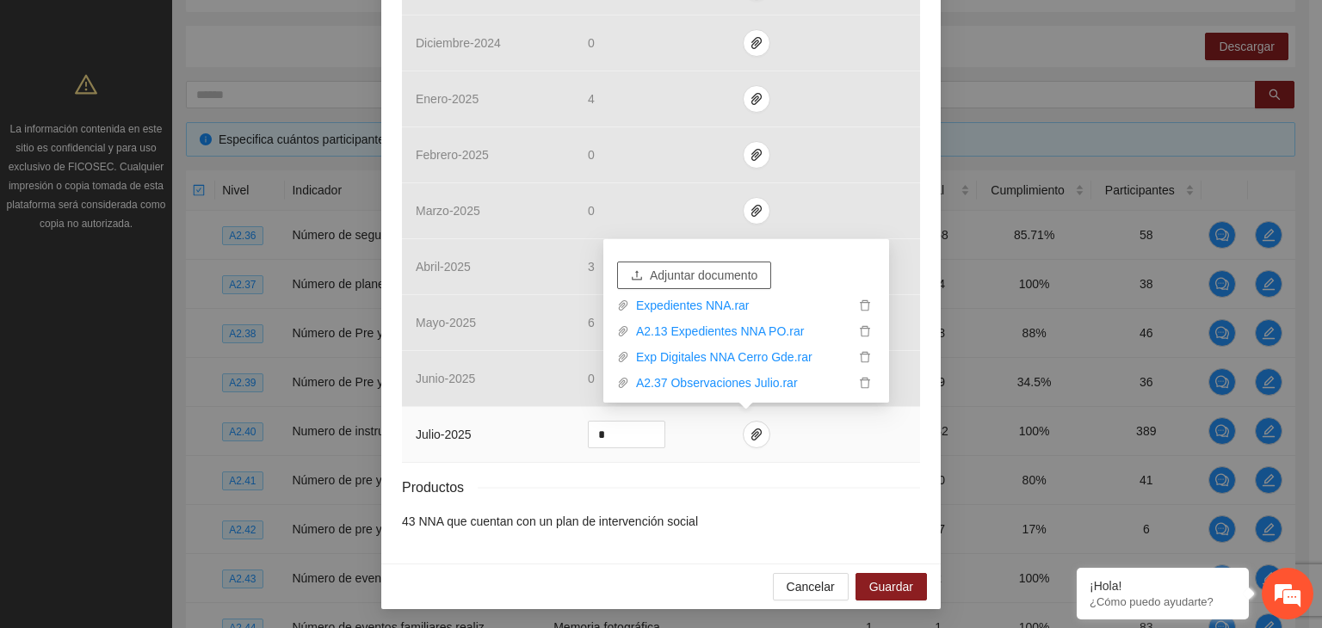
click at [702, 274] on span "Adjuntar documento" at bounding box center [704, 275] width 108 height 19
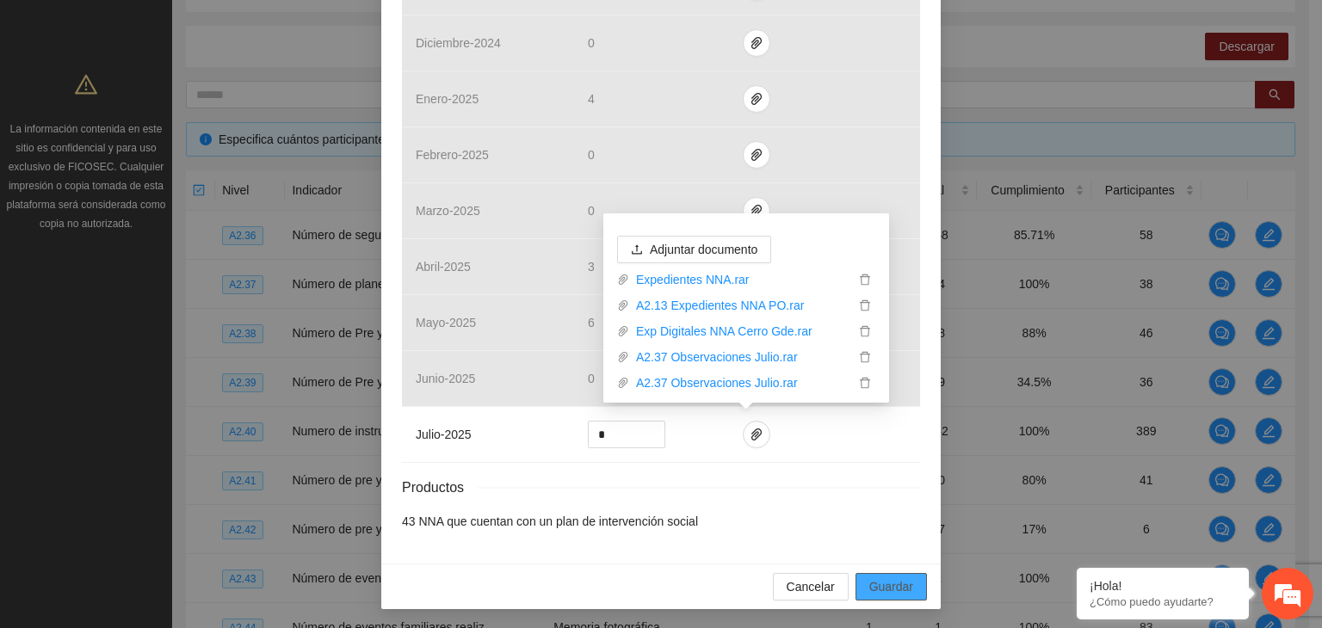
click at [881, 582] on span "Guardar" at bounding box center [891, 586] width 44 height 19
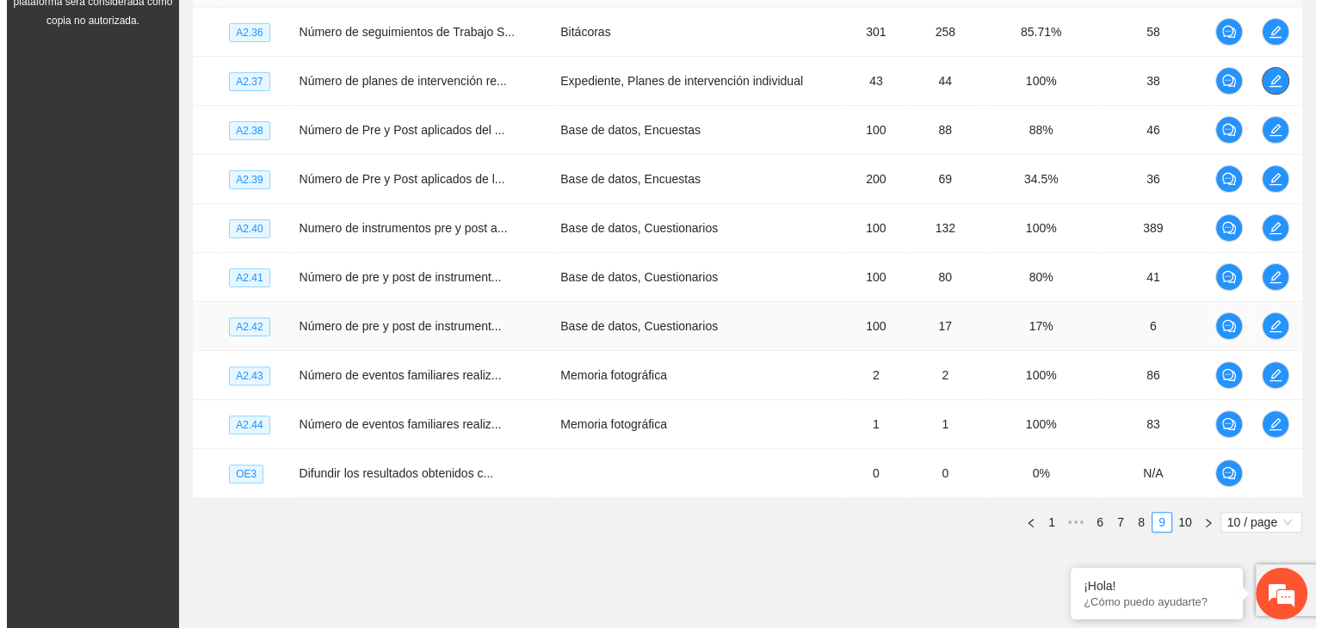
scroll to position [494, 0]
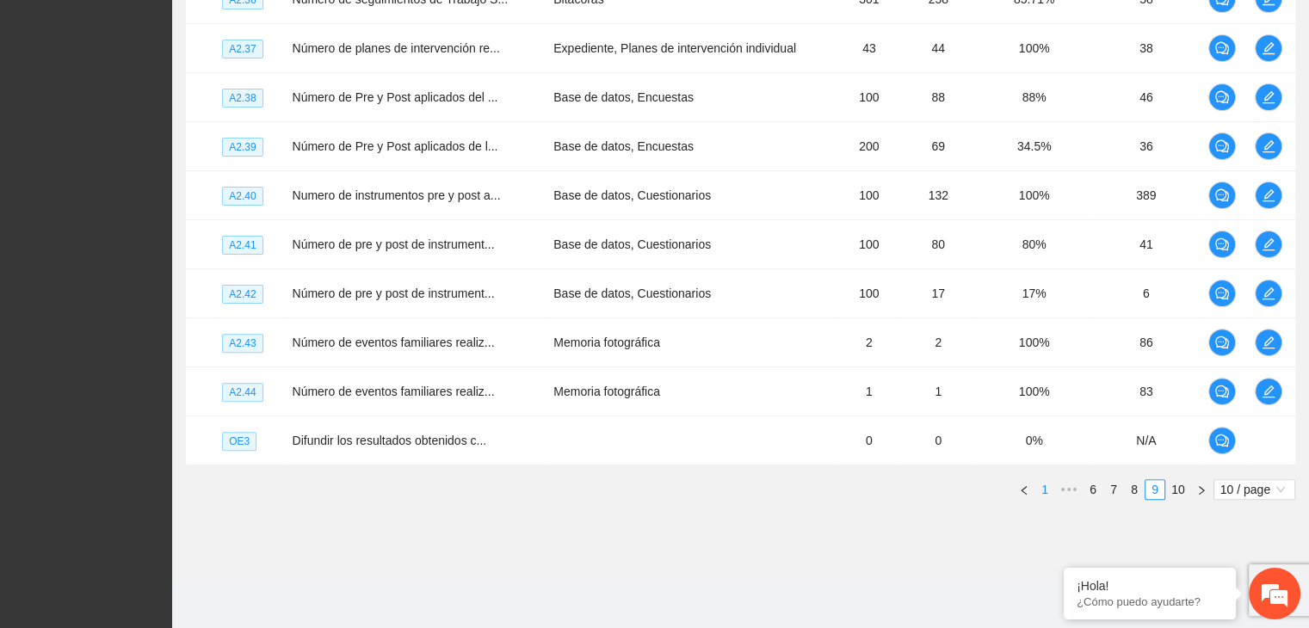
click at [1045, 489] on link "1" at bounding box center [1044, 489] width 19 height 19
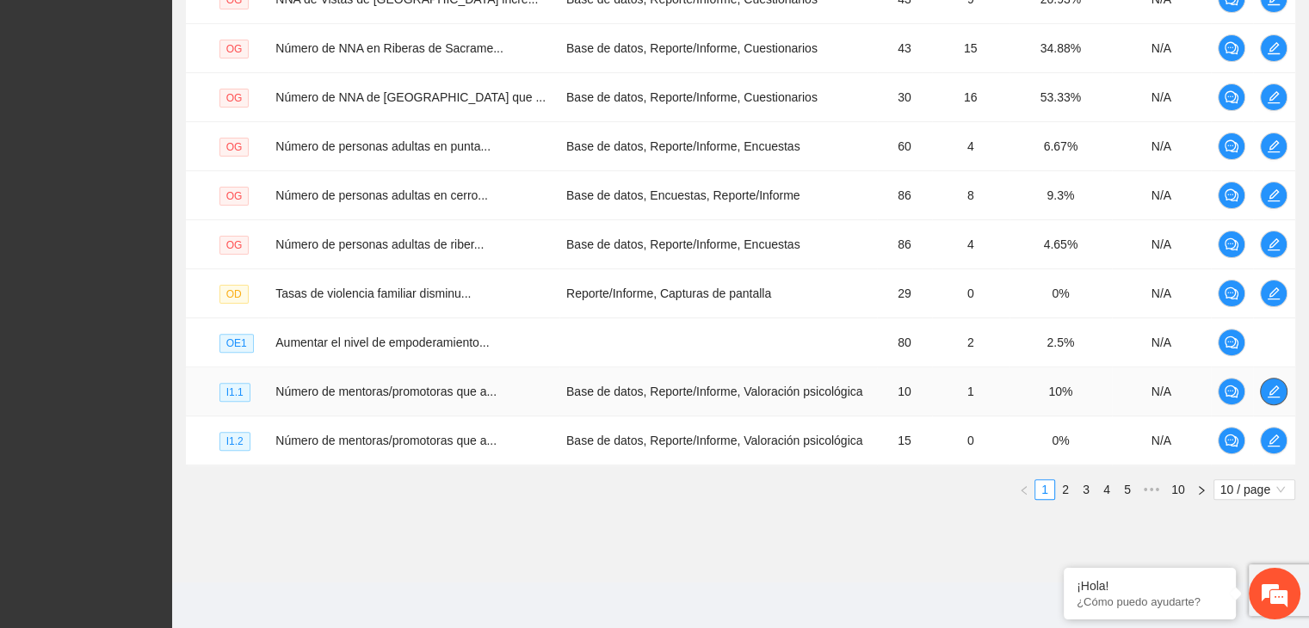
click at [1272, 385] on icon "edit" at bounding box center [1273, 392] width 14 height 14
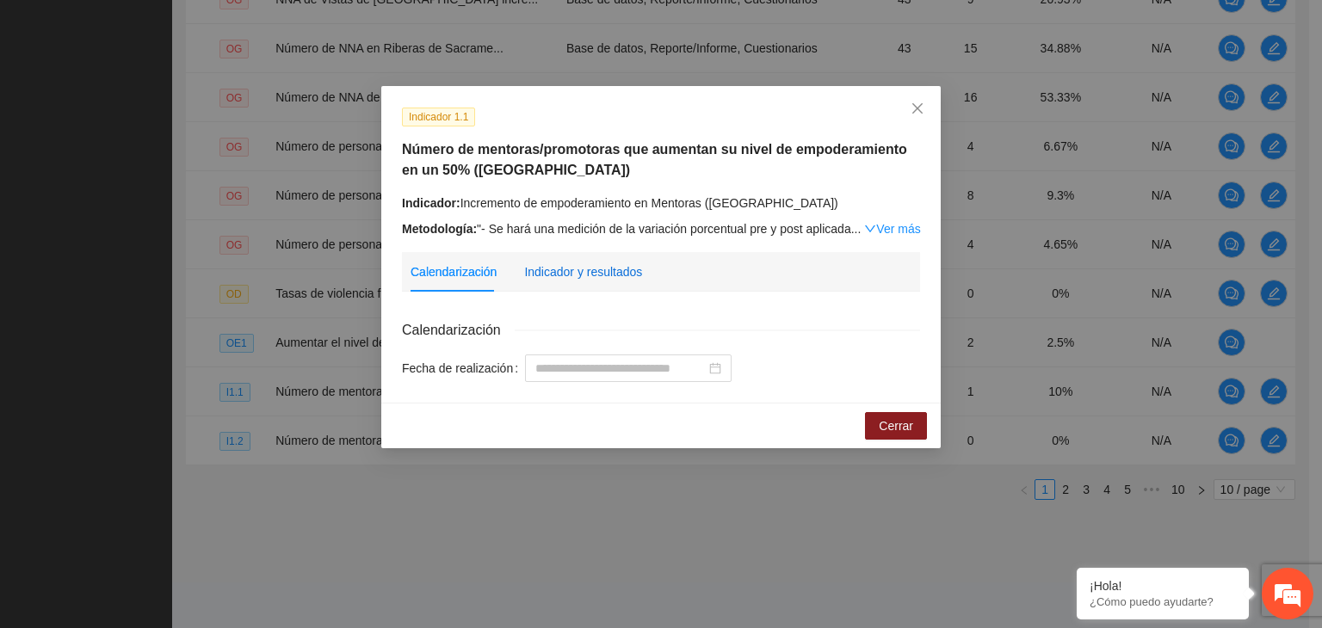
click at [545, 274] on div "Indicador y resultados" at bounding box center [583, 271] width 118 height 19
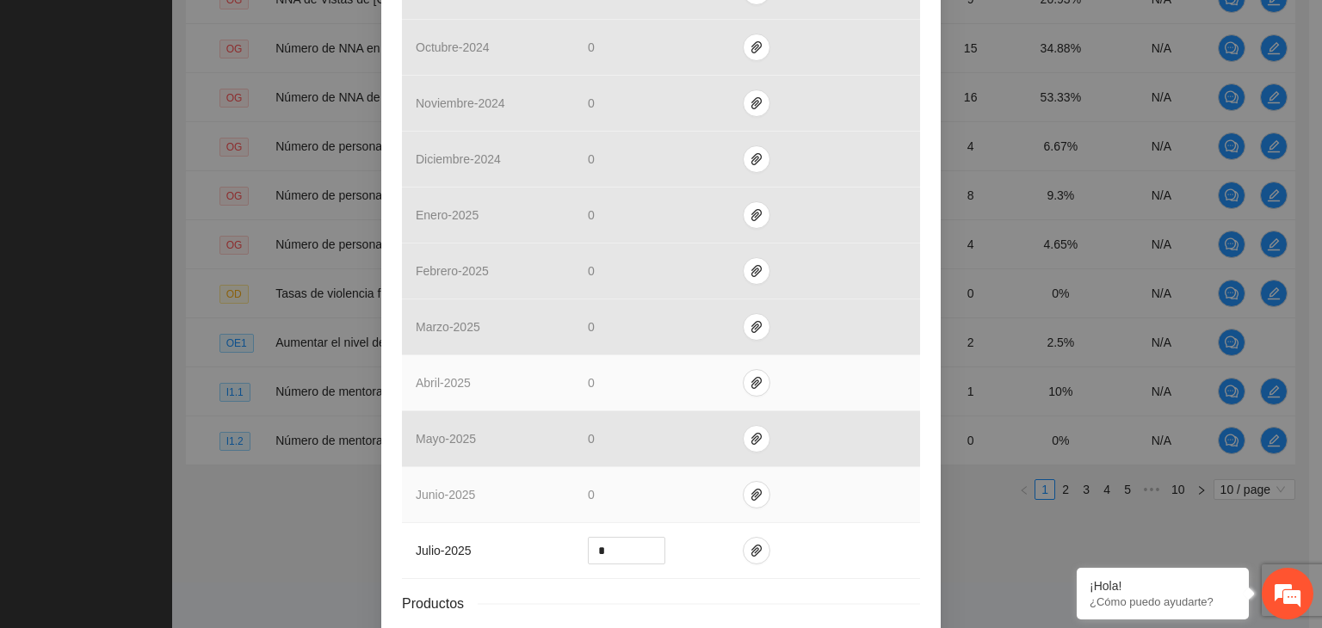
scroll to position [678, 0]
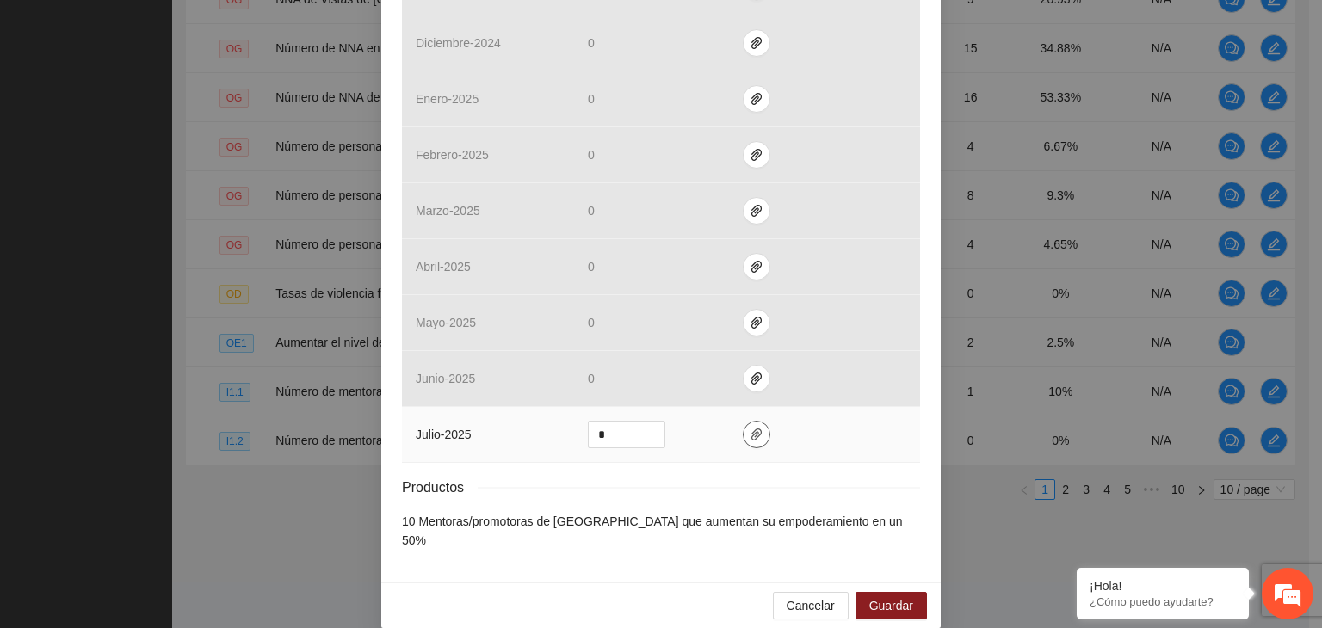
click at [749, 437] on icon "paper-clip" at bounding box center [756, 435] width 14 height 14
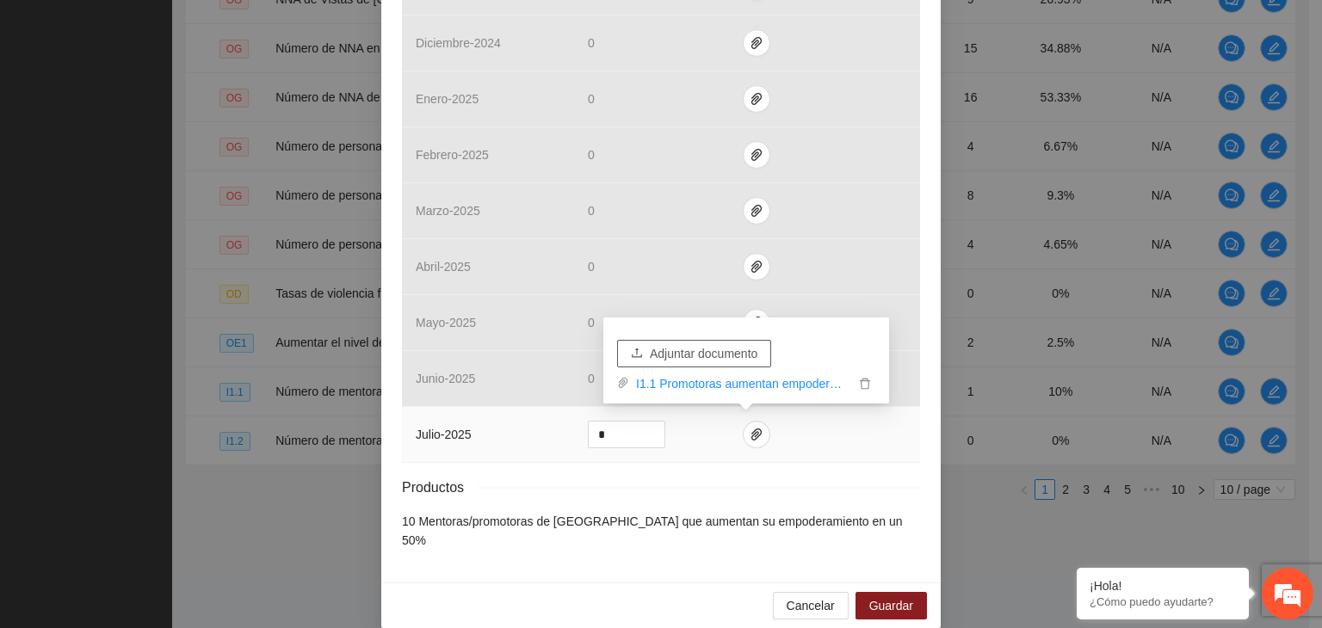
click at [712, 351] on span "Adjuntar documento" at bounding box center [704, 353] width 108 height 19
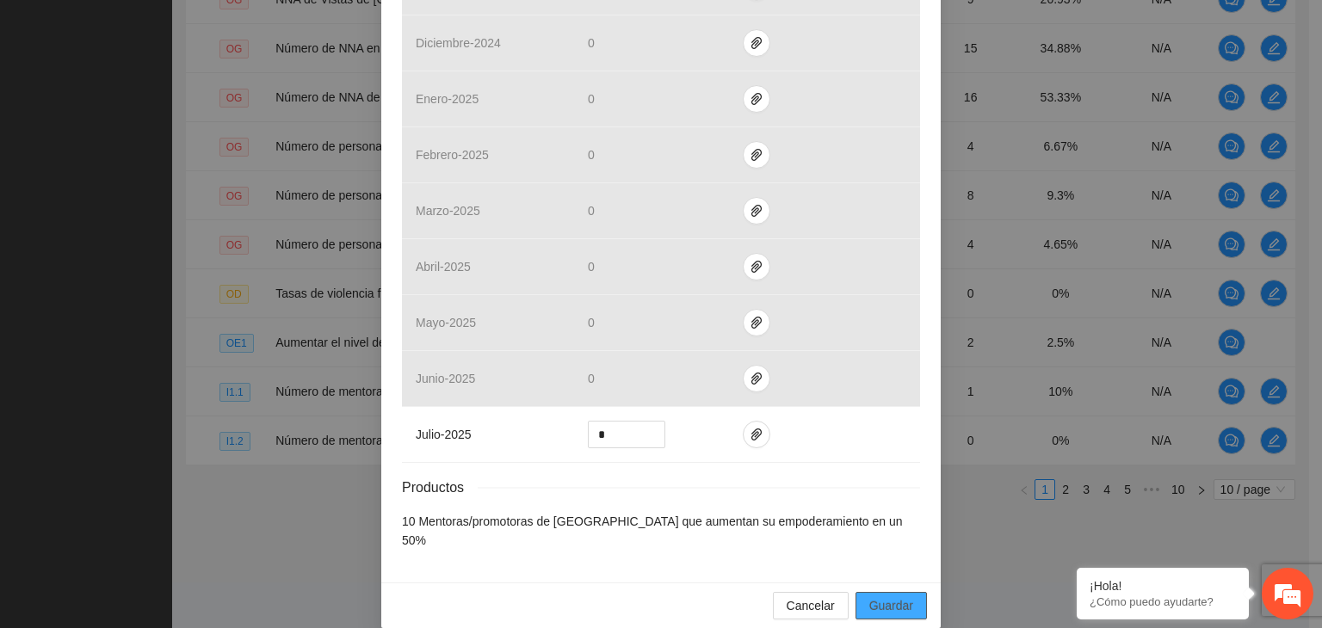
click at [891, 596] on span "Guardar" at bounding box center [891, 605] width 44 height 19
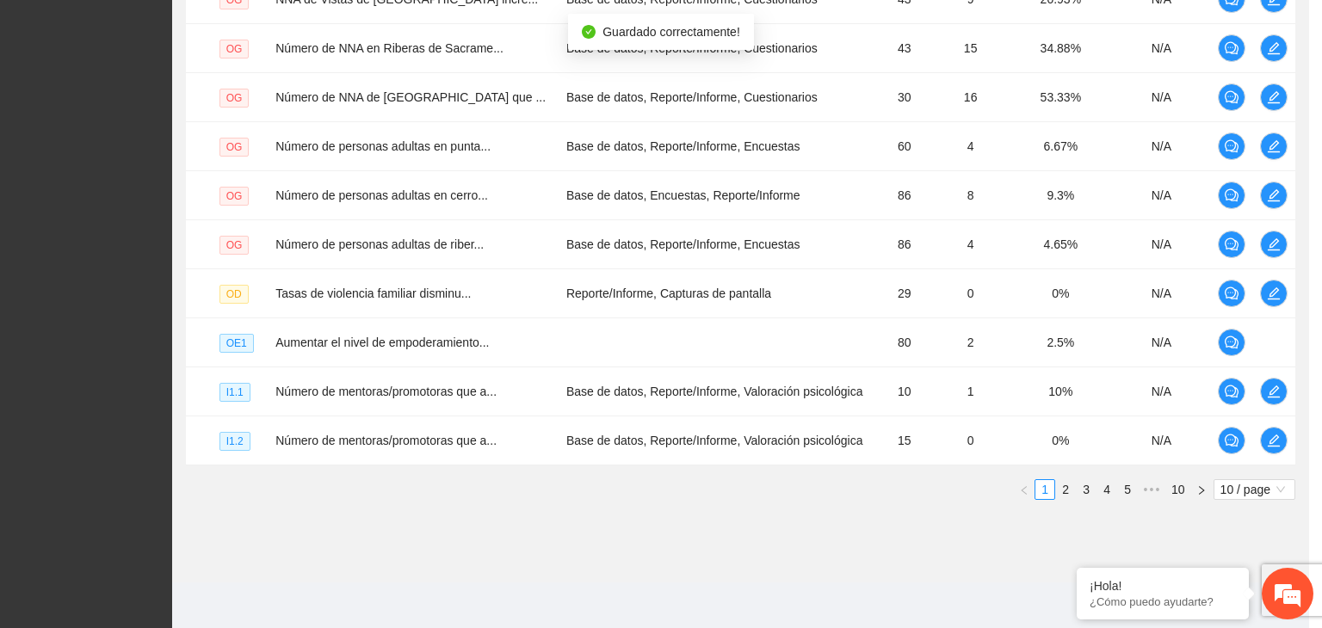
scroll to position [592, 0]
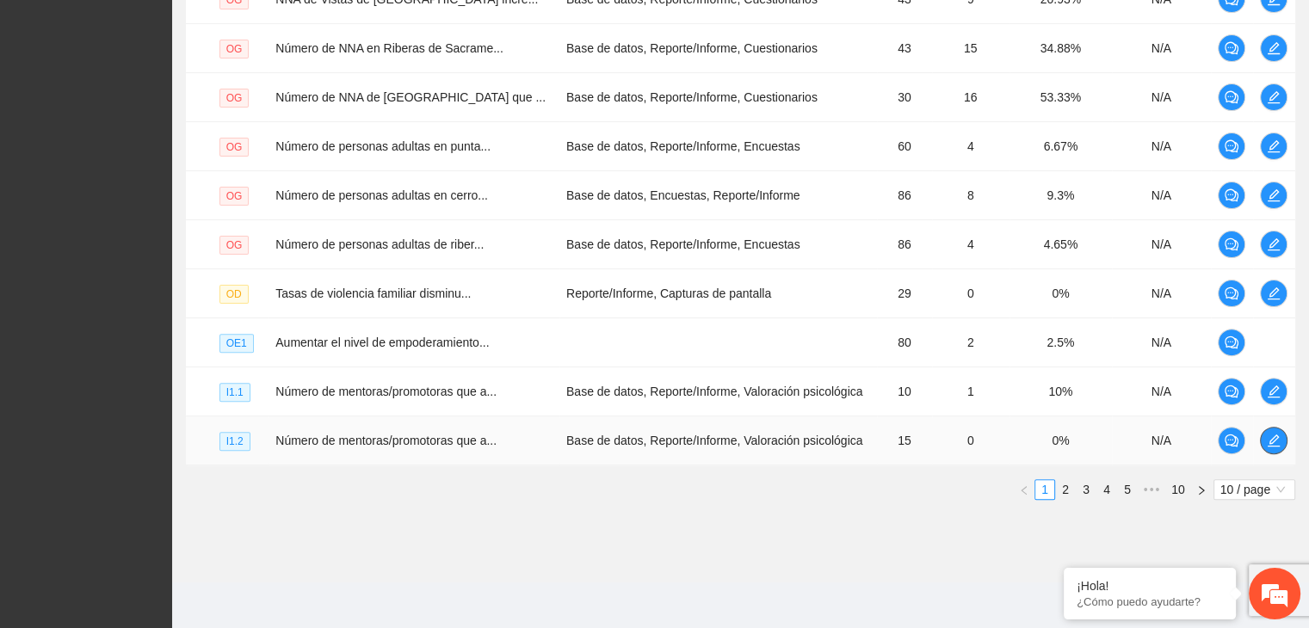
click at [1276, 438] on icon "edit" at bounding box center [1273, 441] width 14 height 14
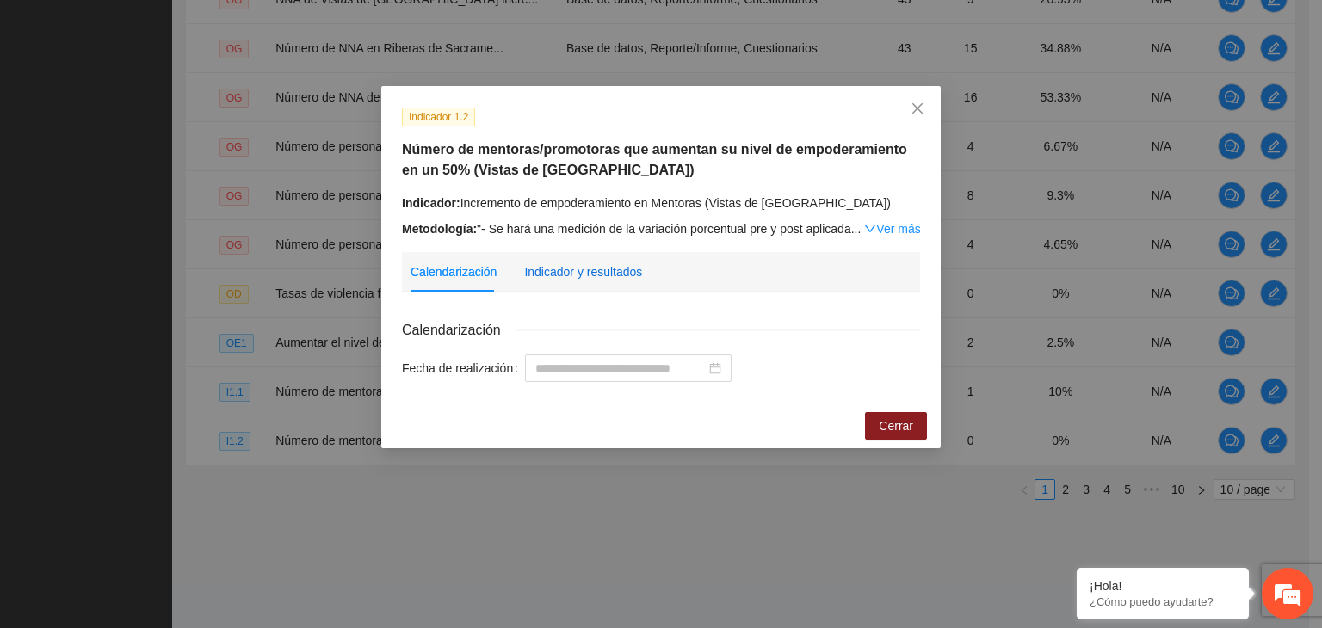
click at [609, 274] on div "Indicador y resultados" at bounding box center [583, 271] width 118 height 19
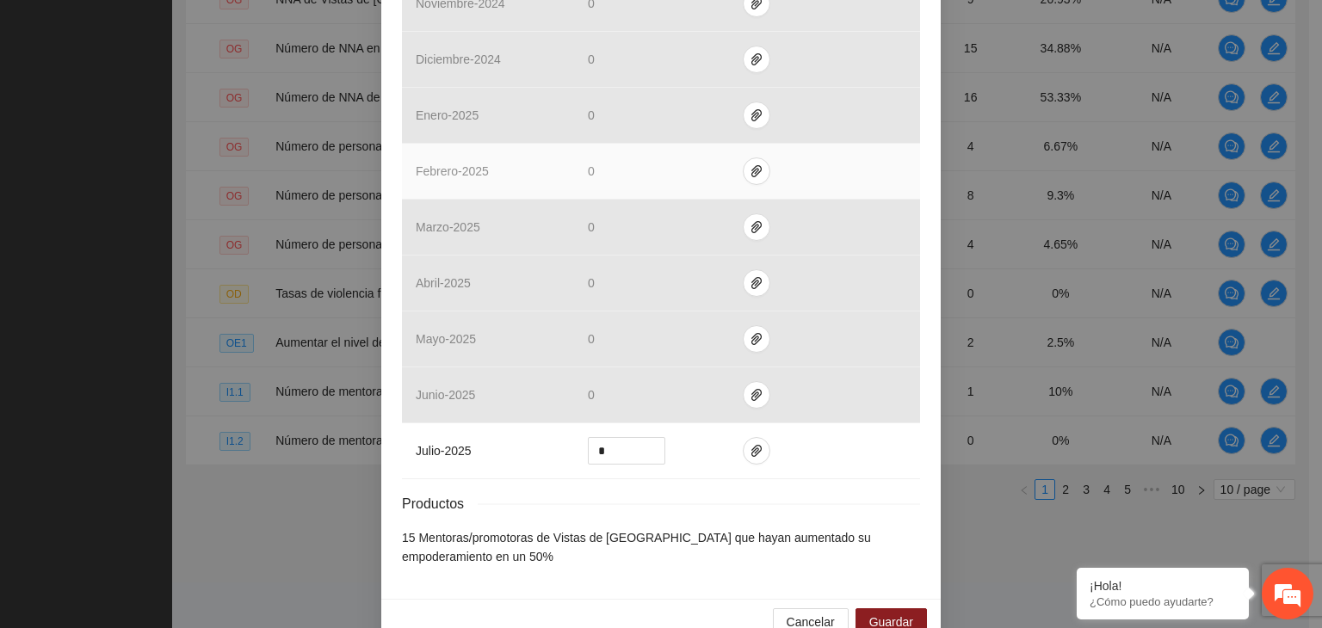
scroll to position [688, 0]
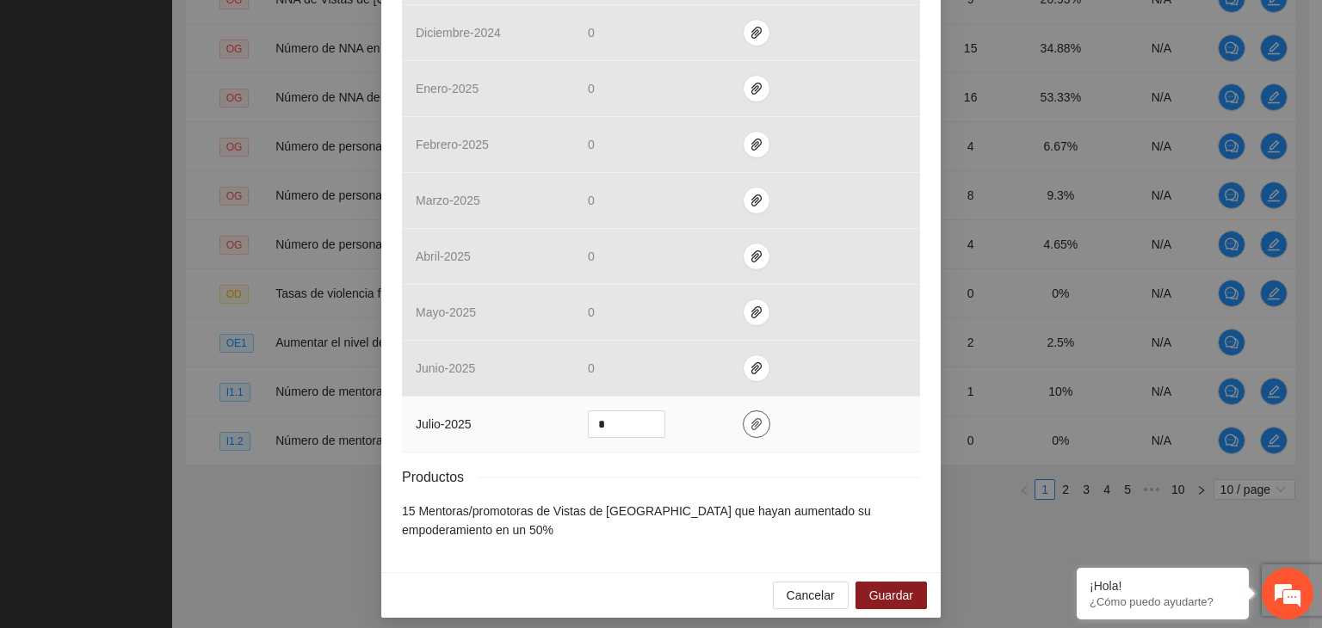
click at [749, 425] on icon "paper-clip" at bounding box center [756, 424] width 14 height 14
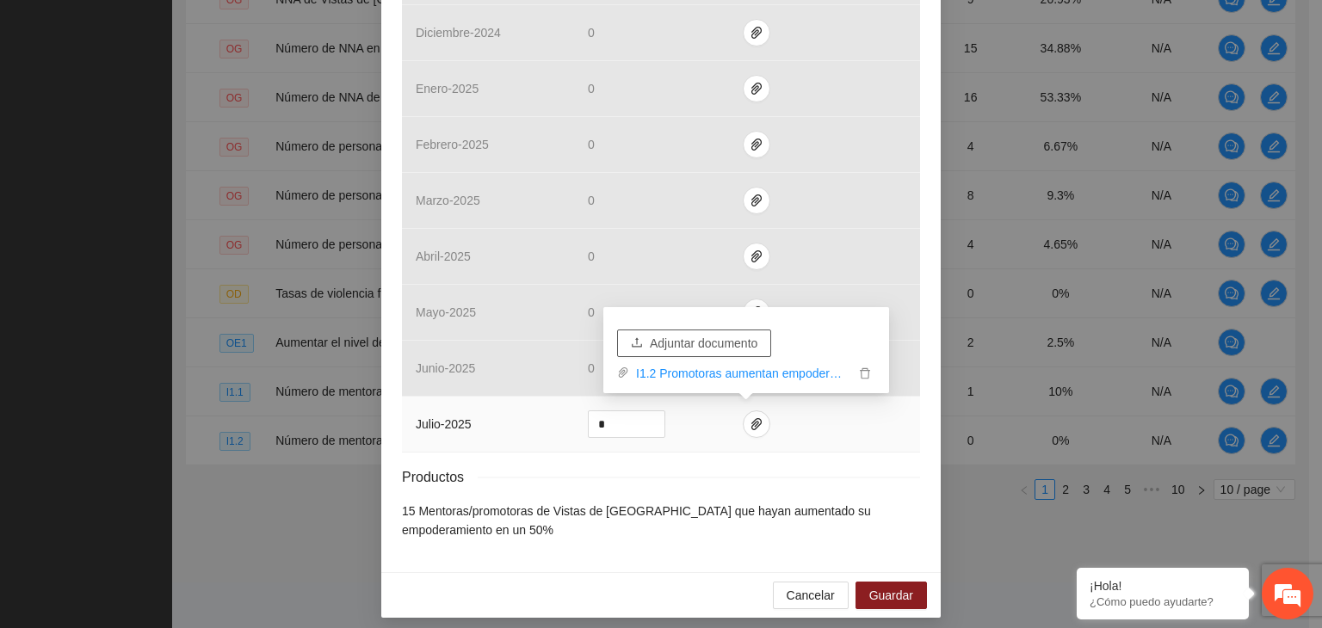
click at [712, 342] on span "Adjuntar documento" at bounding box center [704, 343] width 108 height 19
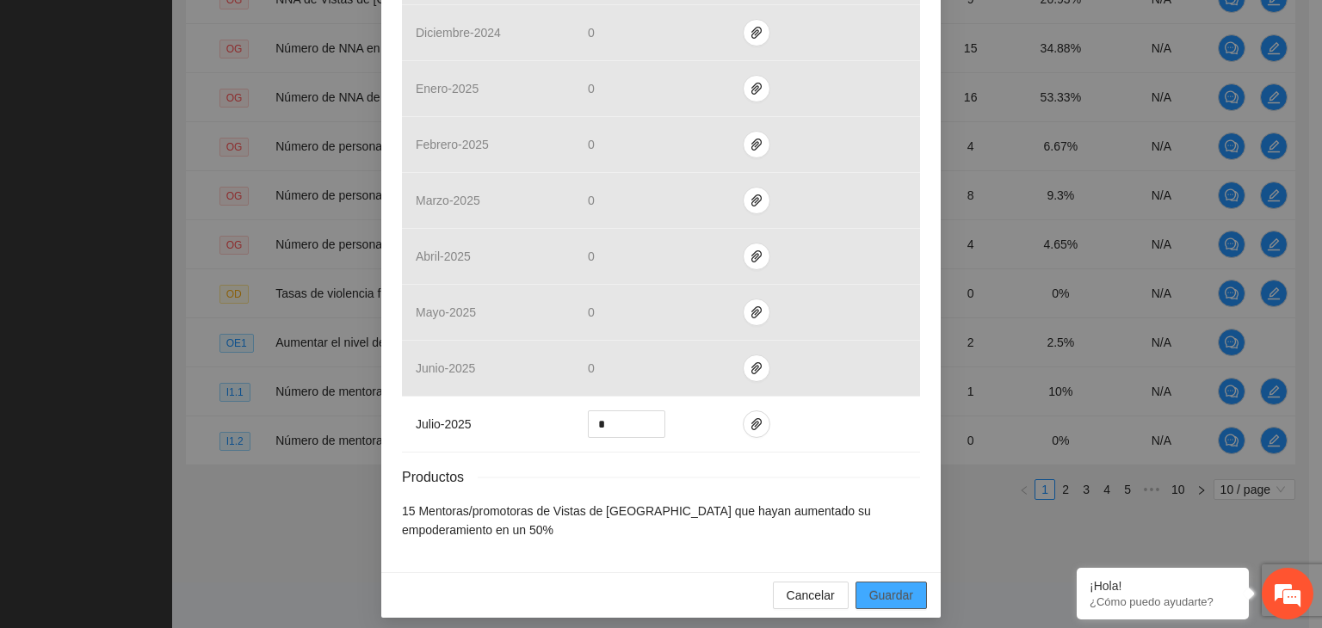
click at [875, 586] on span "Guardar" at bounding box center [891, 595] width 44 height 19
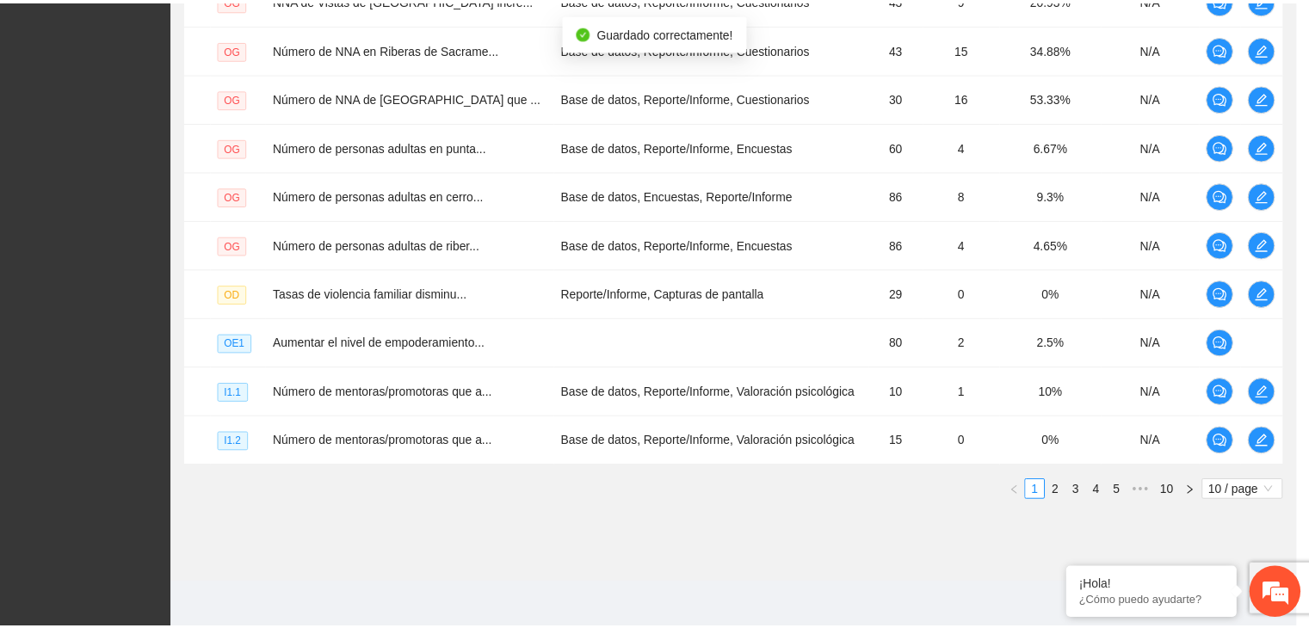
scroll to position [611, 0]
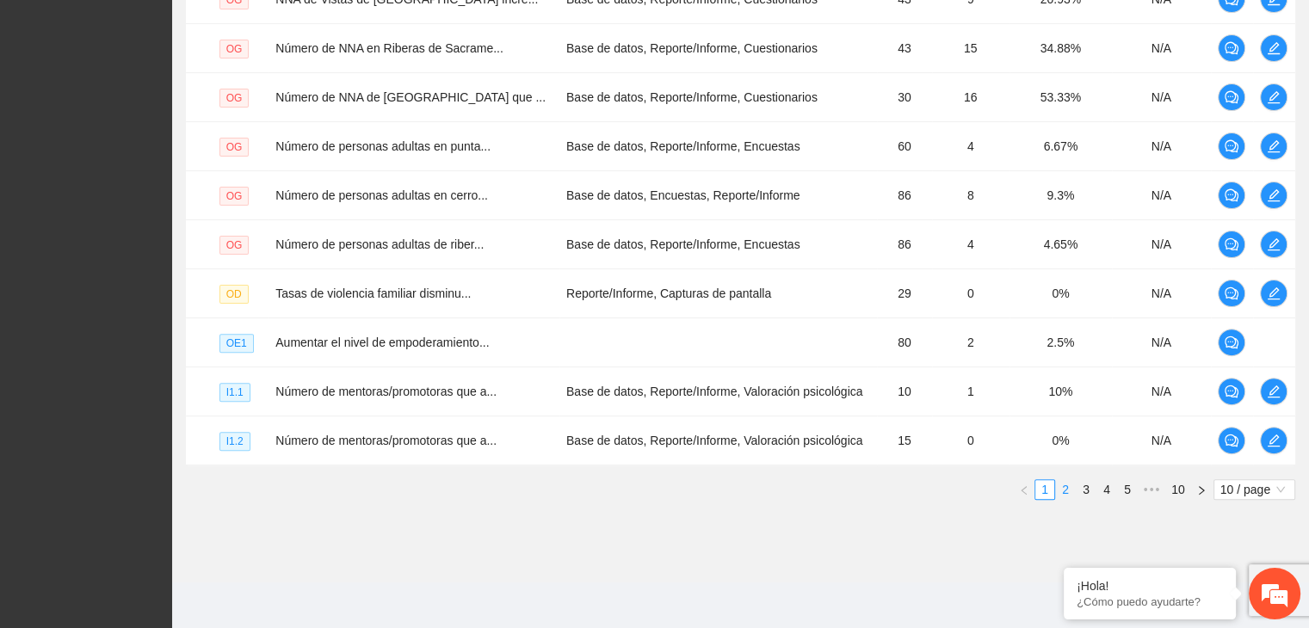
click at [1063, 487] on link "2" at bounding box center [1065, 489] width 19 height 19
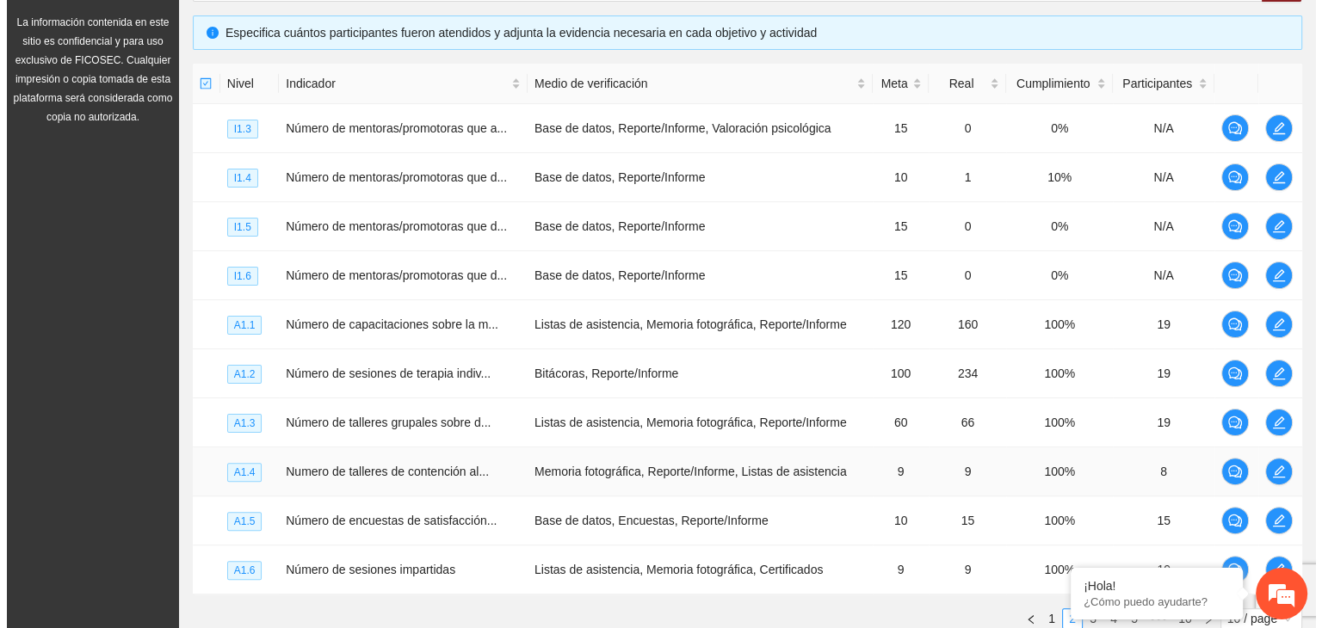
scroll to position [322, 0]
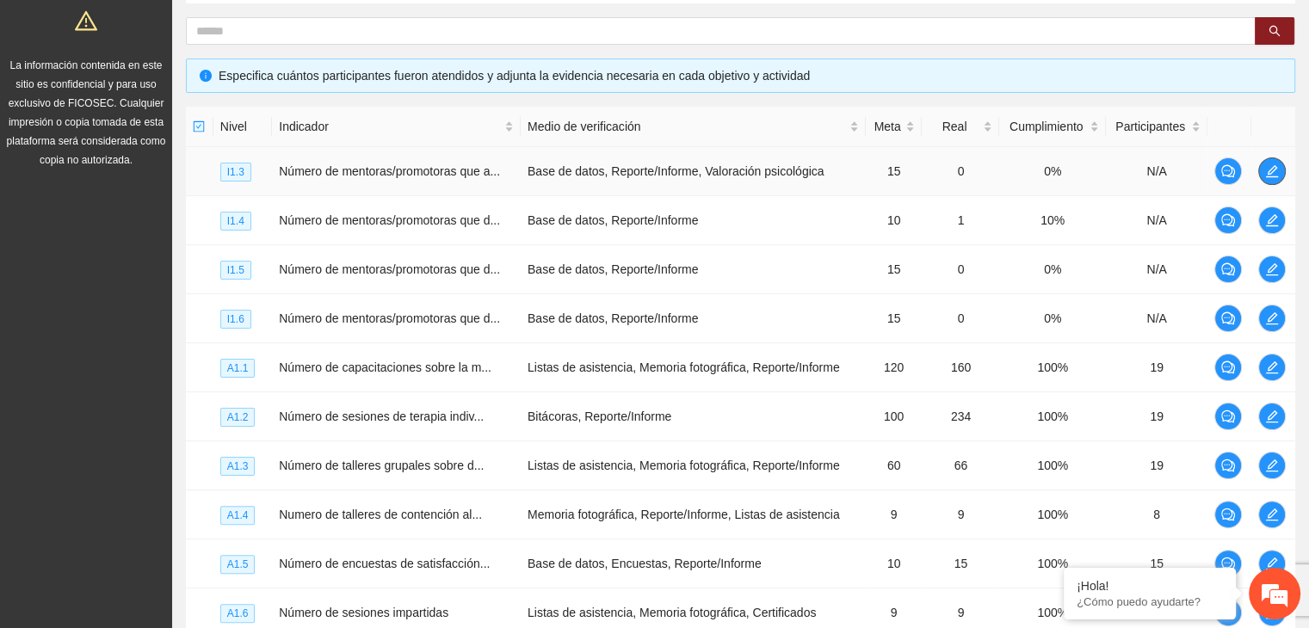
click at [1274, 166] on icon "edit" at bounding box center [1272, 171] width 14 height 14
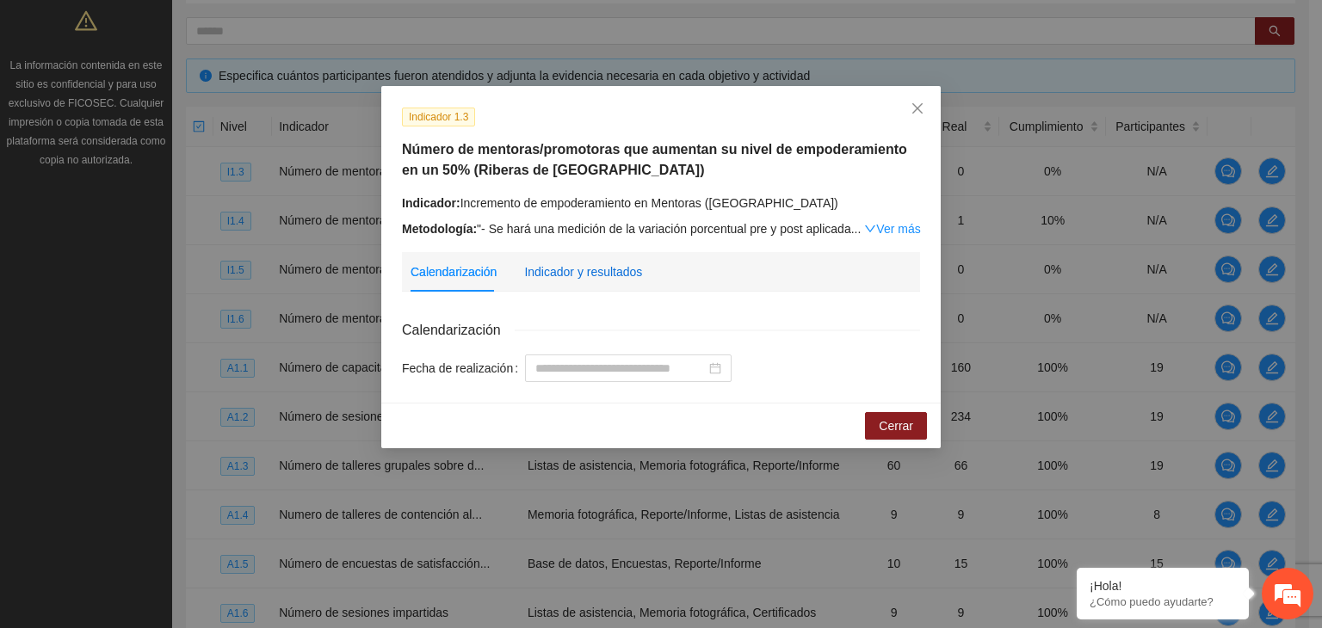
click at [607, 273] on div "Indicador y resultados" at bounding box center [583, 271] width 118 height 19
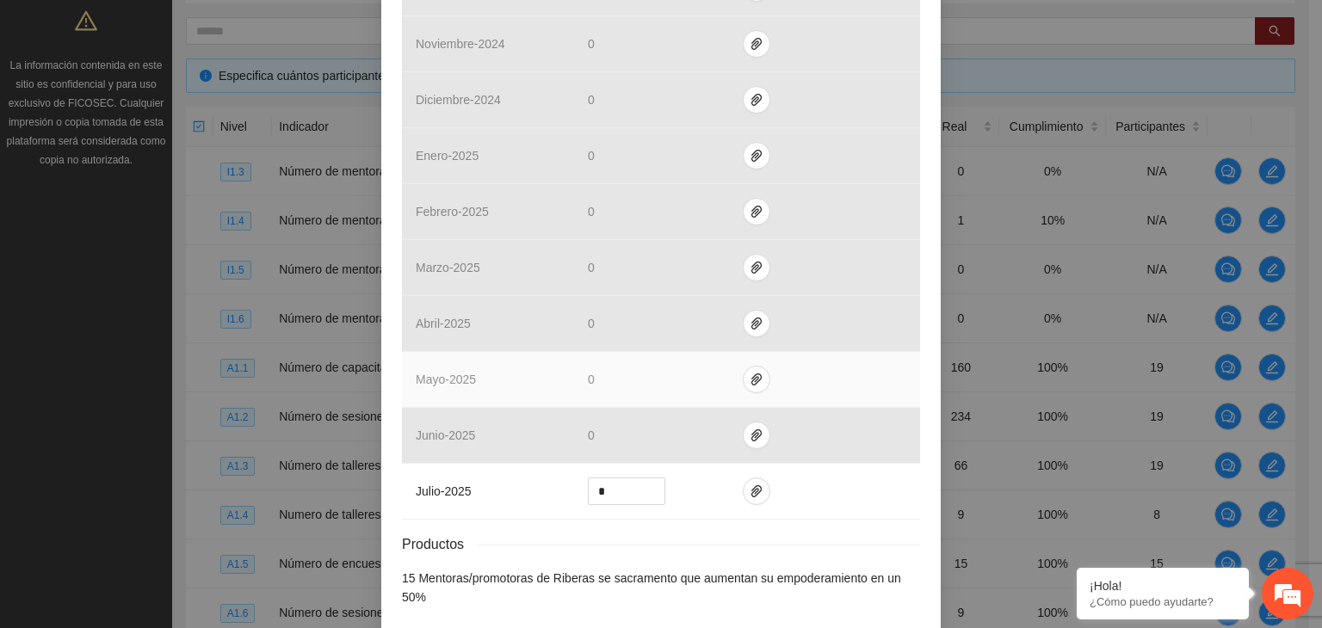
scroll to position [697, 0]
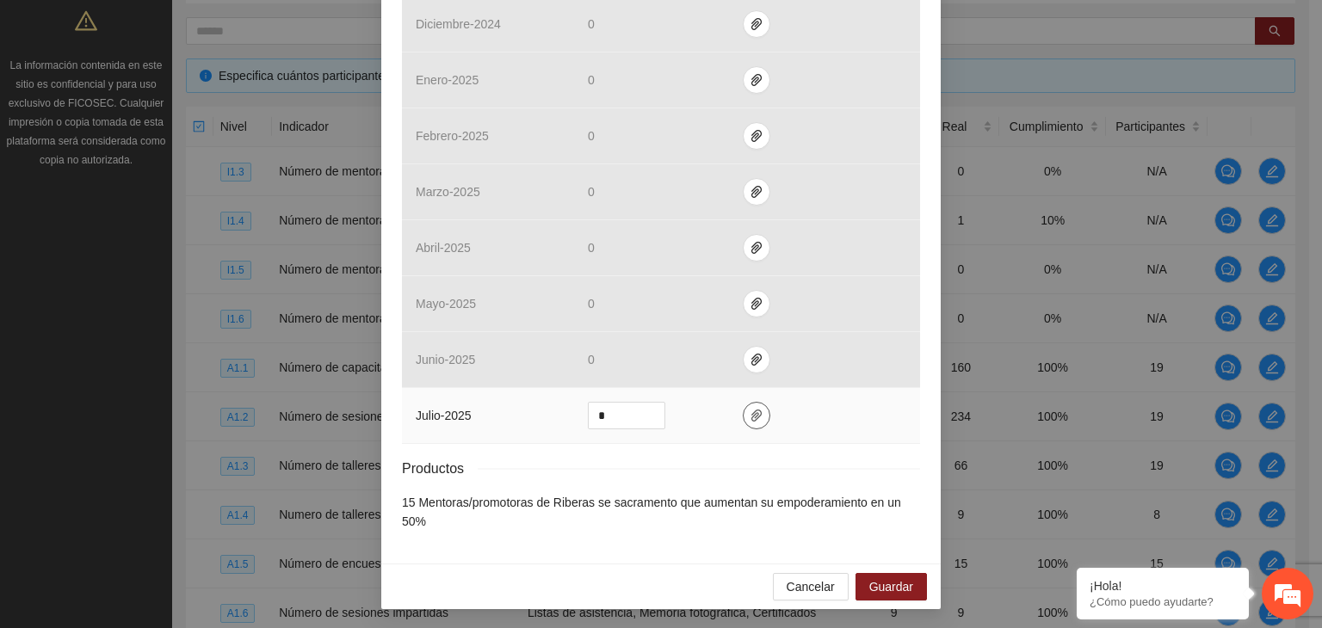
click at [743, 416] on span "paper-clip" at bounding box center [756, 416] width 26 height 14
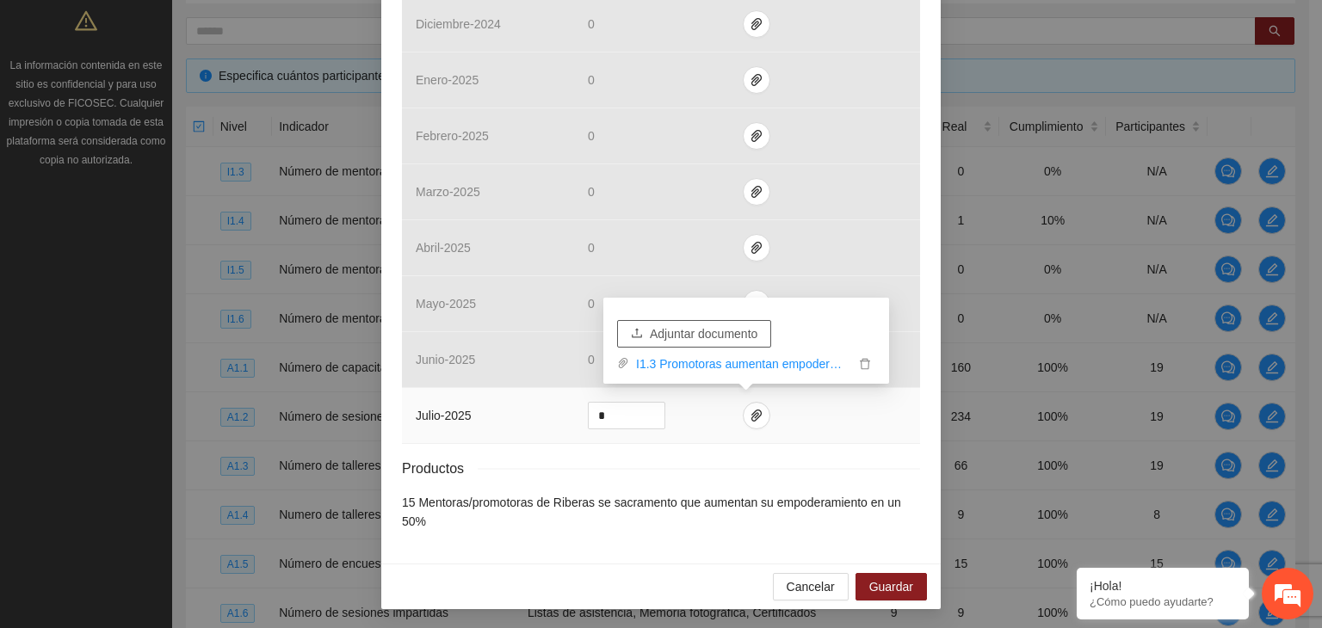
click at [706, 335] on span "Adjuntar documento" at bounding box center [704, 333] width 108 height 19
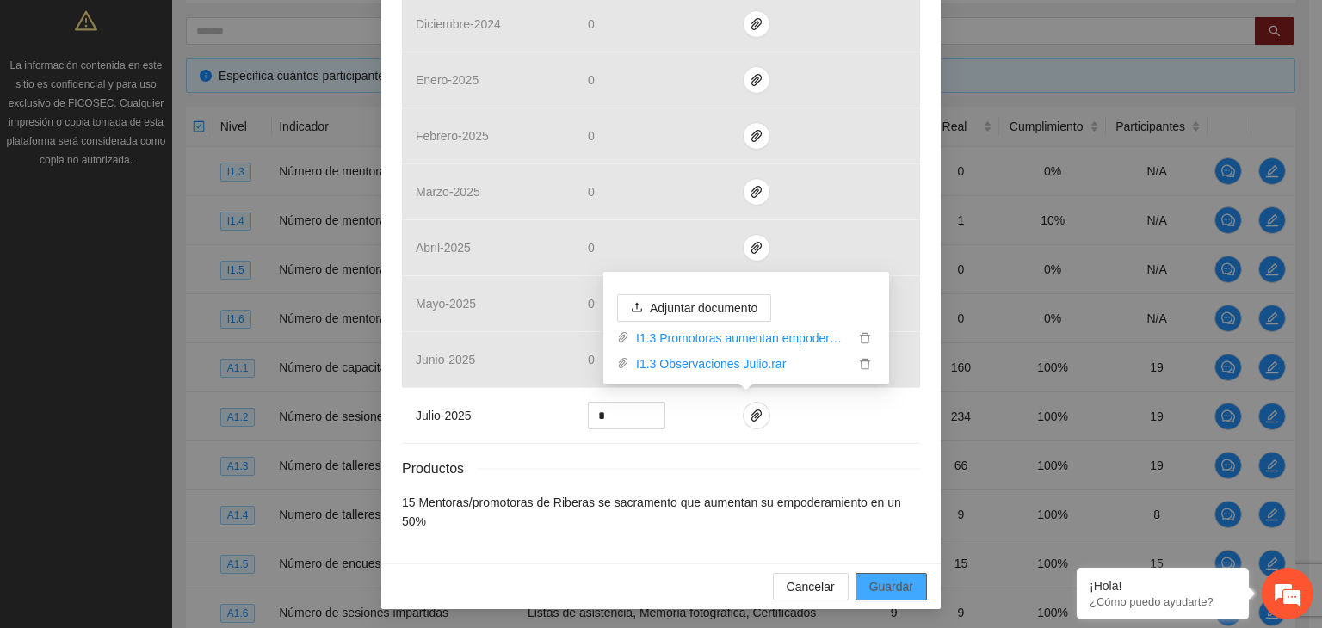
click at [870, 582] on span "Guardar" at bounding box center [891, 586] width 44 height 19
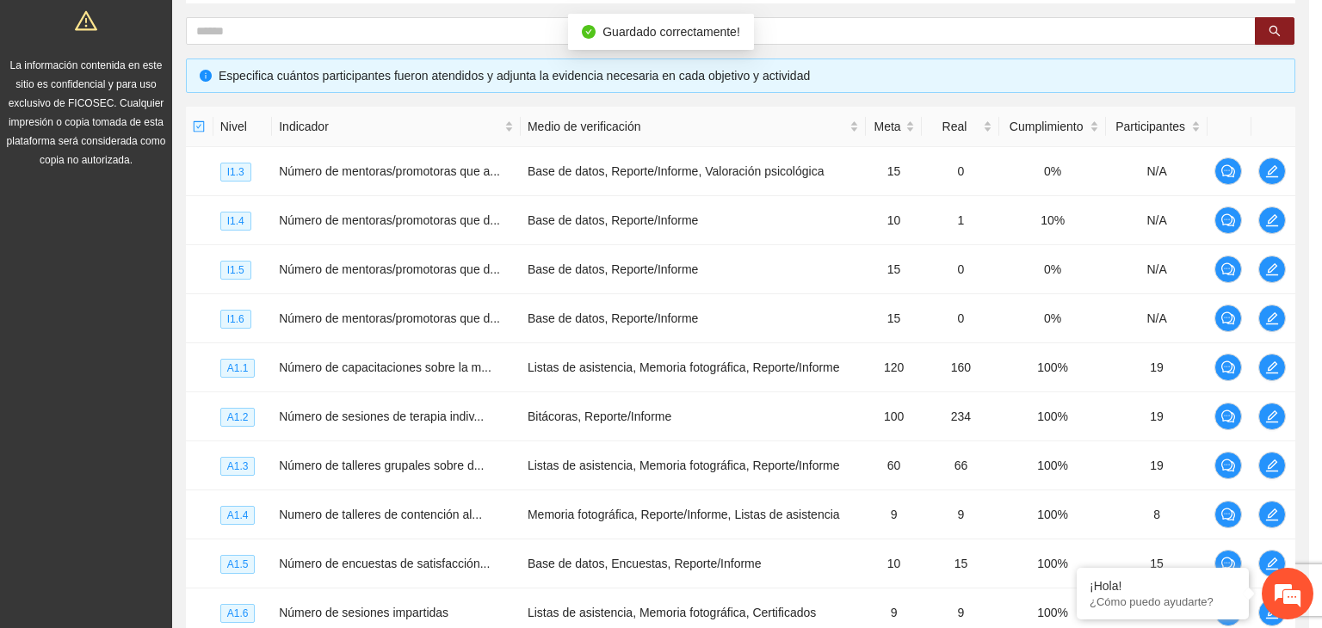
scroll to position [611, 0]
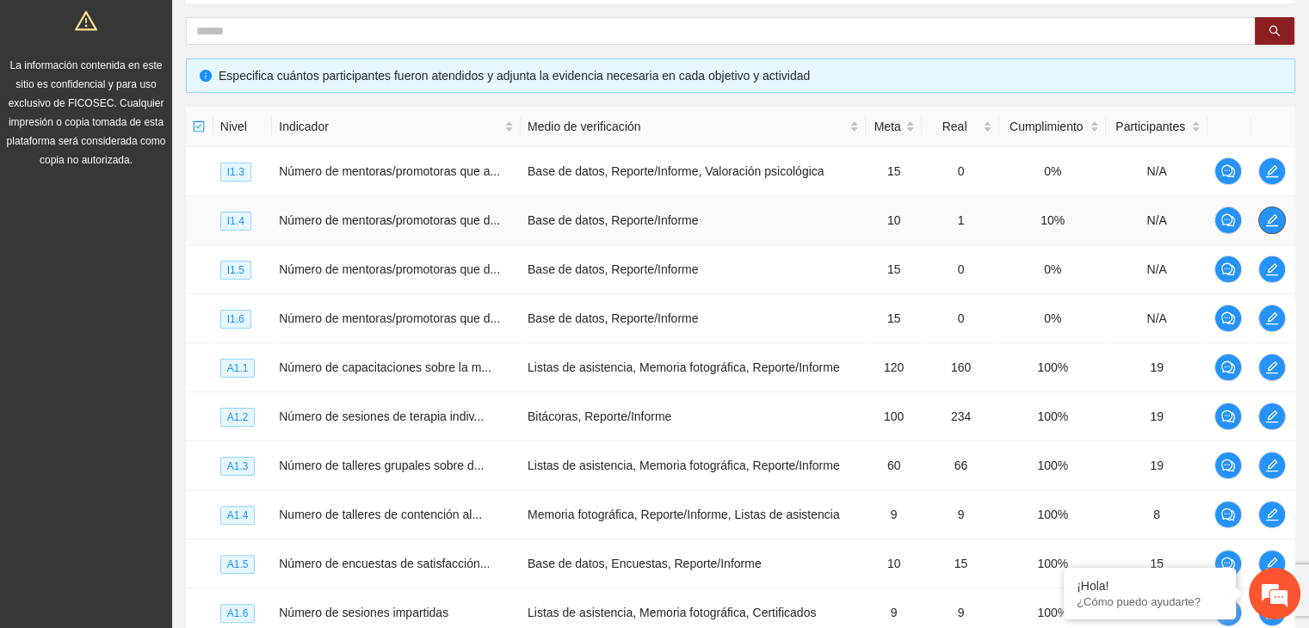
click at [1279, 217] on span "edit" at bounding box center [1272, 220] width 26 height 14
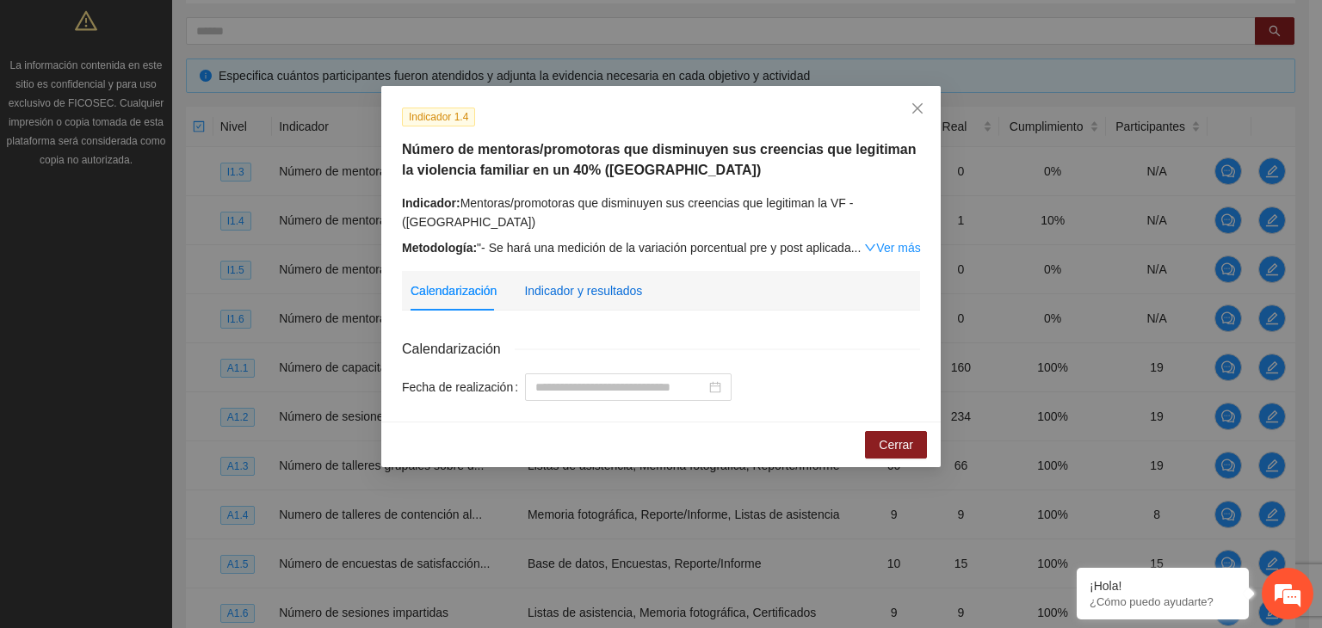
click at [607, 285] on div "Indicador y resultados" at bounding box center [583, 290] width 118 height 19
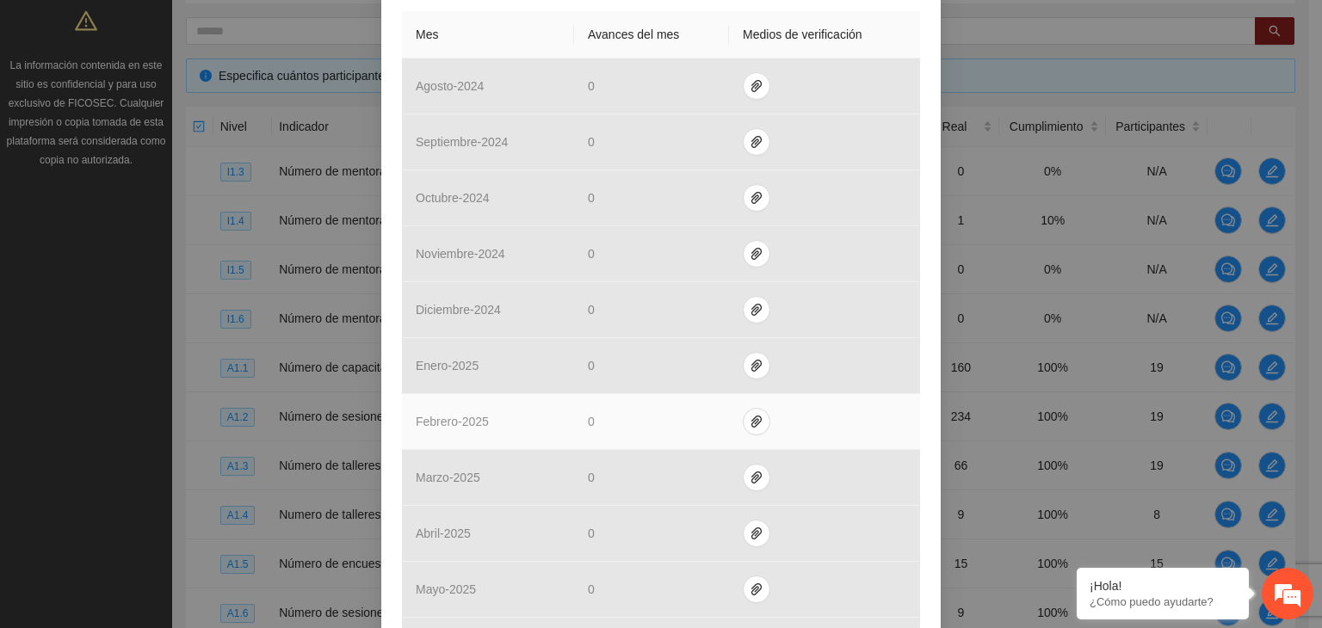
scroll to position [716, 0]
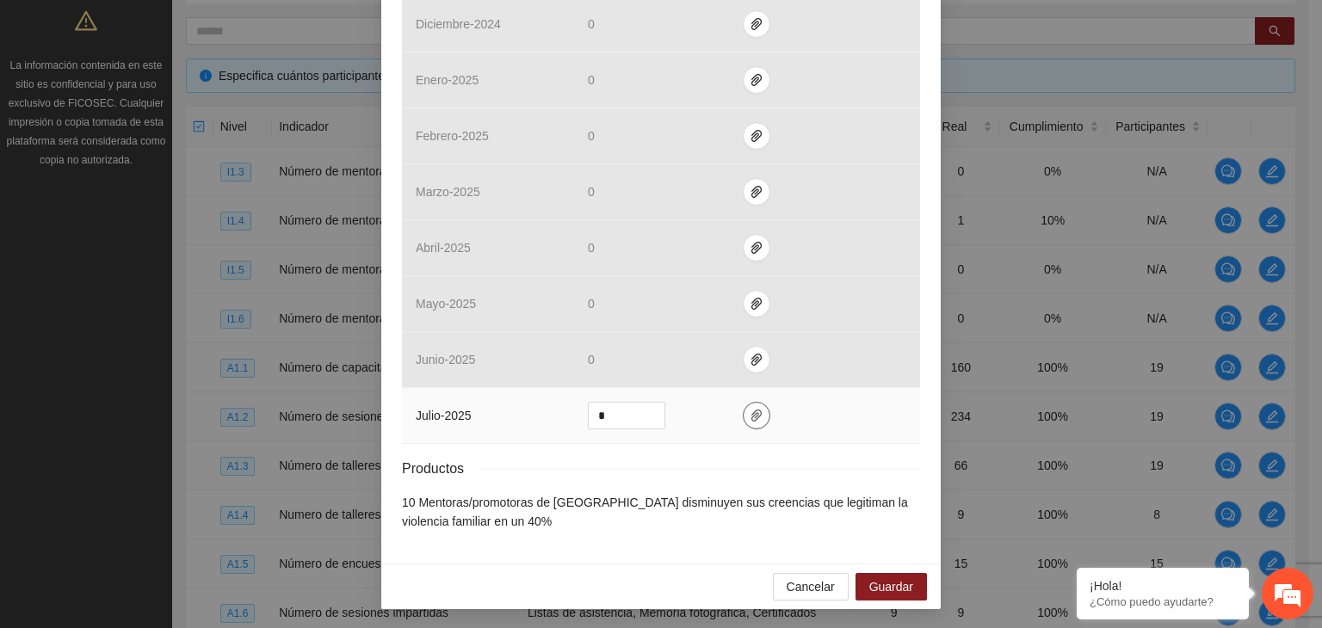
click at [753, 410] on icon "paper-clip" at bounding box center [756, 416] width 14 height 14
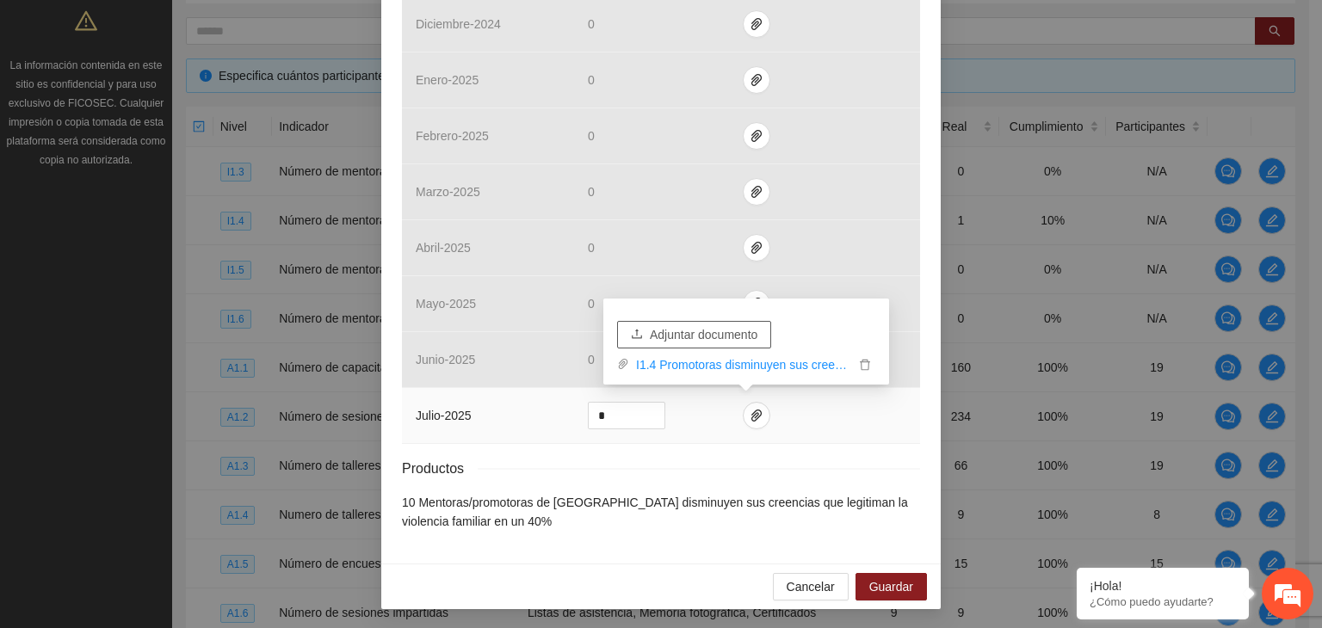
click at [715, 330] on span "Adjuntar documento" at bounding box center [704, 334] width 108 height 19
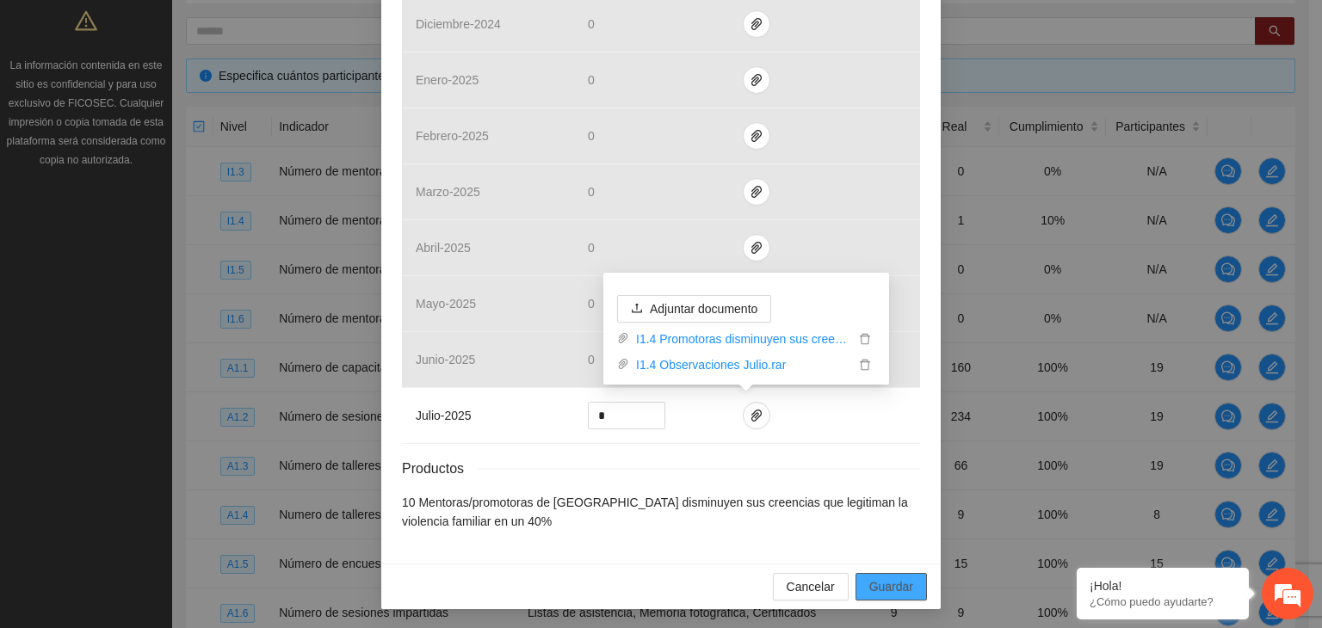
click at [882, 587] on span "Guardar" at bounding box center [891, 586] width 44 height 19
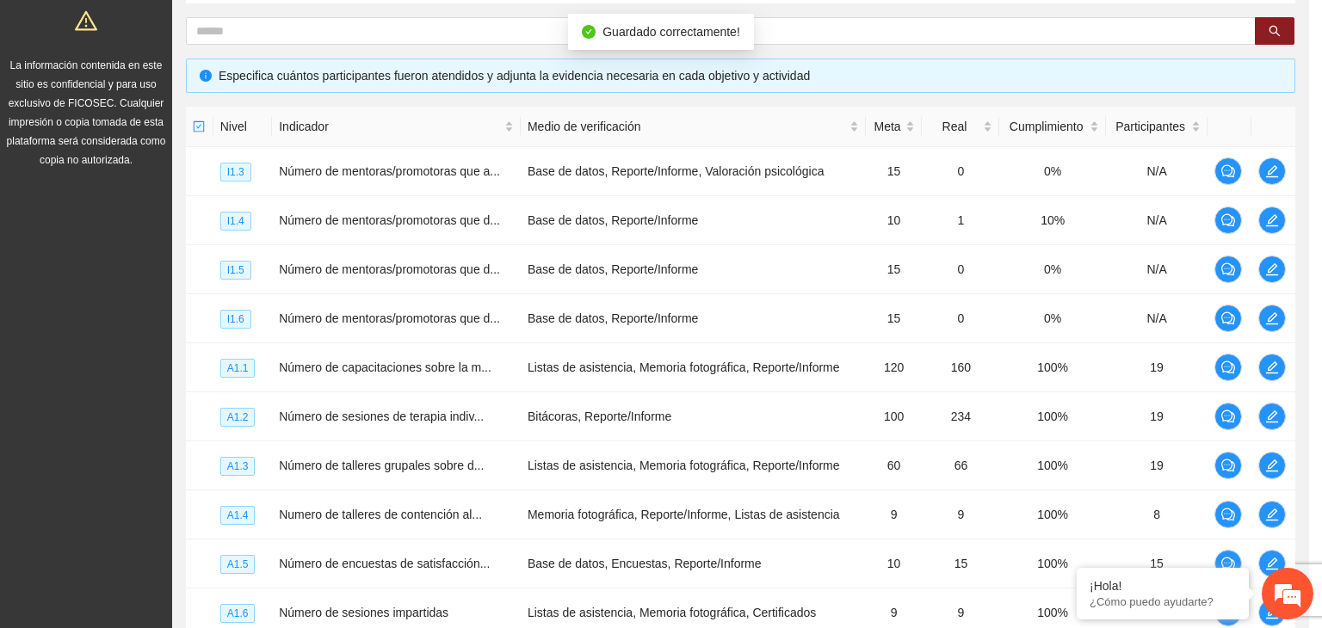
scroll to position [630, 0]
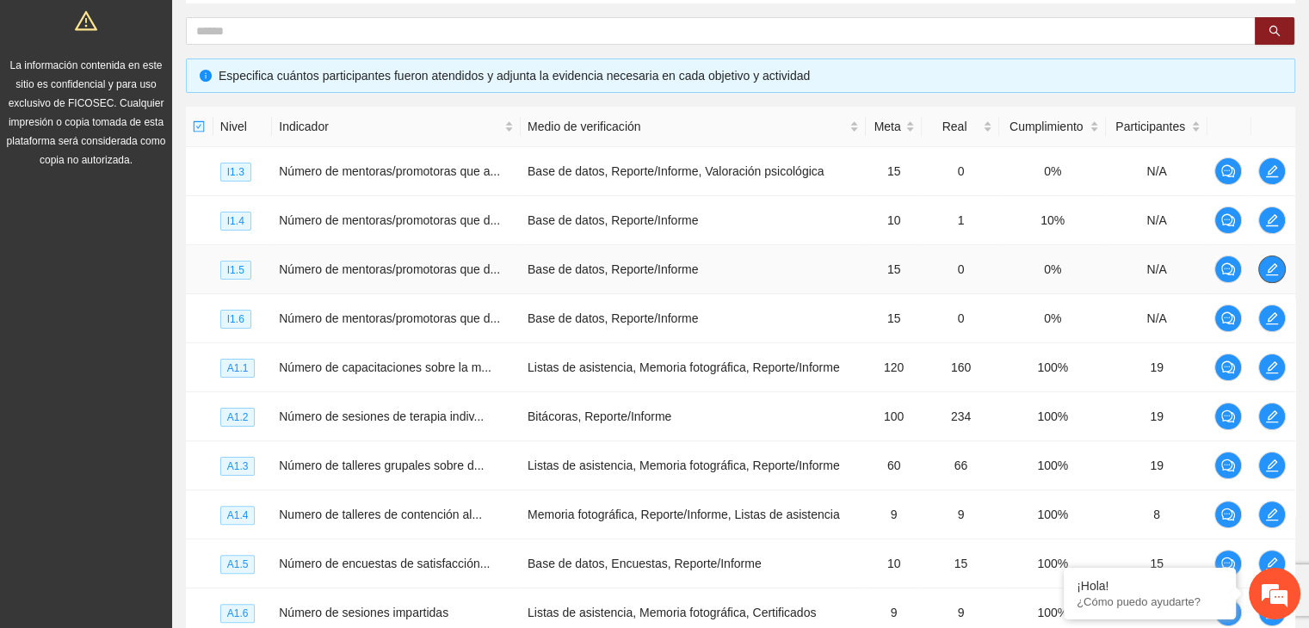
click at [1273, 272] on icon "edit" at bounding box center [1272, 269] width 14 height 14
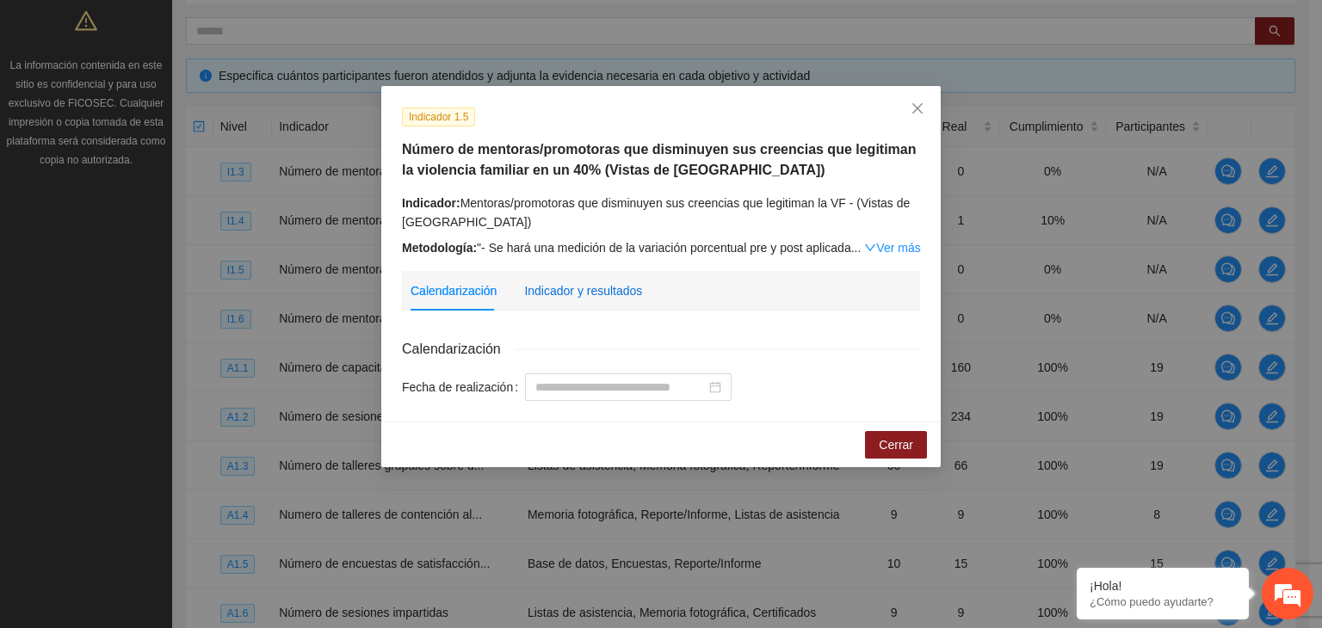
click at [546, 295] on div "Indicador y resultados" at bounding box center [583, 290] width 118 height 19
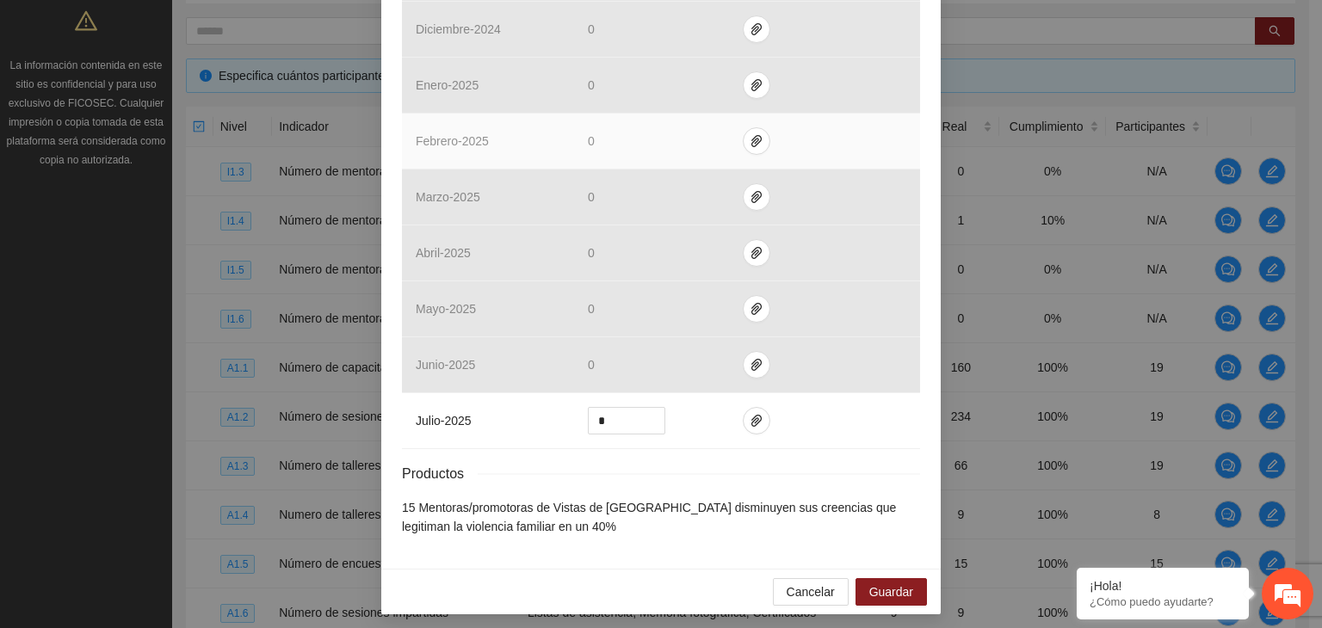
scroll to position [716, 0]
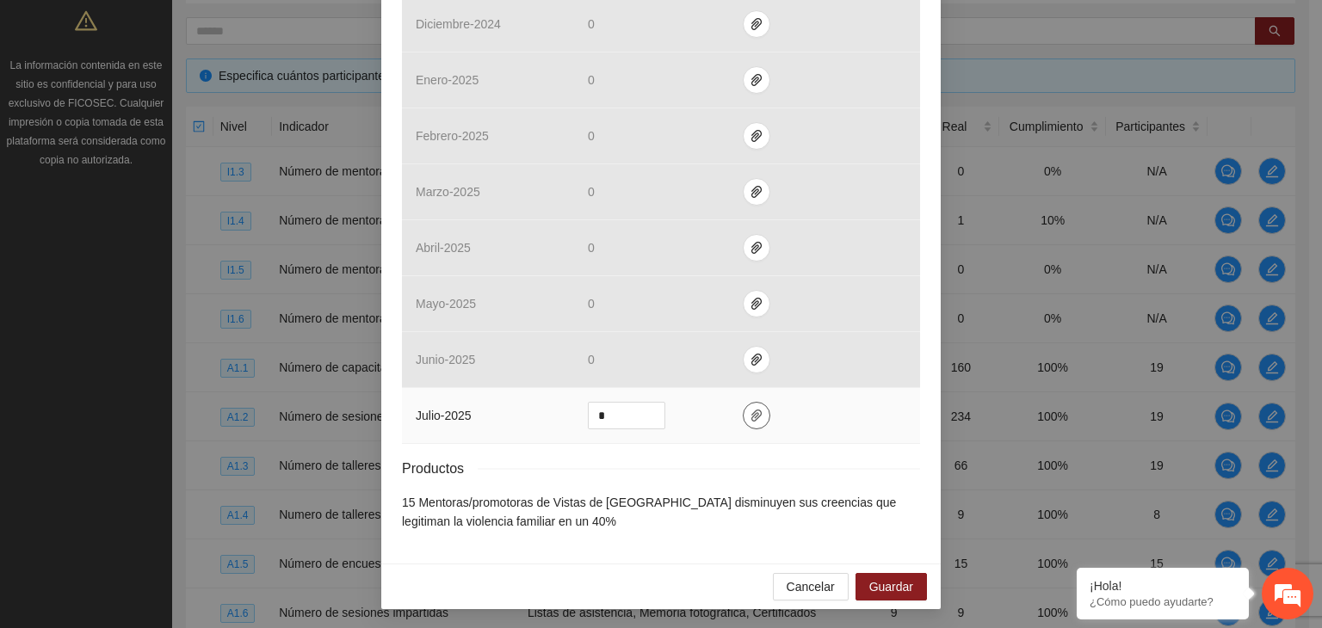
click at [743, 416] on span "paper-clip" at bounding box center [756, 416] width 26 height 14
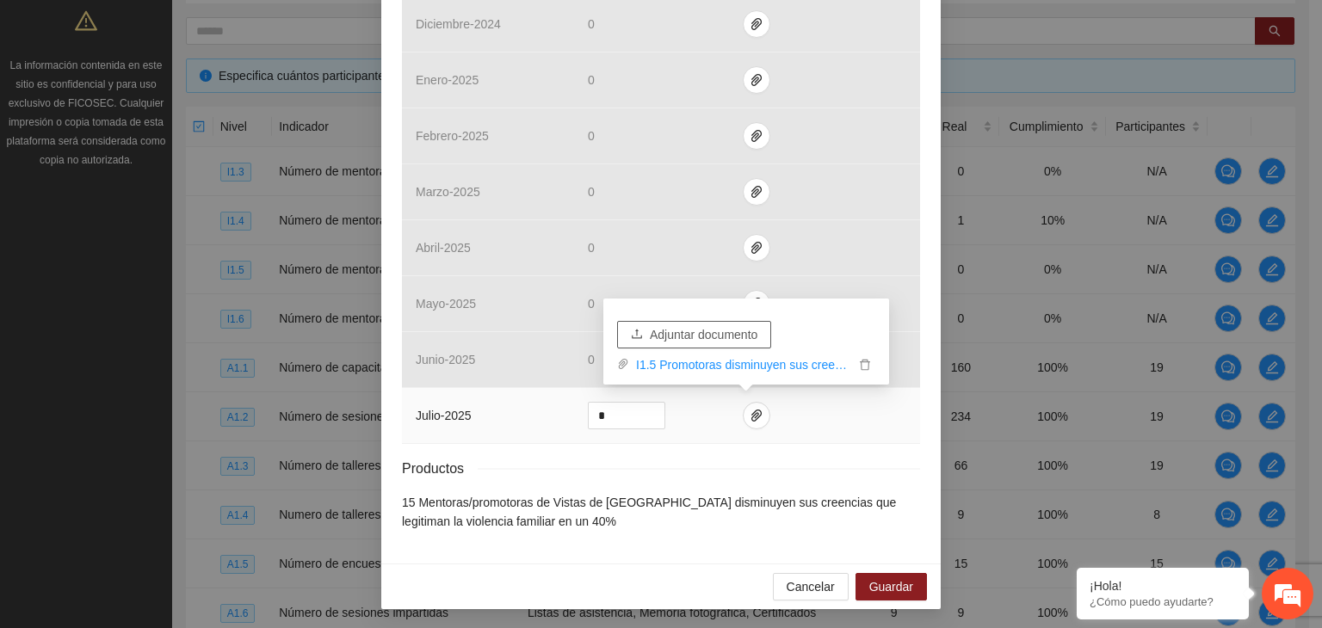
click at [689, 335] on span "Adjuntar documento" at bounding box center [704, 334] width 108 height 19
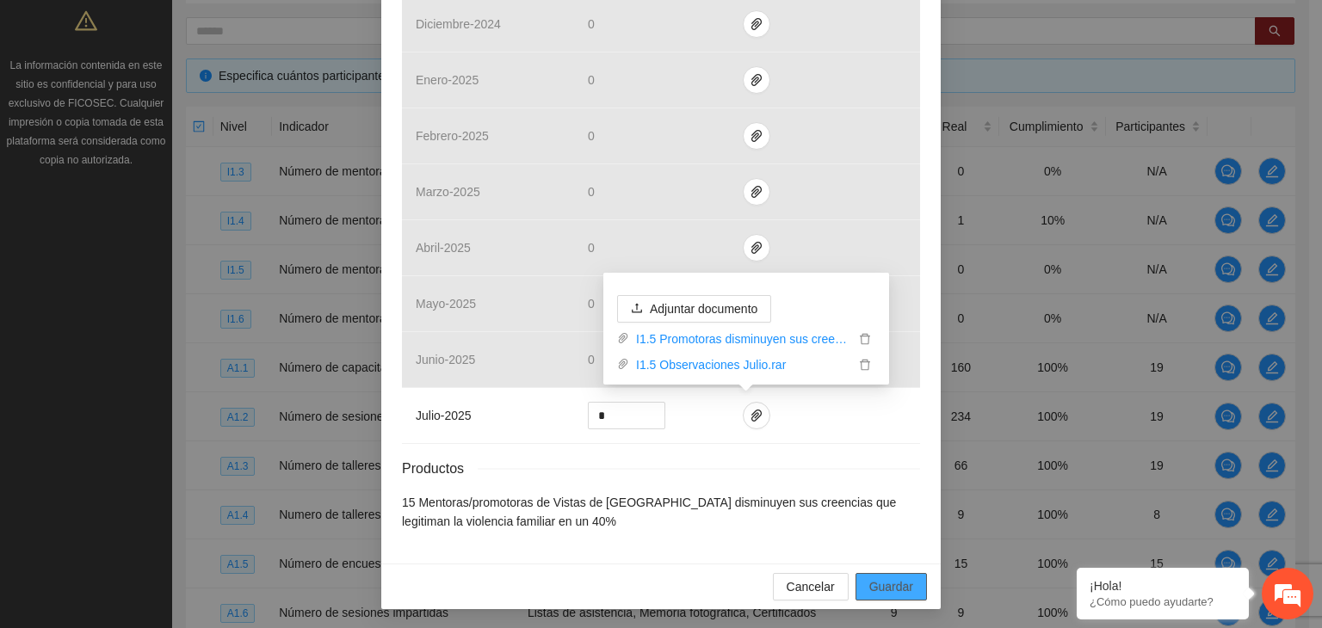
click at [900, 583] on span "Guardar" at bounding box center [891, 586] width 44 height 19
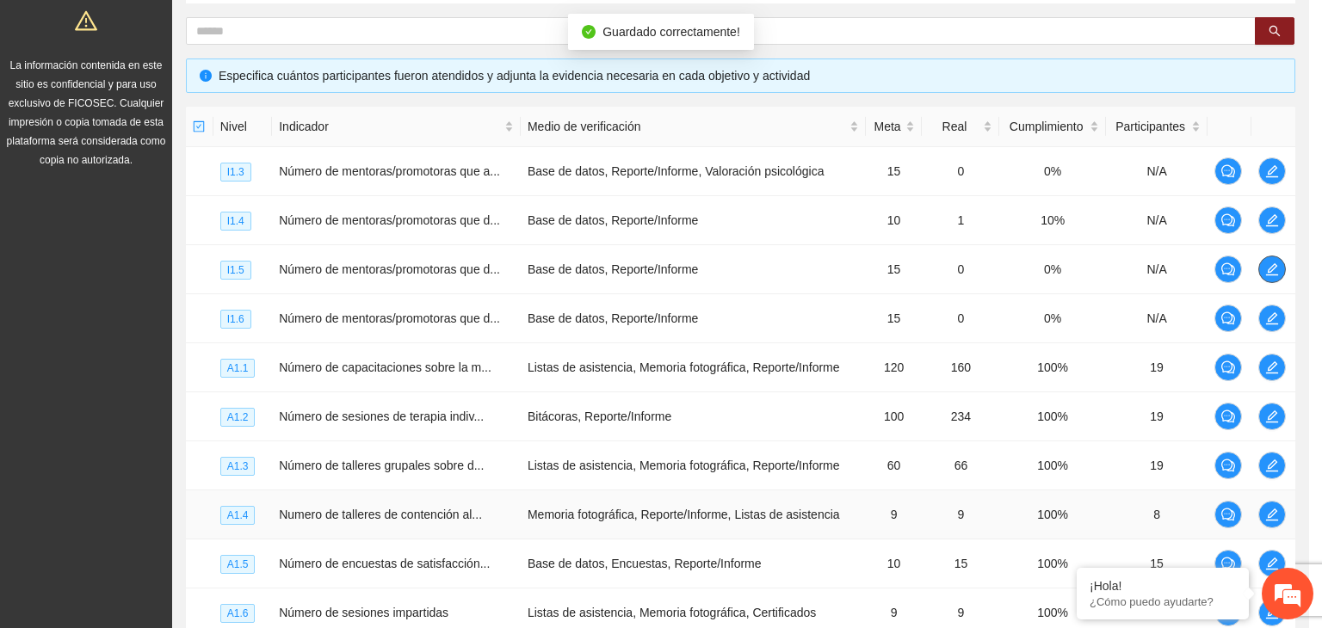
scroll to position [0, 0]
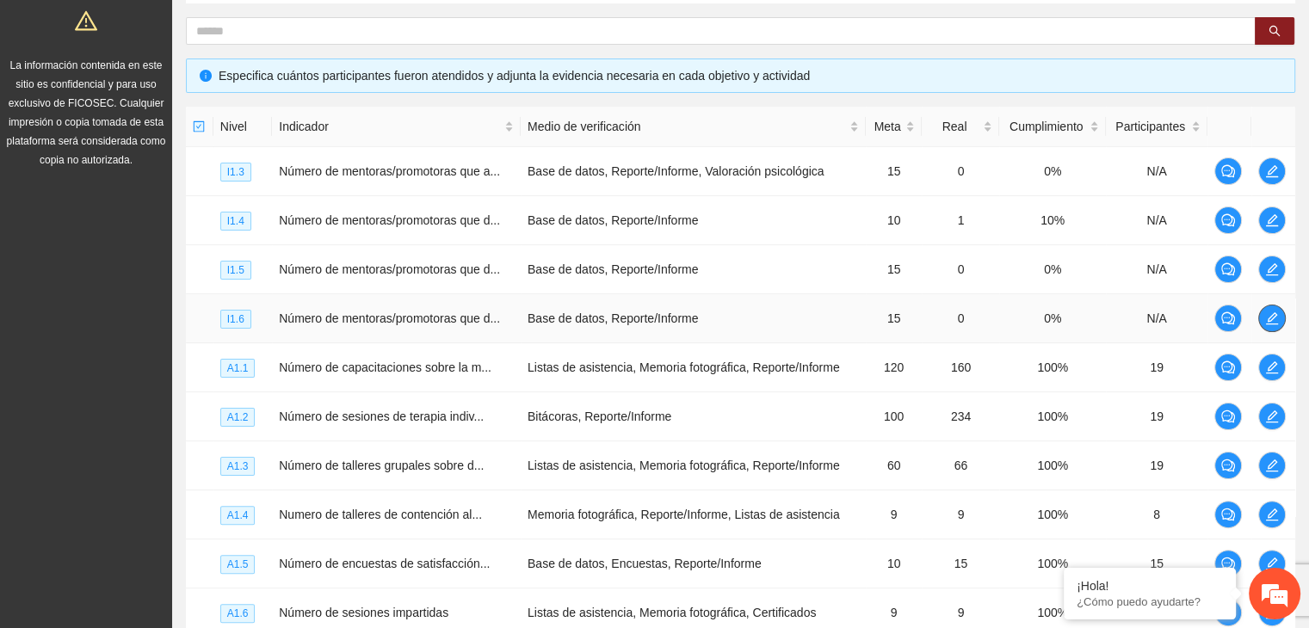
click at [1279, 316] on span "edit" at bounding box center [1272, 318] width 26 height 14
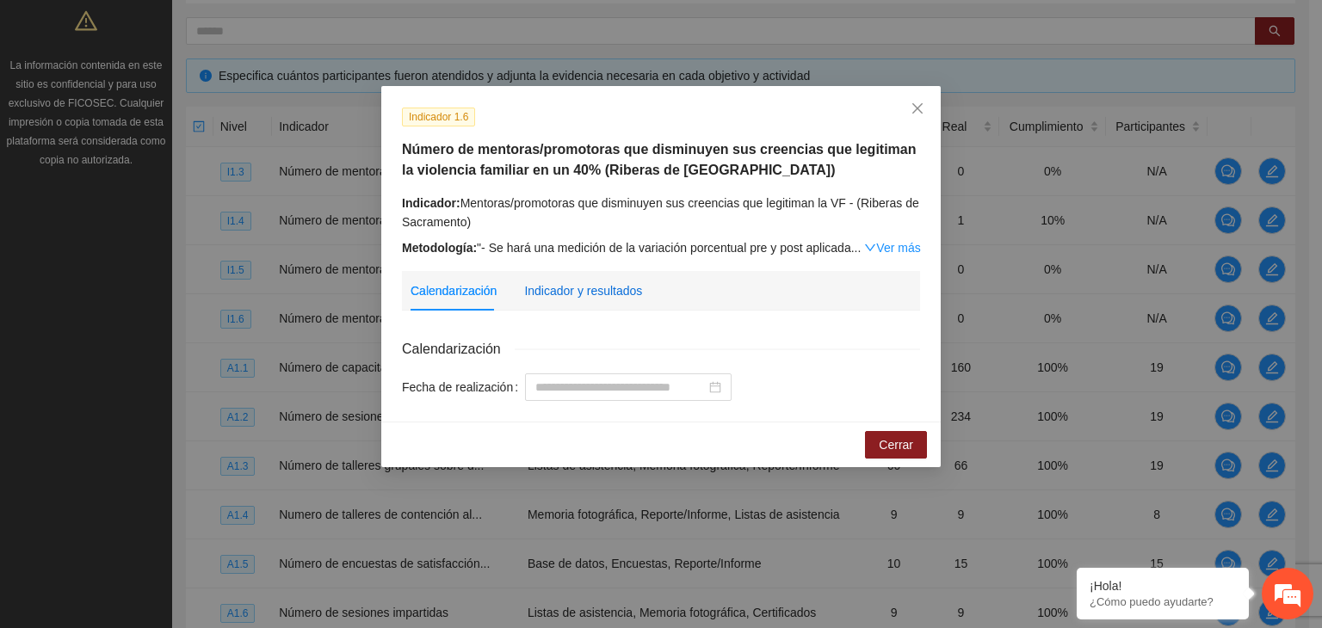
click at [597, 288] on div "Indicador y resultados" at bounding box center [583, 290] width 118 height 19
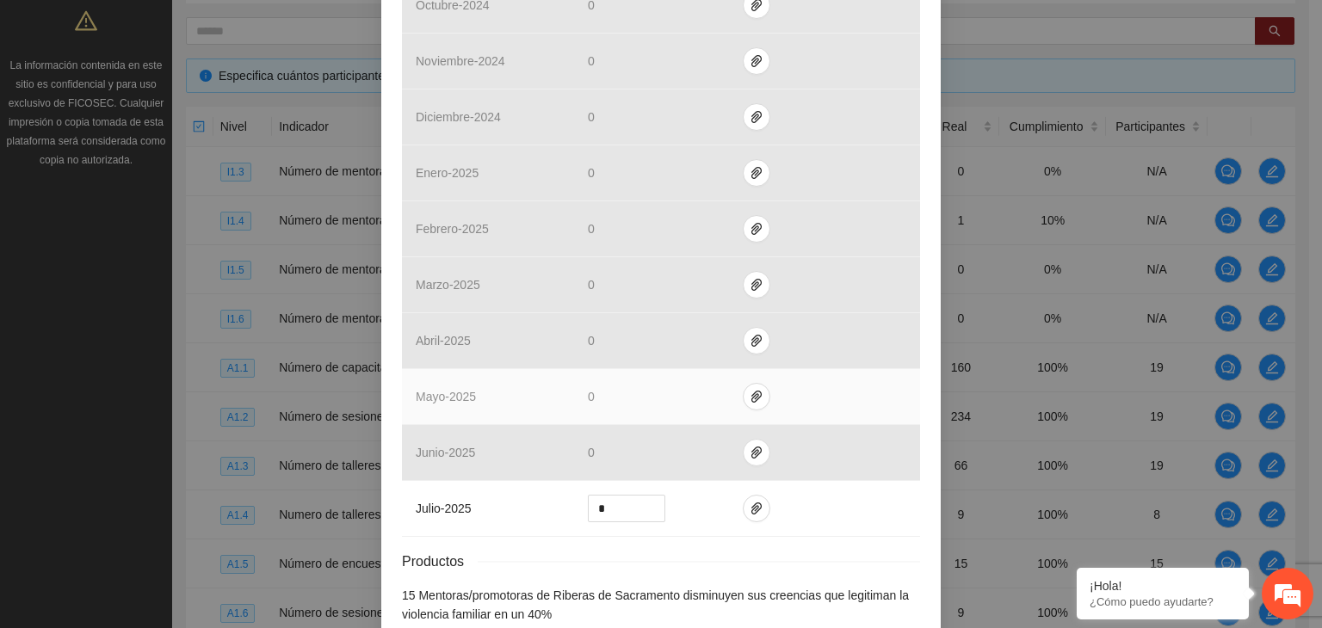
scroll to position [716, 0]
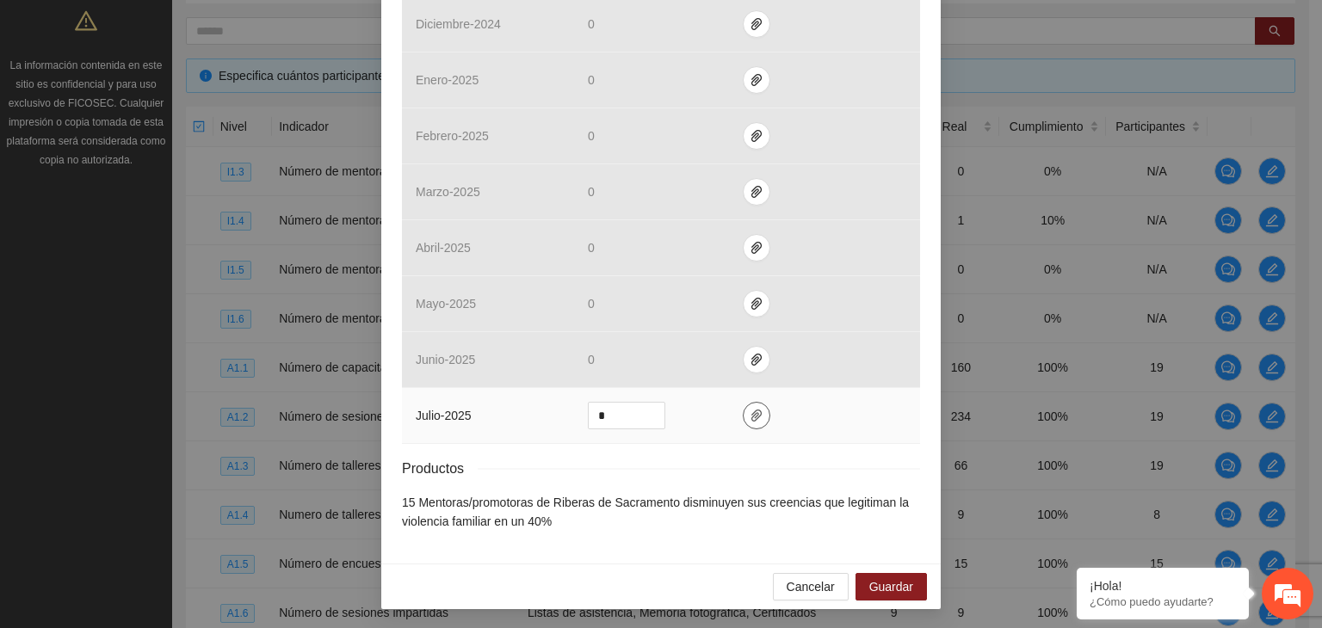
click at [749, 412] on icon "paper-clip" at bounding box center [756, 416] width 14 height 14
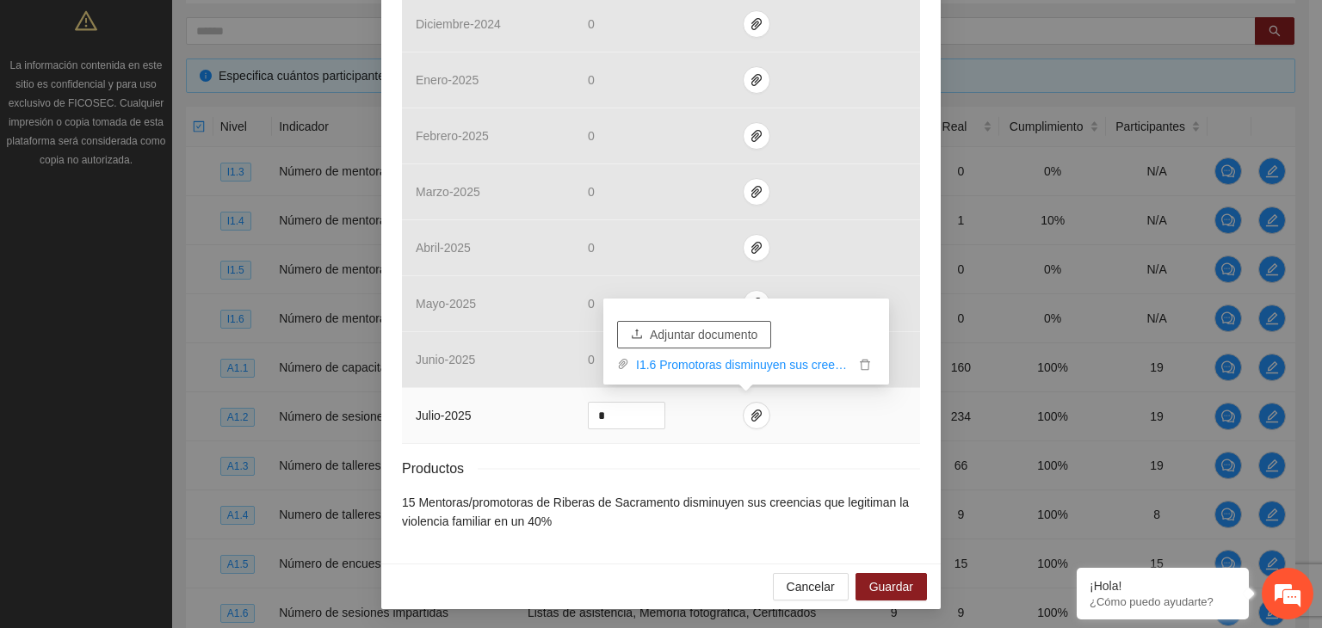
click at [698, 332] on span "Adjuntar documento" at bounding box center [704, 334] width 108 height 19
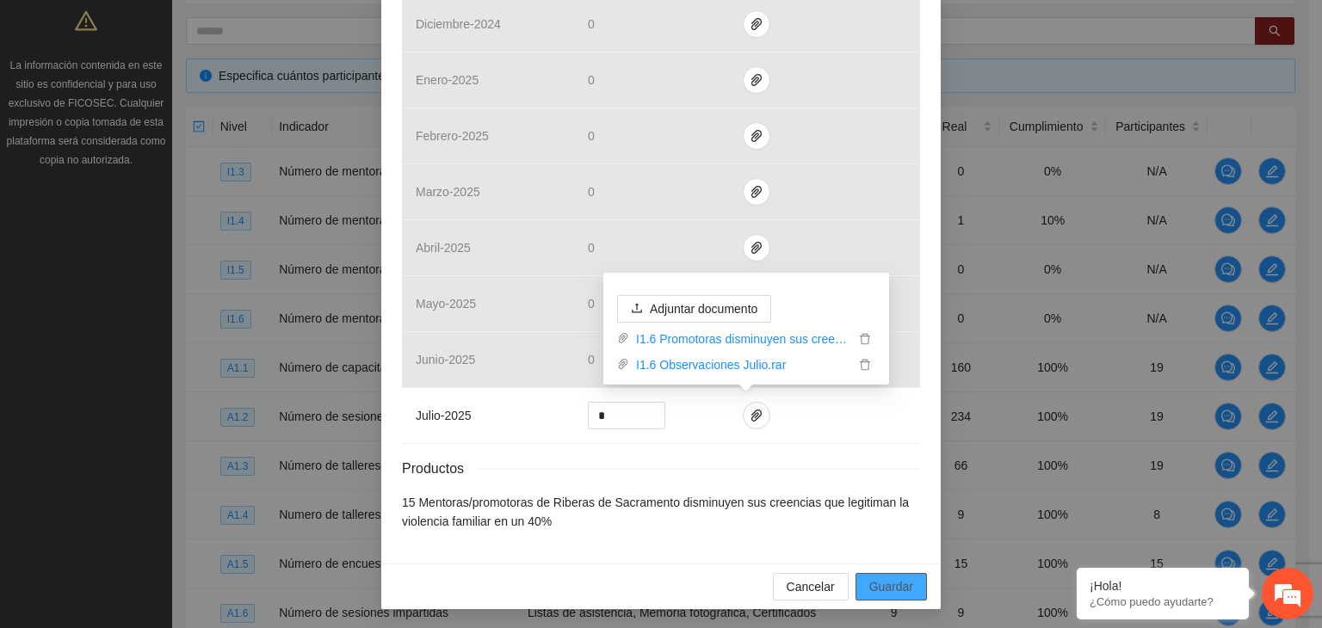
click at [877, 587] on span "Guardar" at bounding box center [891, 586] width 44 height 19
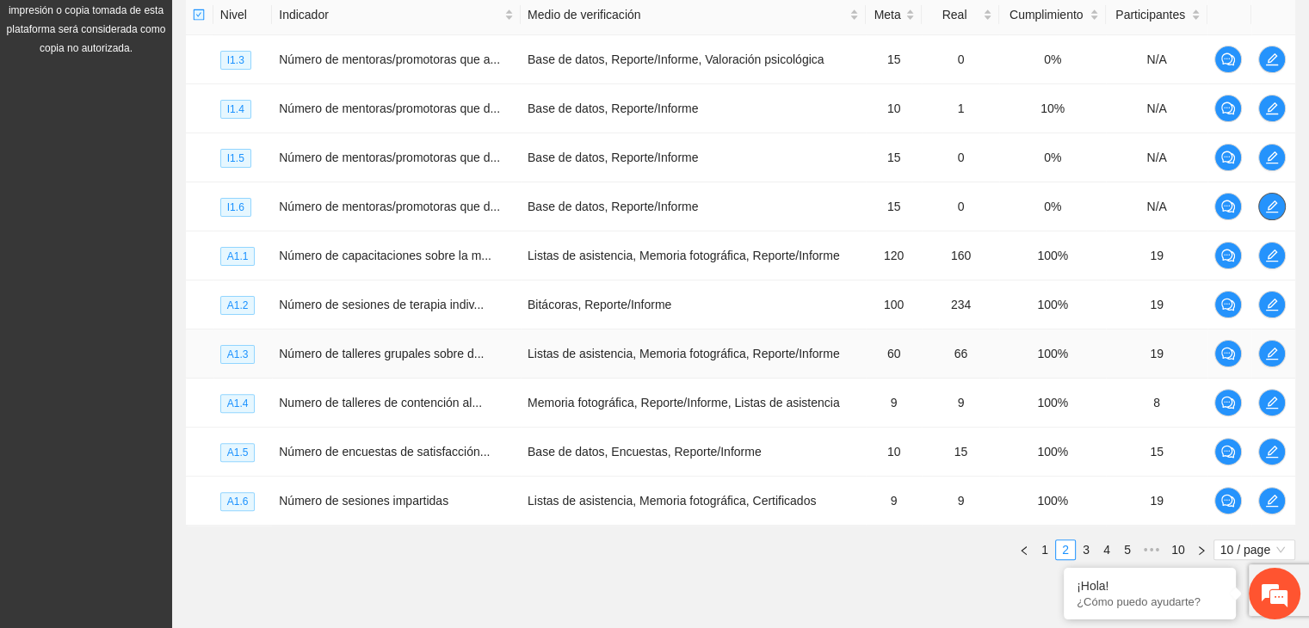
scroll to position [494, 0]
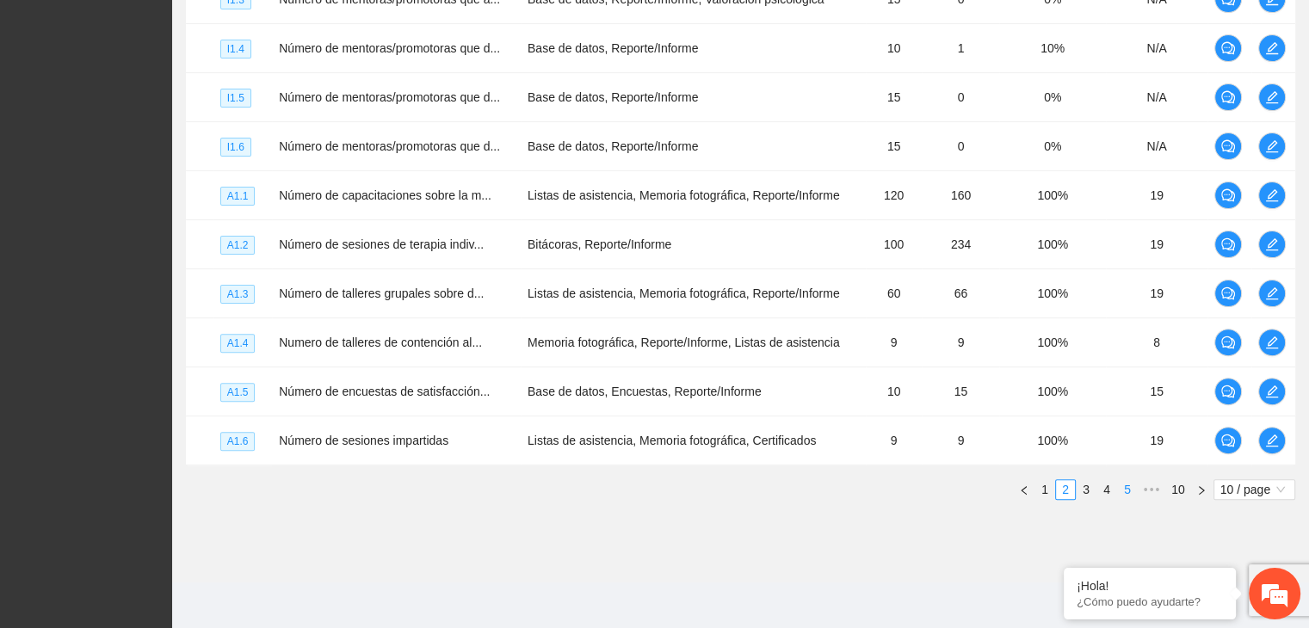
click at [1125, 486] on link "5" at bounding box center [1127, 489] width 19 height 19
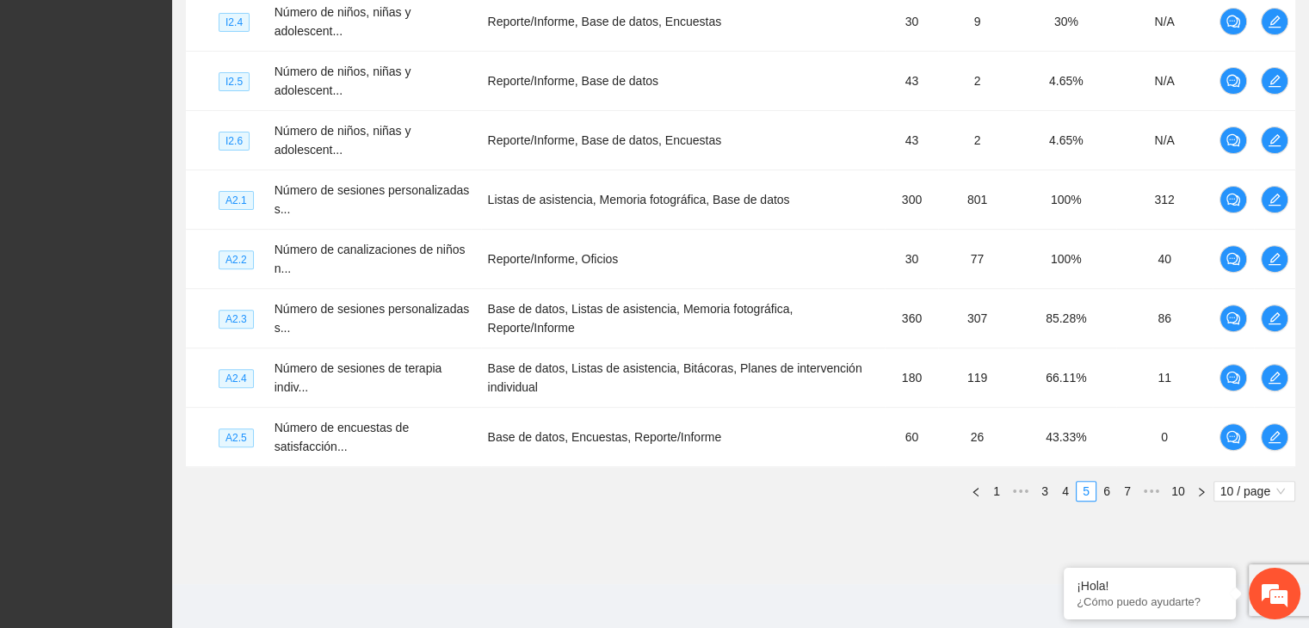
scroll to position [597, 0]
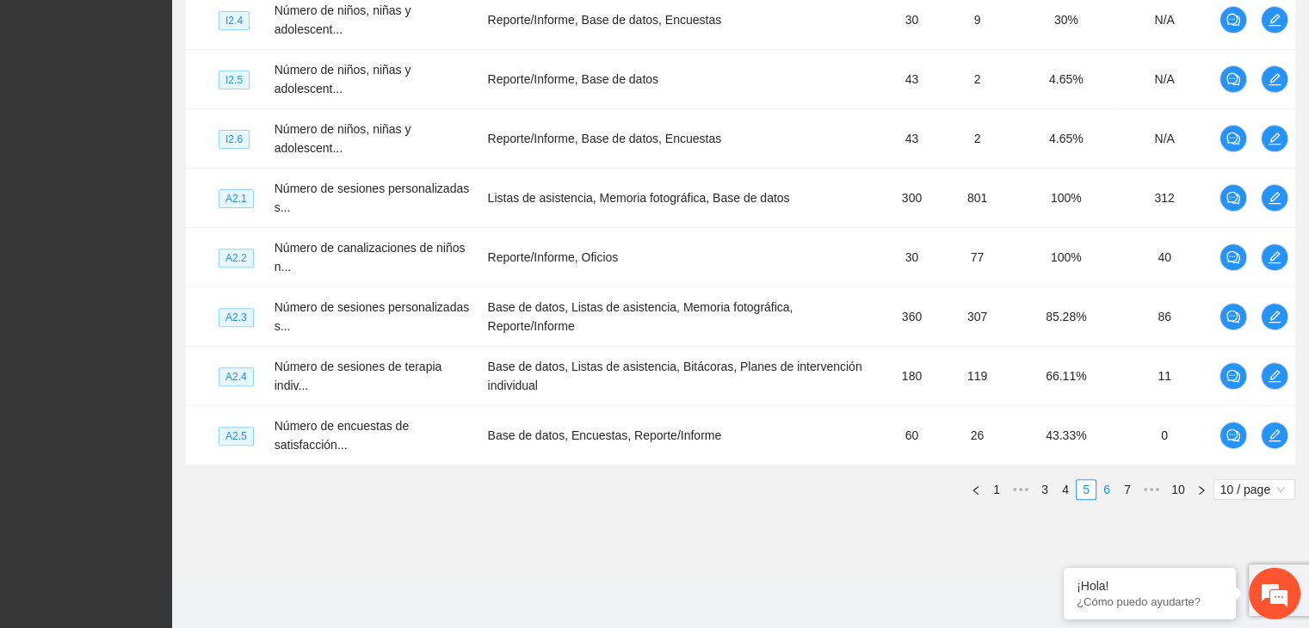
click at [1112, 485] on link "6" at bounding box center [1106, 489] width 19 height 19
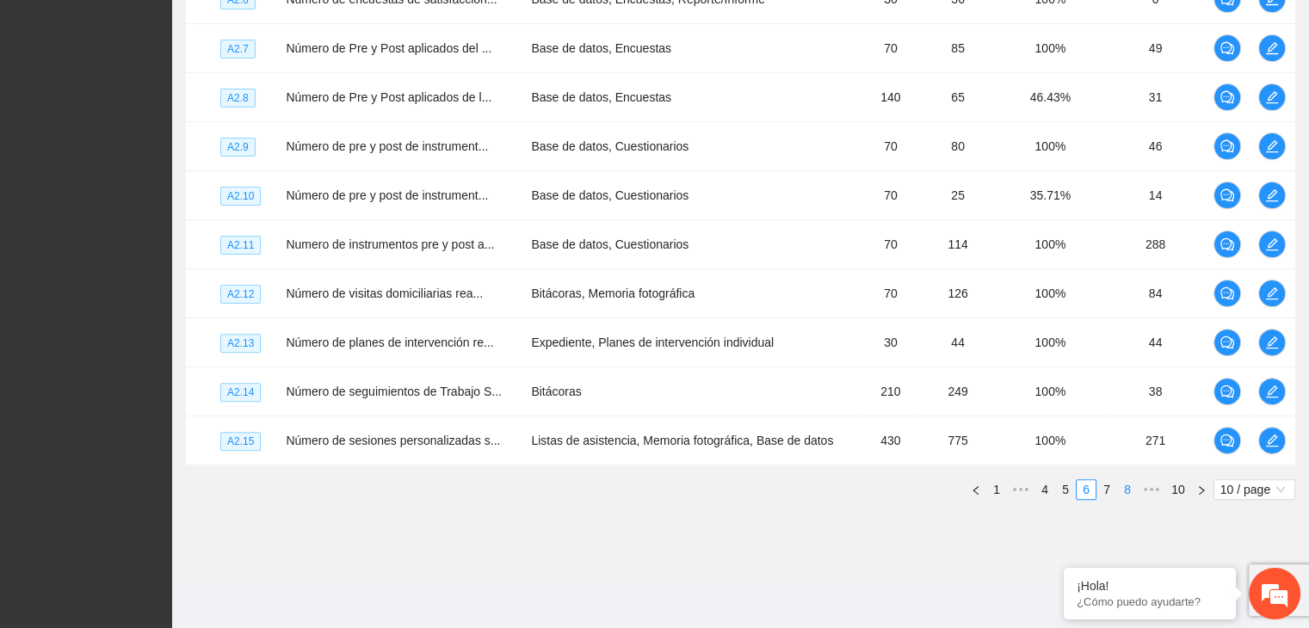
click at [1129, 482] on link "8" at bounding box center [1127, 489] width 19 height 19
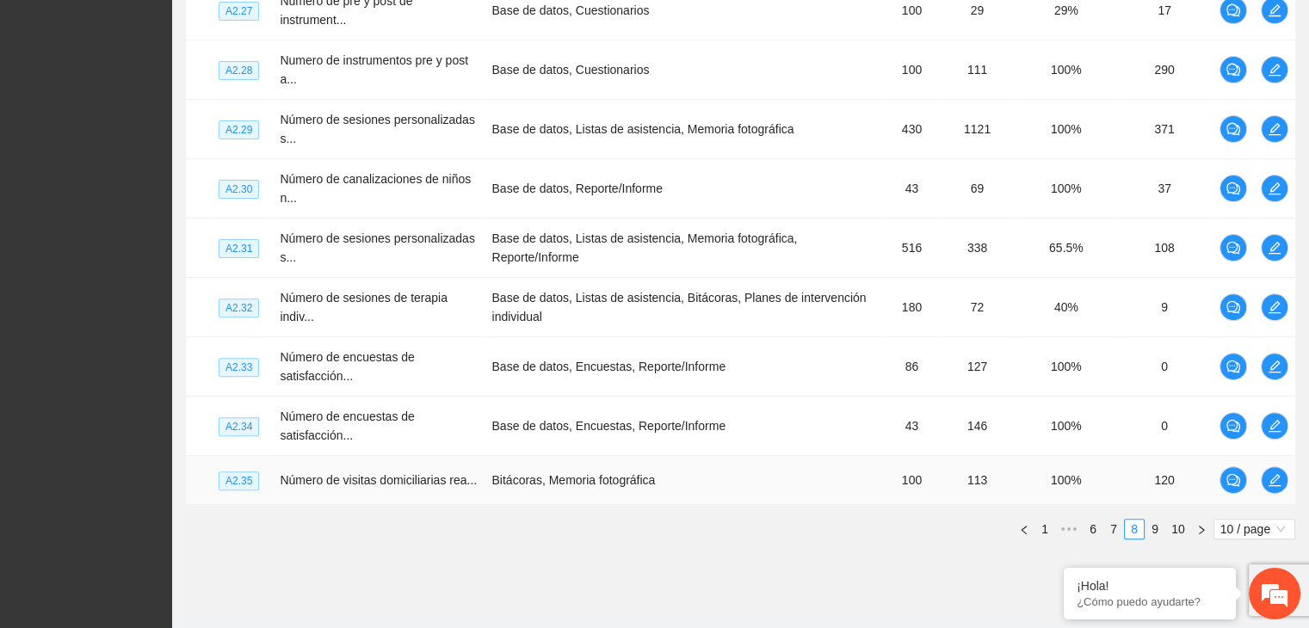
scroll to position [587, 0]
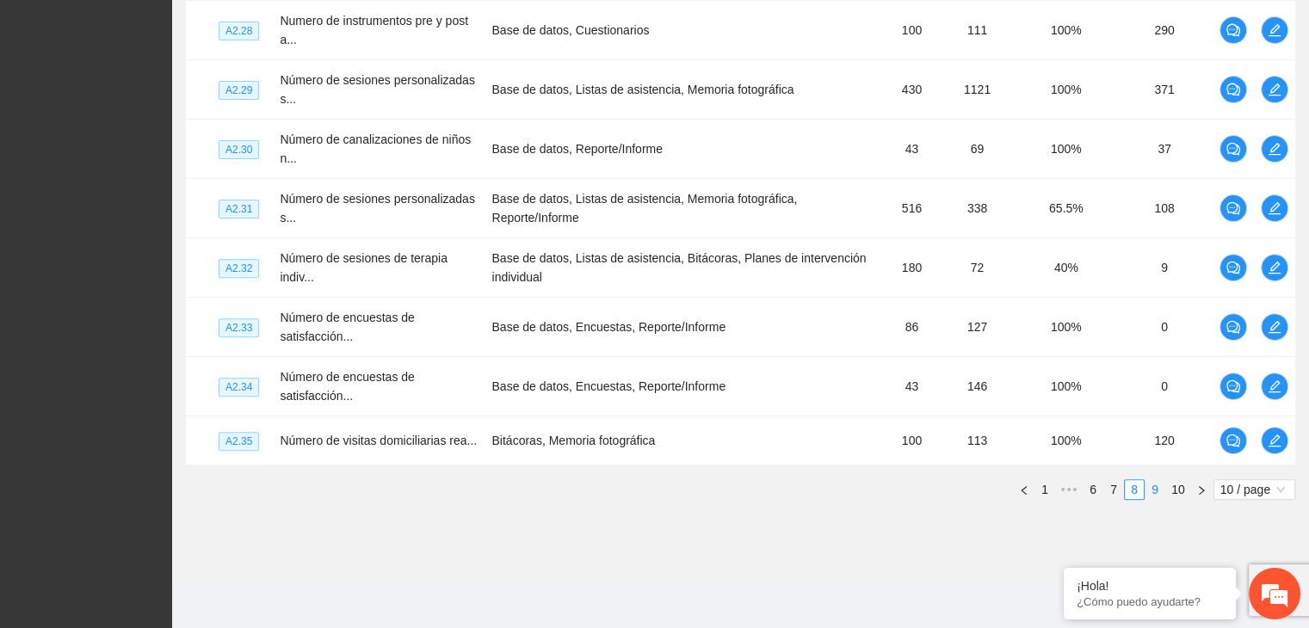
click at [1156, 491] on link "9" at bounding box center [1154, 489] width 19 height 19
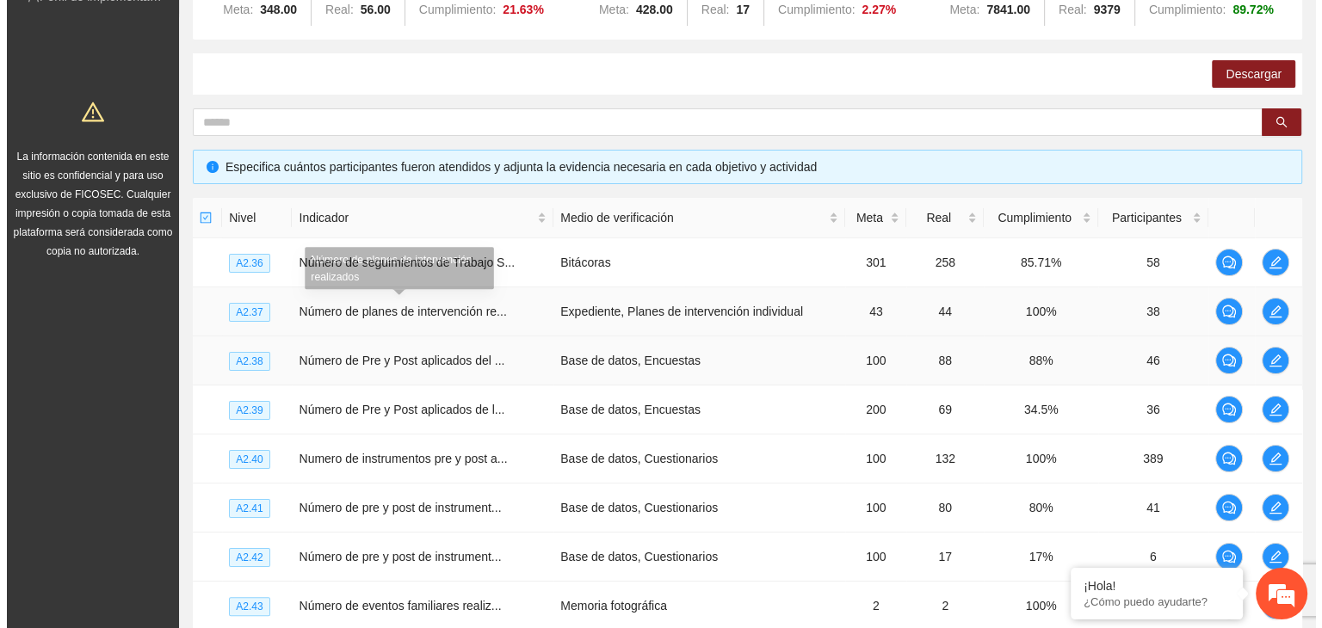
scroll to position [258, 0]
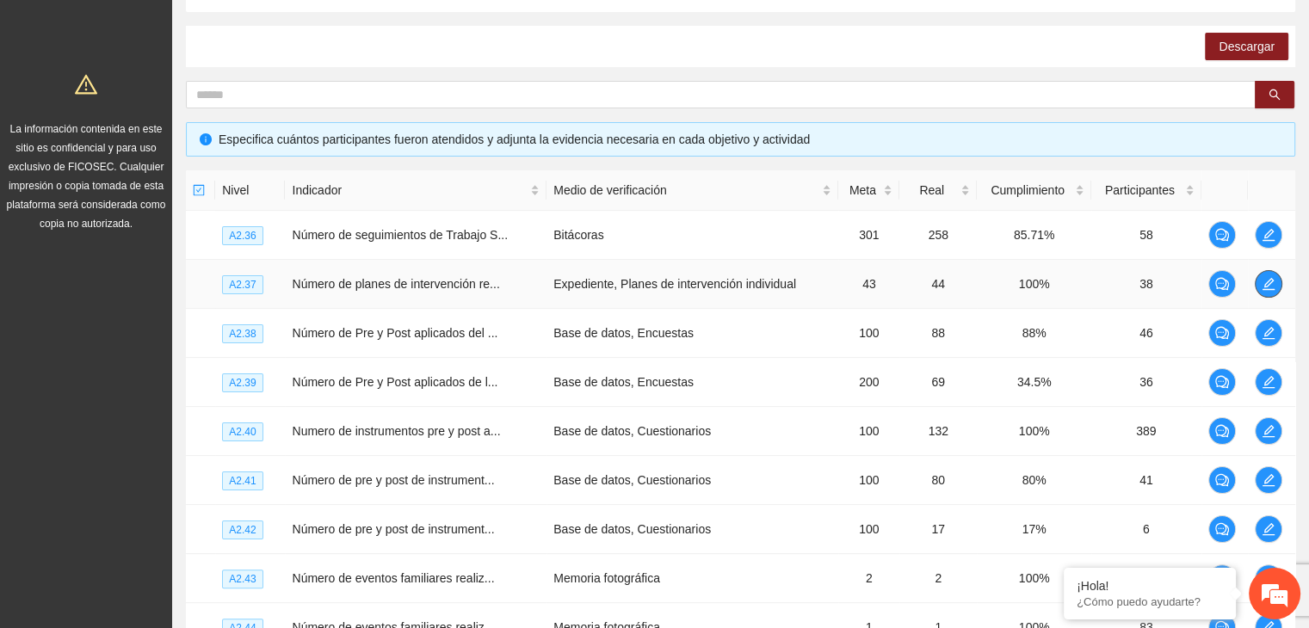
click at [1270, 284] on icon "edit" at bounding box center [1268, 284] width 14 height 14
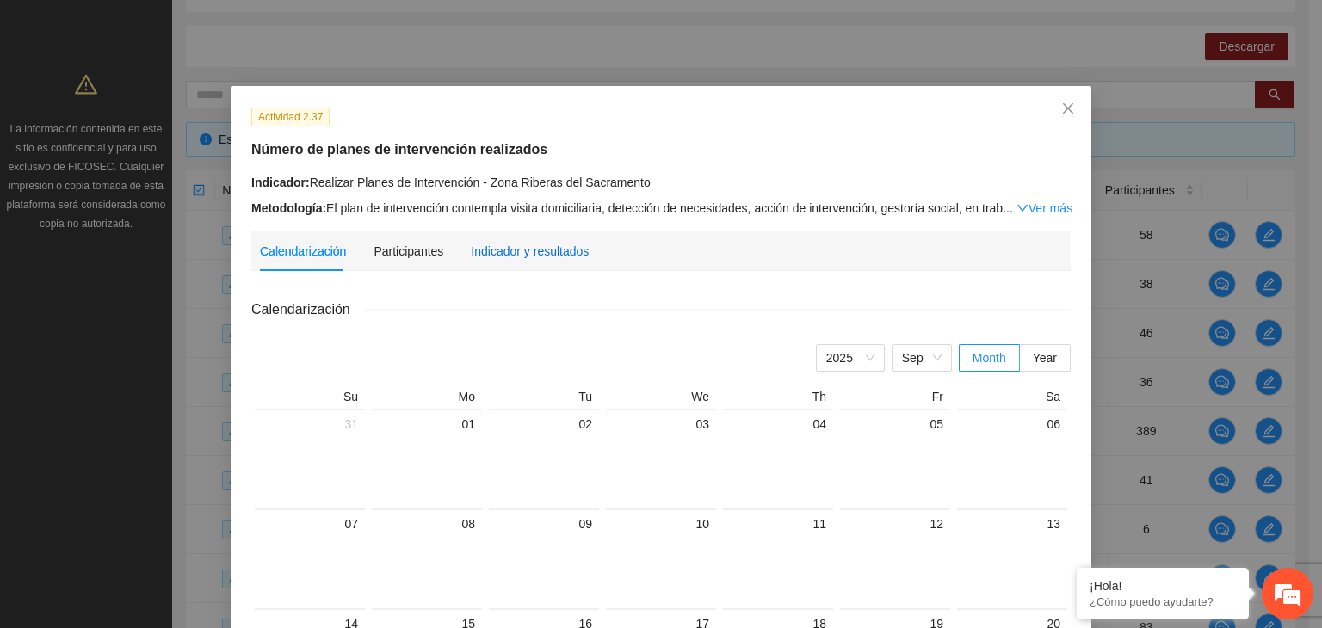
click at [515, 250] on div "Indicador y resultados" at bounding box center [530, 251] width 118 height 19
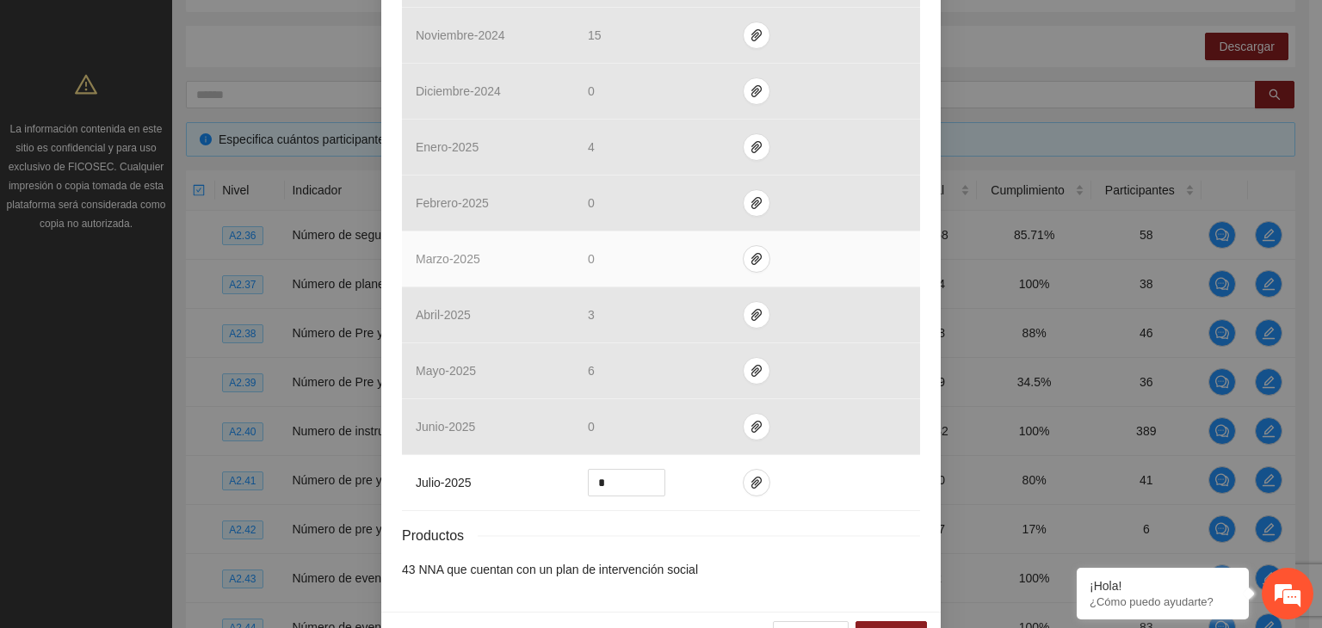
scroll to position [657, 0]
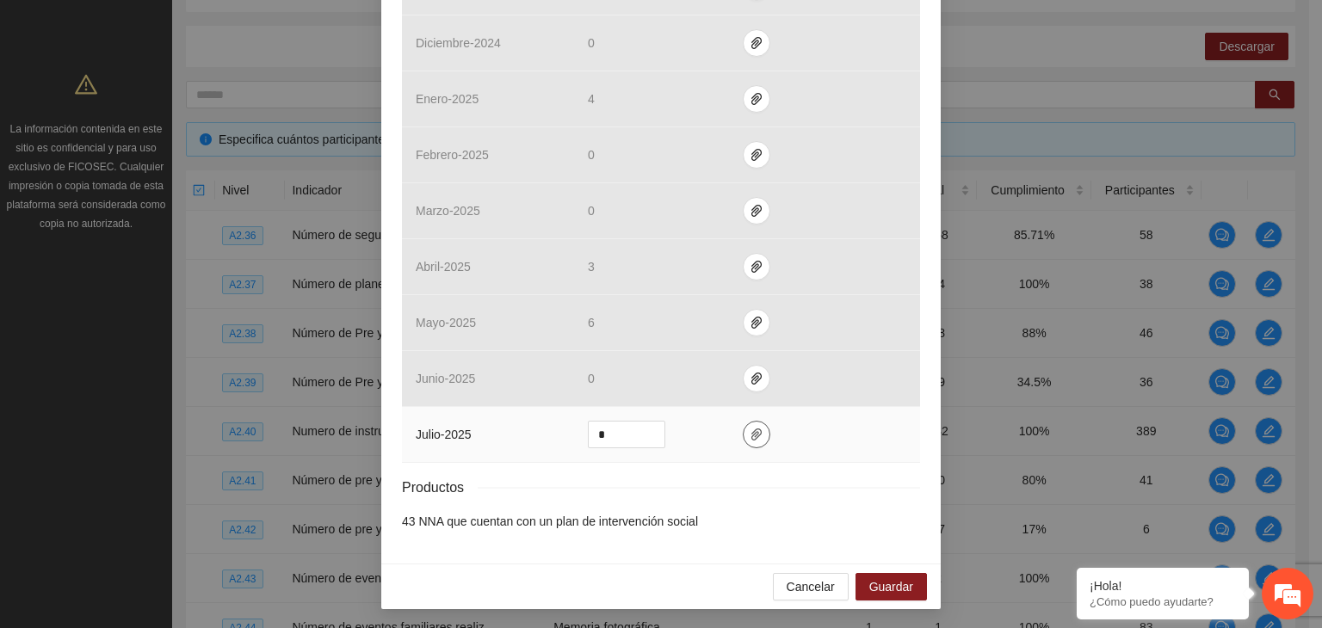
click at [751, 431] on icon "paper-clip" at bounding box center [756, 435] width 14 height 14
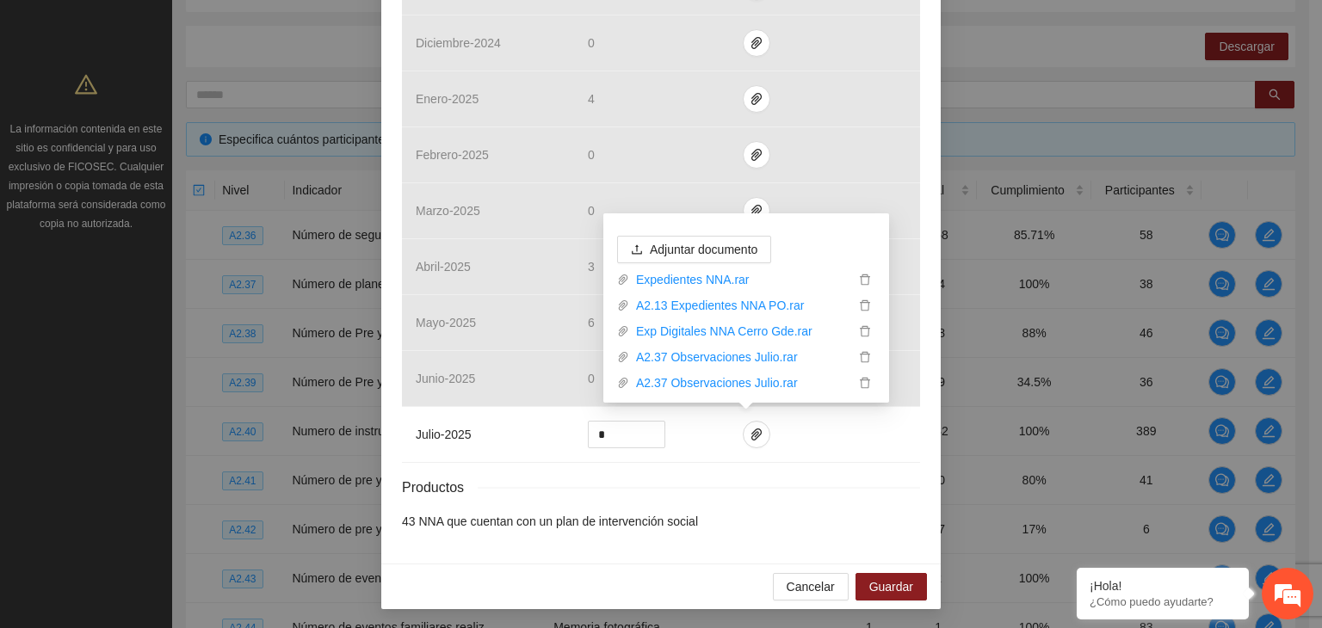
click at [909, 478] on div "Productos" at bounding box center [661, 488] width 518 height 22
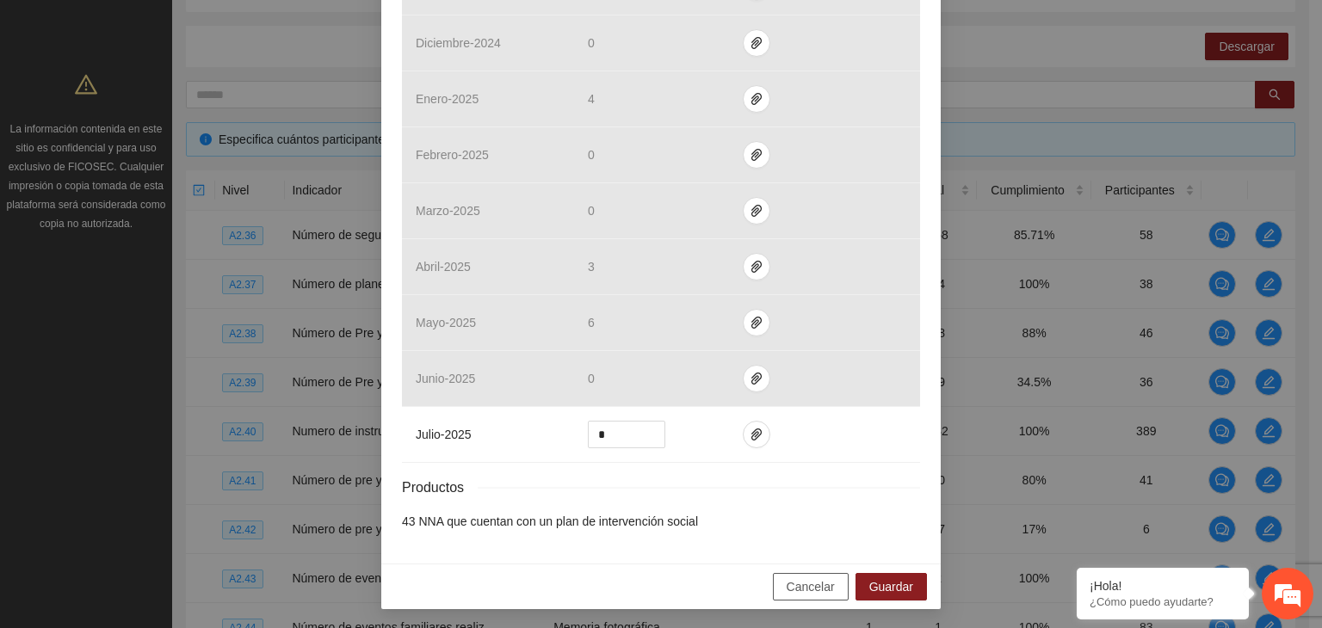
click at [794, 589] on span "Cancelar" at bounding box center [810, 586] width 48 height 19
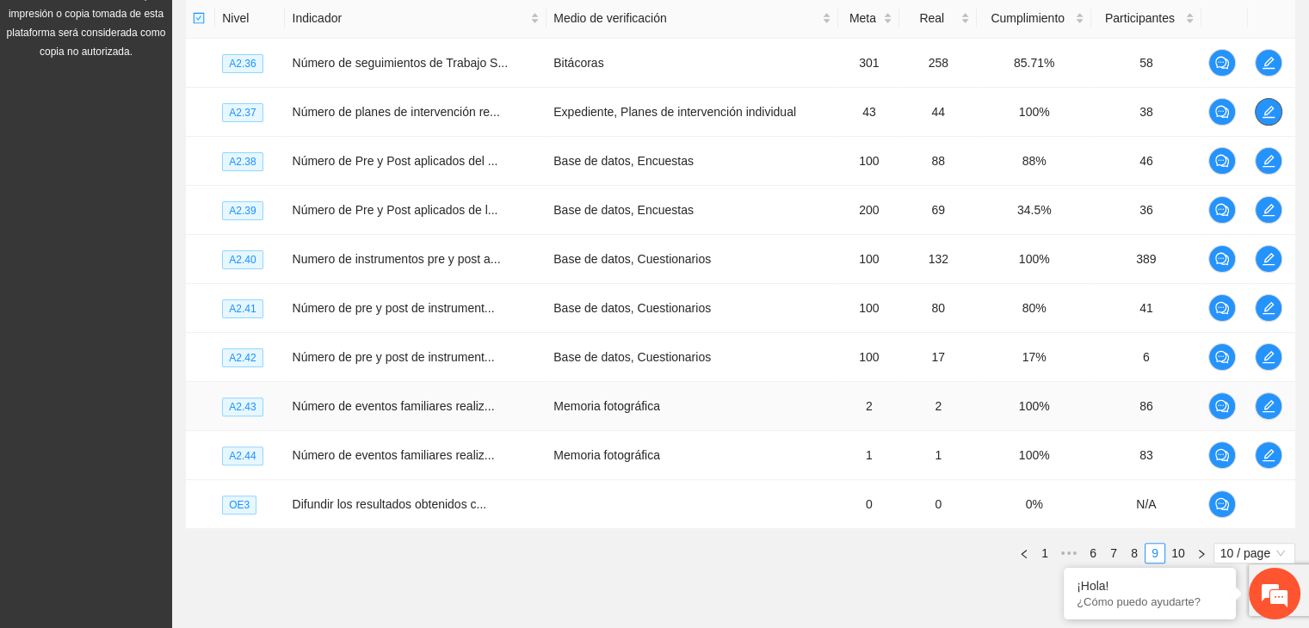
scroll to position [494, 0]
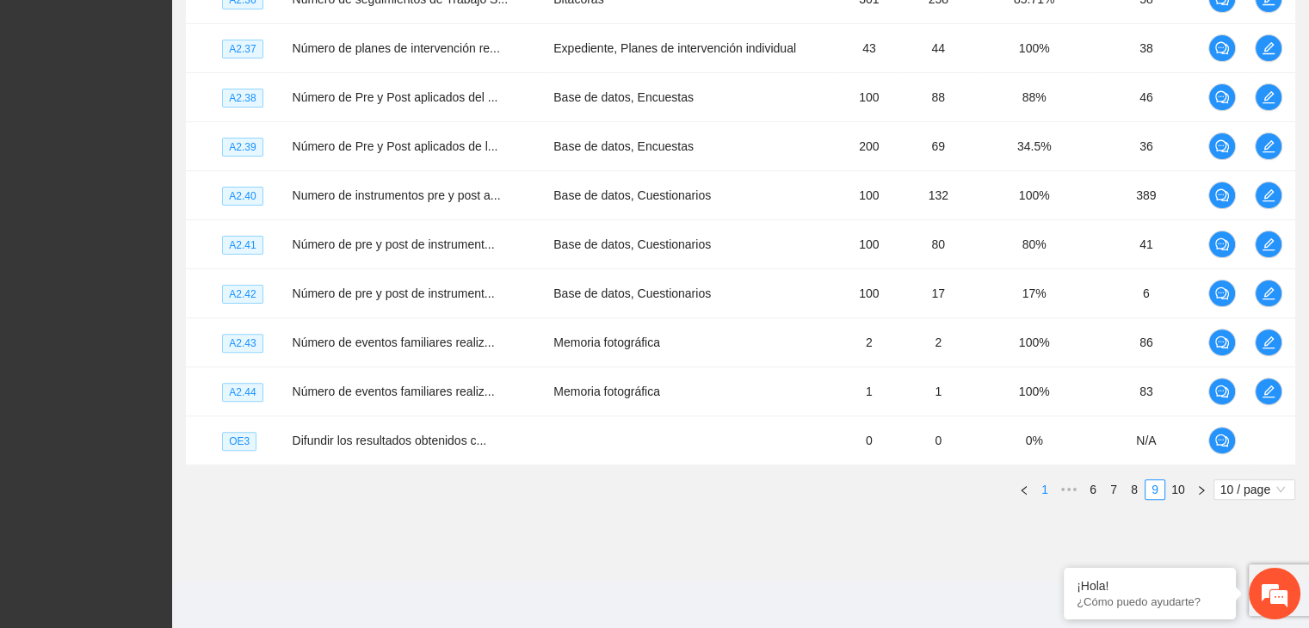
click at [1048, 490] on link "1" at bounding box center [1044, 489] width 19 height 19
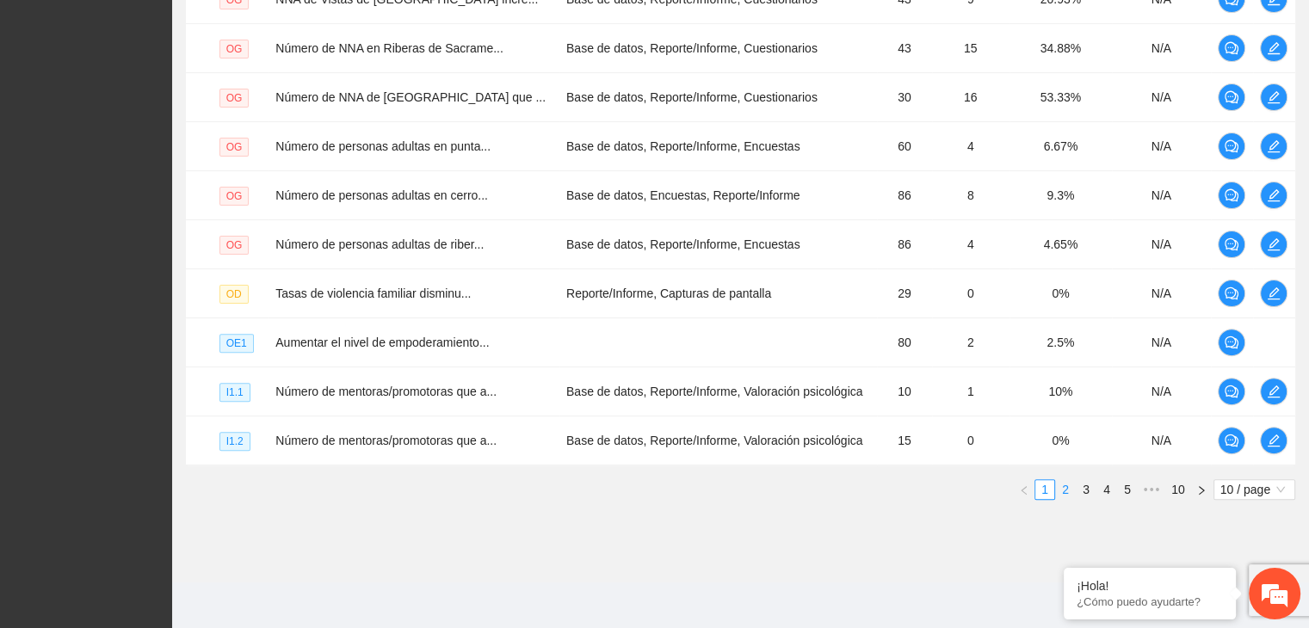
click at [1067, 485] on link "2" at bounding box center [1065, 489] width 19 height 19
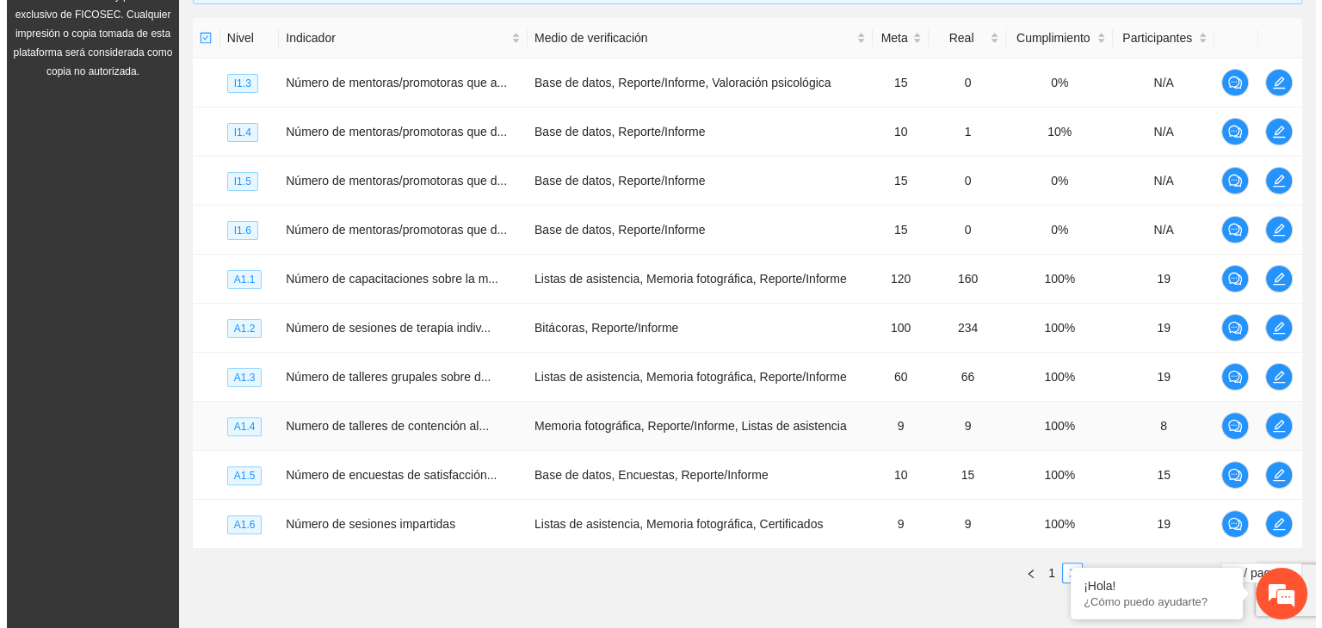
scroll to position [322, 0]
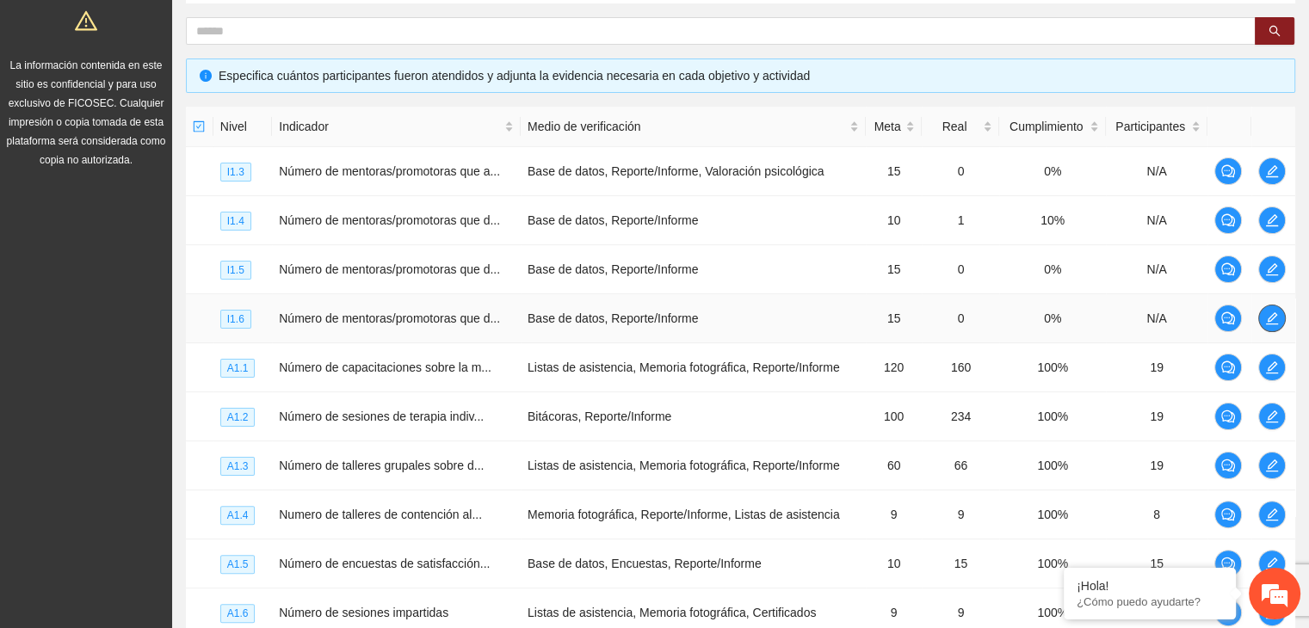
click at [1269, 322] on icon "edit" at bounding box center [1272, 318] width 12 height 12
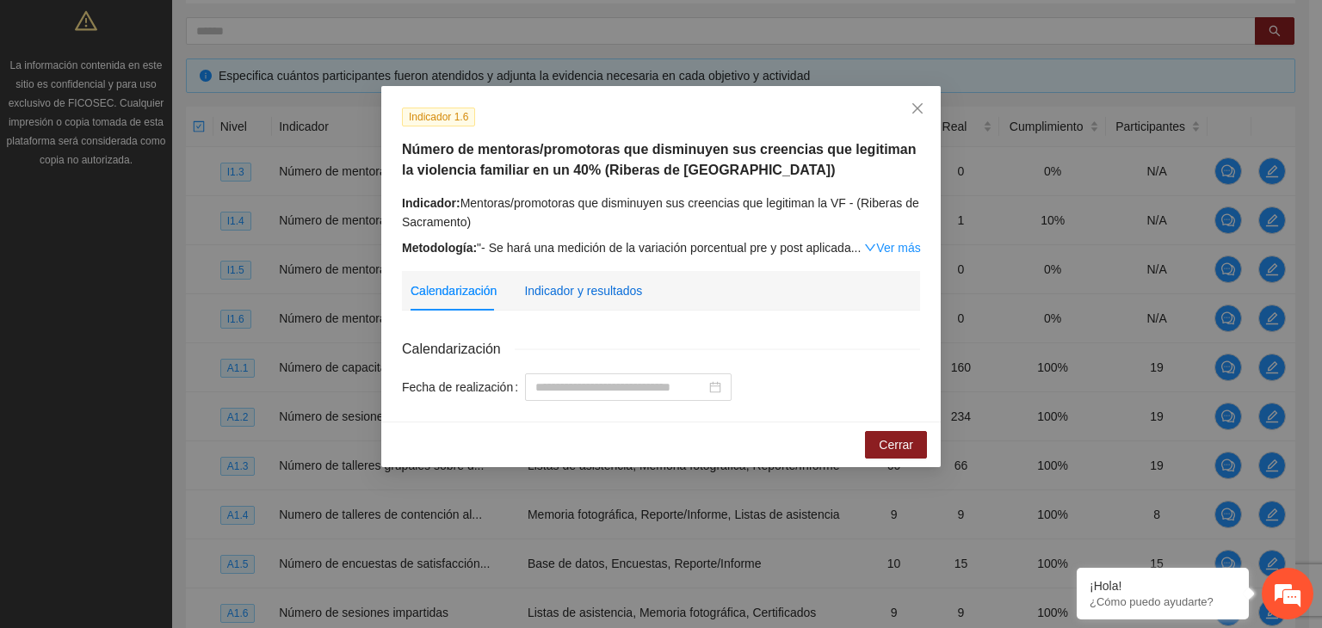
click at [592, 293] on div "Indicador y resultados" at bounding box center [583, 290] width 118 height 19
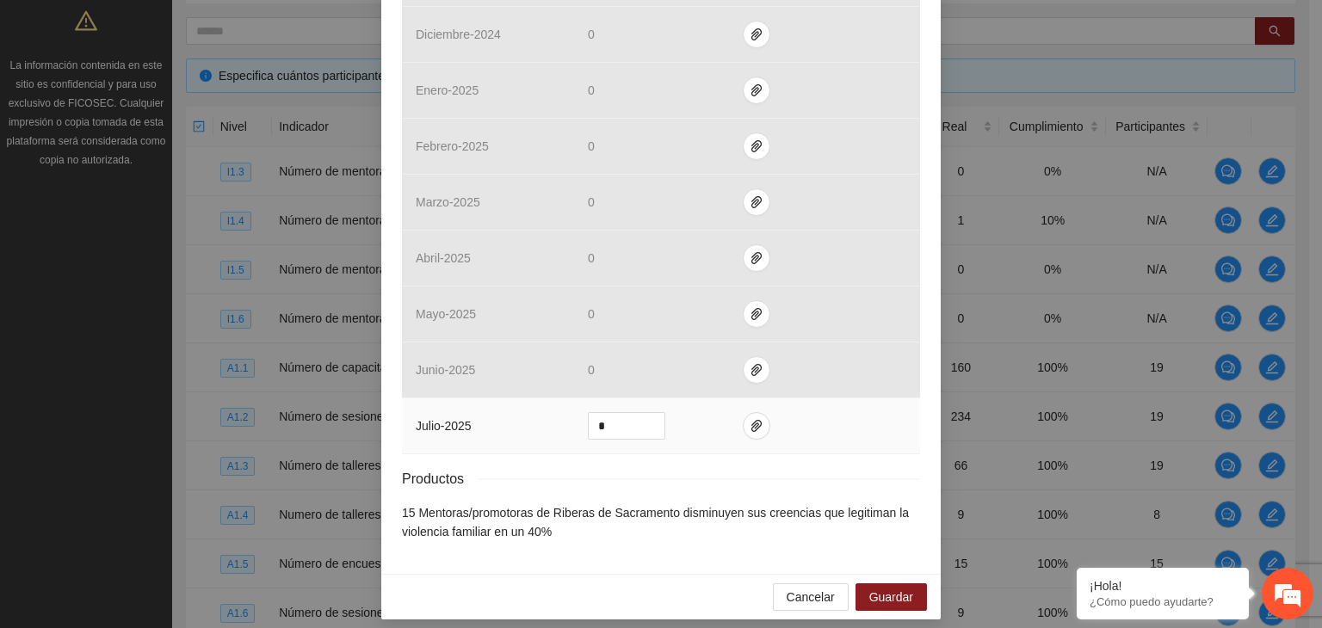
scroll to position [716, 0]
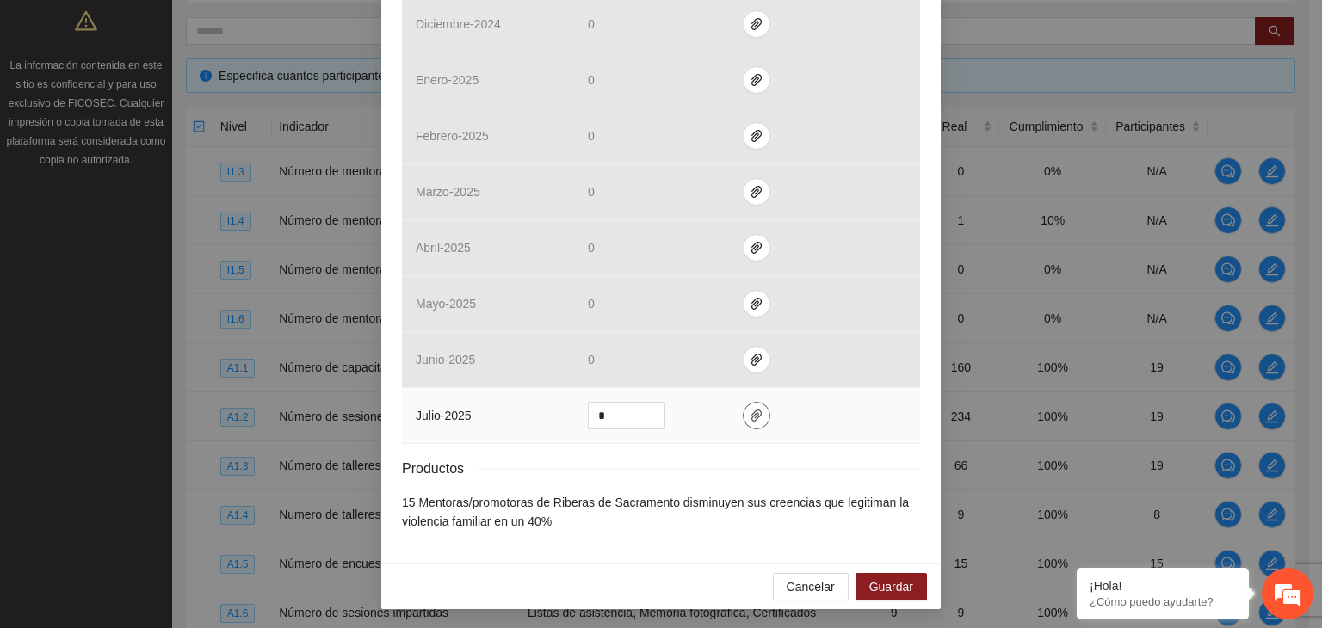
click at [751, 410] on icon "paper-clip" at bounding box center [756, 416] width 10 height 12
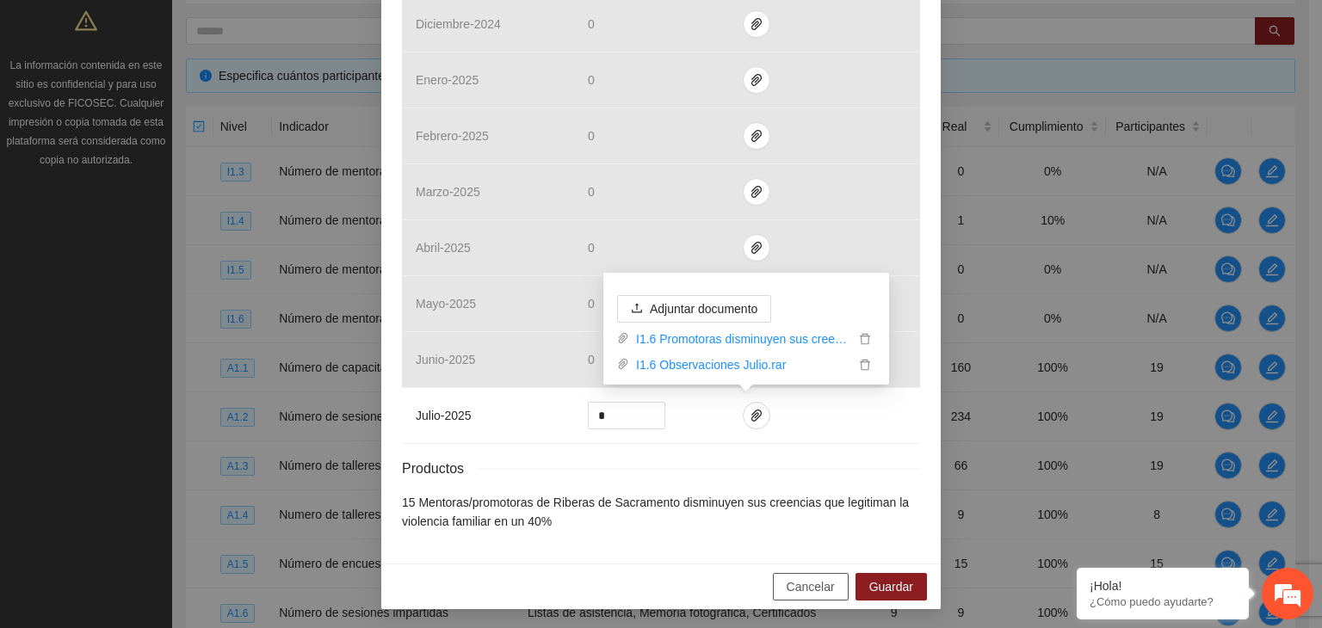
click at [815, 591] on span "Cancelar" at bounding box center [810, 586] width 48 height 19
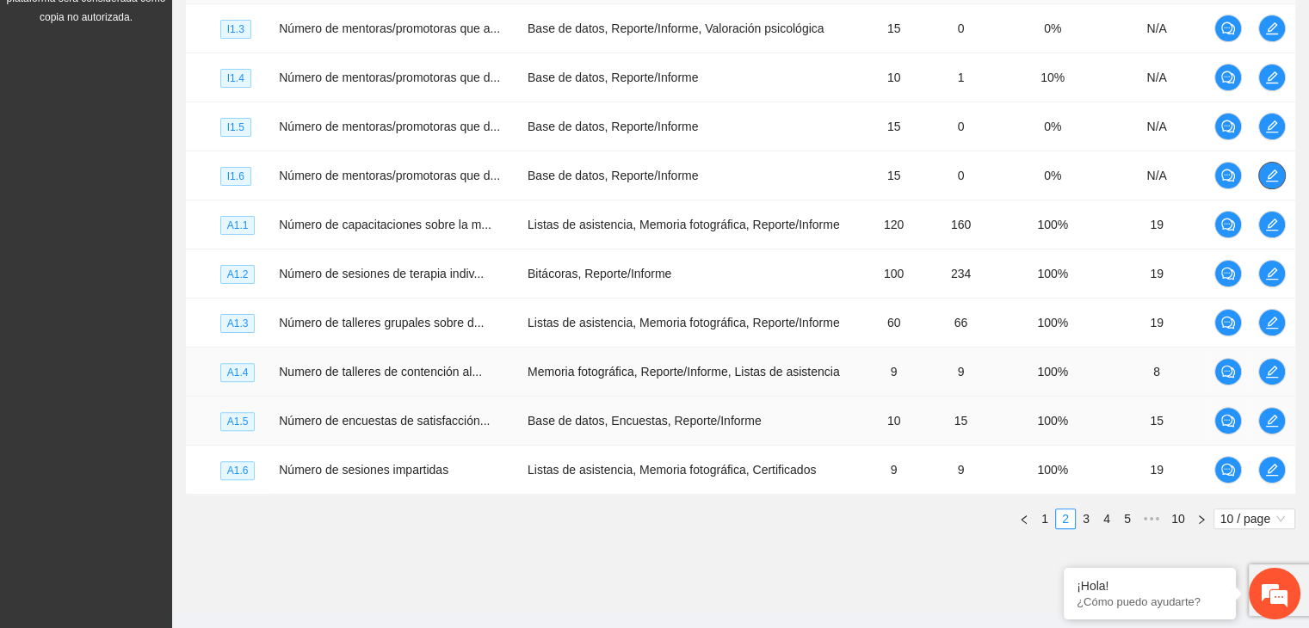
scroll to position [494, 0]
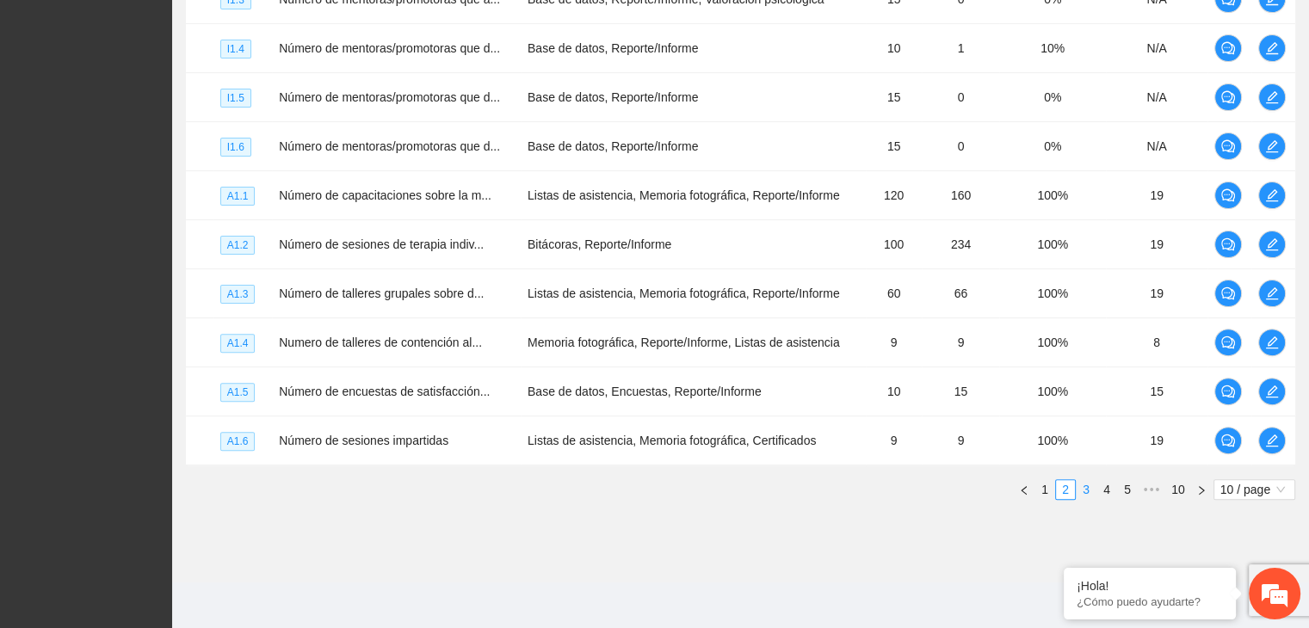
click at [1087, 488] on link "3" at bounding box center [1085, 489] width 19 height 19
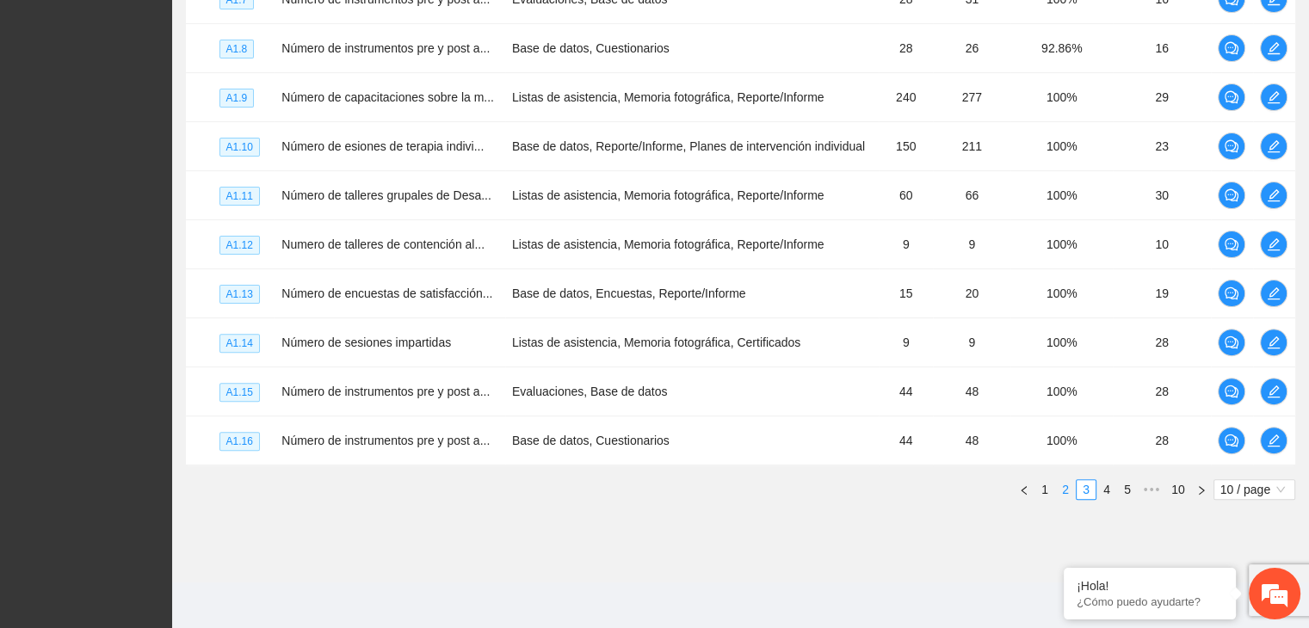
click at [1063, 488] on link "2" at bounding box center [1065, 489] width 19 height 19
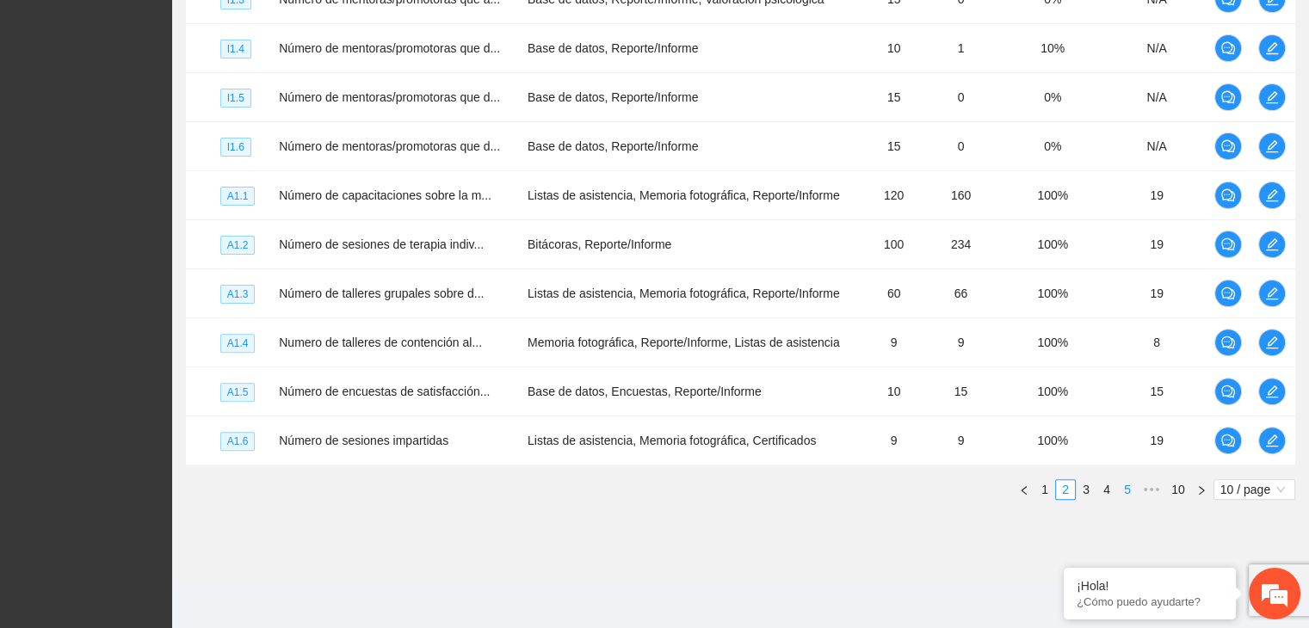
click at [1126, 487] on link "5" at bounding box center [1127, 489] width 19 height 19
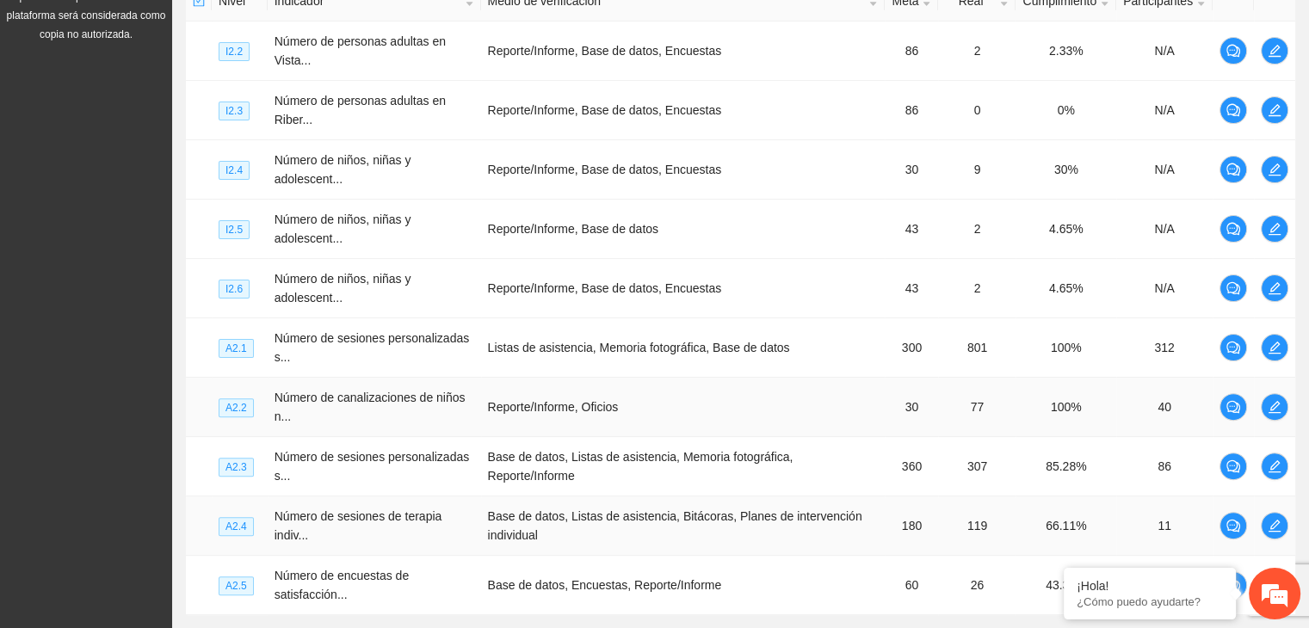
scroll to position [597, 0]
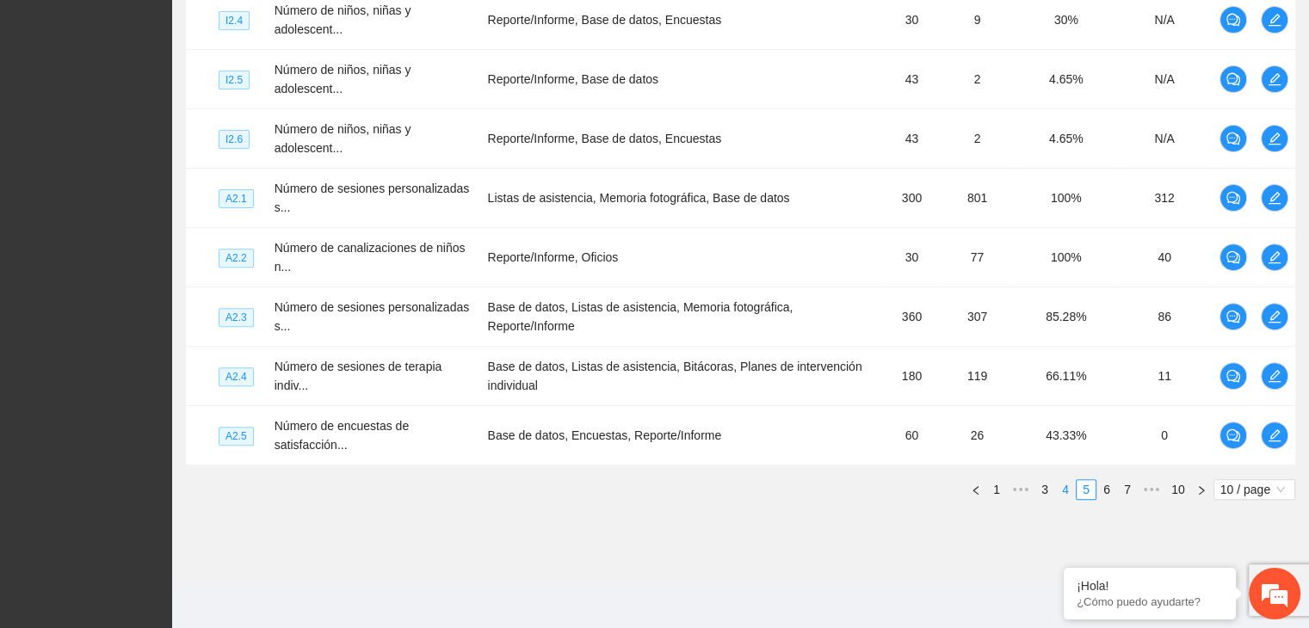
click at [1065, 490] on link "4" at bounding box center [1065, 489] width 19 height 19
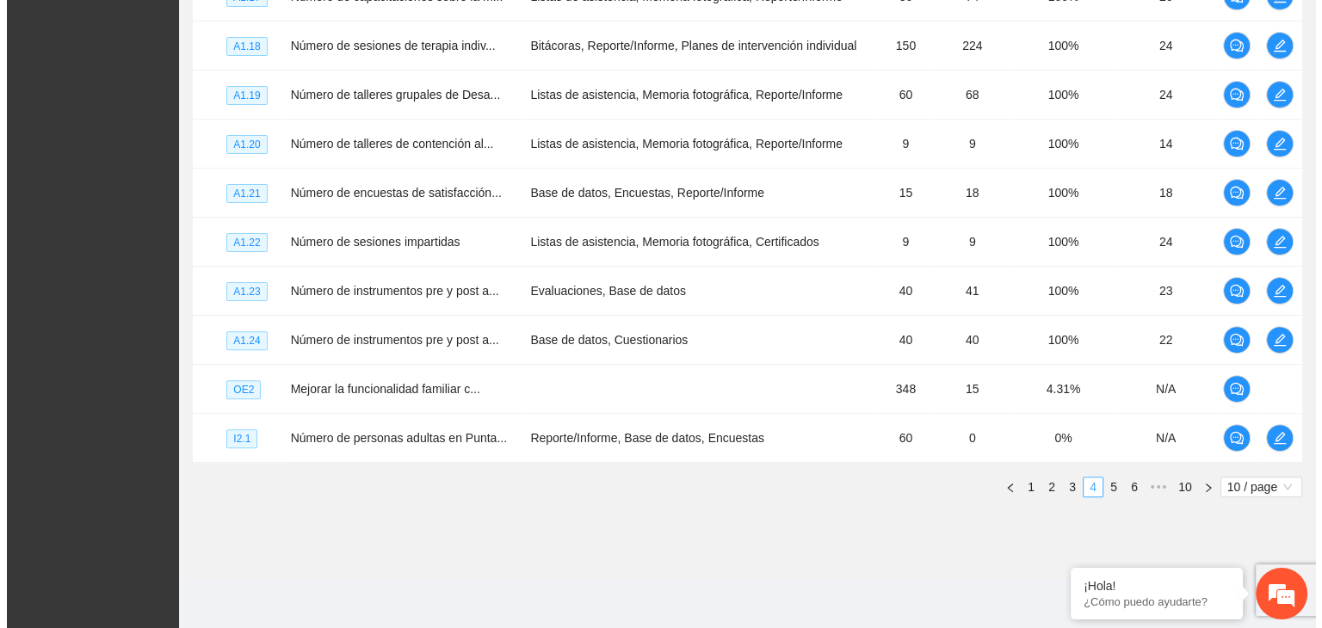
scroll to position [494, 0]
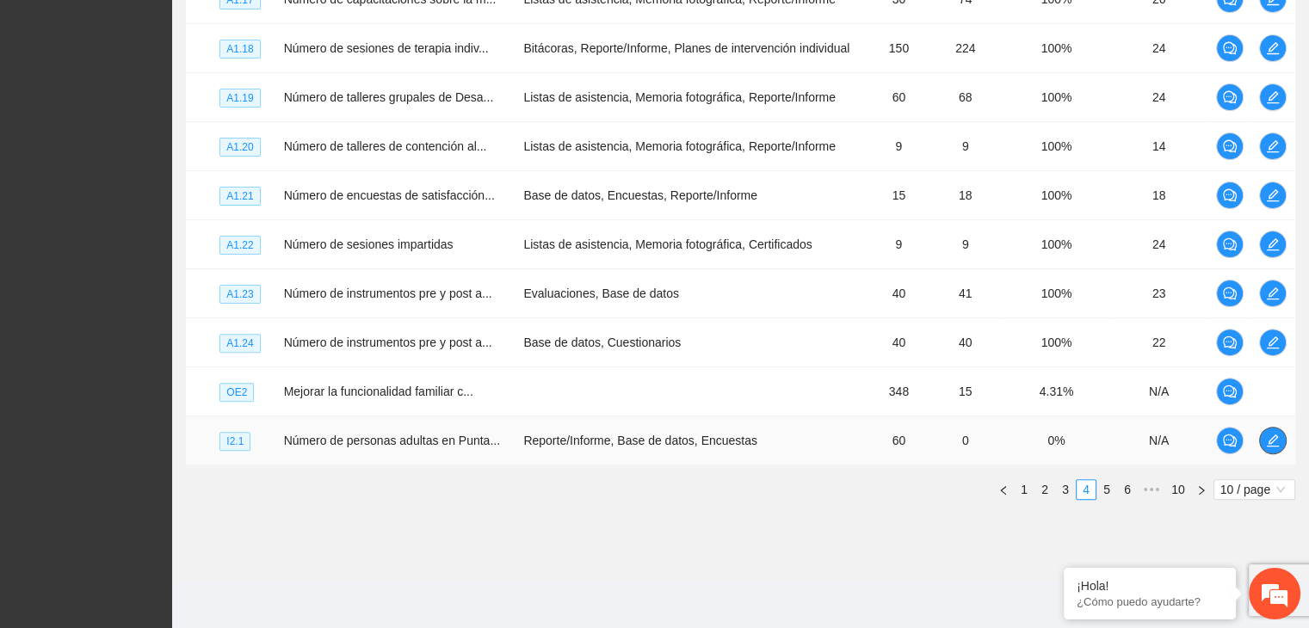
click at [1273, 441] on icon "edit" at bounding box center [1273, 441] width 14 height 14
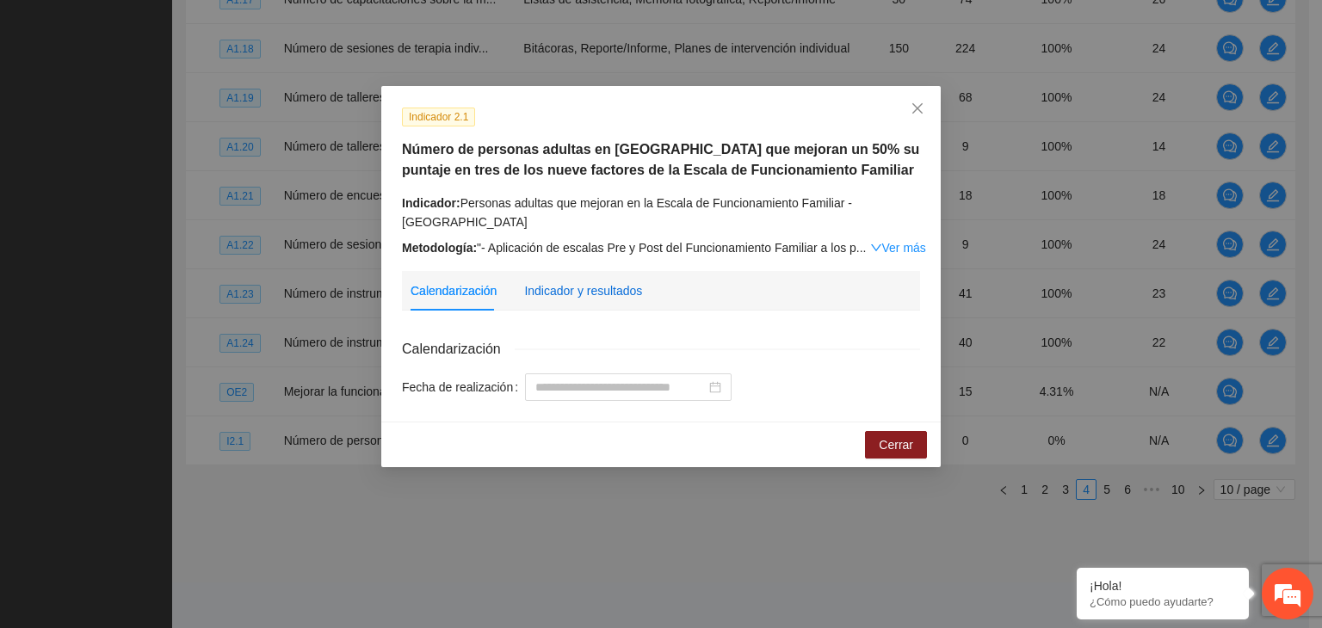
click at [618, 281] on div "Indicador y resultados" at bounding box center [583, 290] width 118 height 19
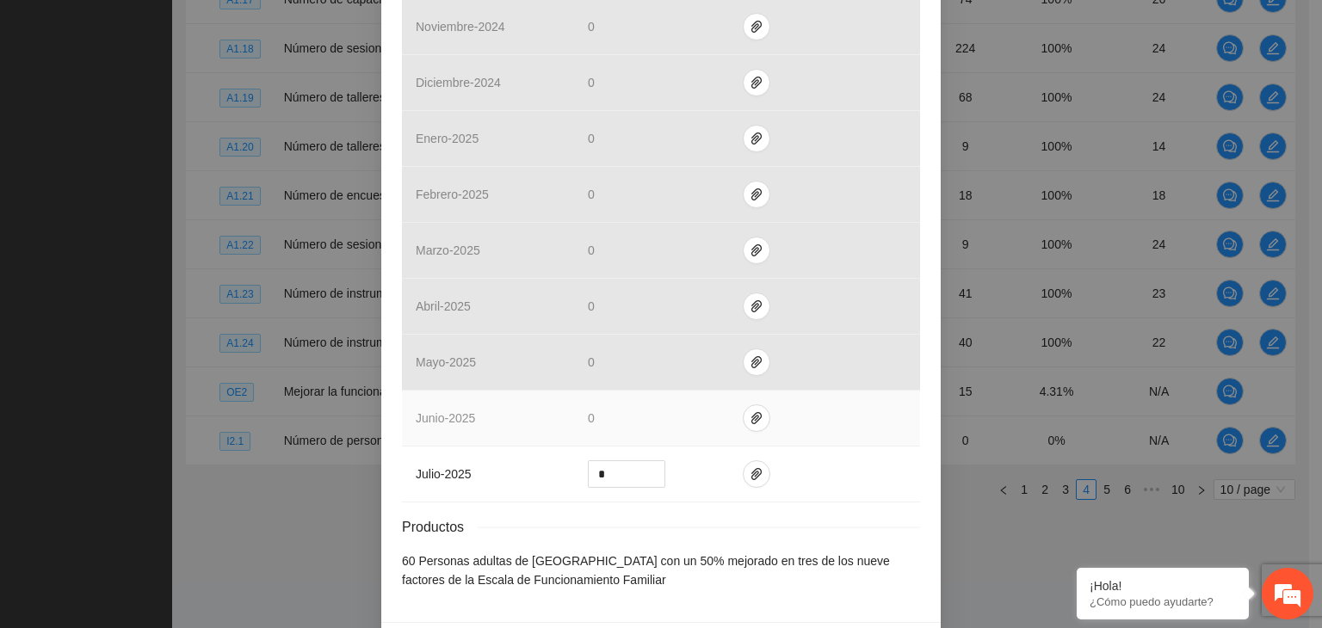
scroll to position [697, 0]
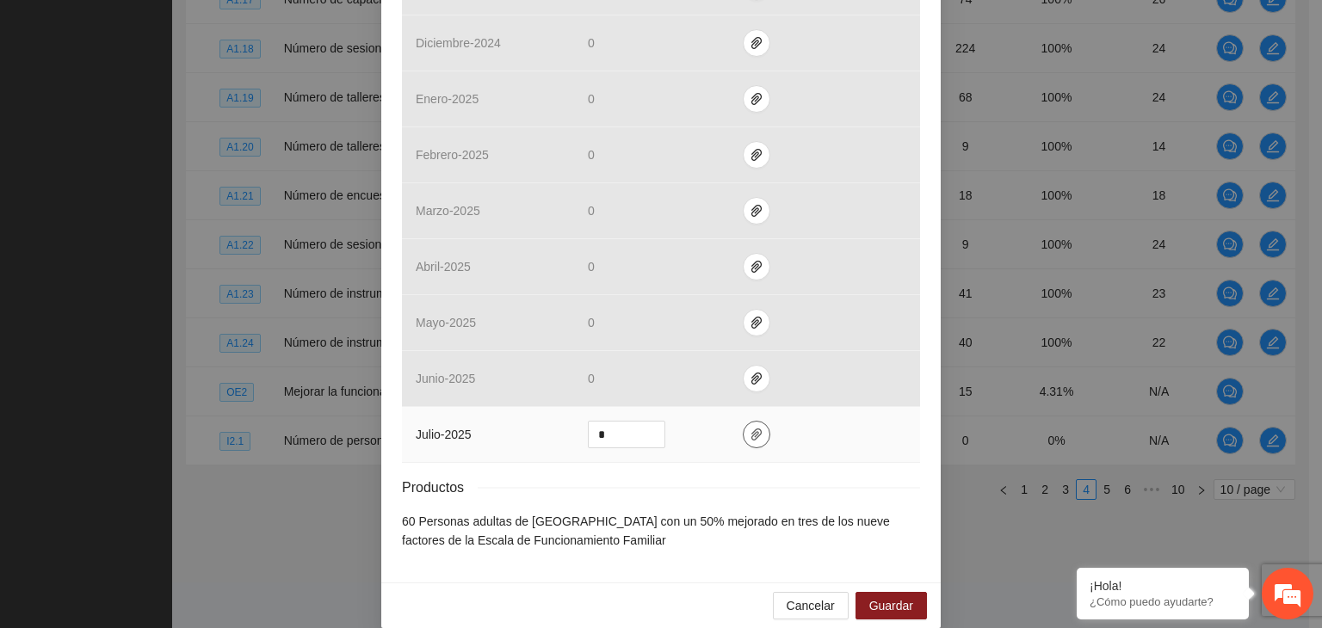
click at [752, 428] on icon "paper-clip" at bounding box center [756, 435] width 14 height 14
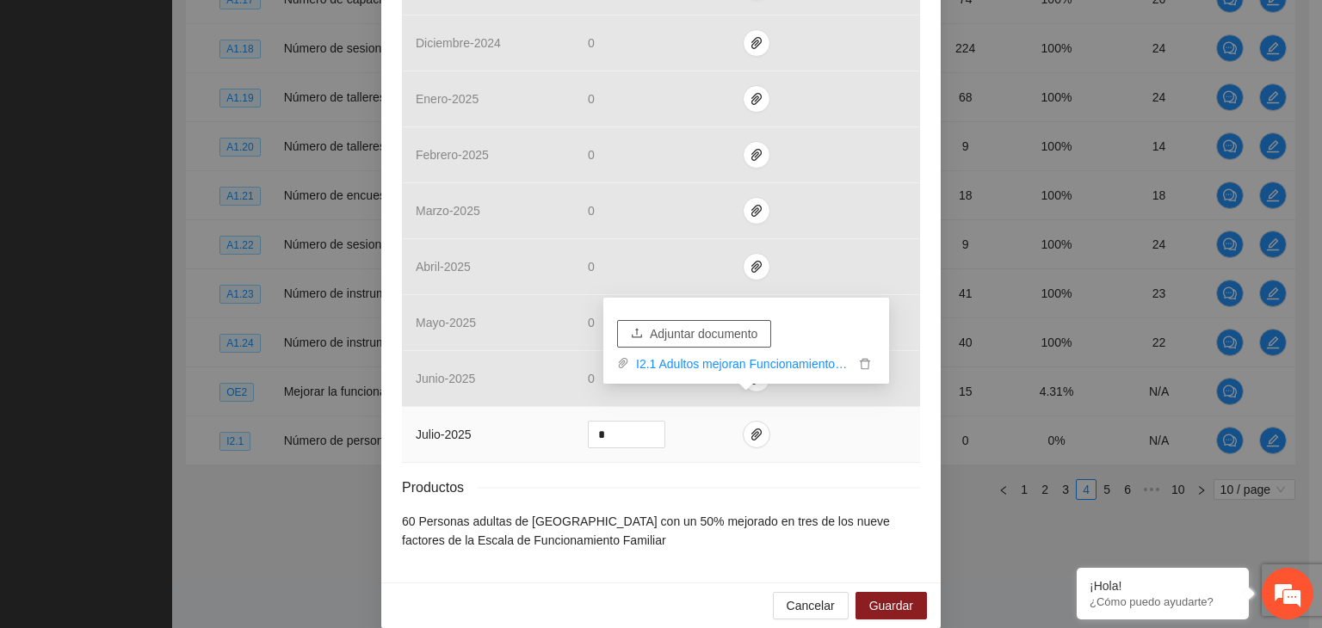
click at [692, 332] on span "Adjuntar documento" at bounding box center [704, 333] width 108 height 19
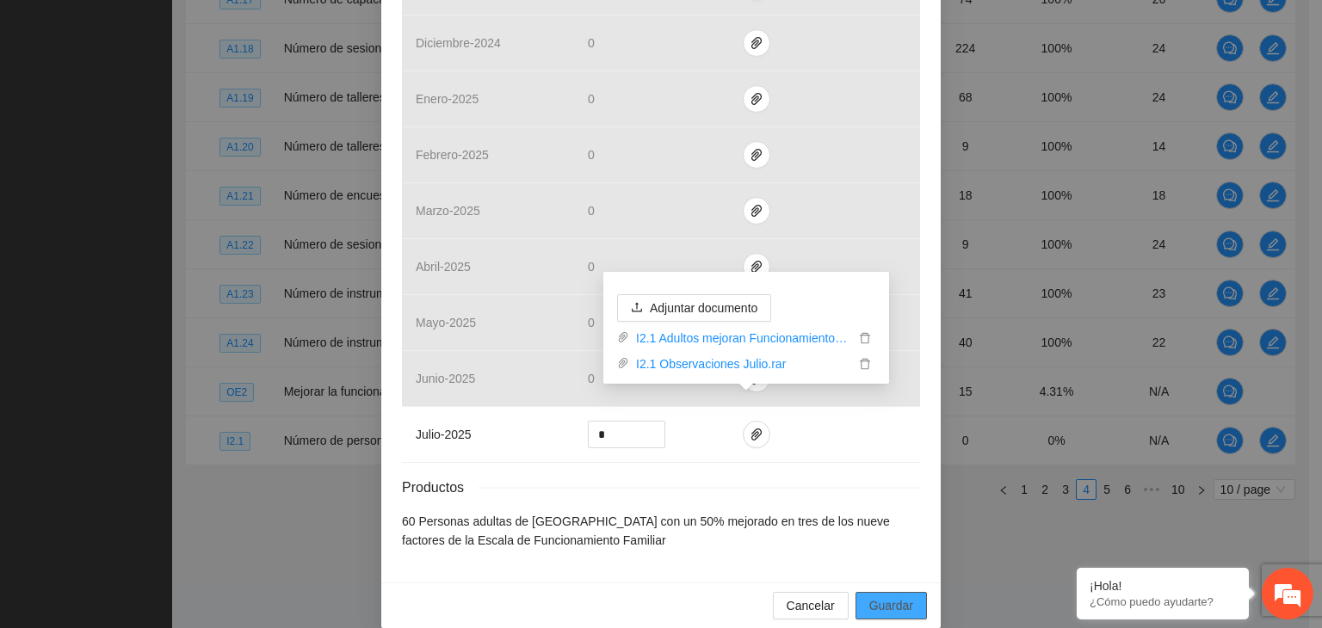
click at [904, 596] on span "Guardar" at bounding box center [891, 605] width 44 height 19
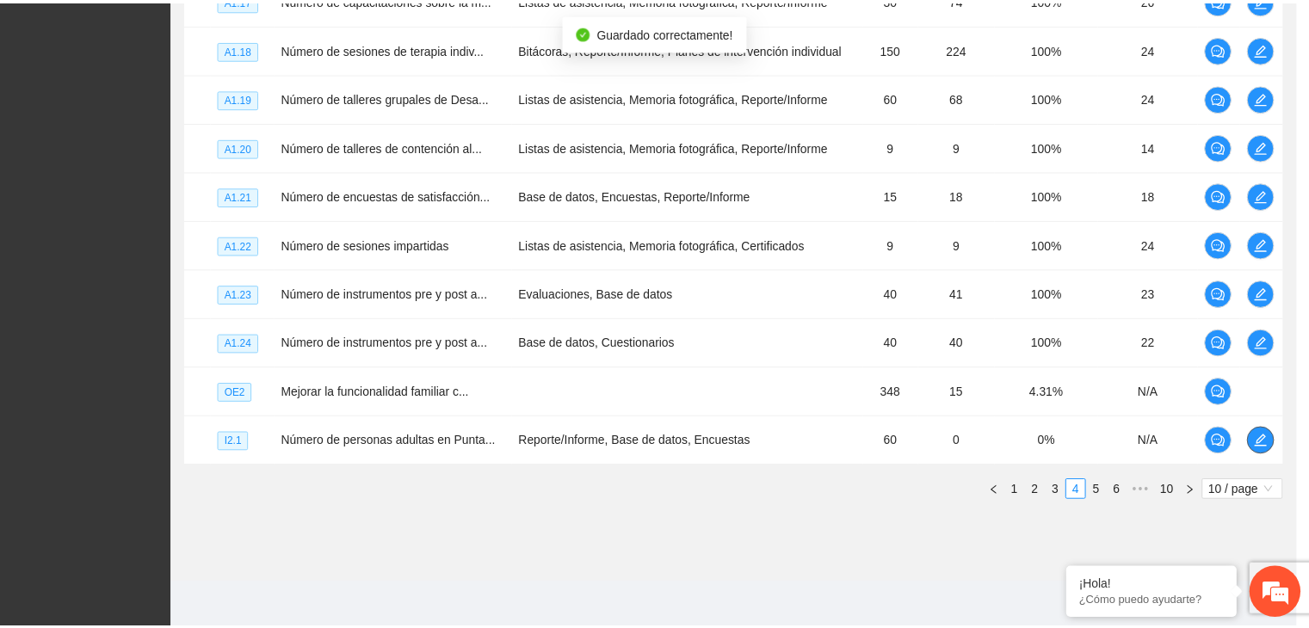
scroll to position [0, 0]
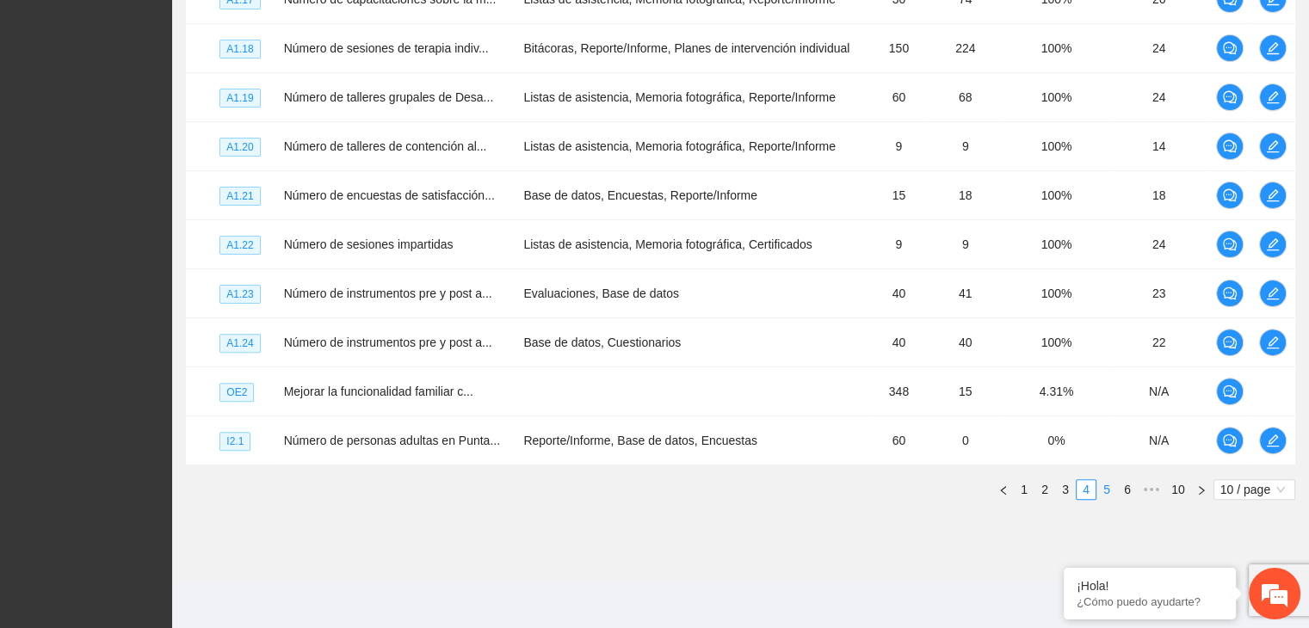
click at [1105, 484] on link "5" at bounding box center [1106, 489] width 19 height 19
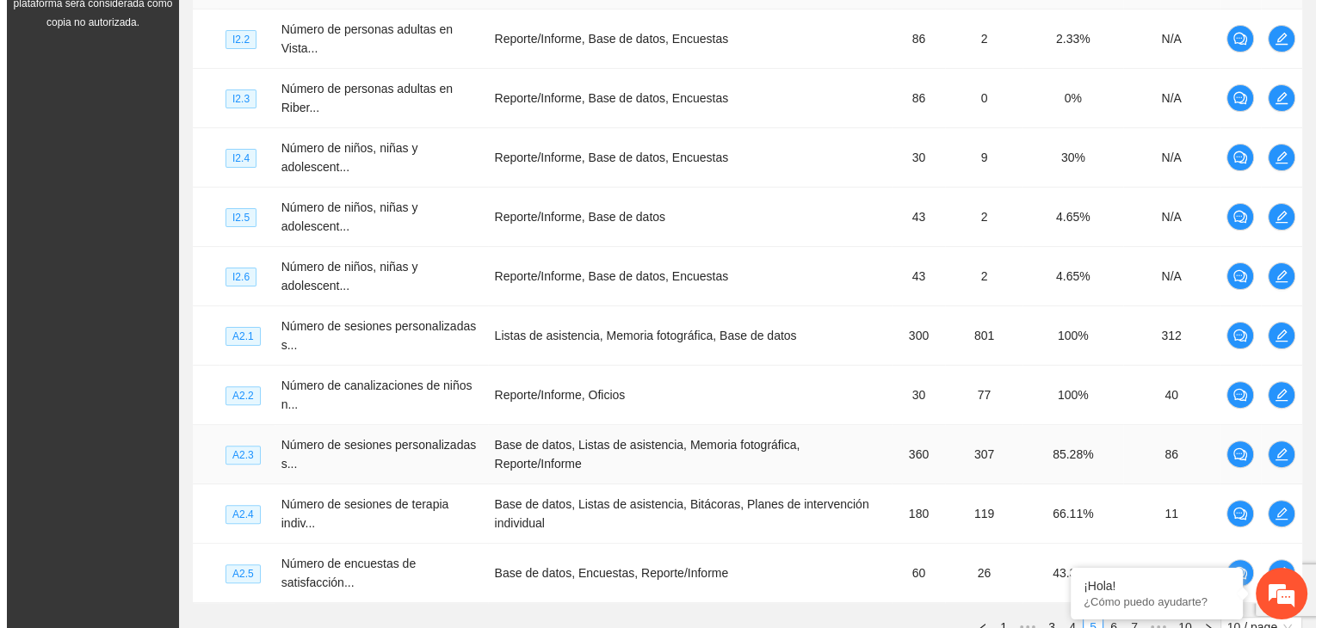
scroll to position [430, 0]
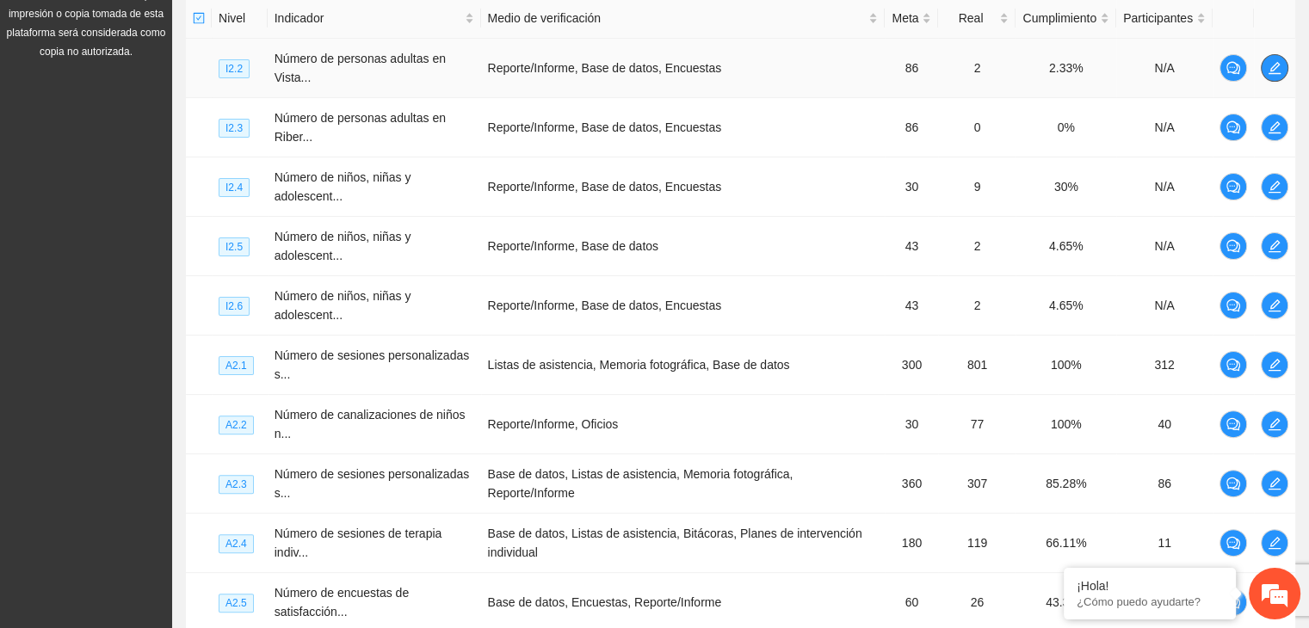
click at [1282, 66] on span "edit" at bounding box center [1274, 68] width 26 height 14
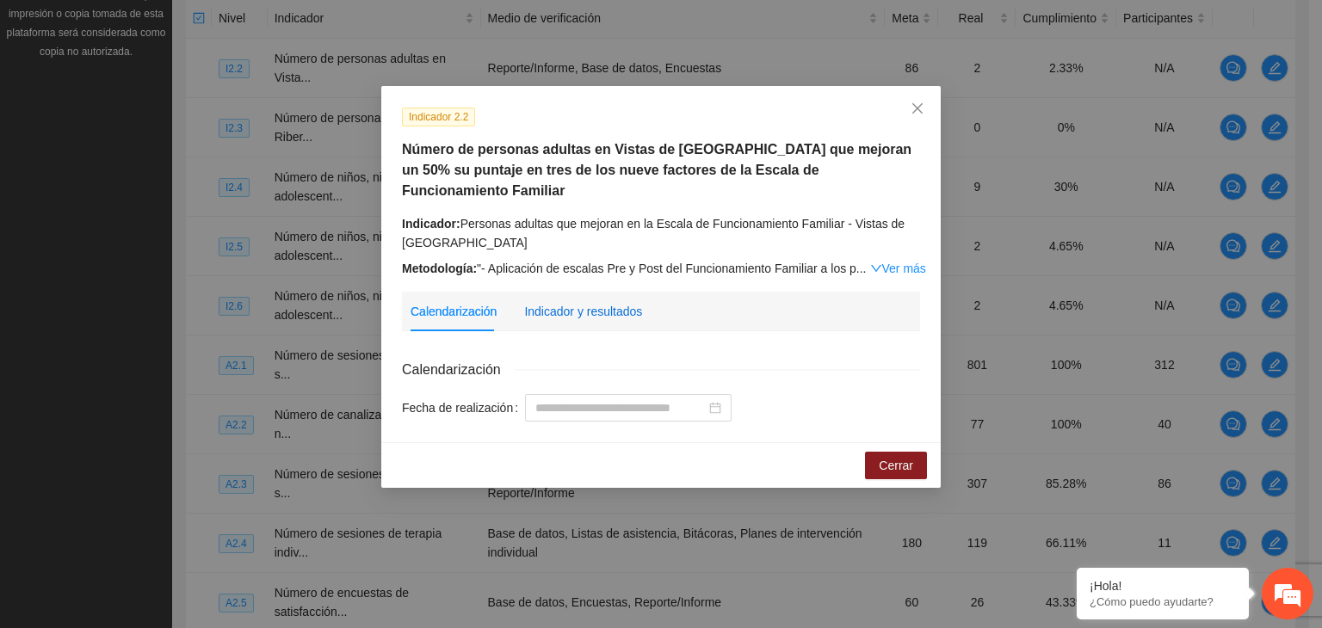
click at [619, 302] on div "Indicador y resultados" at bounding box center [583, 311] width 118 height 19
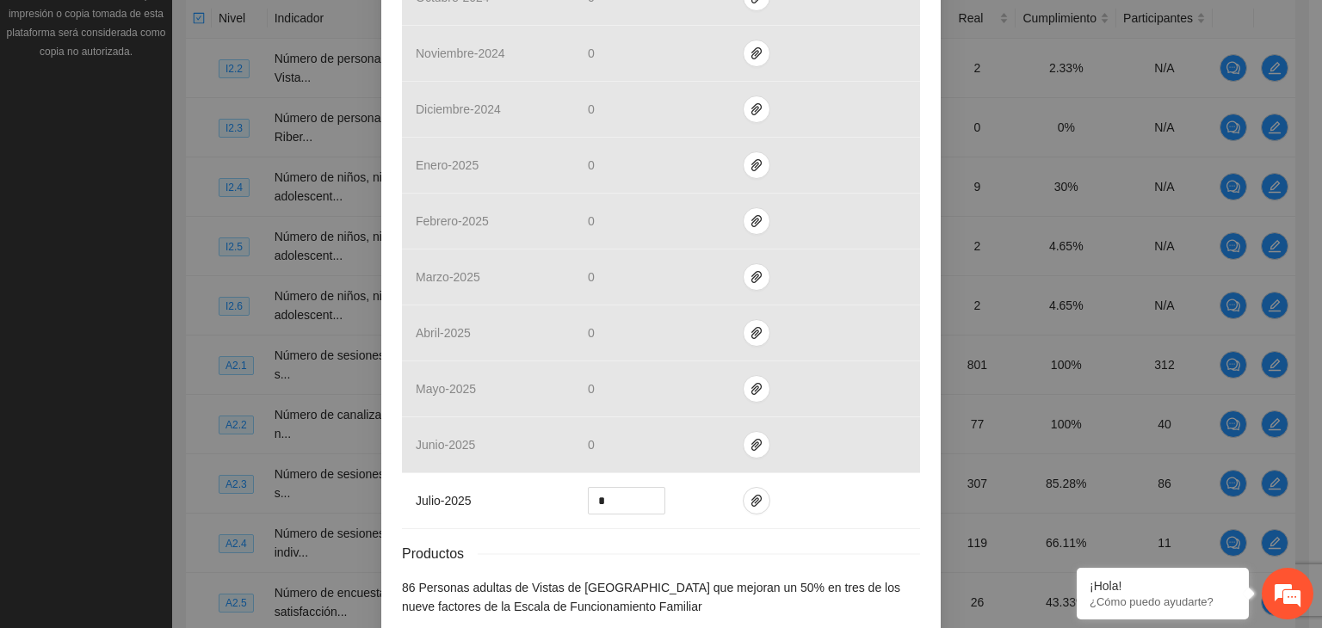
scroll to position [716, 0]
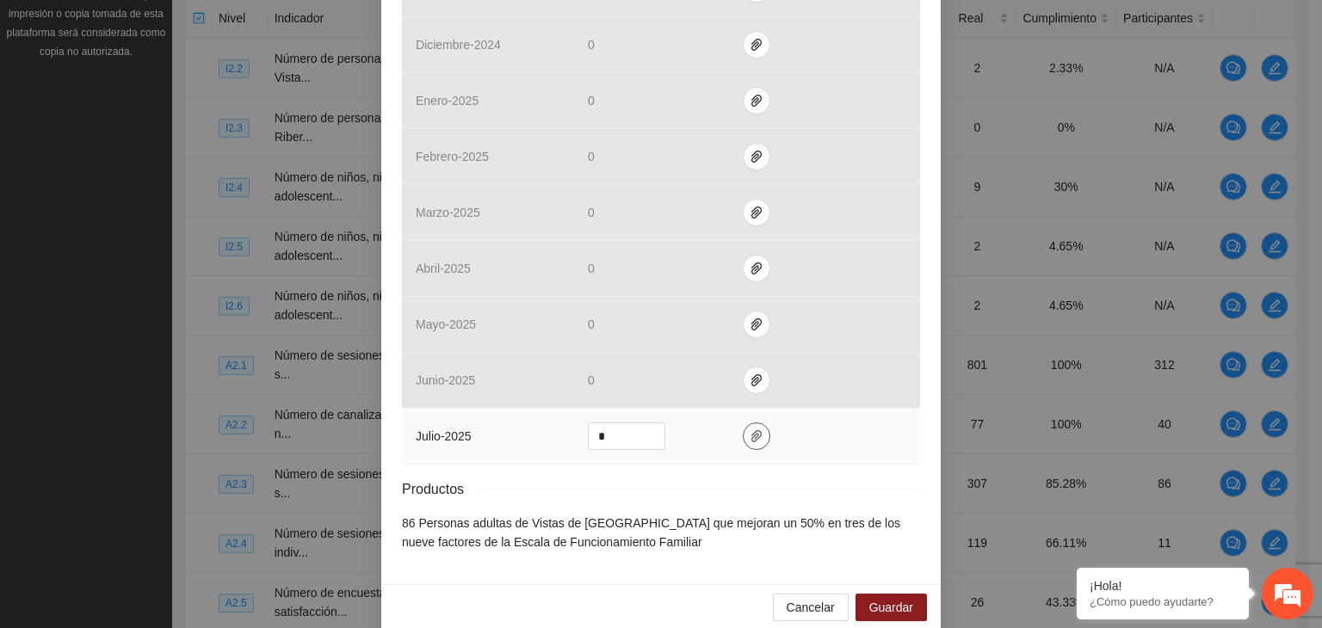
click at [751, 430] on icon "paper-clip" at bounding box center [756, 436] width 10 height 12
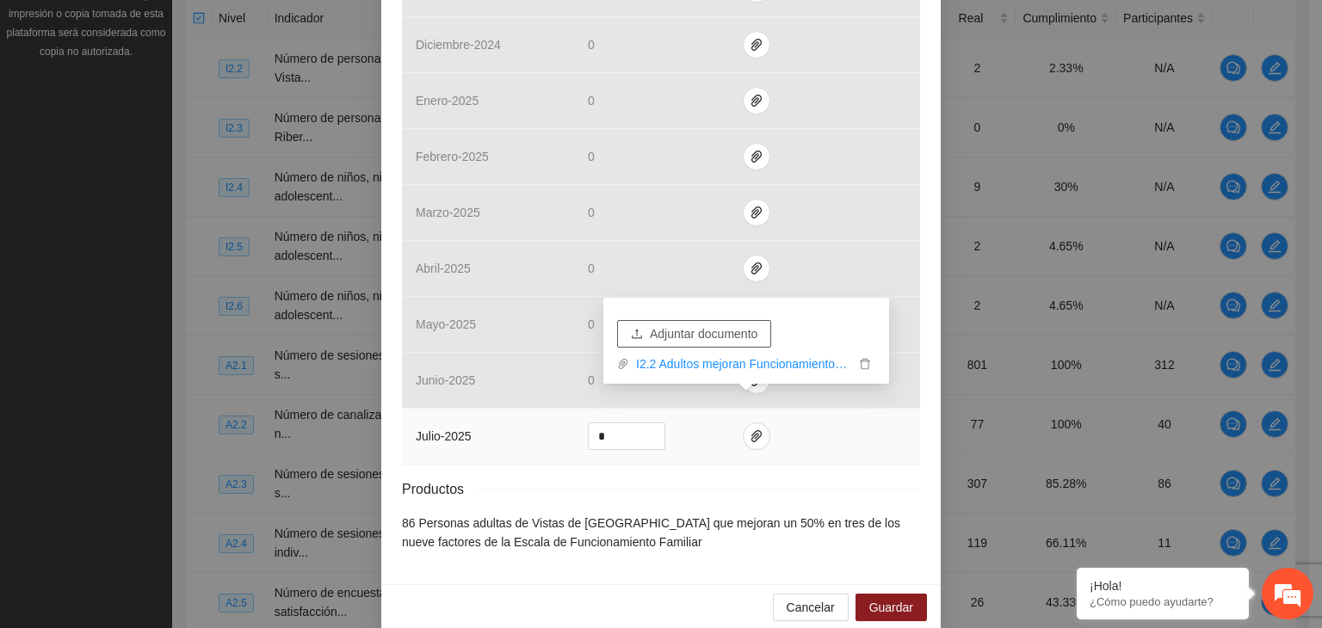
click at [722, 330] on span "Adjuntar documento" at bounding box center [704, 333] width 108 height 19
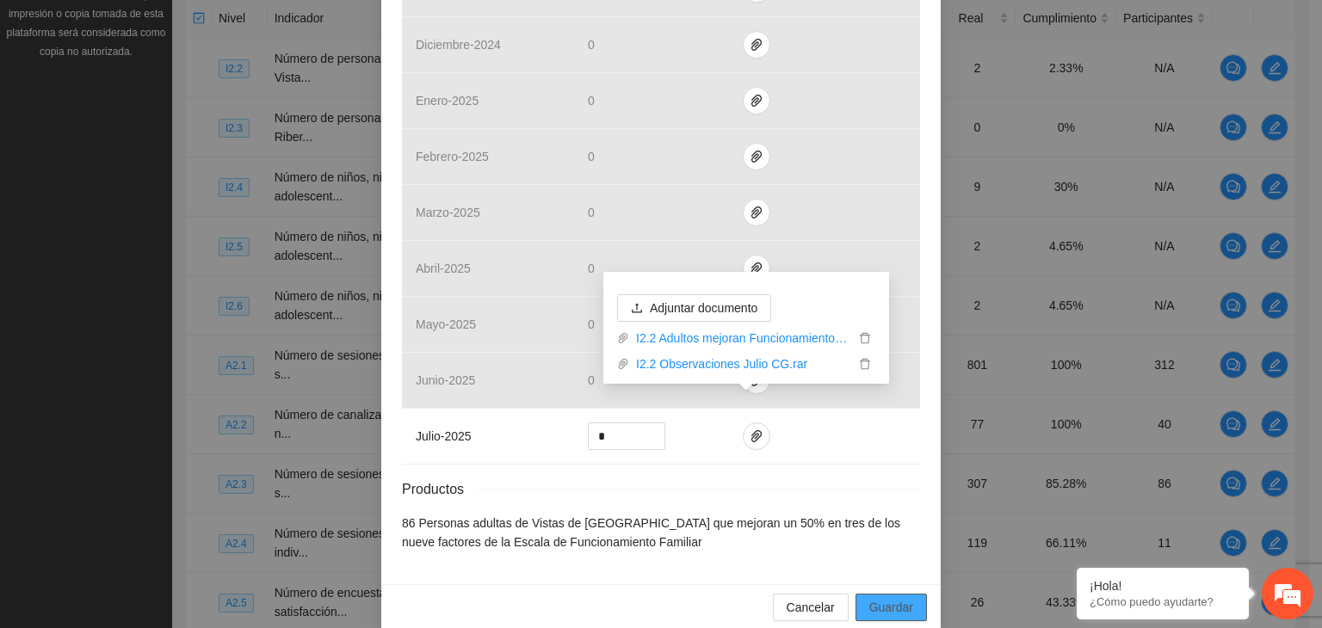
click at [878, 598] on span "Guardar" at bounding box center [891, 607] width 44 height 19
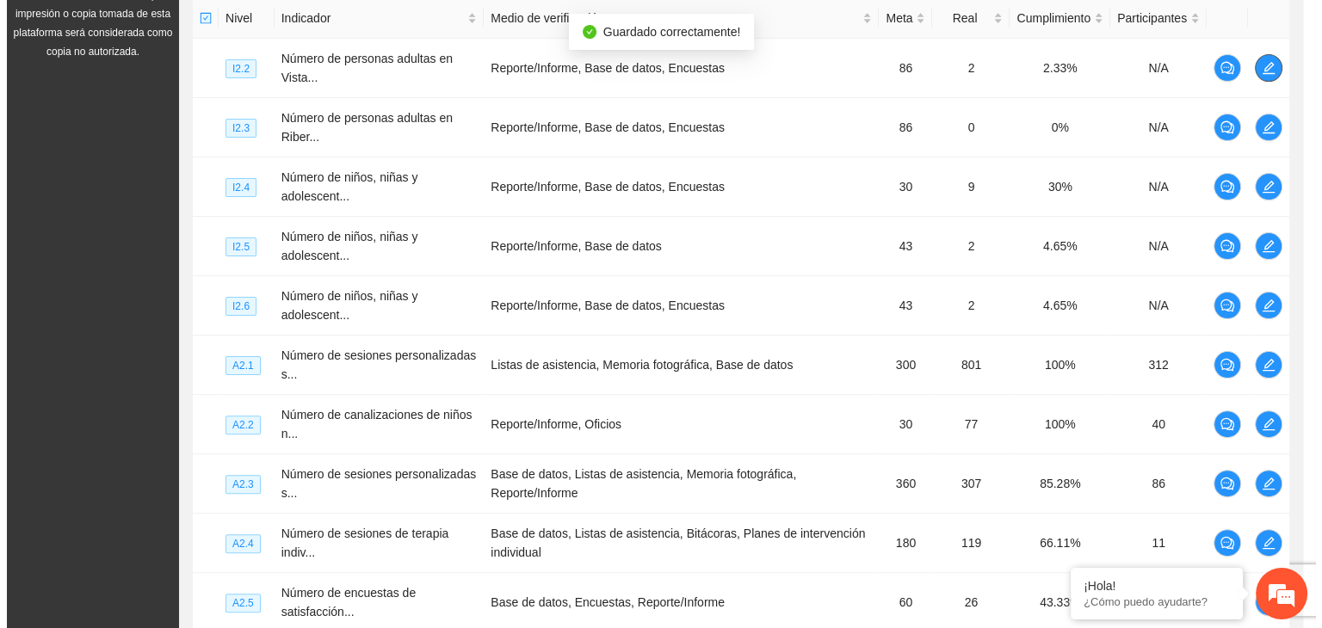
scroll to position [0, 0]
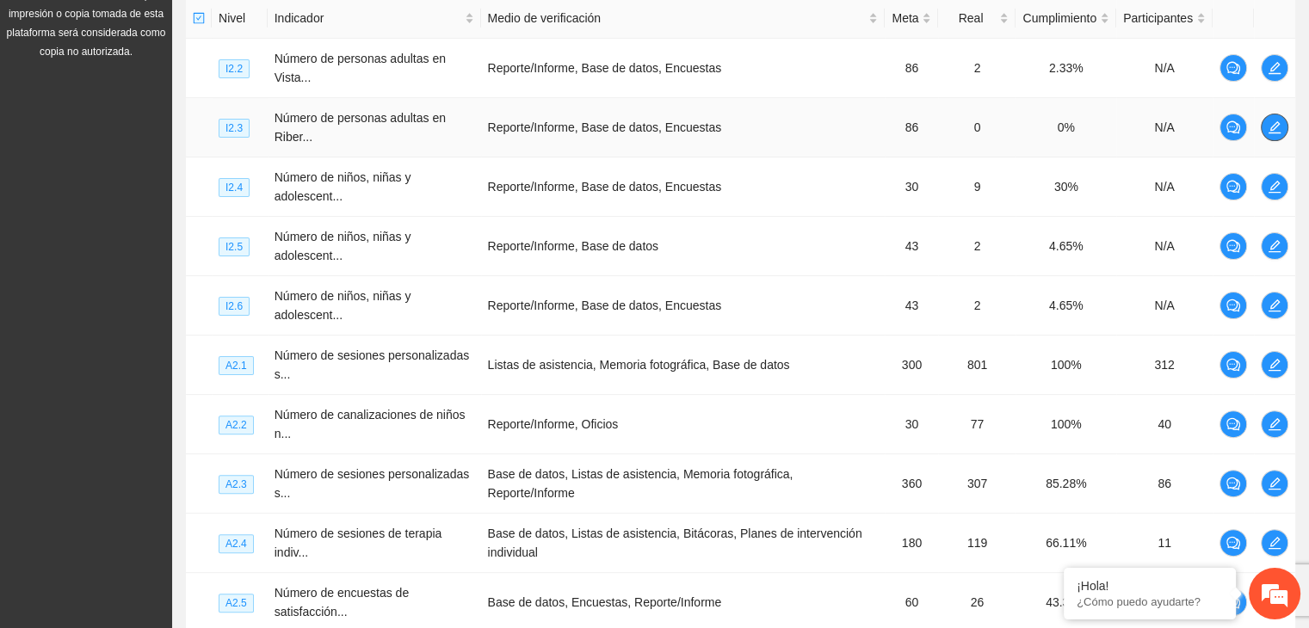
click at [1278, 126] on icon "edit" at bounding box center [1274, 127] width 14 height 14
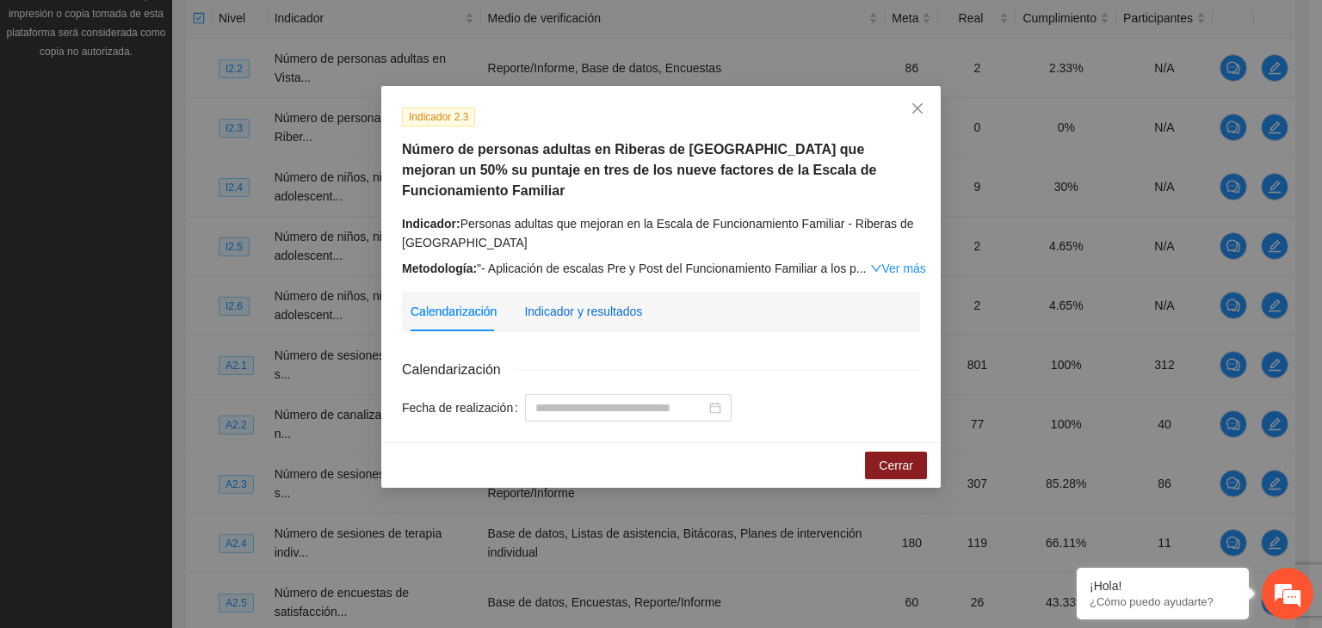
click at [610, 302] on div "Indicador y resultados" at bounding box center [583, 311] width 118 height 19
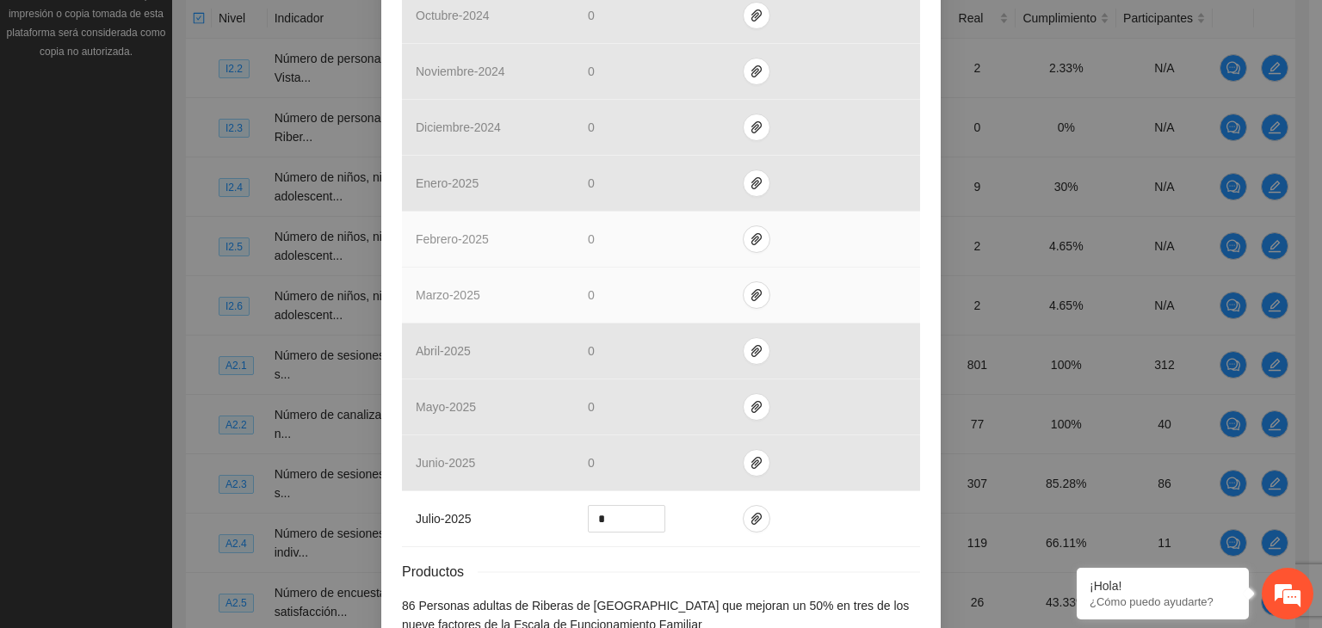
scroll to position [716, 0]
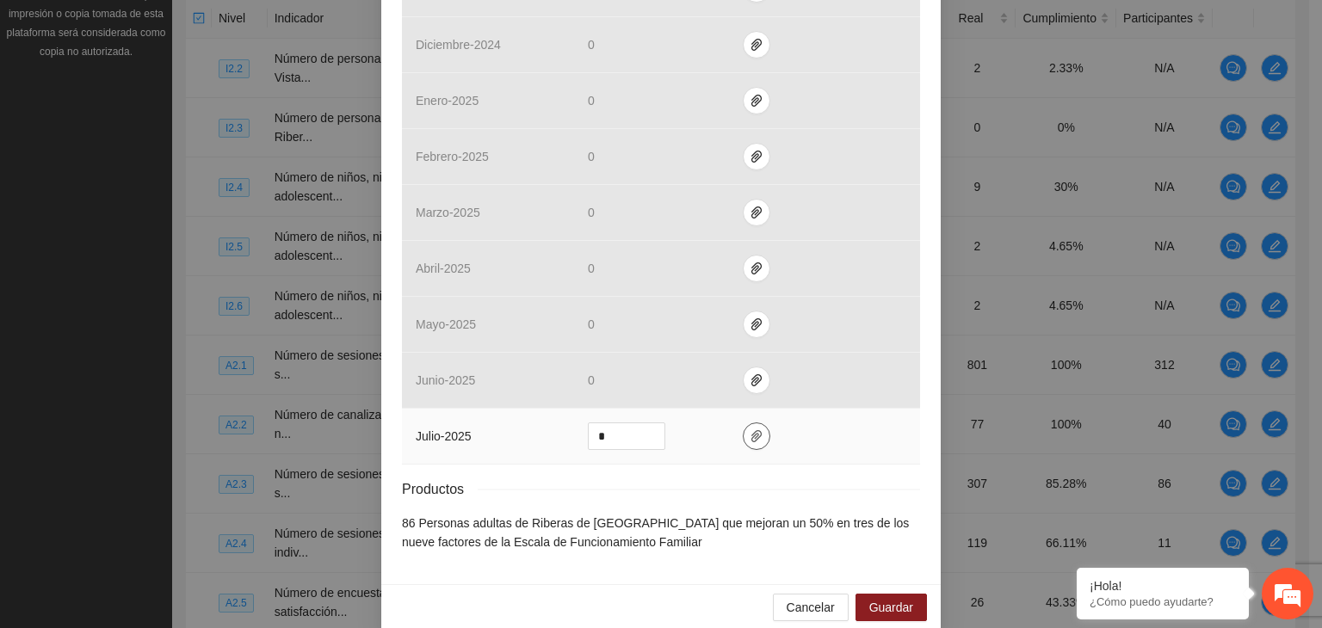
click at [749, 429] on icon "paper-clip" at bounding box center [756, 436] width 14 height 14
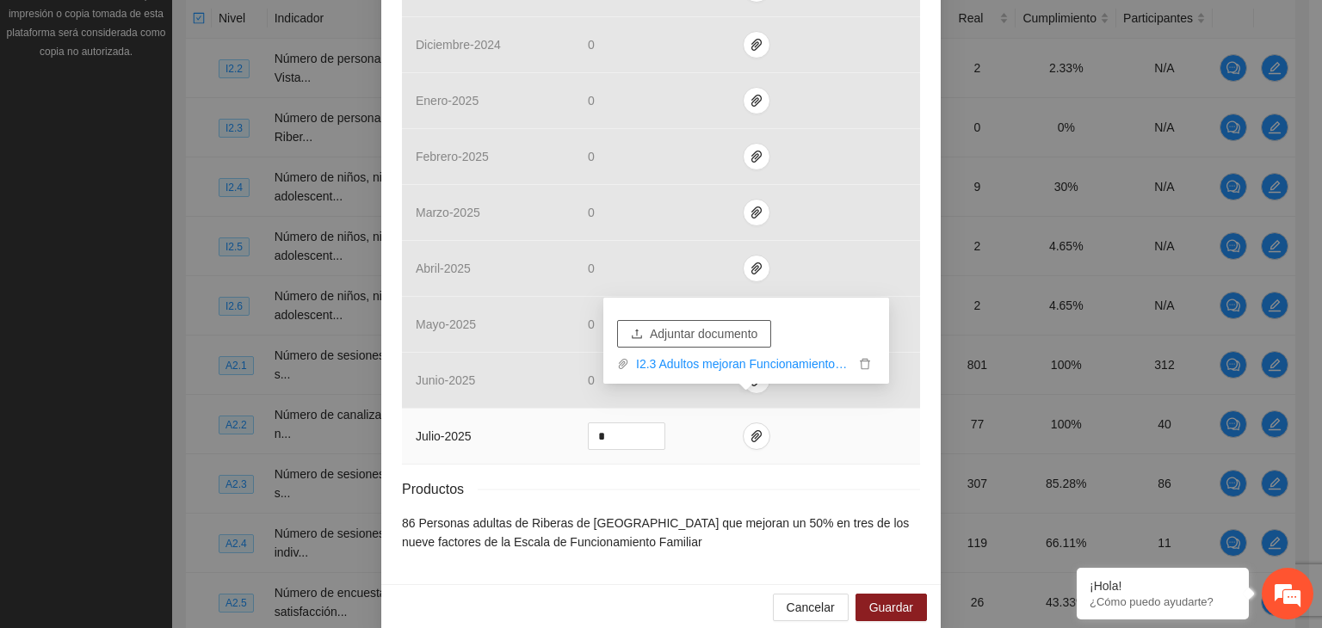
click at [716, 335] on span "Adjuntar documento" at bounding box center [704, 333] width 108 height 19
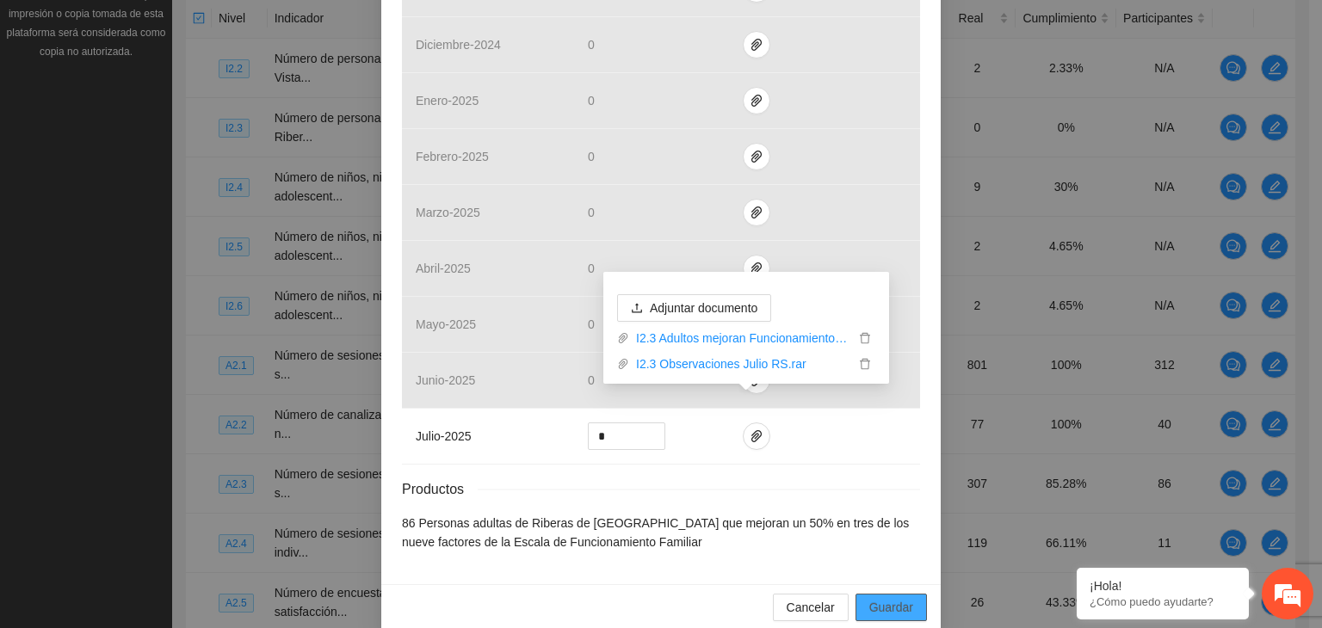
click at [899, 598] on span "Guardar" at bounding box center [891, 607] width 44 height 19
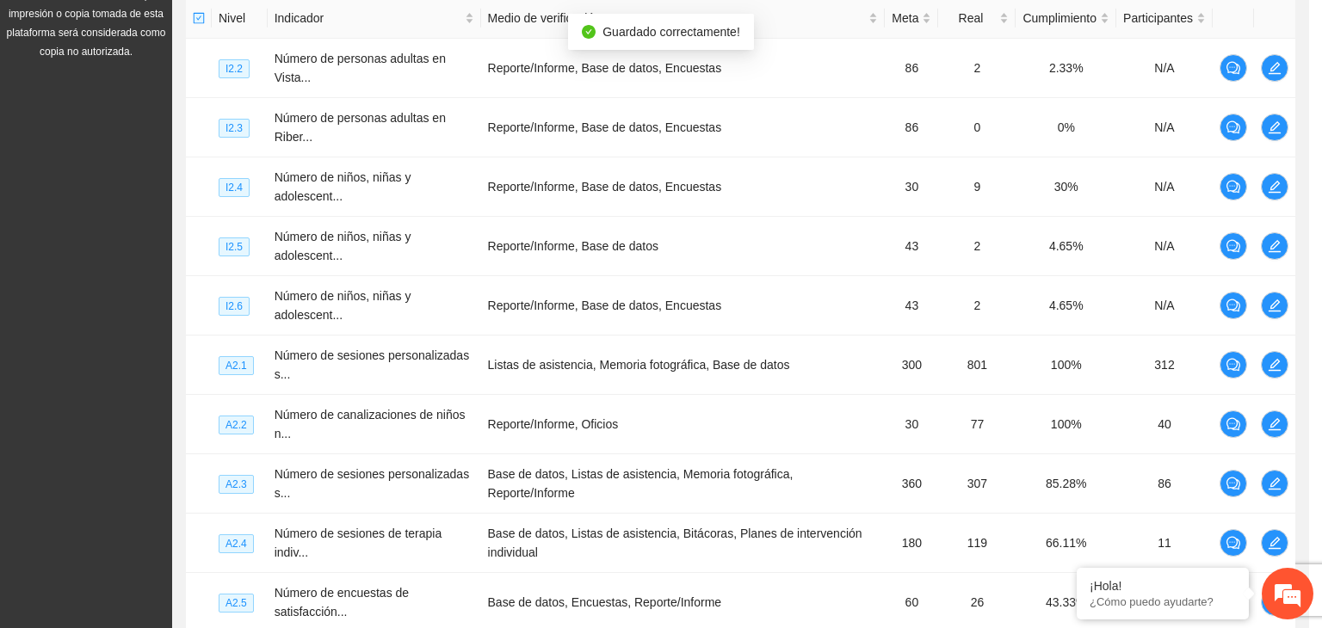
scroll to position [630, 0]
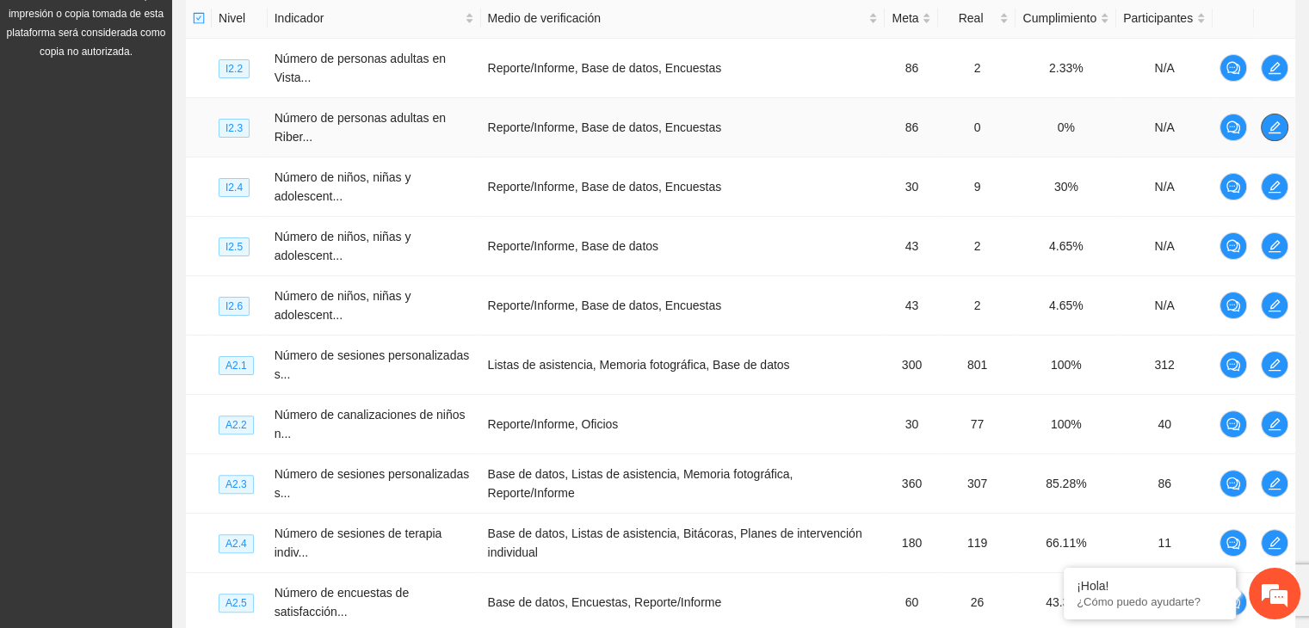
click at [1276, 125] on icon "edit" at bounding box center [1274, 127] width 12 height 12
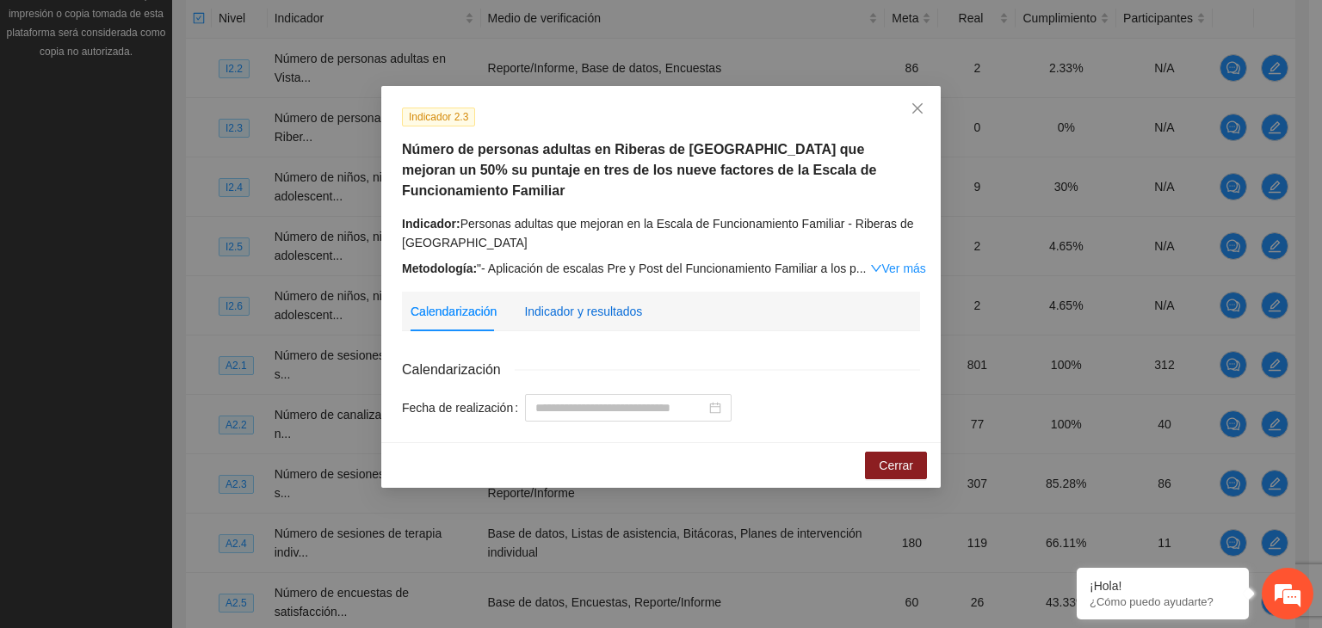
click at [576, 302] on div "Indicador y resultados" at bounding box center [583, 311] width 118 height 19
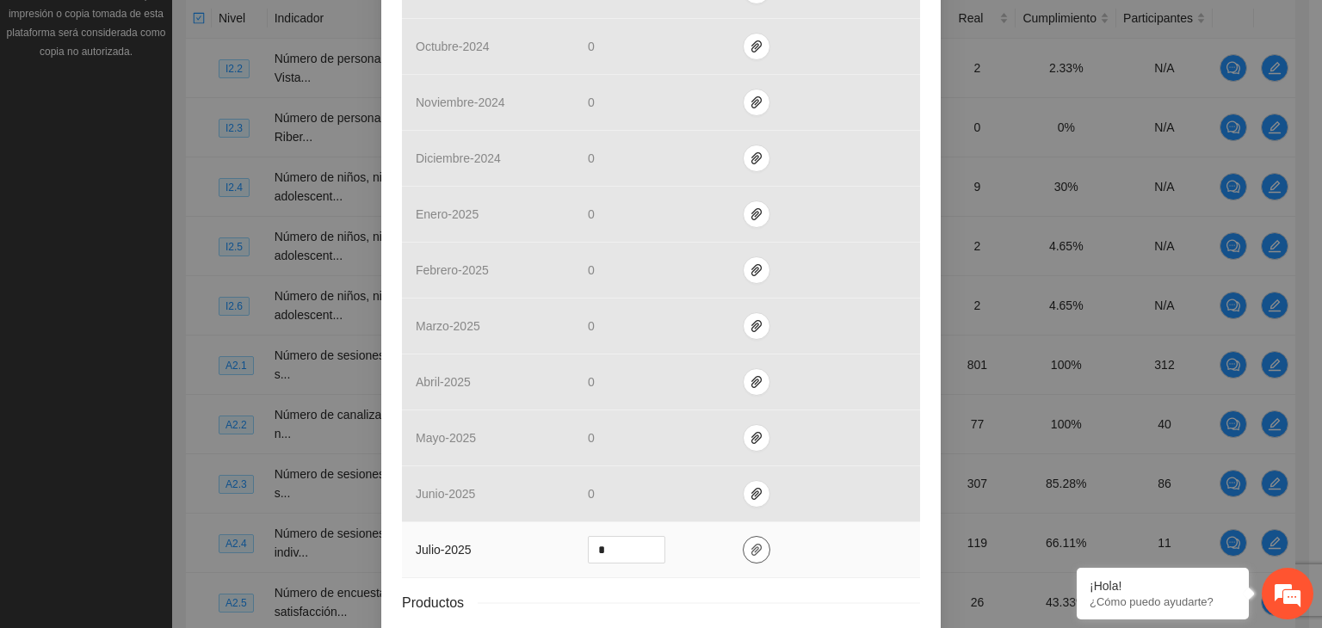
scroll to position [716, 0]
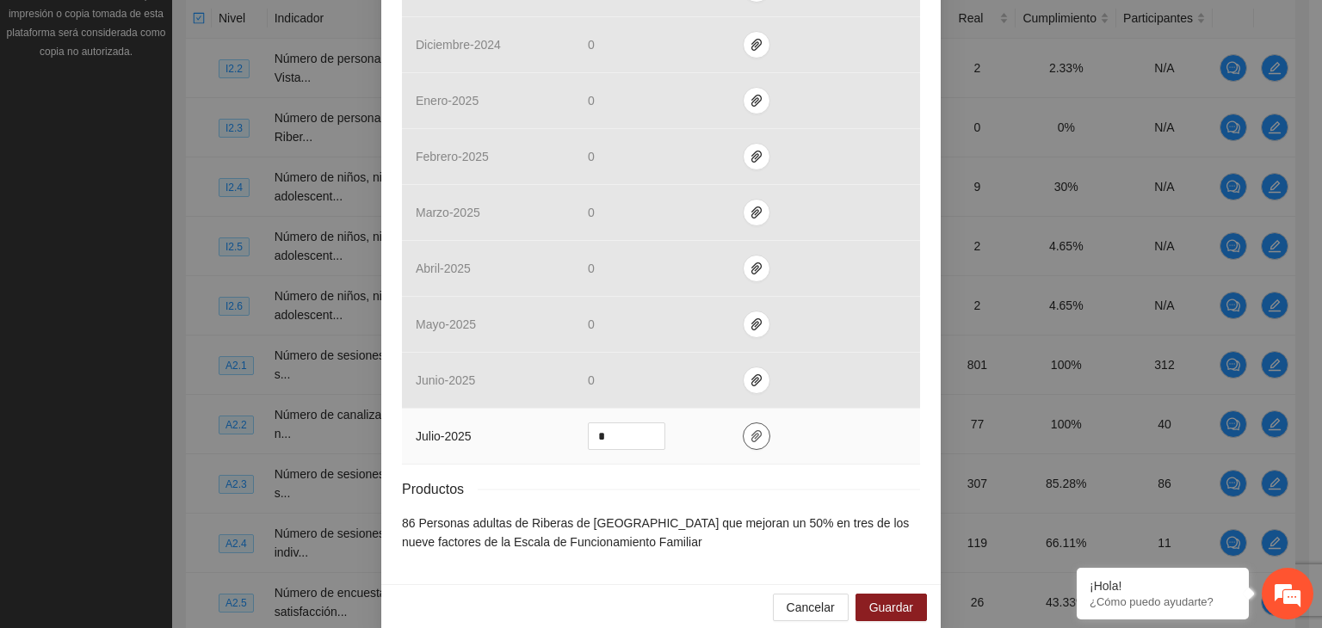
click at [744, 423] on button "button" at bounding box center [757, 436] width 28 height 28
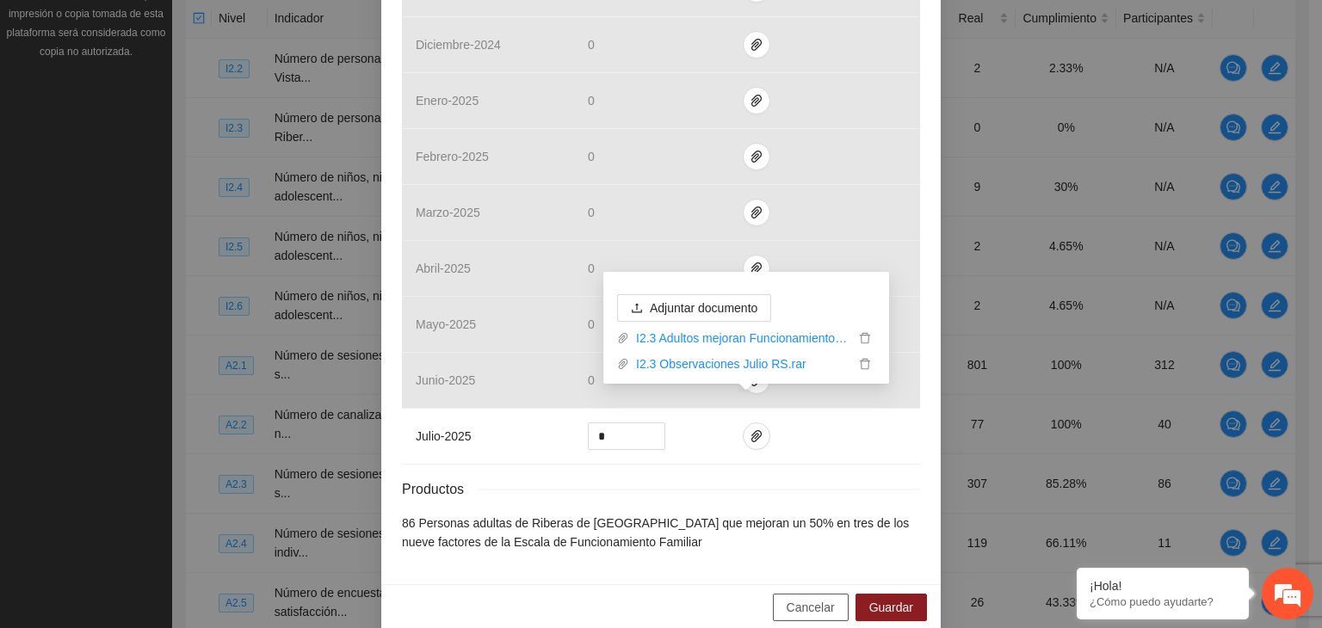
click at [793, 598] on span "Cancelar" at bounding box center [810, 607] width 48 height 19
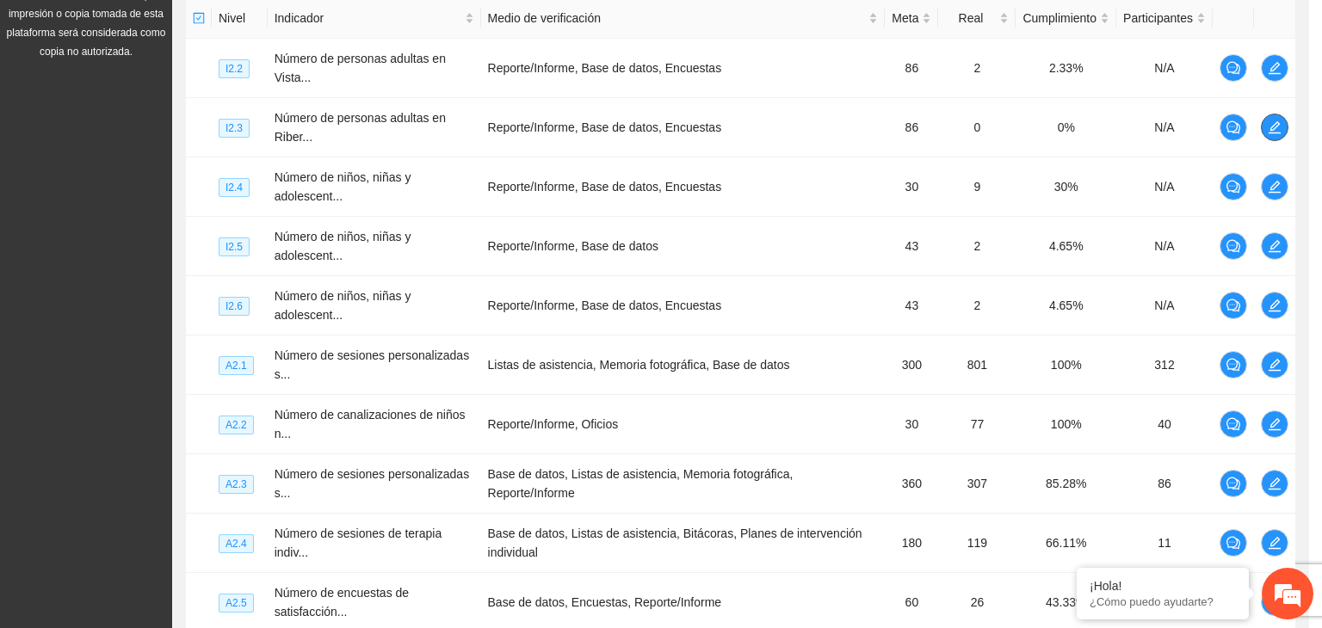
scroll to position [0, 0]
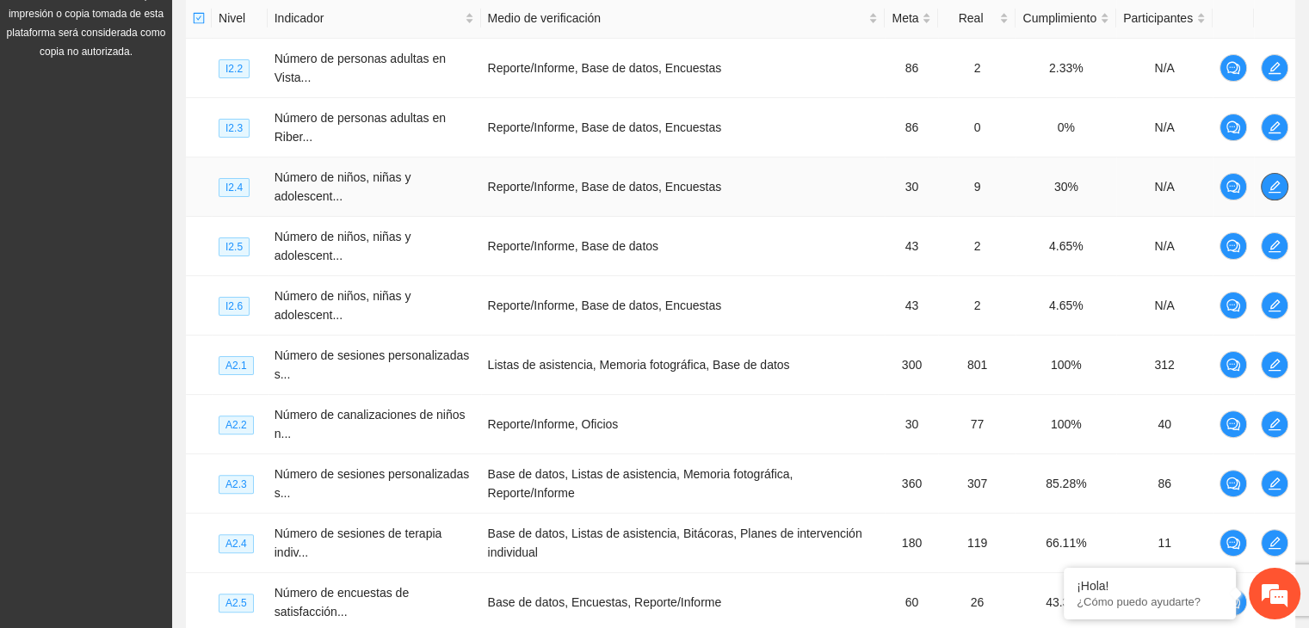
click at [1283, 188] on span "edit" at bounding box center [1274, 187] width 26 height 14
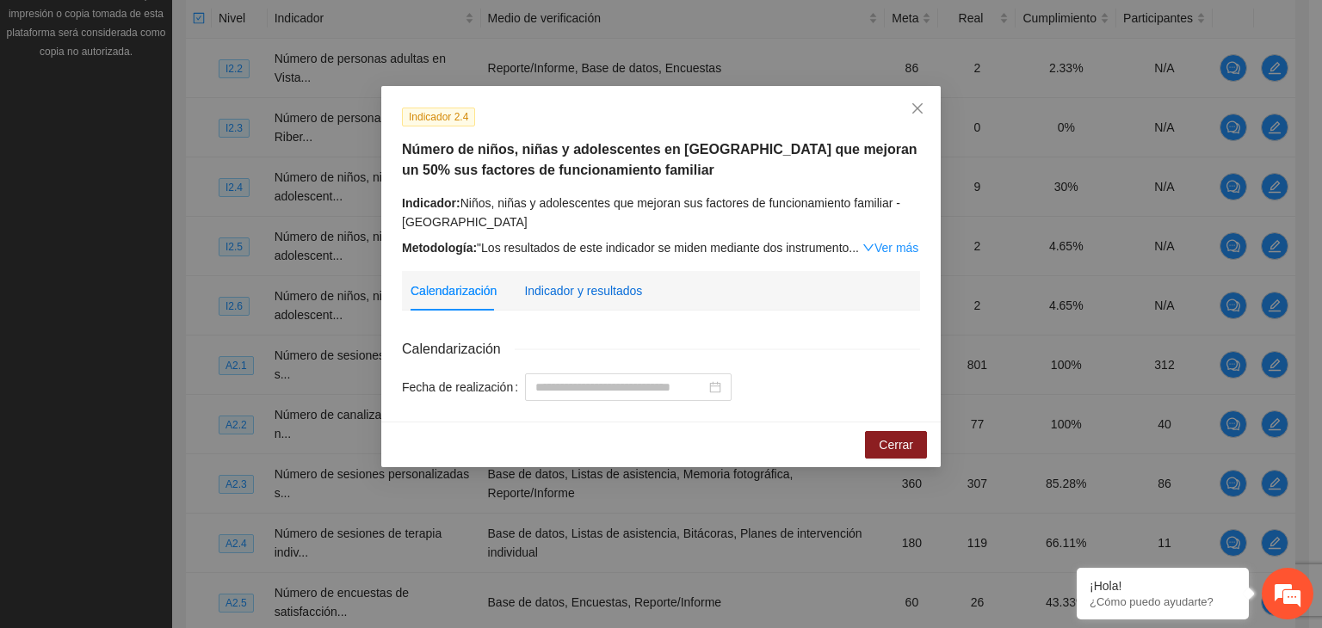
click at [595, 287] on div "Indicador y resultados" at bounding box center [583, 290] width 118 height 19
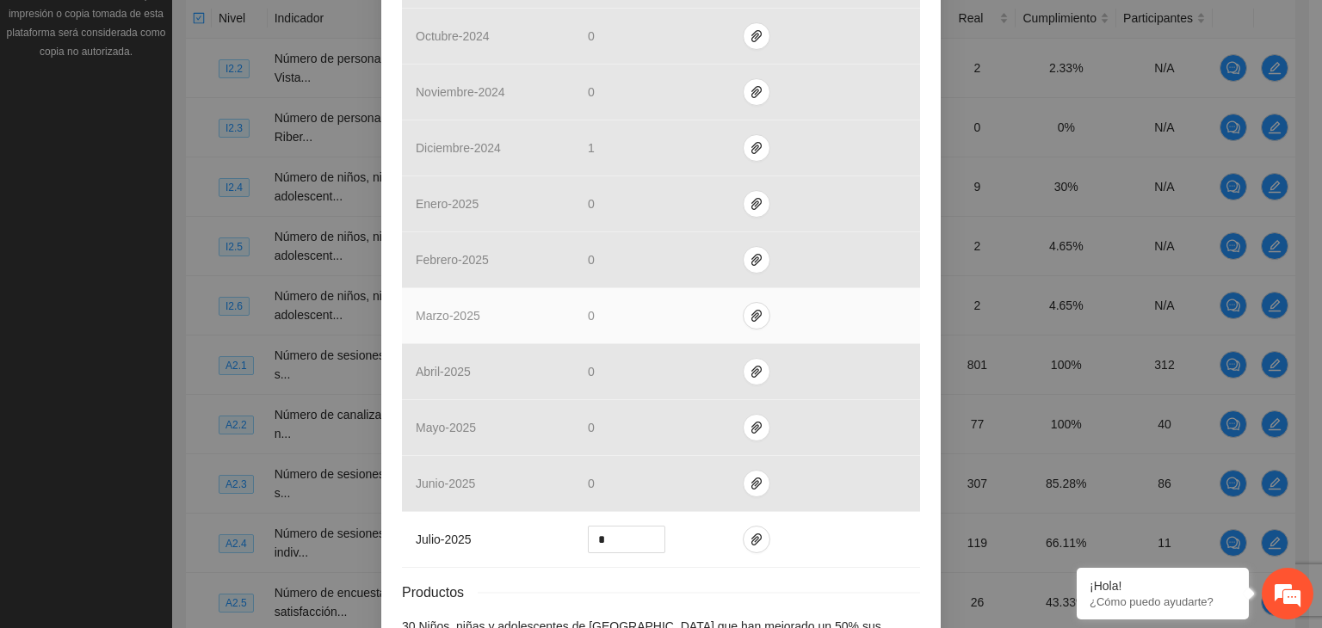
scroll to position [716, 0]
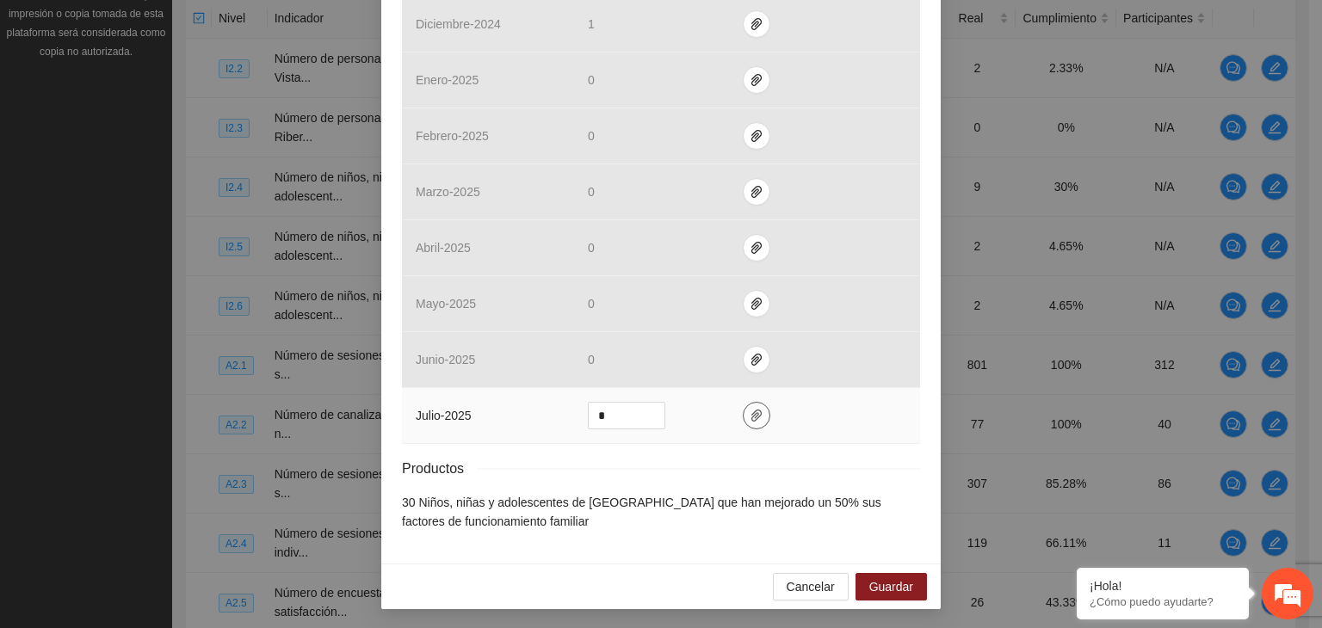
click at [743, 409] on span "paper-clip" at bounding box center [756, 416] width 26 height 14
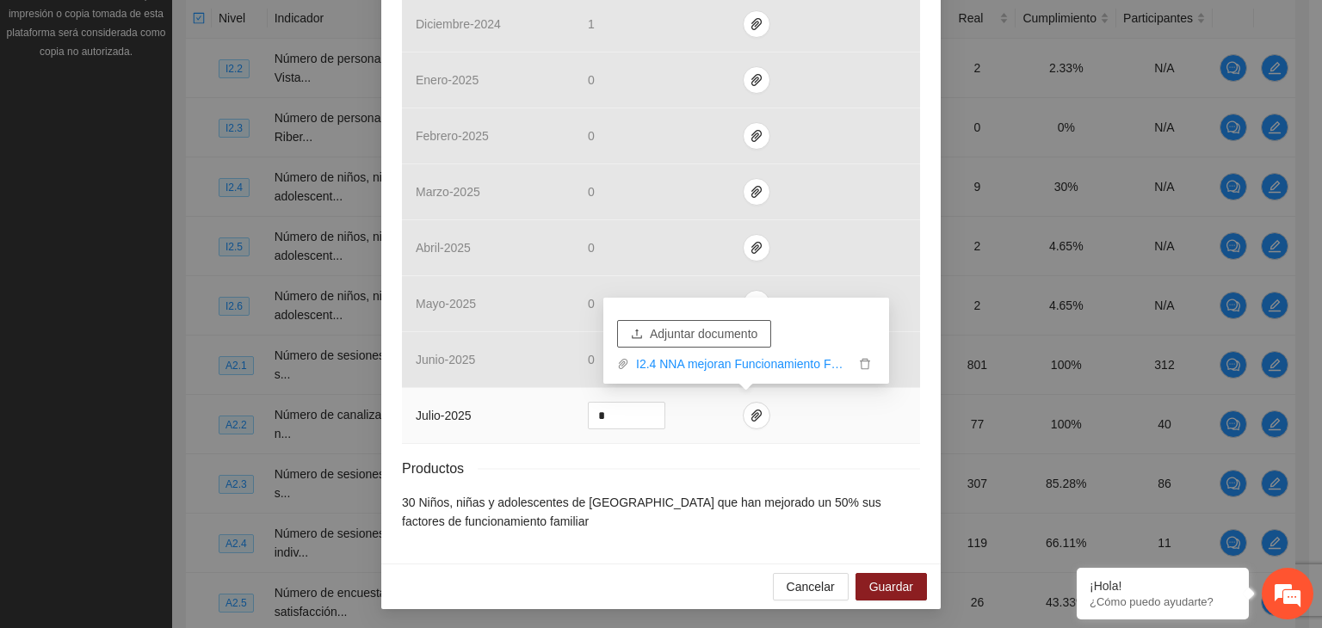
click at [709, 328] on span "Adjuntar documento" at bounding box center [704, 333] width 108 height 19
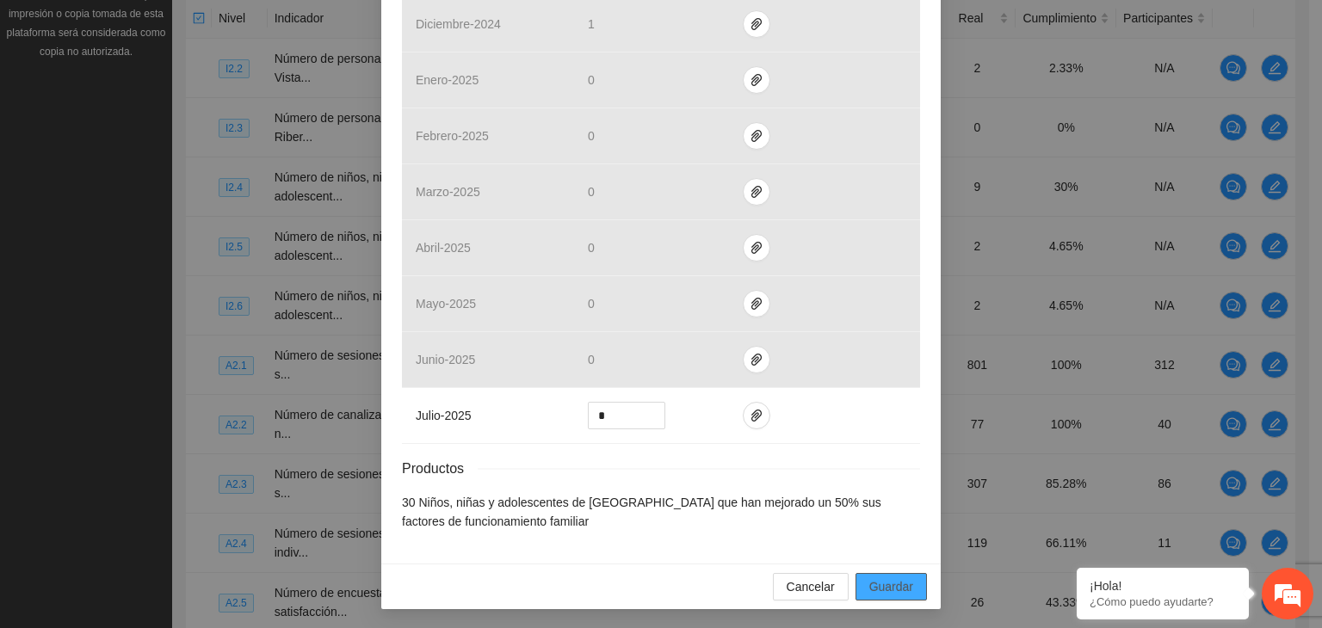
click at [873, 586] on span "Guardar" at bounding box center [891, 586] width 44 height 19
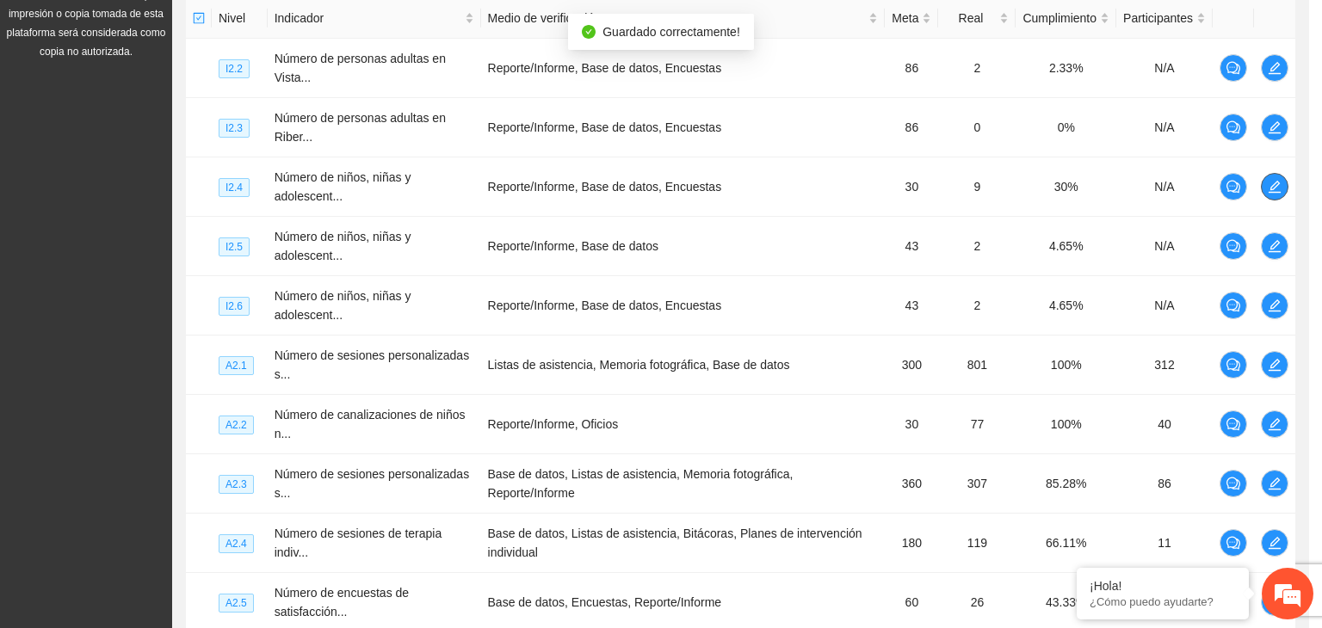
scroll to position [0, 0]
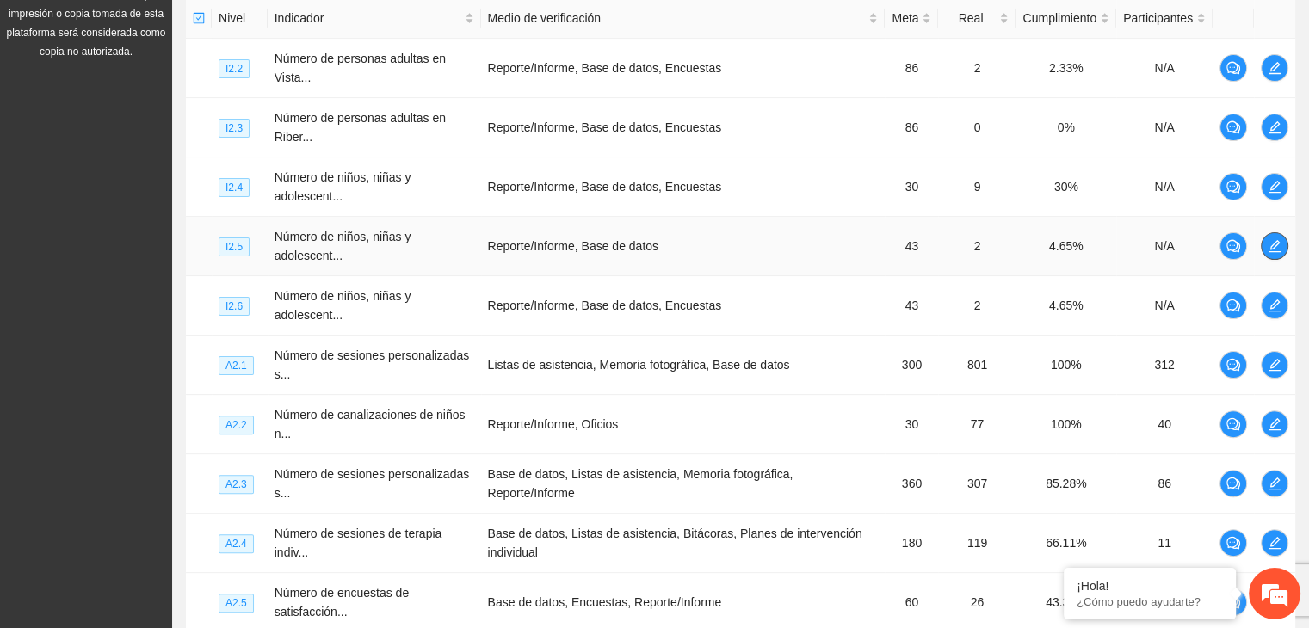
click at [1271, 243] on icon "edit" at bounding box center [1274, 246] width 14 height 14
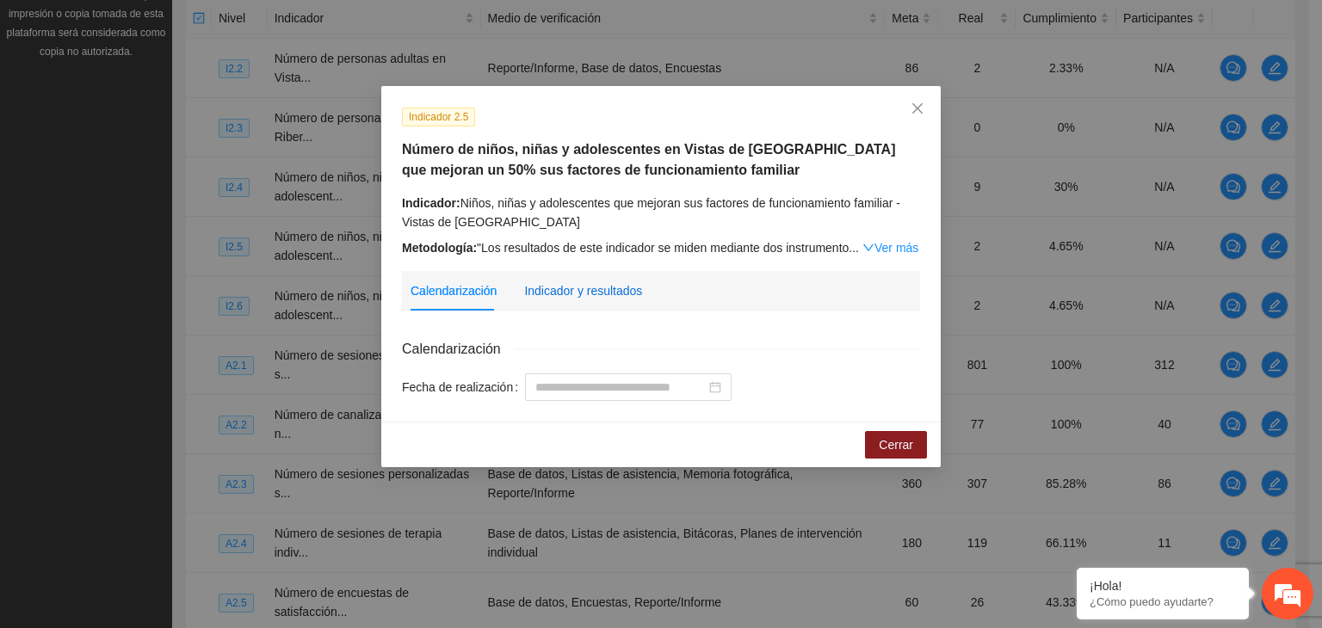
click at [600, 289] on div "Indicador y resultados" at bounding box center [583, 290] width 118 height 19
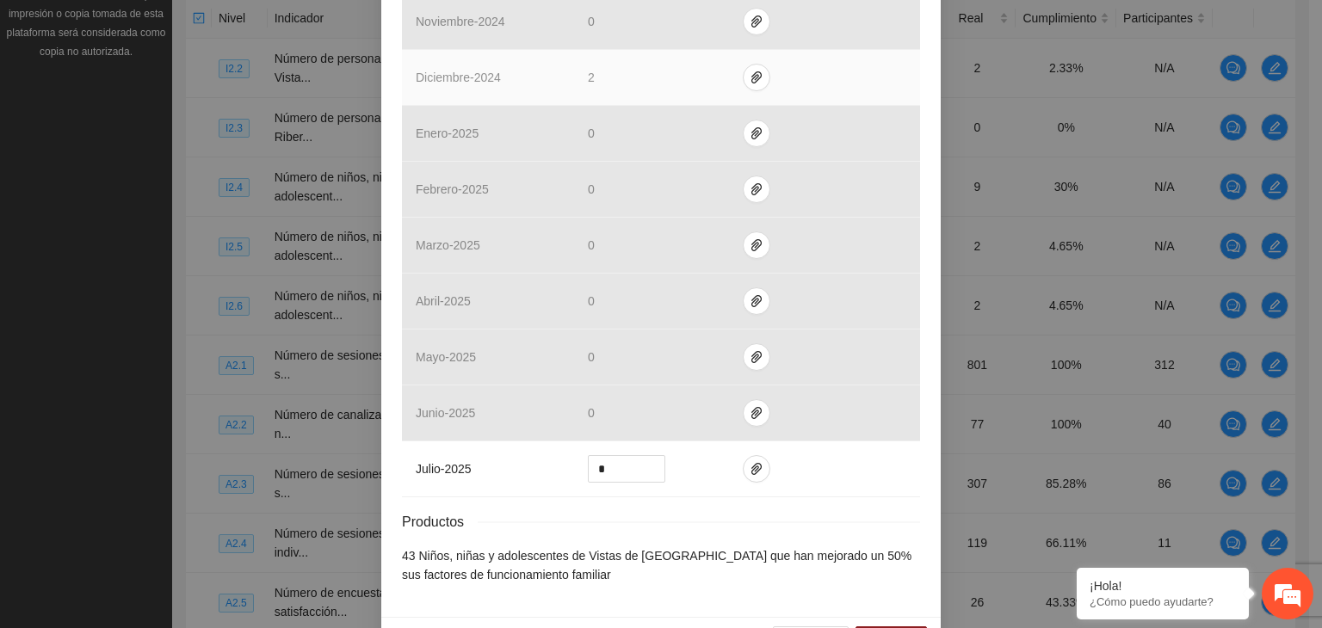
scroll to position [716, 0]
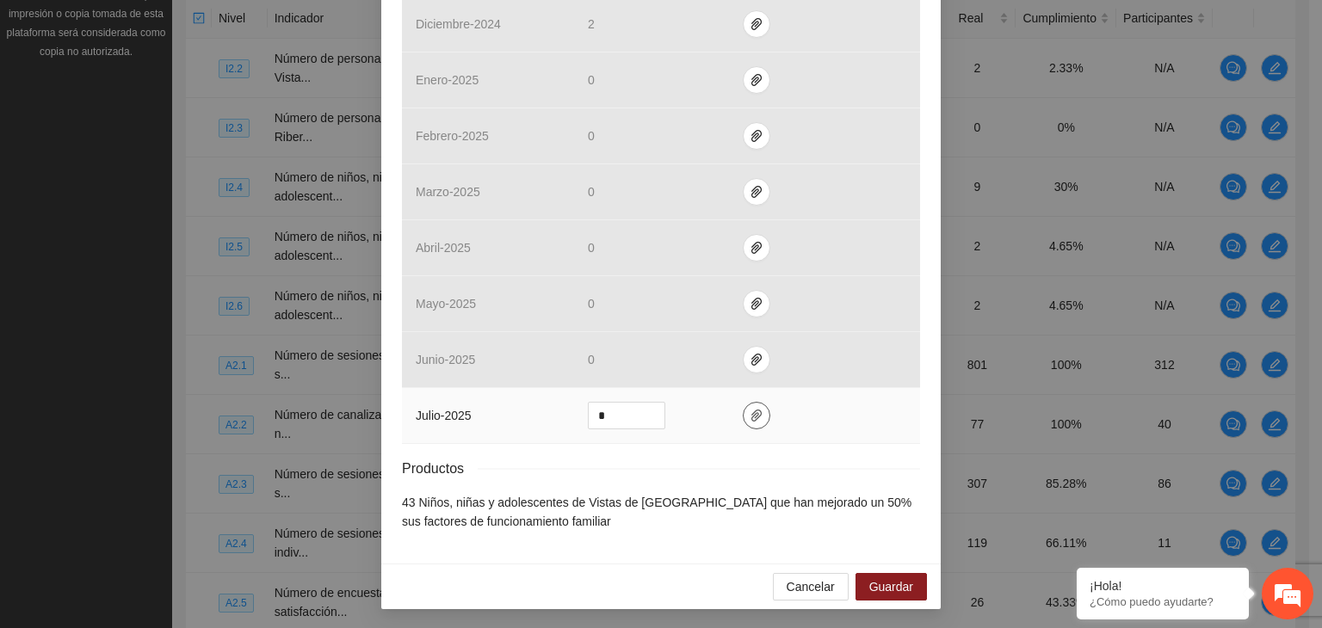
click at [749, 411] on icon "paper-clip" at bounding box center [756, 416] width 14 height 14
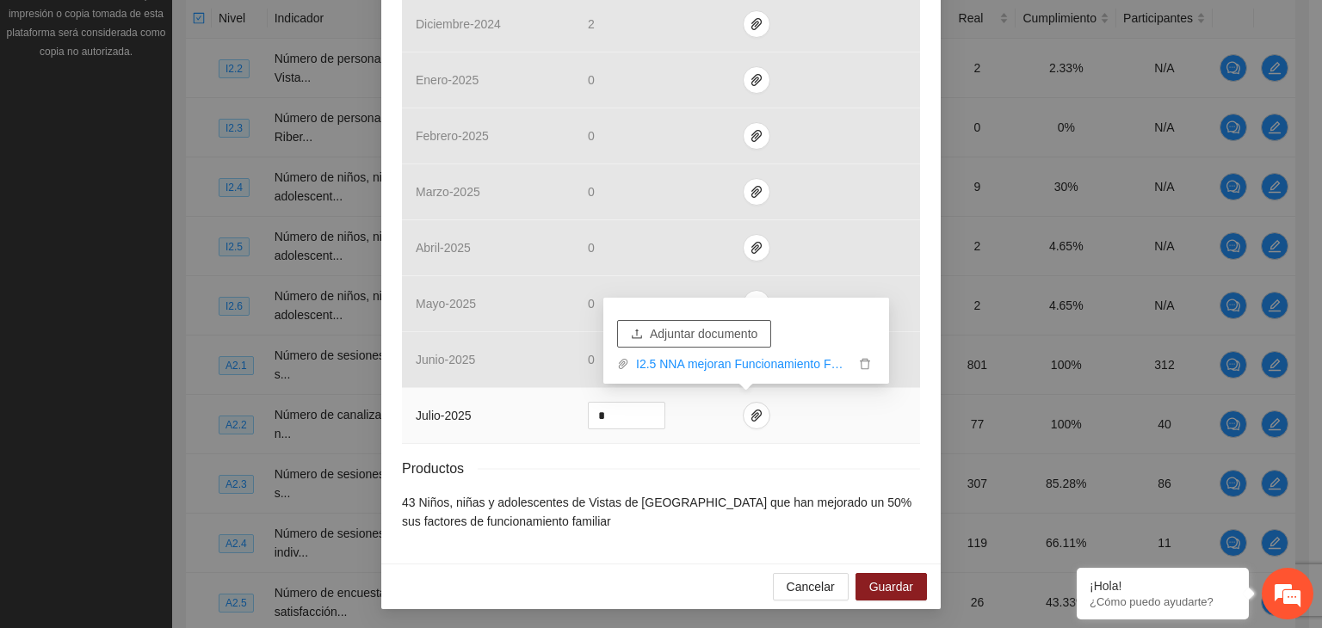
click at [699, 330] on span "Adjuntar documento" at bounding box center [704, 333] width 108 height 19
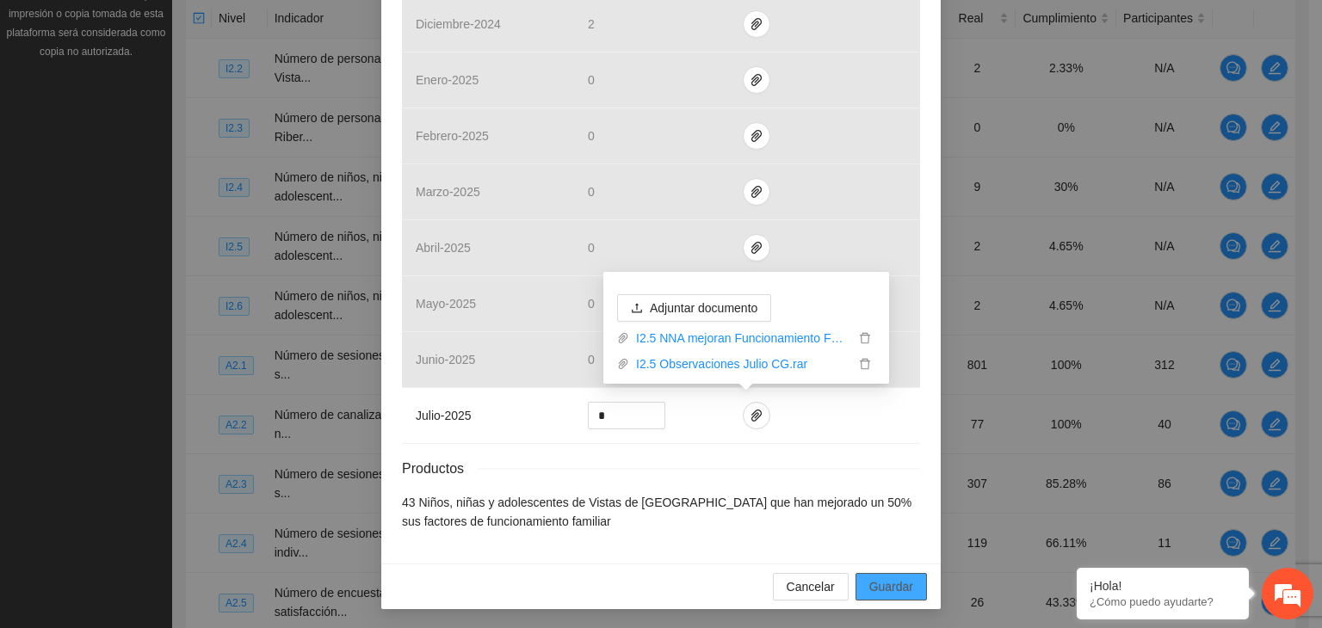
click at [895, 584] on span "Guardar" at bounding box center [891, 586] width 44 height 19
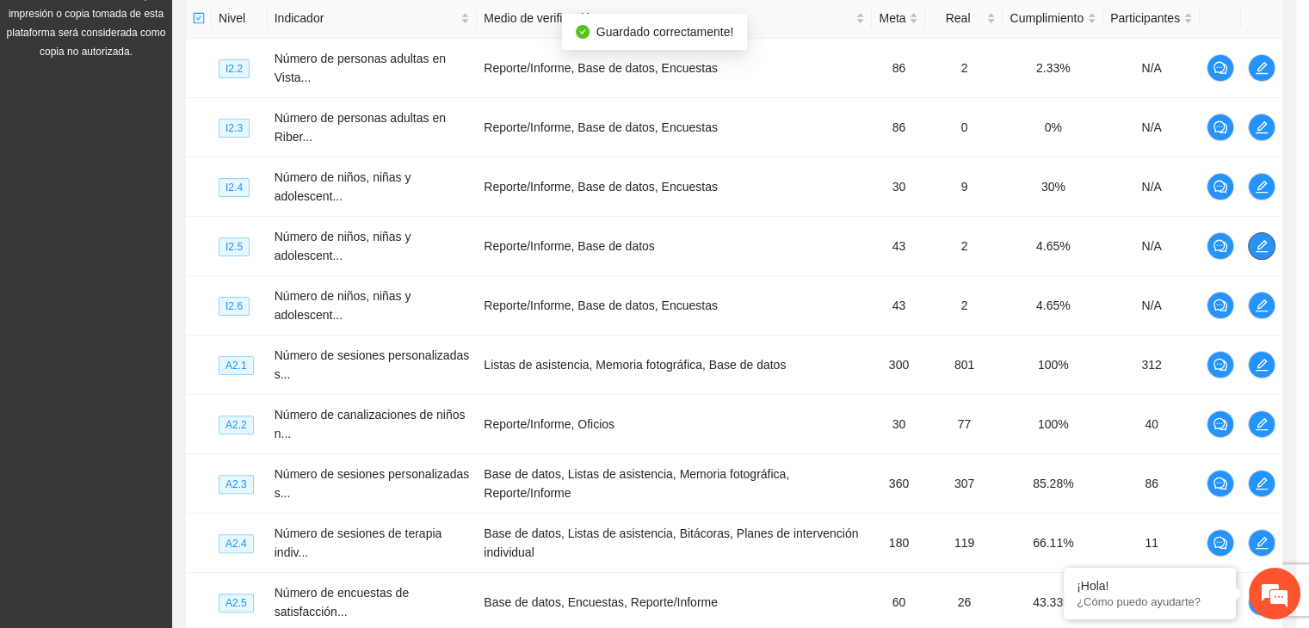
scroll to position [0, 0]
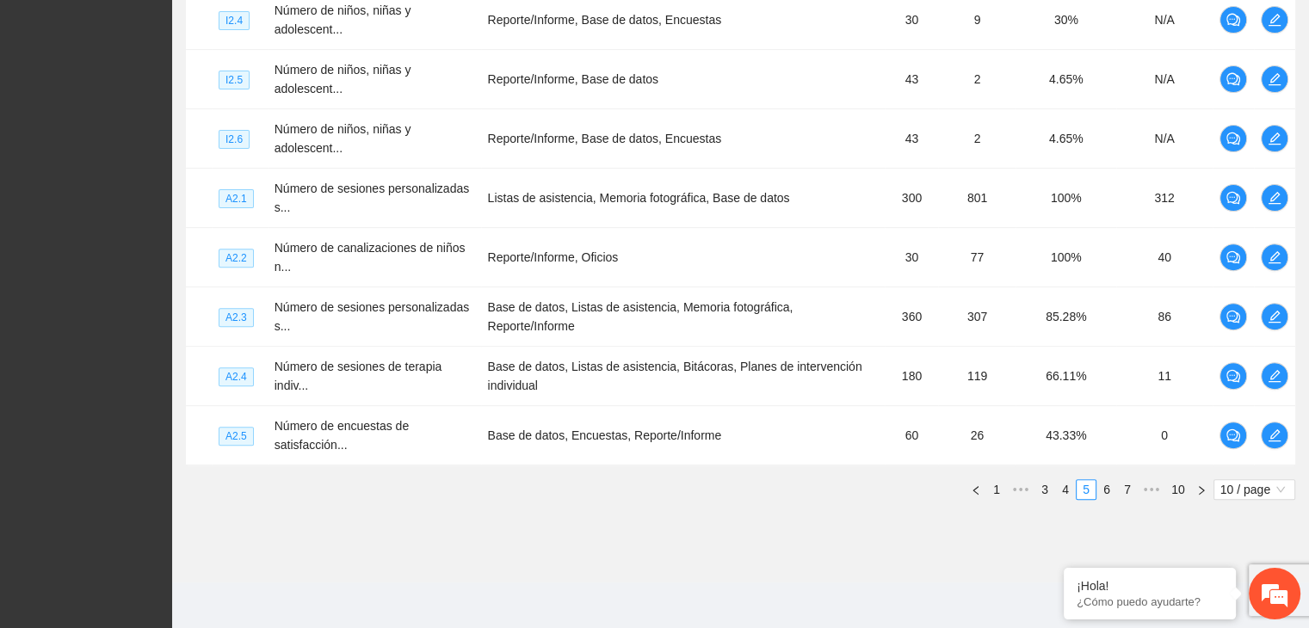
click at [997, 493] on link "1" at bounding box center [996, 489] width 19 height 19
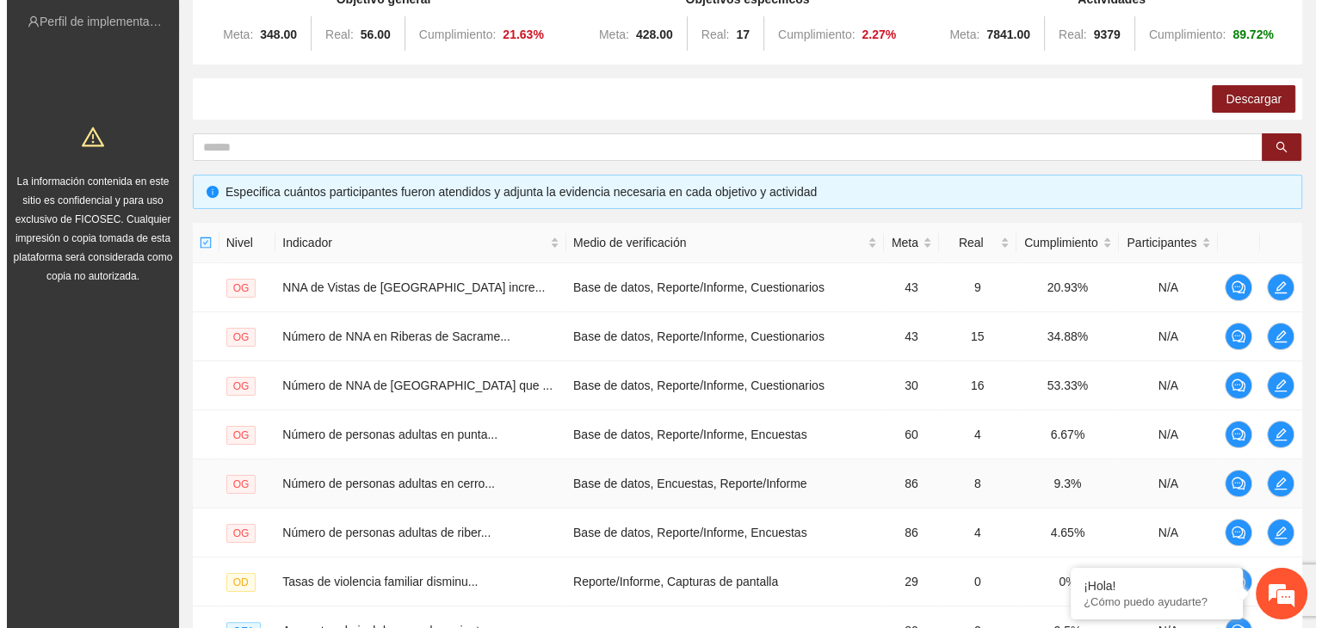
scroll to position [236, 0]
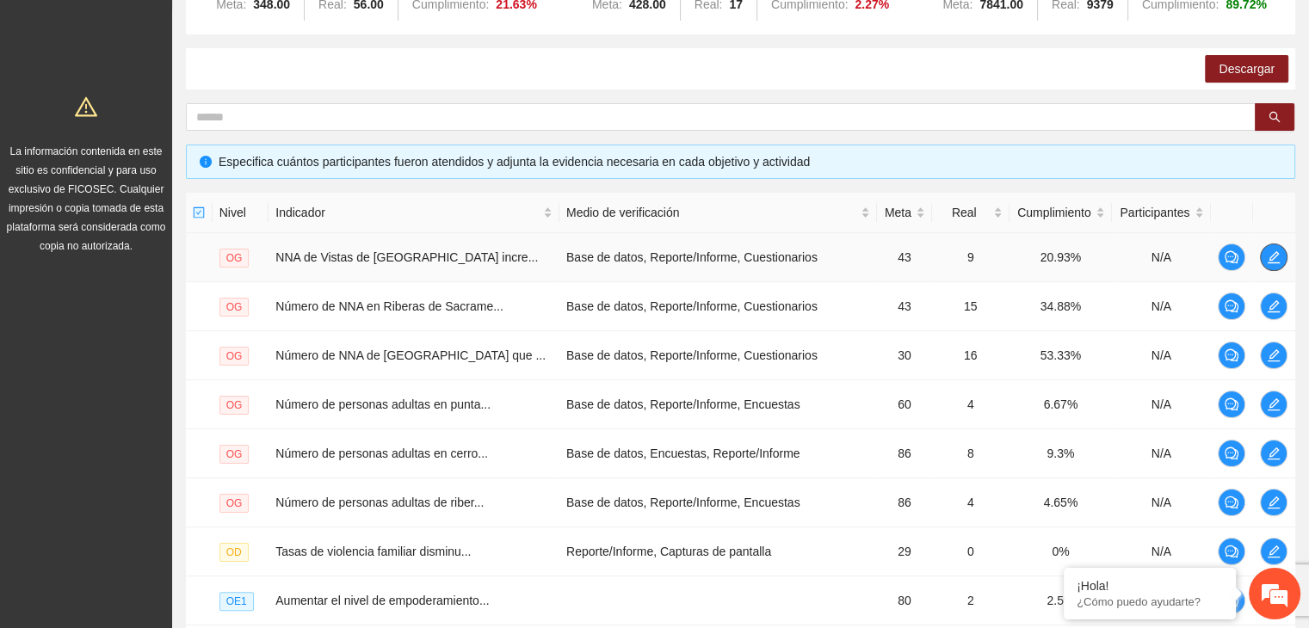
click at [1276, 254] on icon "edit" at bounding box center [1273, 257] width 14 height 14
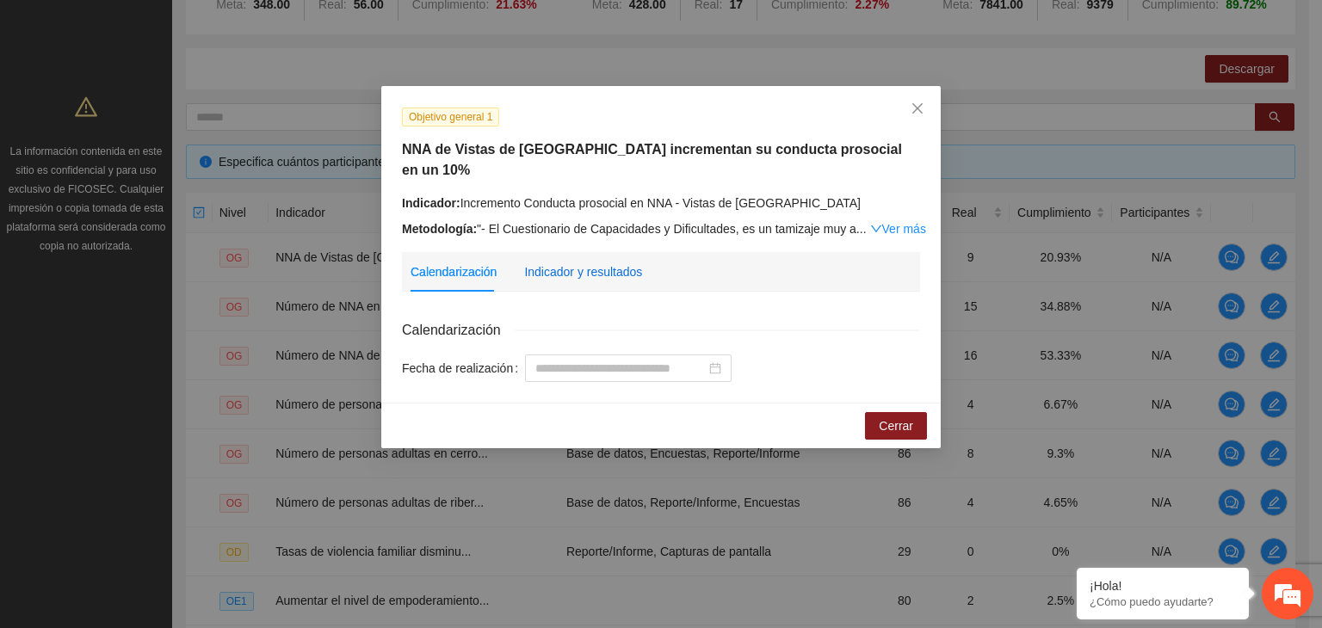
click at [601, 262] on div "Indicador y resultados" at bounding box center [583, 271] width 118 height 19
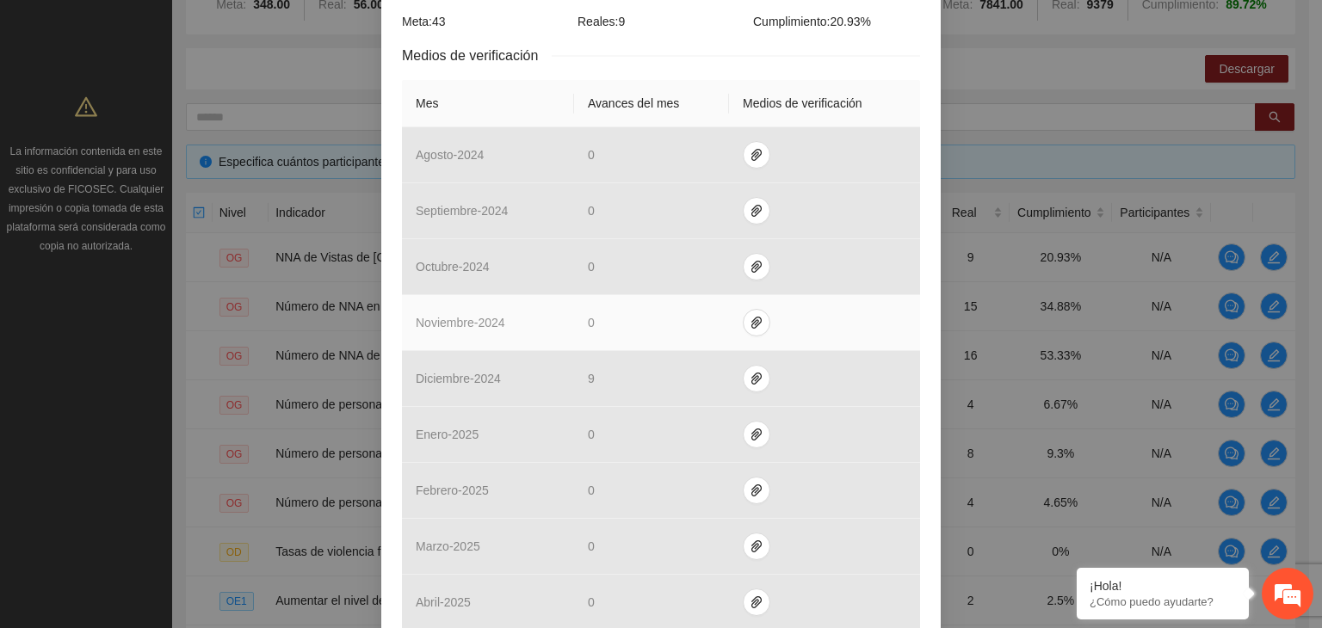
scroll to position [602, 0]
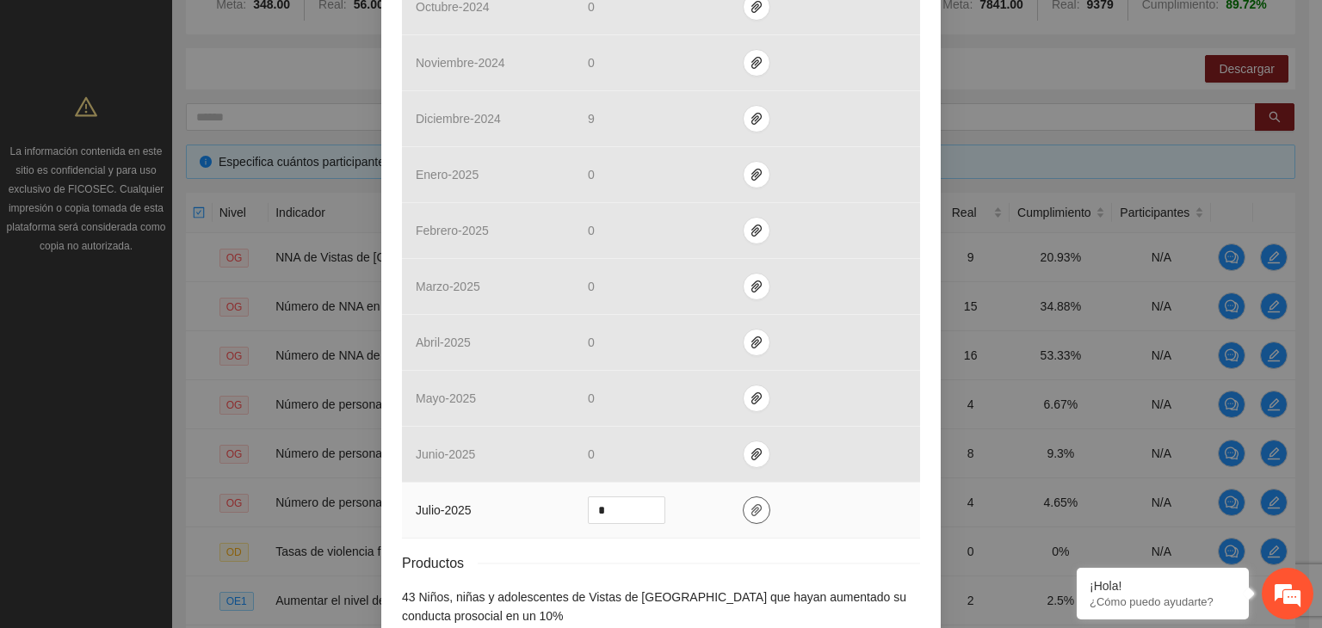
click at [743, 503] on span "paper-clip" at bounding box center [756, 510] width 26 height 14
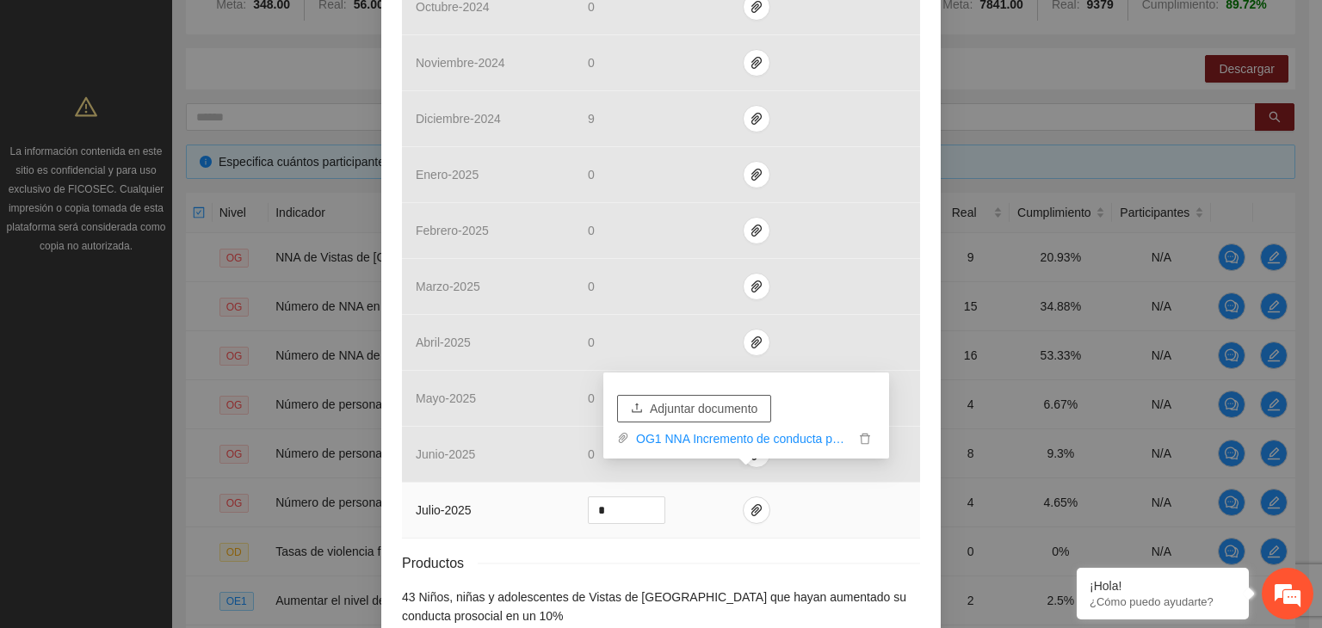
click at [699, 411] on span "Adjuntar documento" at bounding box center [704, 408] width 108 height 19
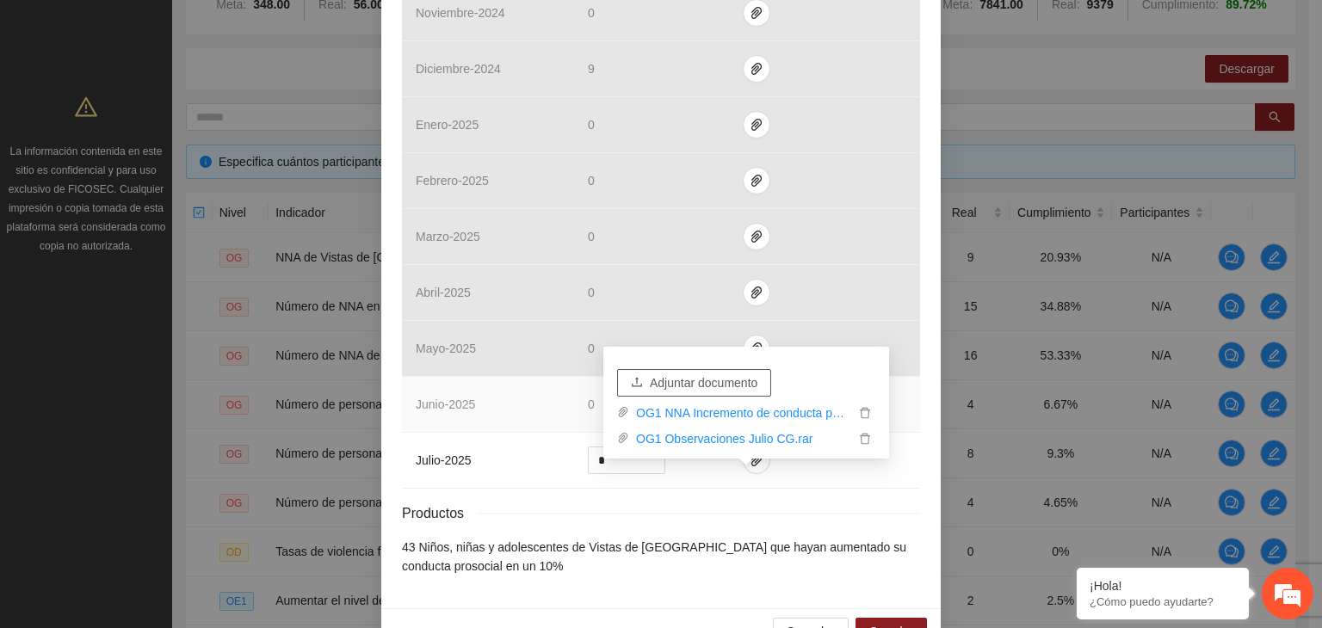
scroll to position [676, 0]
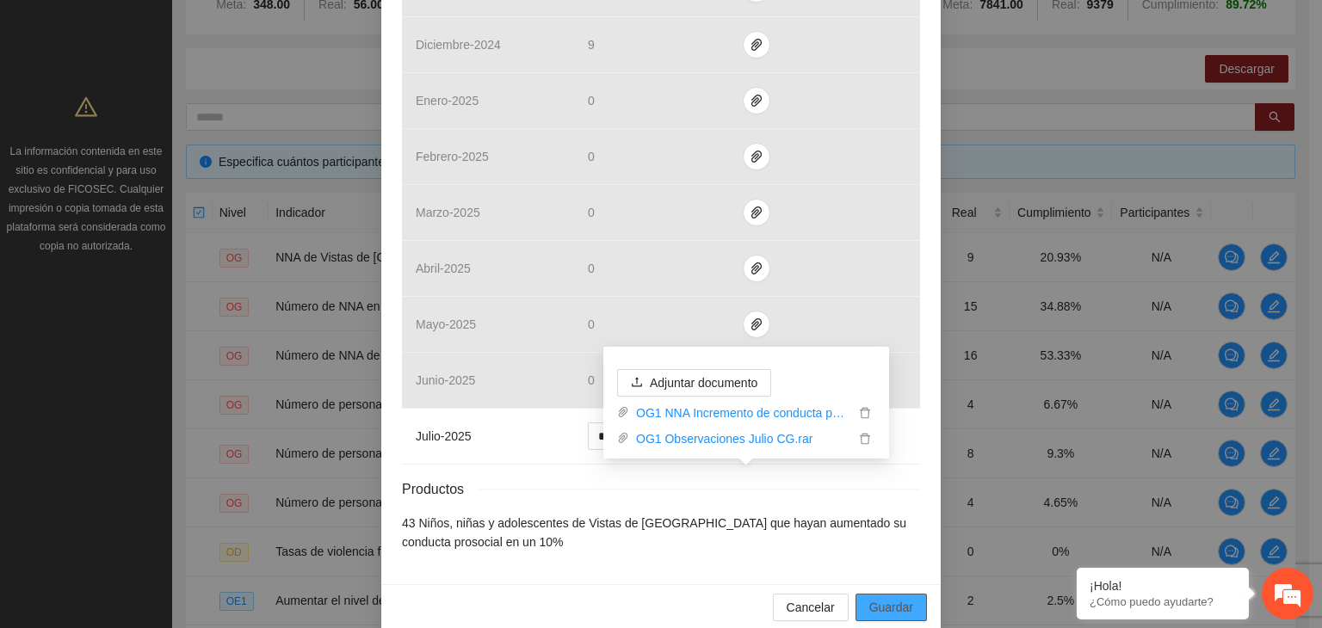
click at [885, 598] on span "Guardar" at bounding box center [891, 607] width 44 height 19
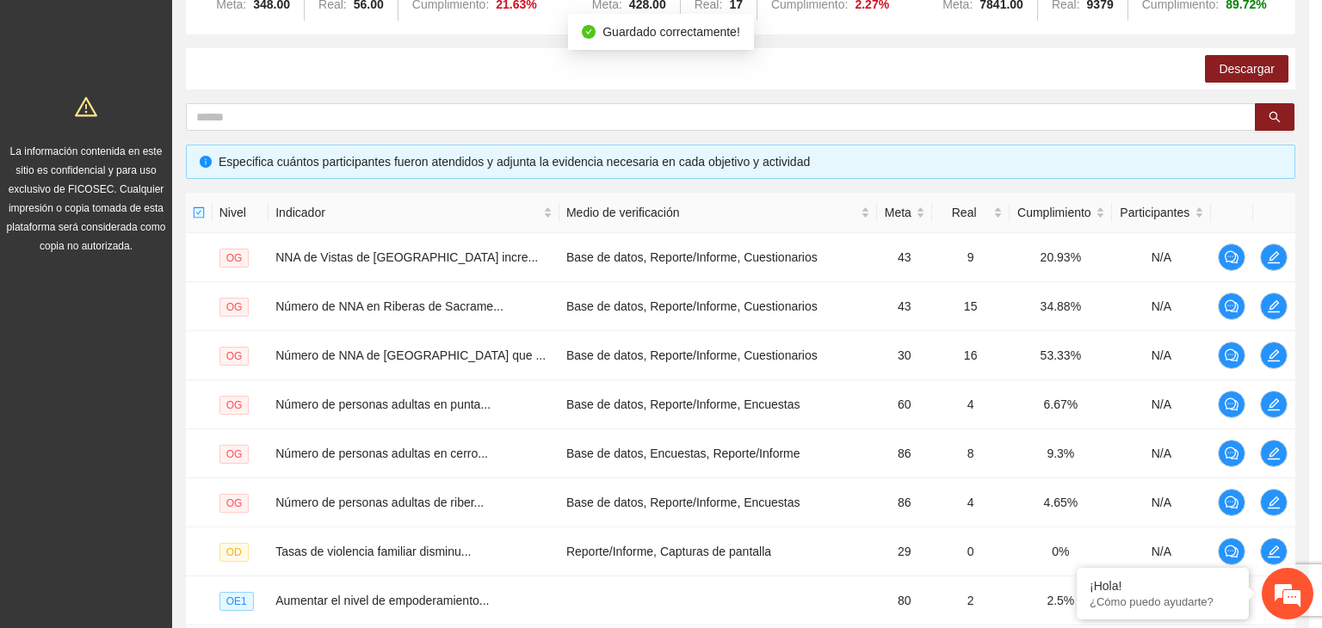
scroll to position [590, 0]
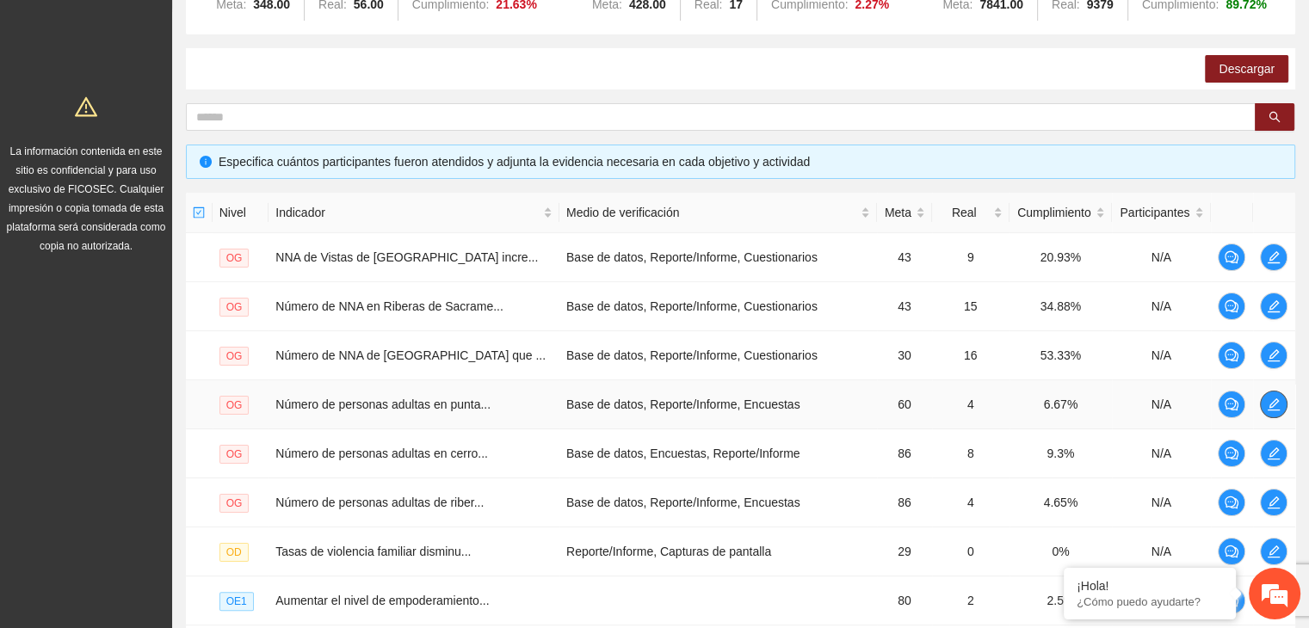
click at [1267, 410] on button "button" at bounding box center [1274, 405] width 28 height 28
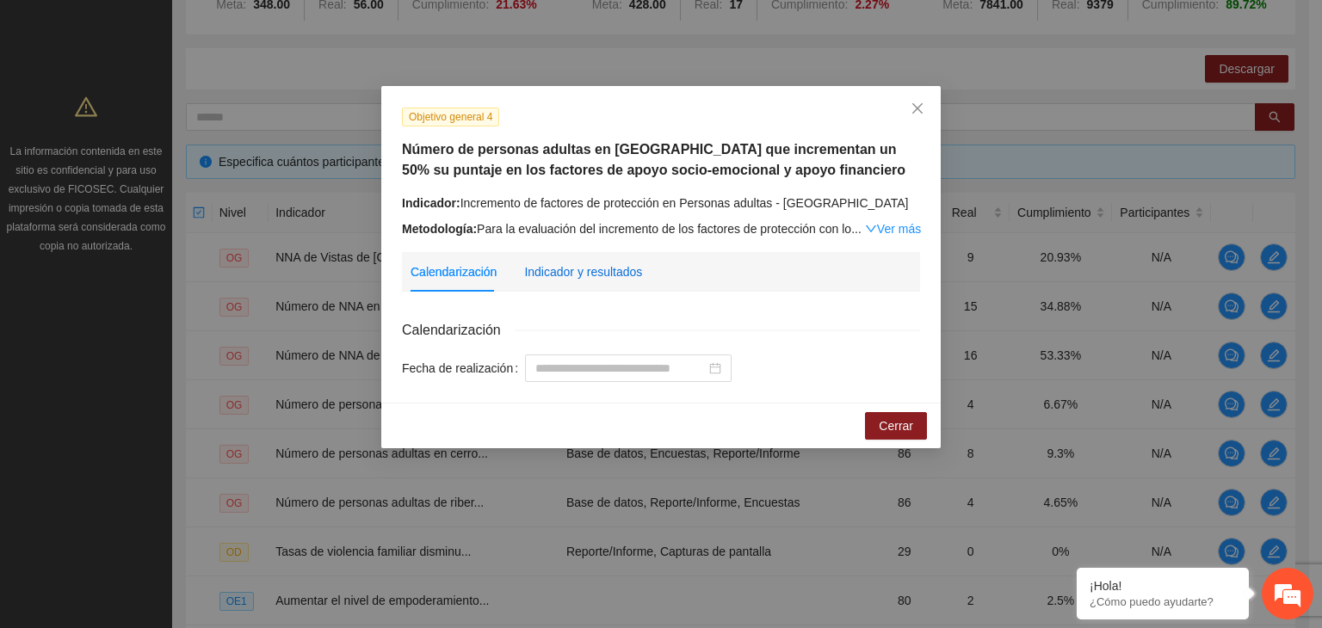
click at [610, 276] on div "Indicador y resultados" at bounding box center [583, 271] width 118 height 19
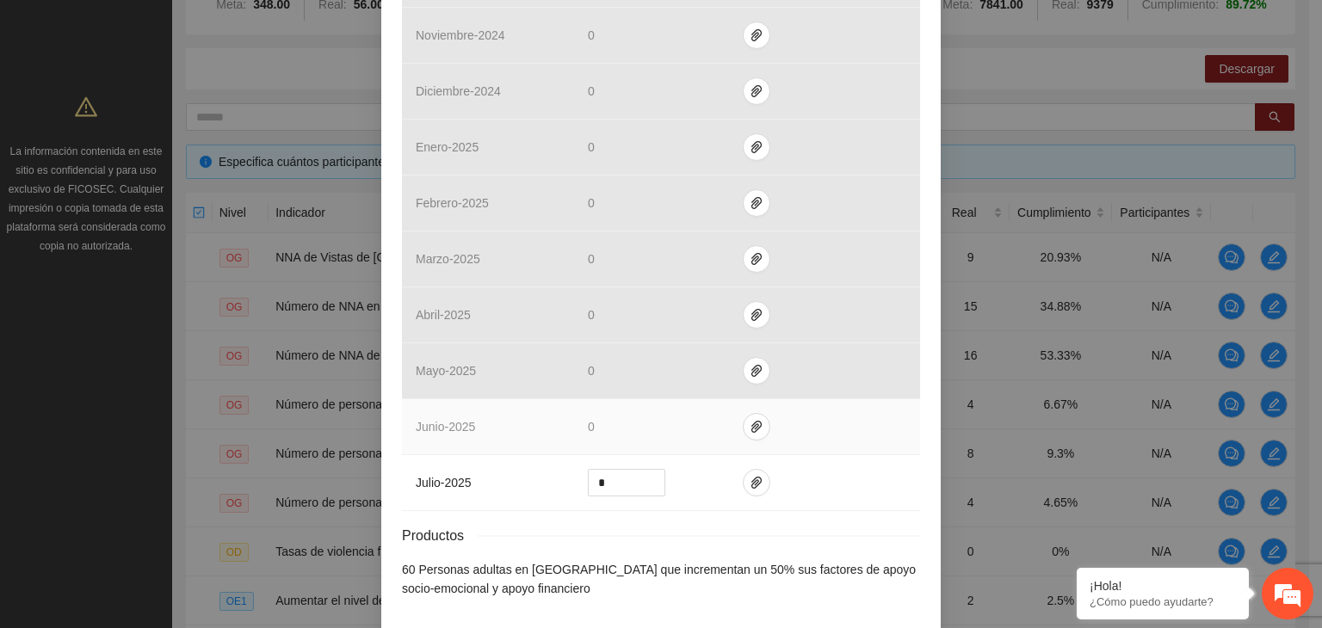
scroll to position [697, 0]
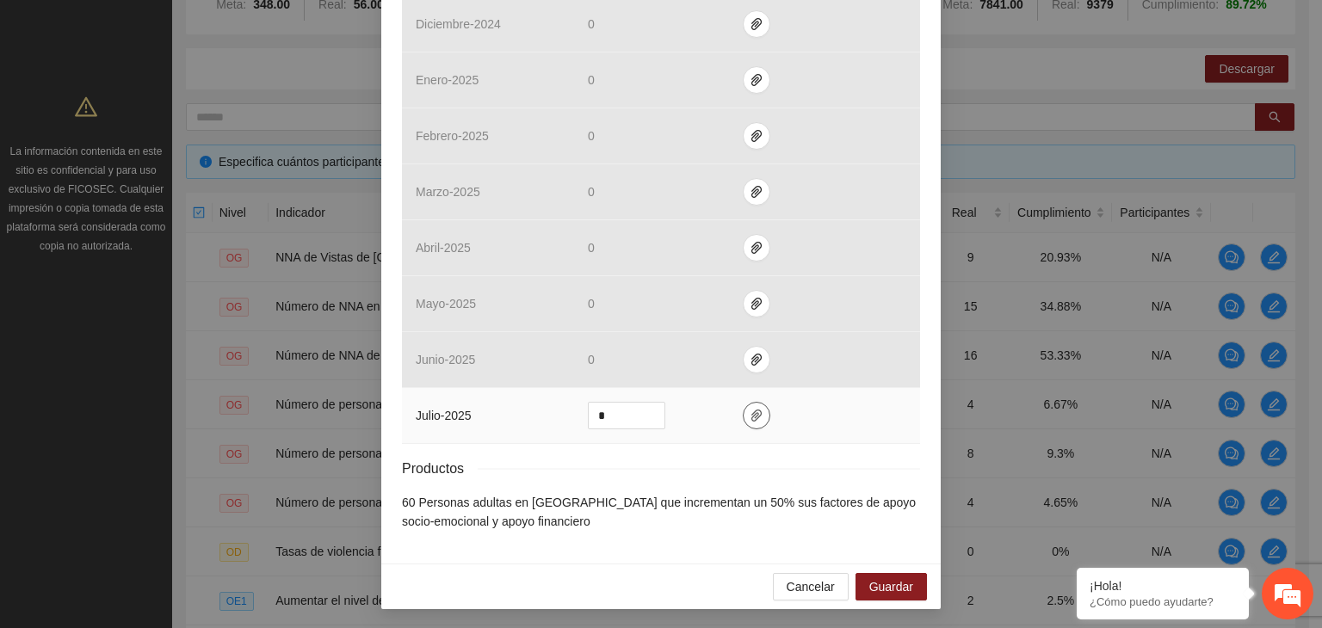
click at [751, 416] on icon "paper-clip" at bounding box center [756, 416] width 10 height 12
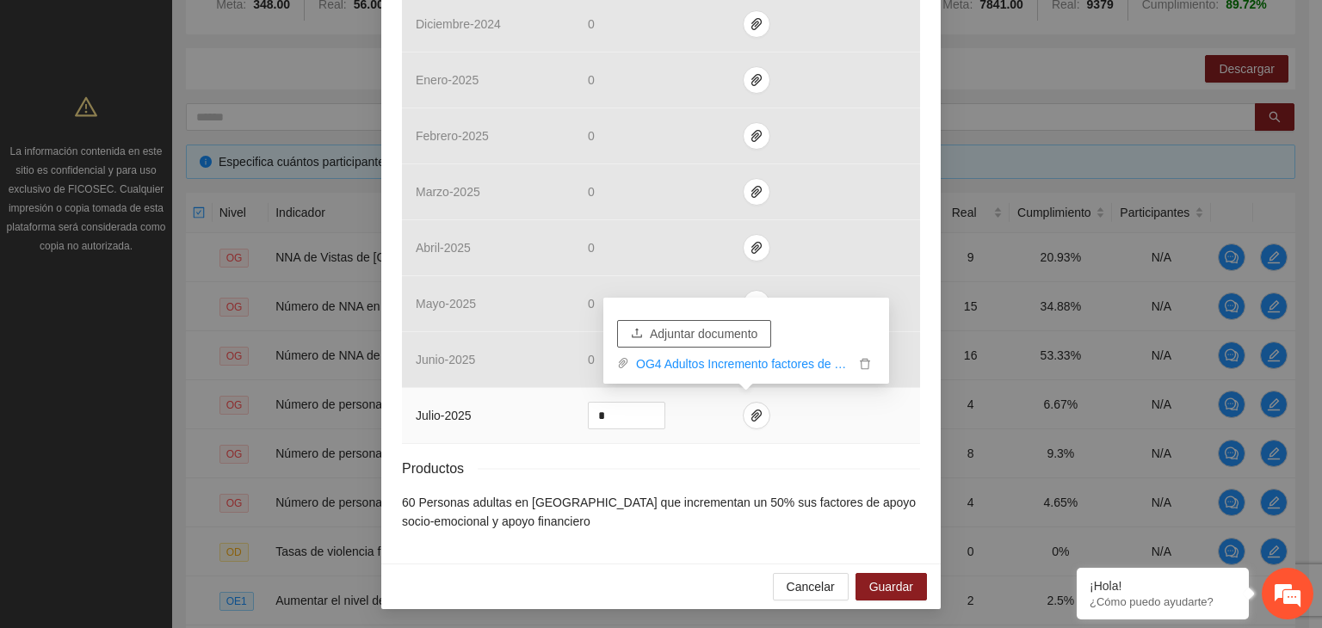
click at [697, 336] on span "Adjuntar documento" at bounding box center [704, 333] width 108 height 19
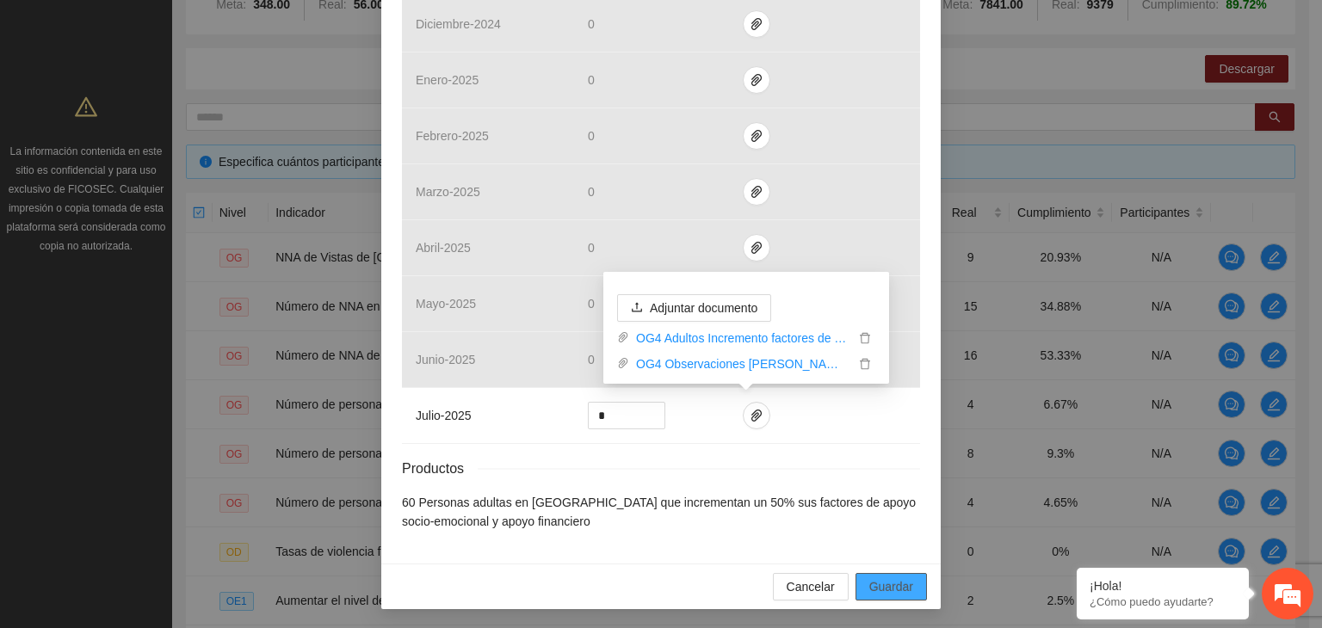
click at [873, 589] on span "Guardar" at bounding box center [891, 586] width 44 height 19
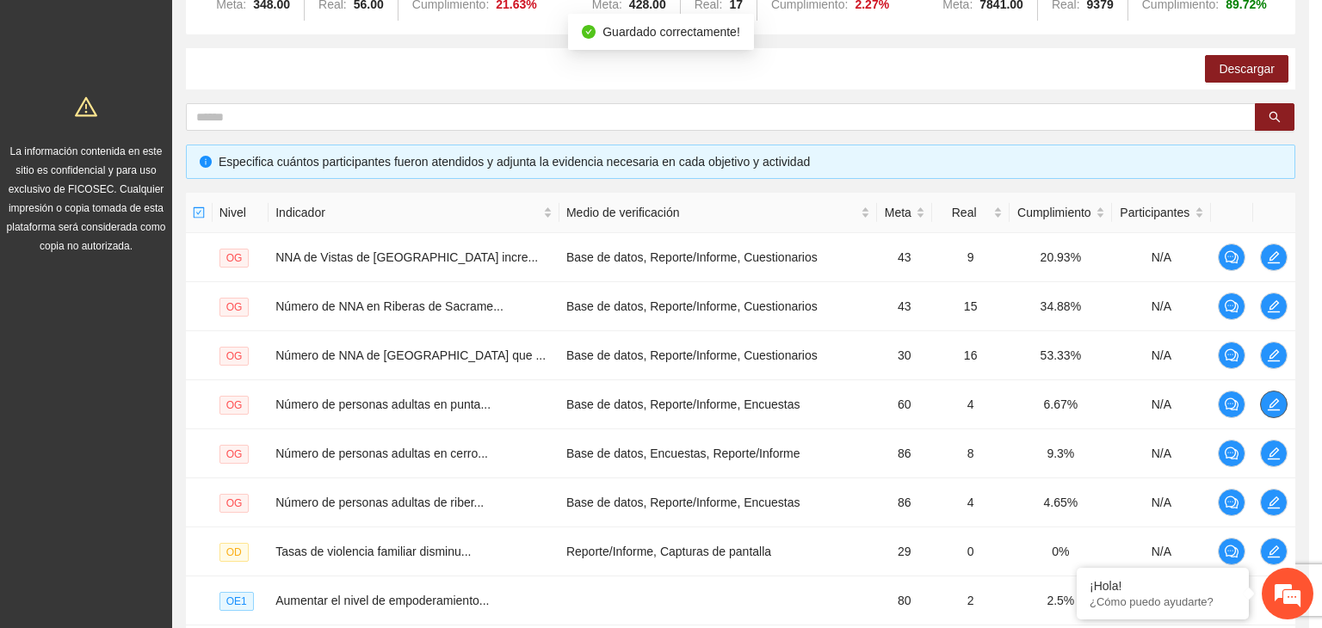
scroll to position [0, 0]
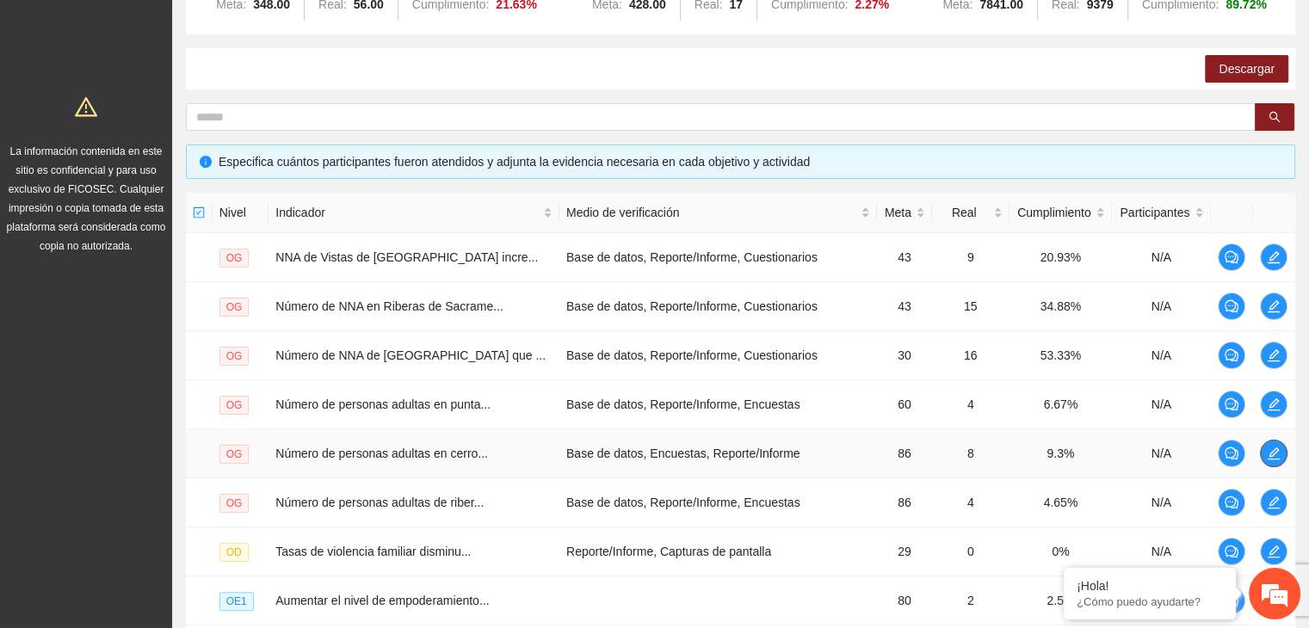
click at [1266, 455] on icon "edit" at bounding box center [1273, 454] width 14 height 14
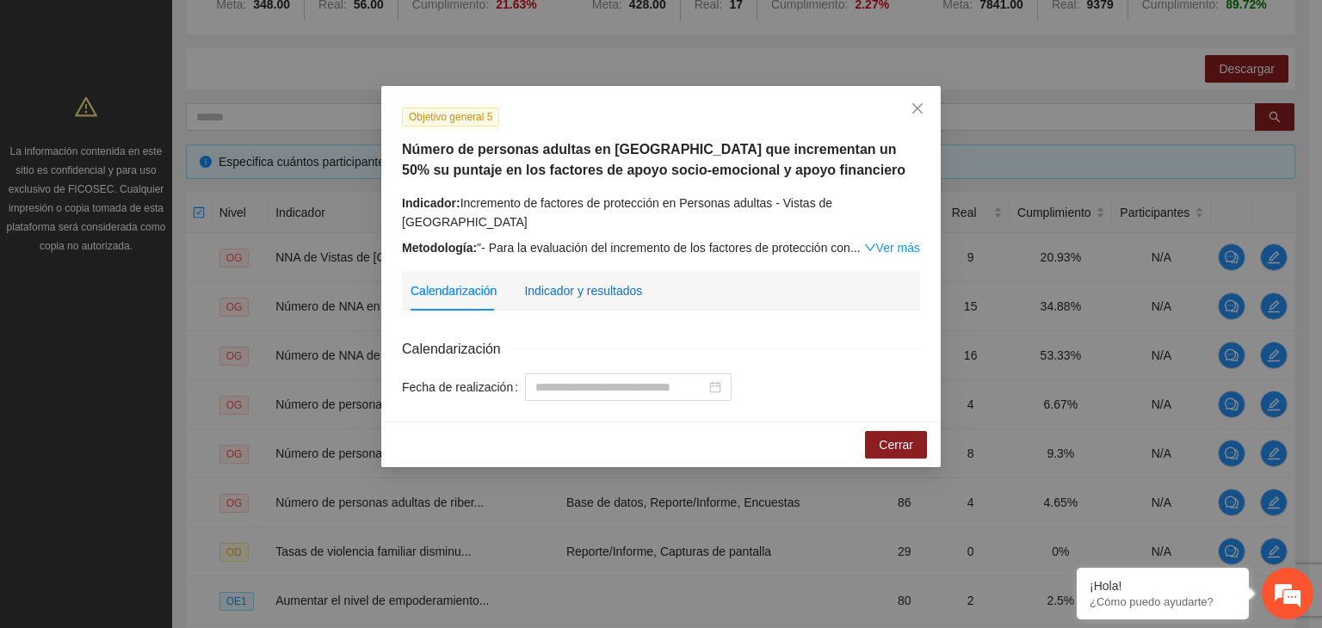
click at [592, 281] on div "Indicador y resultados" at bounding box center [583, 290] width 118 height 19
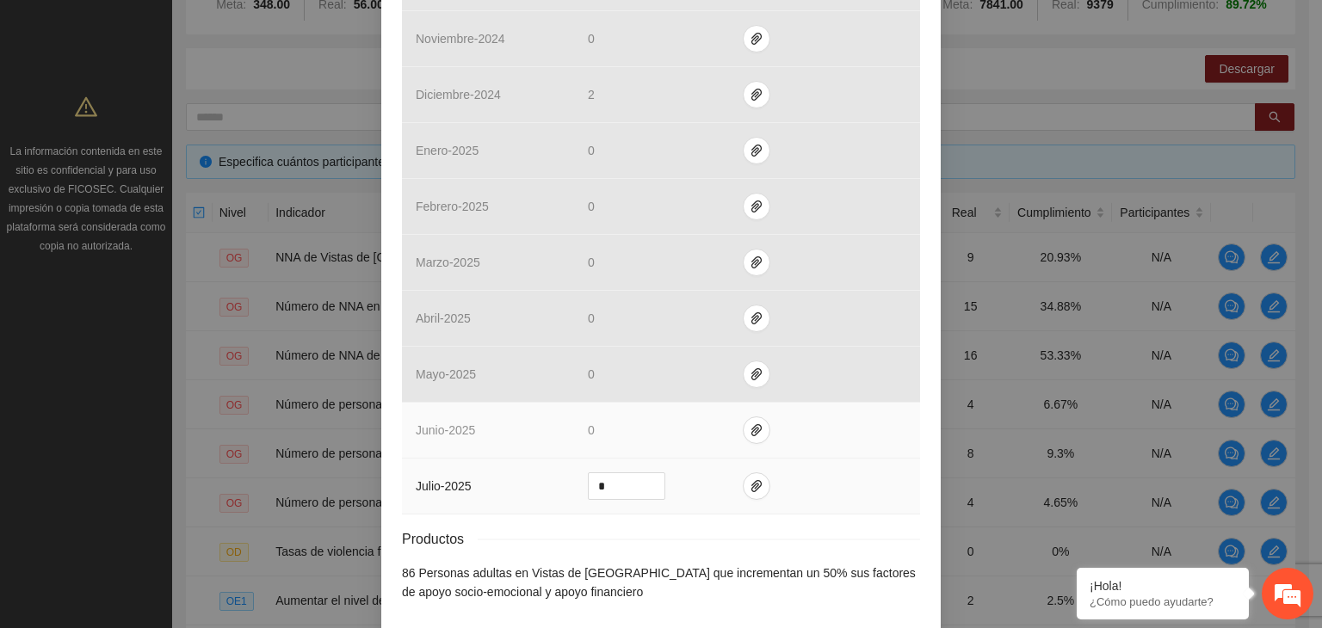
scroll to position [697, 0]
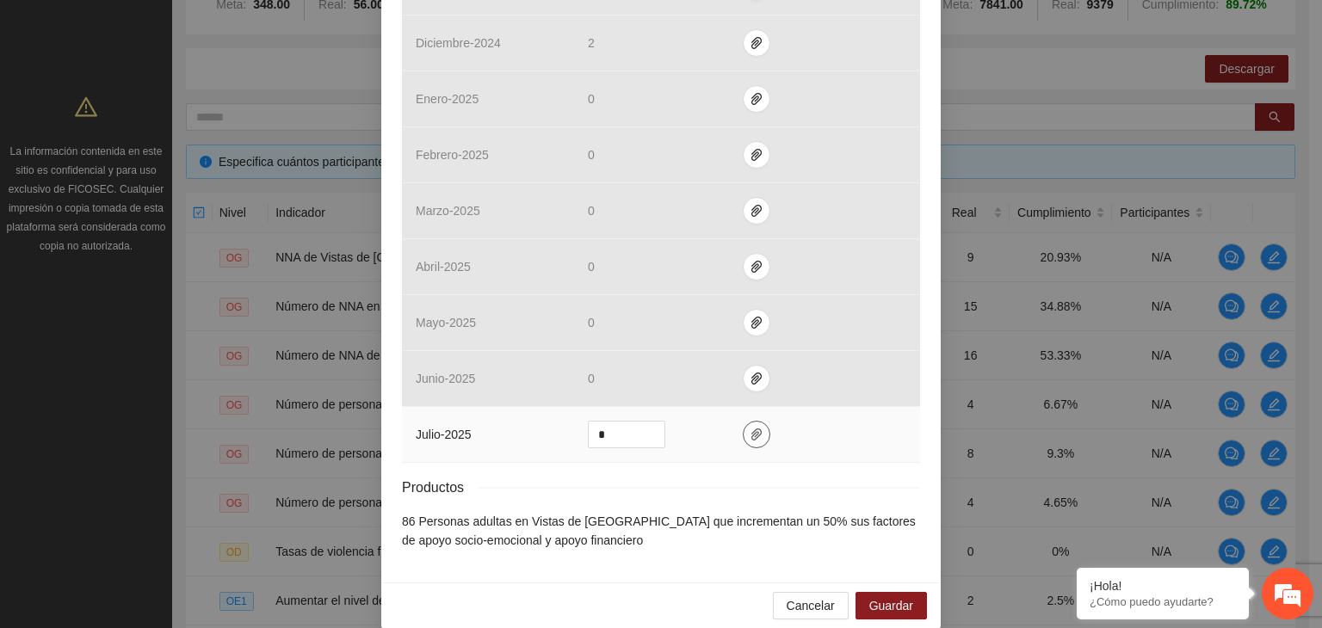
click at [749, 428] on icon "paper-clip" at bounding box center [756, 435] width 14 height 14
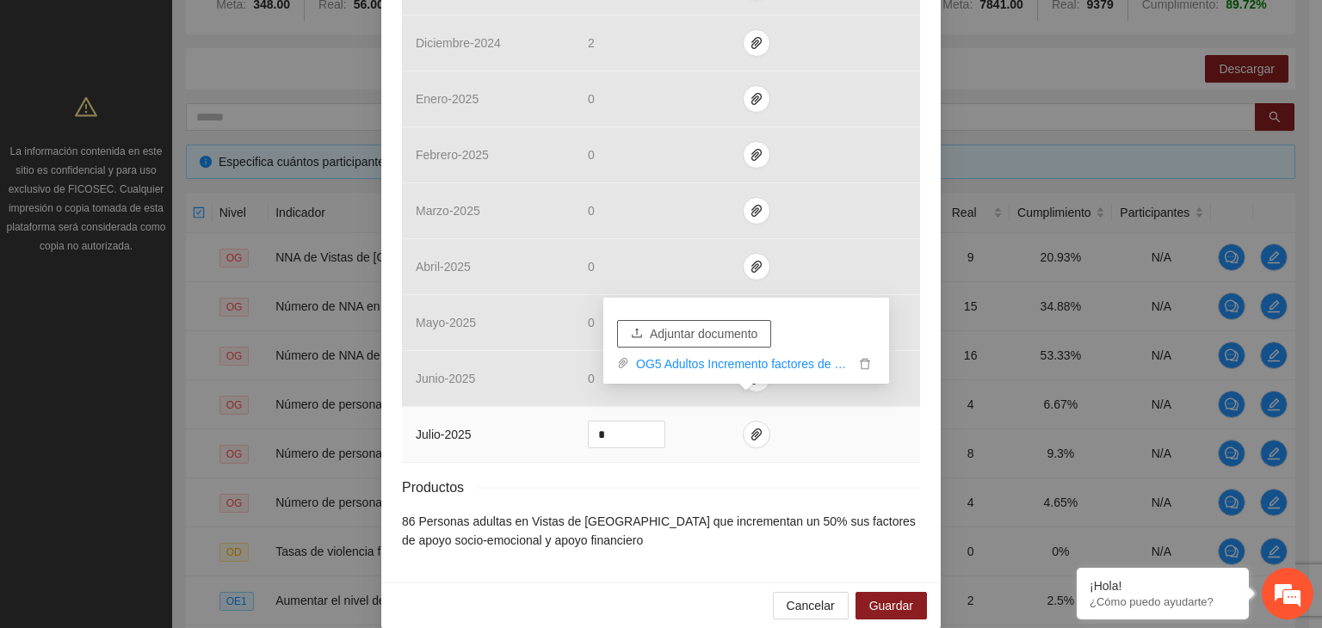
click at [694, 328] on span "Adjuntar documento" at bounding box center [704, 333] width 108 height 19
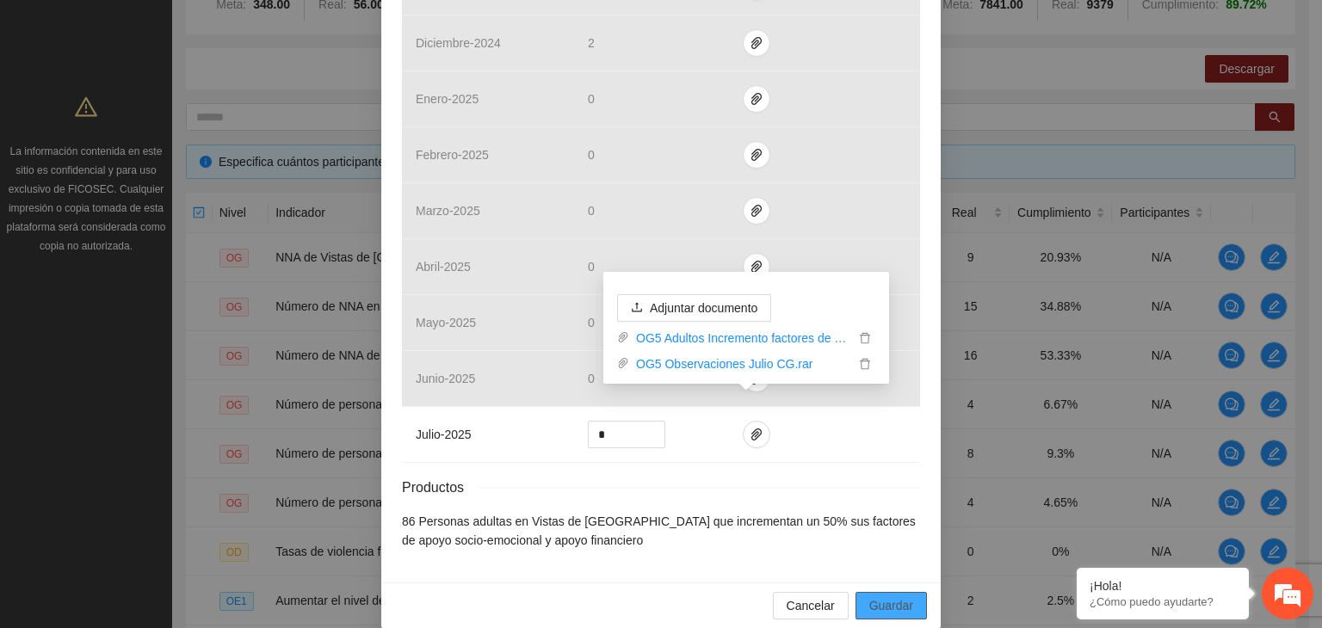
click at [888, 596] on span "Guardar" at bounding box center [891, 605] width 44 height 19
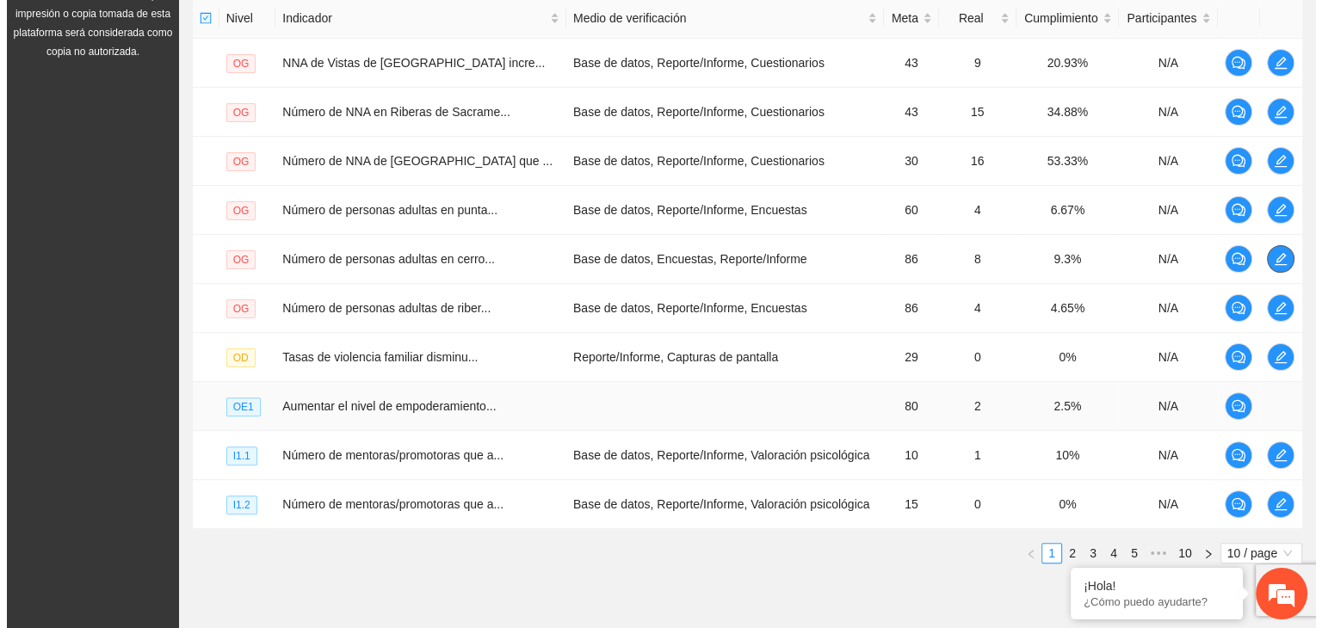
scroll to position [494, 0]
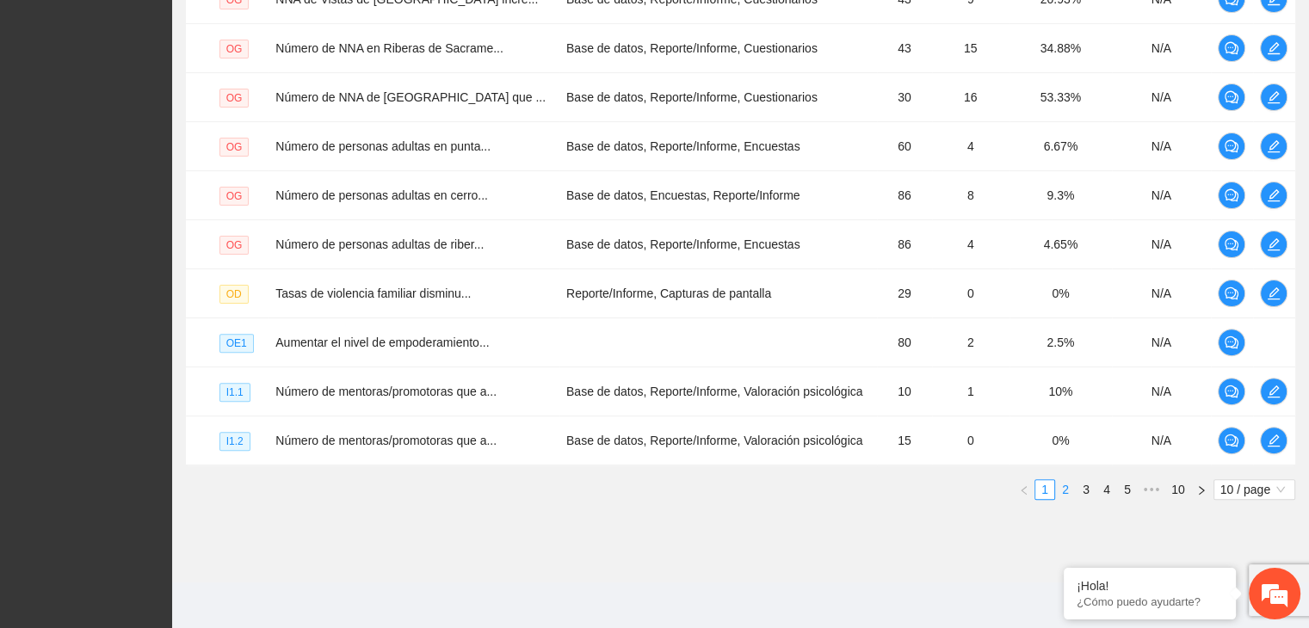
click at [1064, 491] on link "2" at bounding box center [1065, 489] width 19 height 19
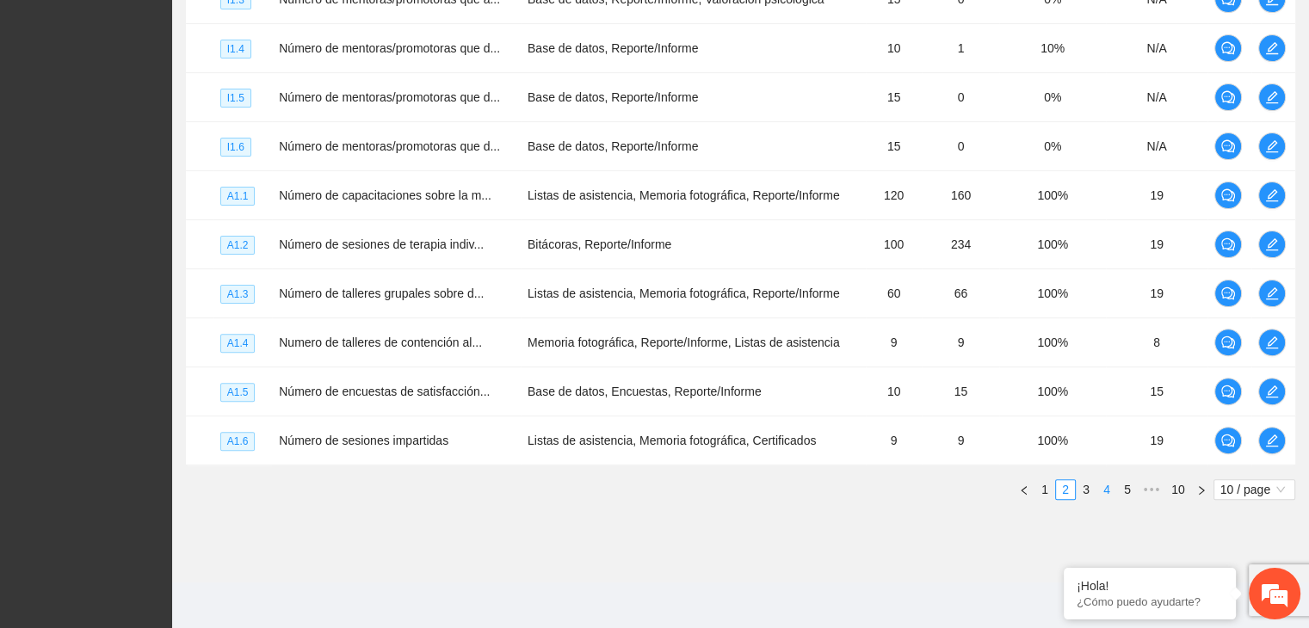
click at [1105, 486] on link "4" at bounding box center [1106, 489] width 19 height 19
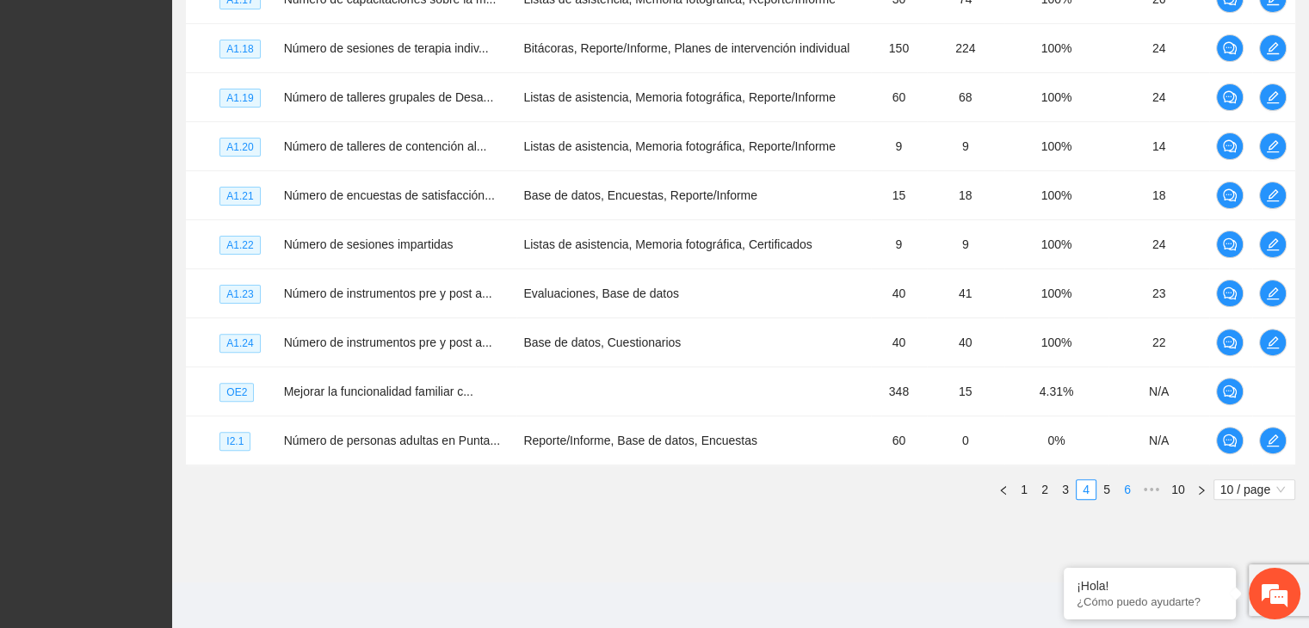
click at [1127, 489] on link "6" at bounding box center [1127, 489] width 19 height 19
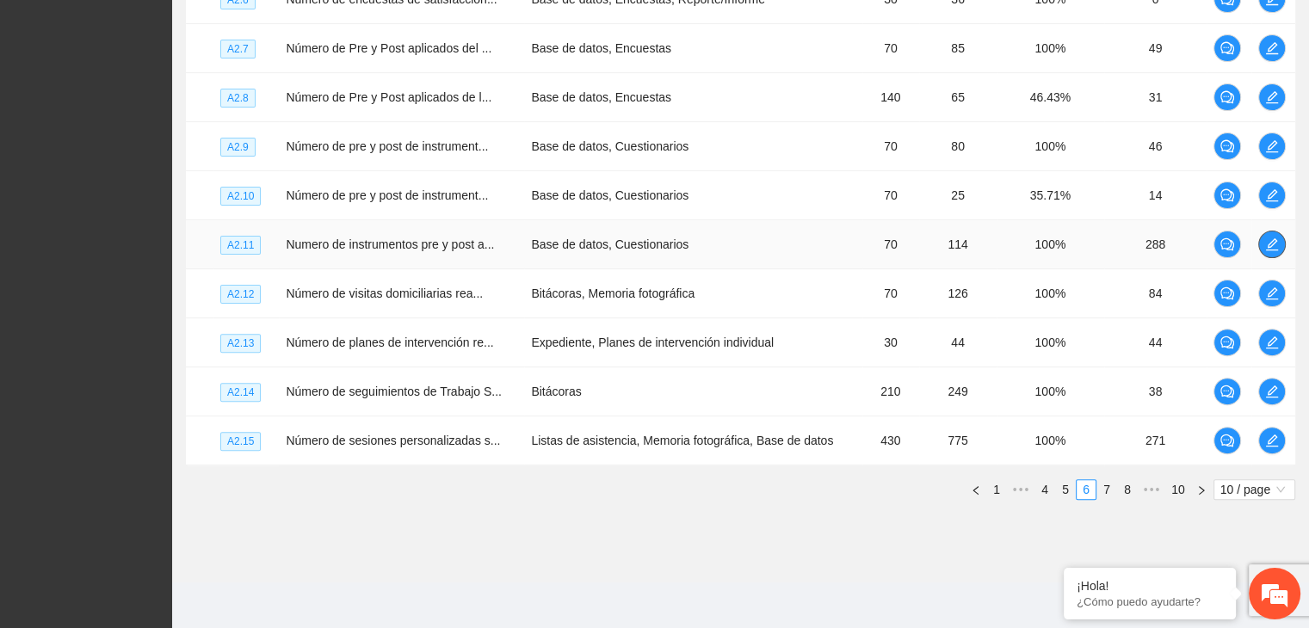
click at [1270, 243] on icon "edit" at bounding box center [1271, 244] width 12 height 12
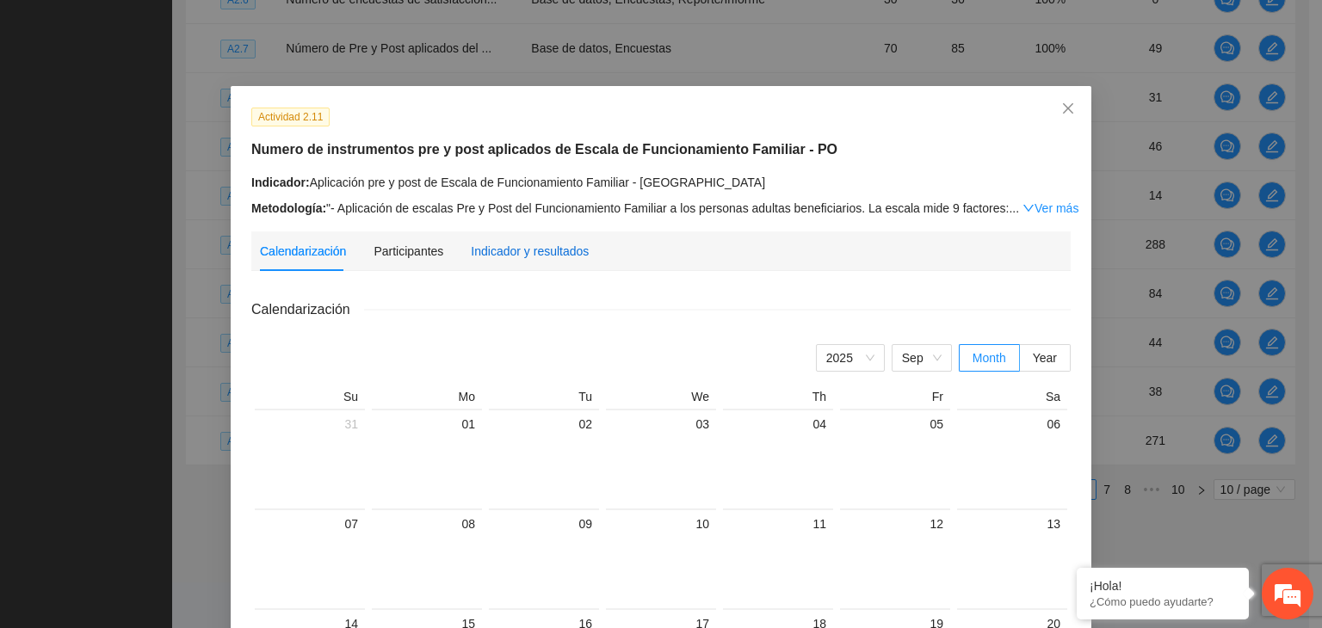
click at [558, 247] on div "Indicador y resultados" at bounding box center [530, 251] width 118 height 19
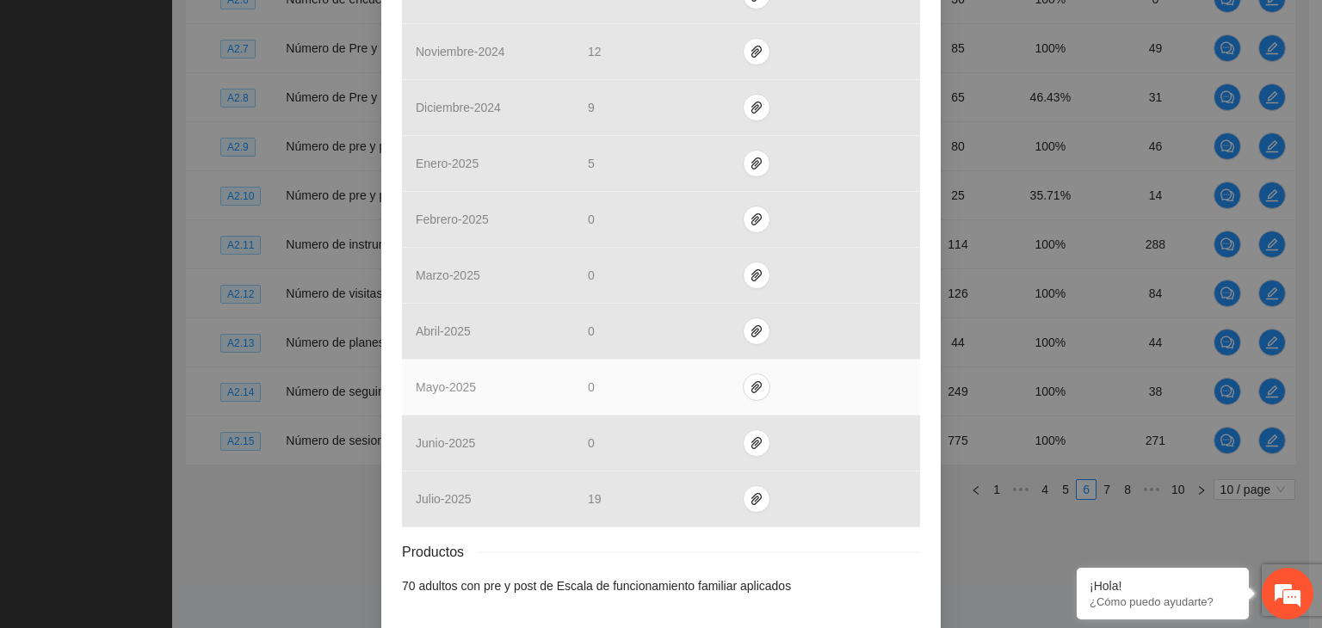
scroll to position [678, 0]
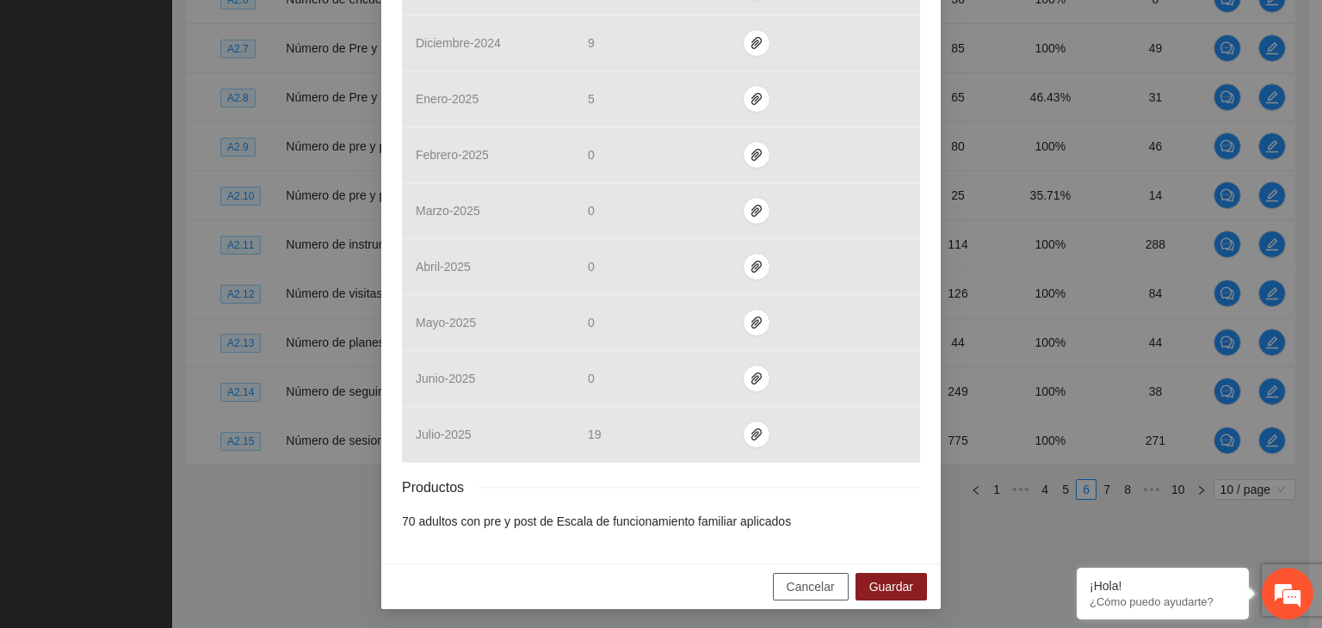
click at [817, 585] on span "Cancelar" at bounding box center [810, 586] width 48 height 19
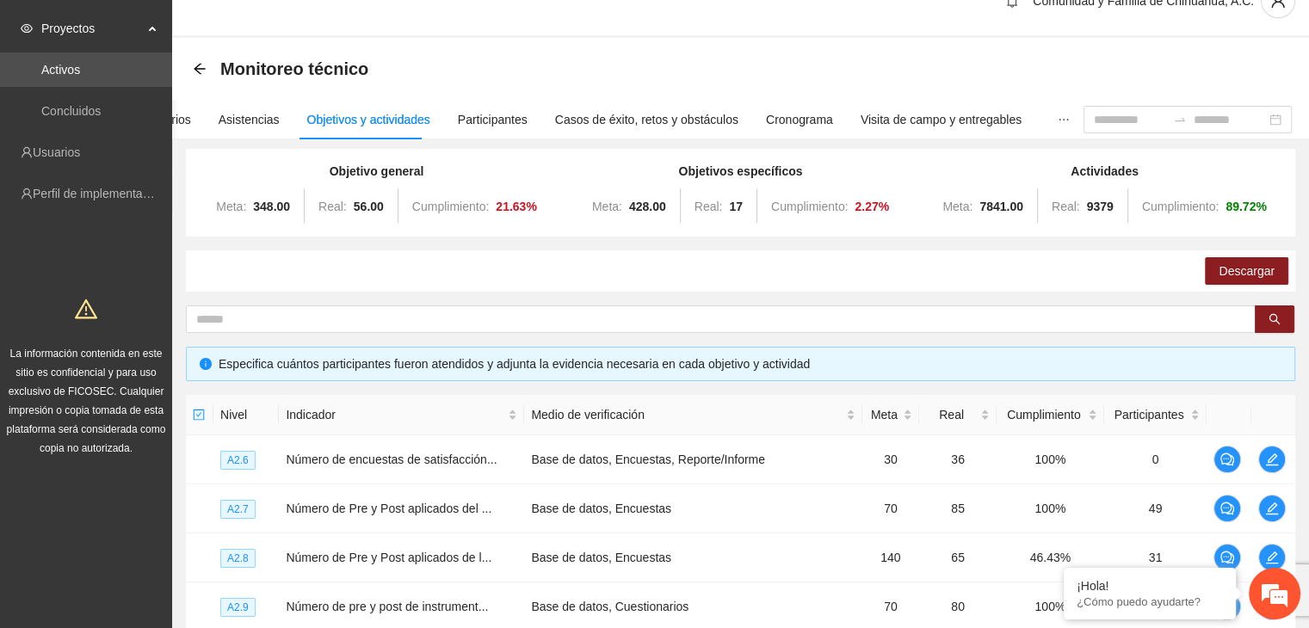
scroll to position [0, 0]
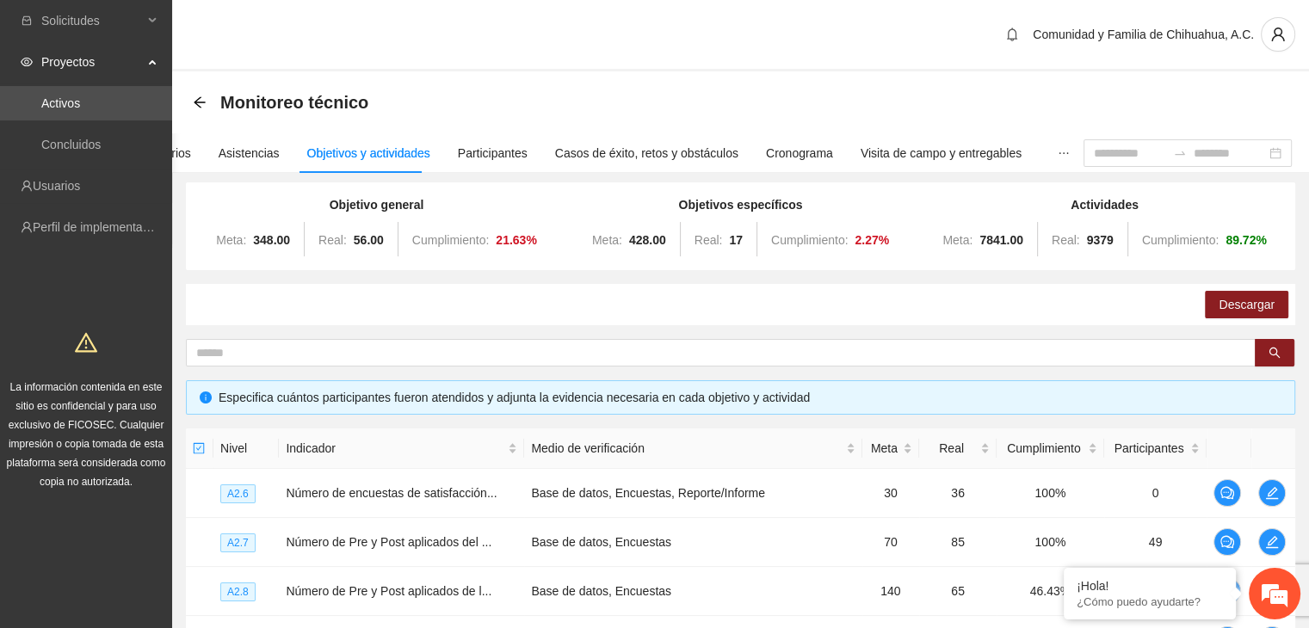
click at [199, 109] on div "Monitoreo técnico" at bounding box center [286, 103] width 186 height 28
click at [199, 108] on icon "arrow-left" at bounding box center [200, 103] width 14 height 14
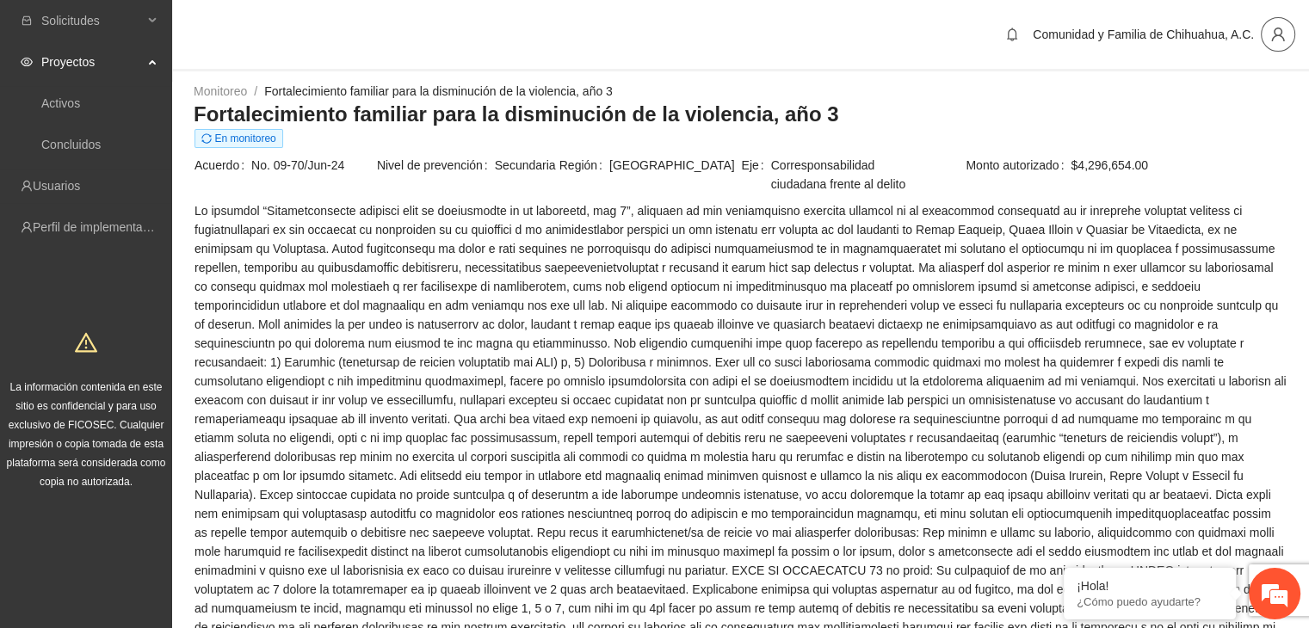
click at [1279, 40] on icon "user" at bounding box center [1277, 34] width 15 height 15
click at [1204, 102] on span "Cerrar sesión" at bounding box center [1232, 99] width 108 height 19
